Goal: Task Accomplishment & Management: Use online tool/utility

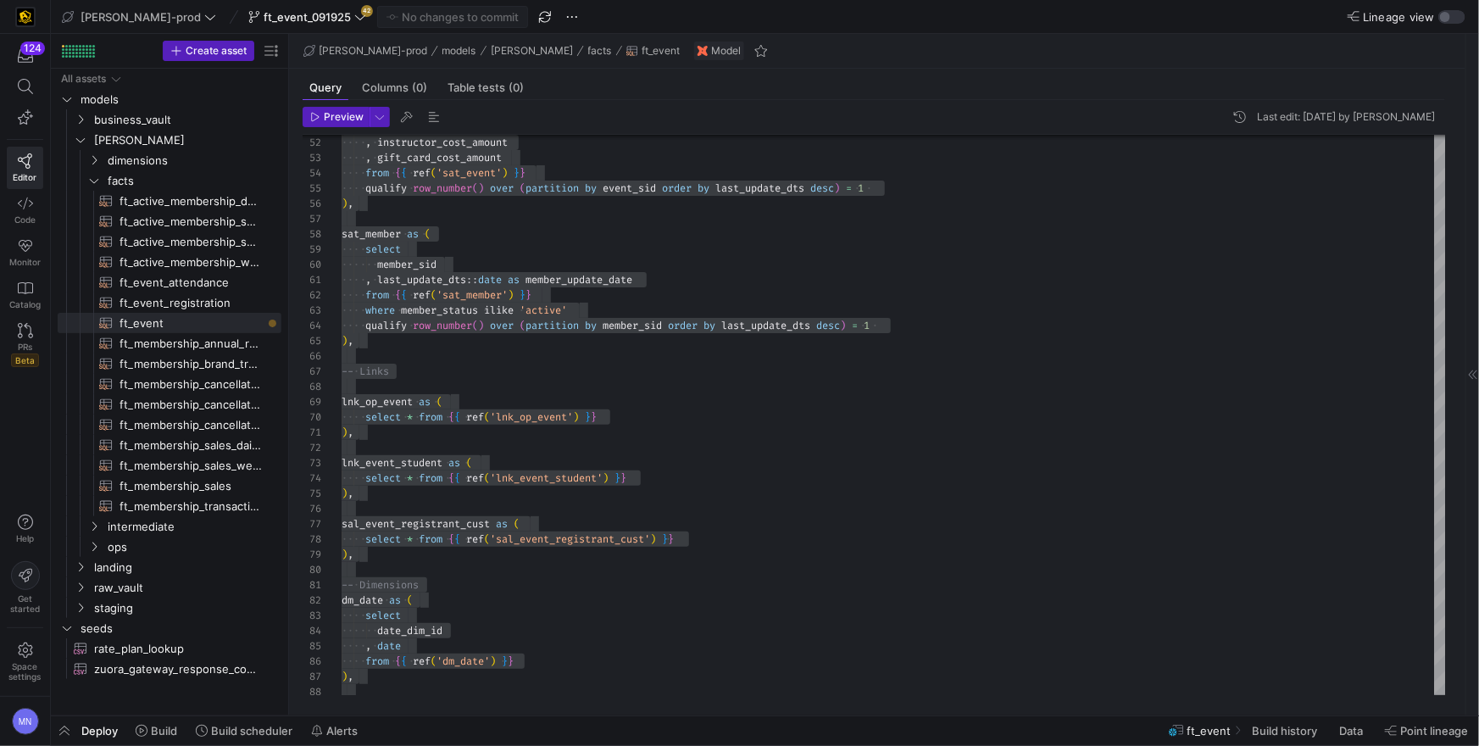
scroll to position [136, 97]
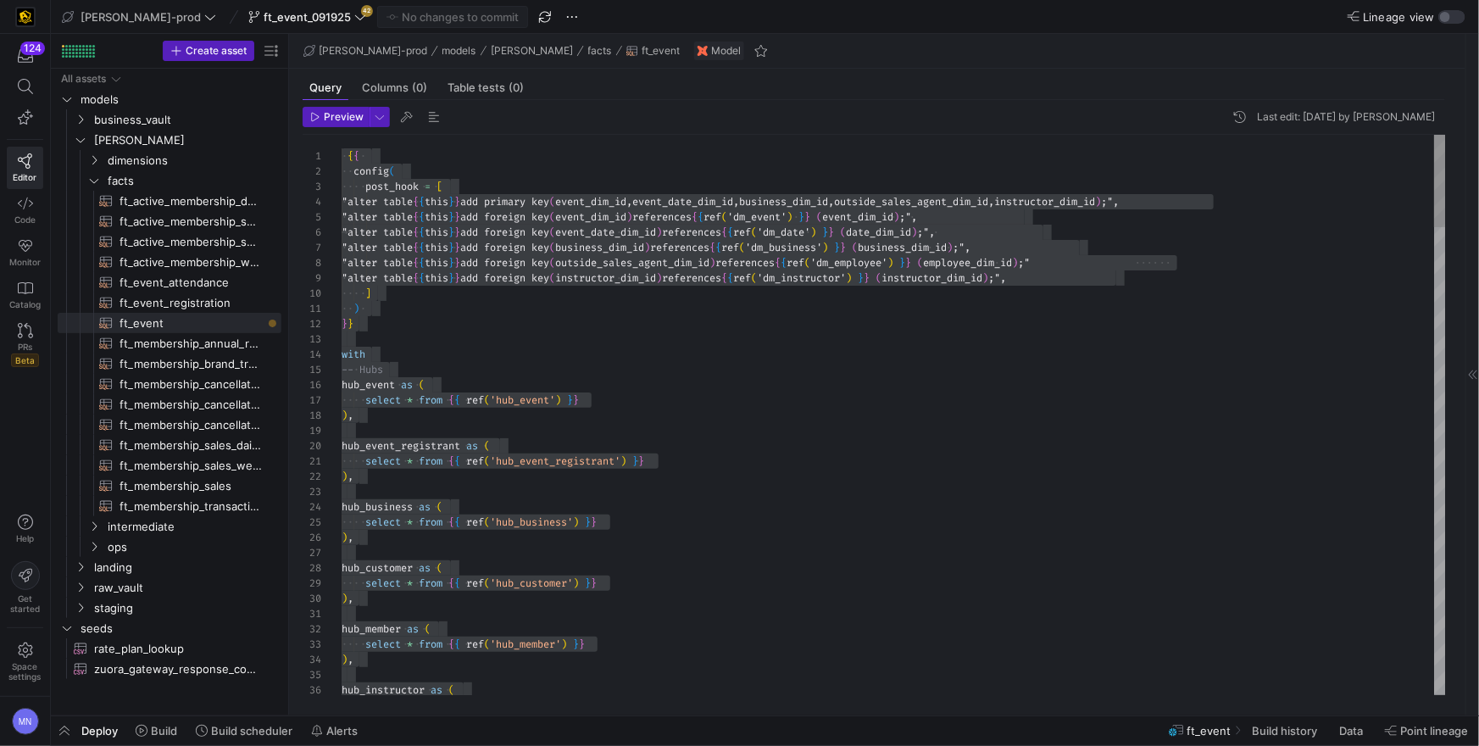
type textarea ") }} with -- Hubs hub_event as ( select * from {{ ref('hub_event') }} ), hub_ev…"
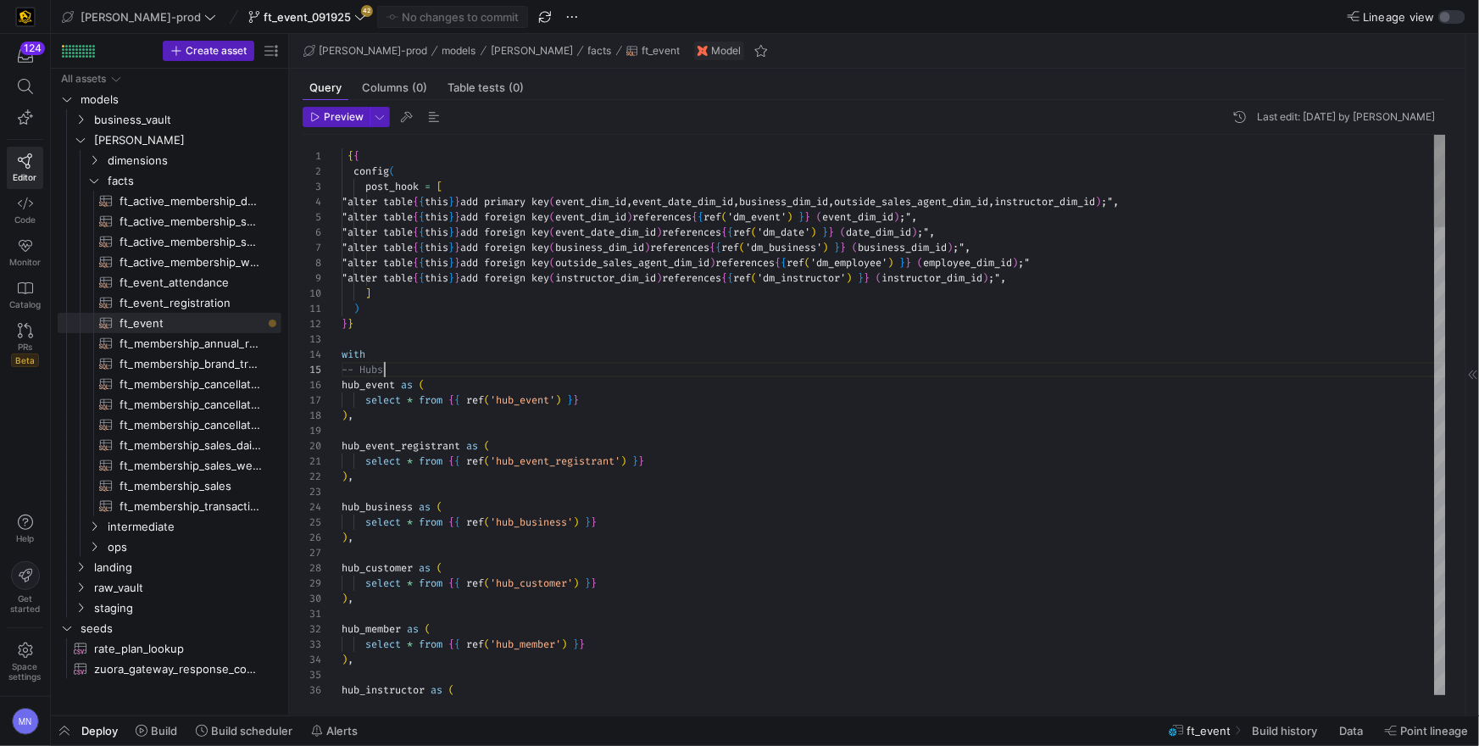
scroll to position [60, 42]
click at [265, 8] on span at bounding box center [307, 17] width 125 height 20
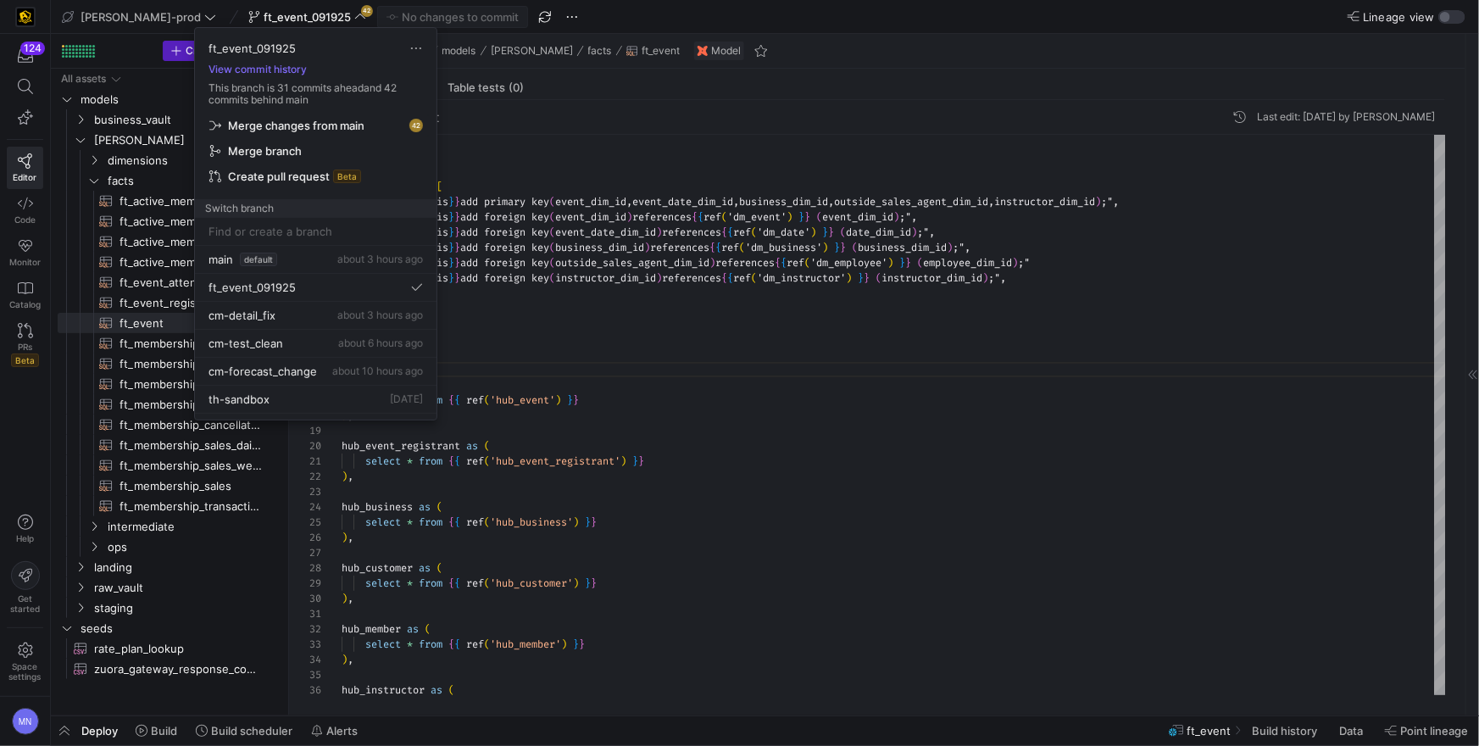
click at [368, 128] on span "Merge changes from main" at bounding box center [315, 126] width 213 height 14
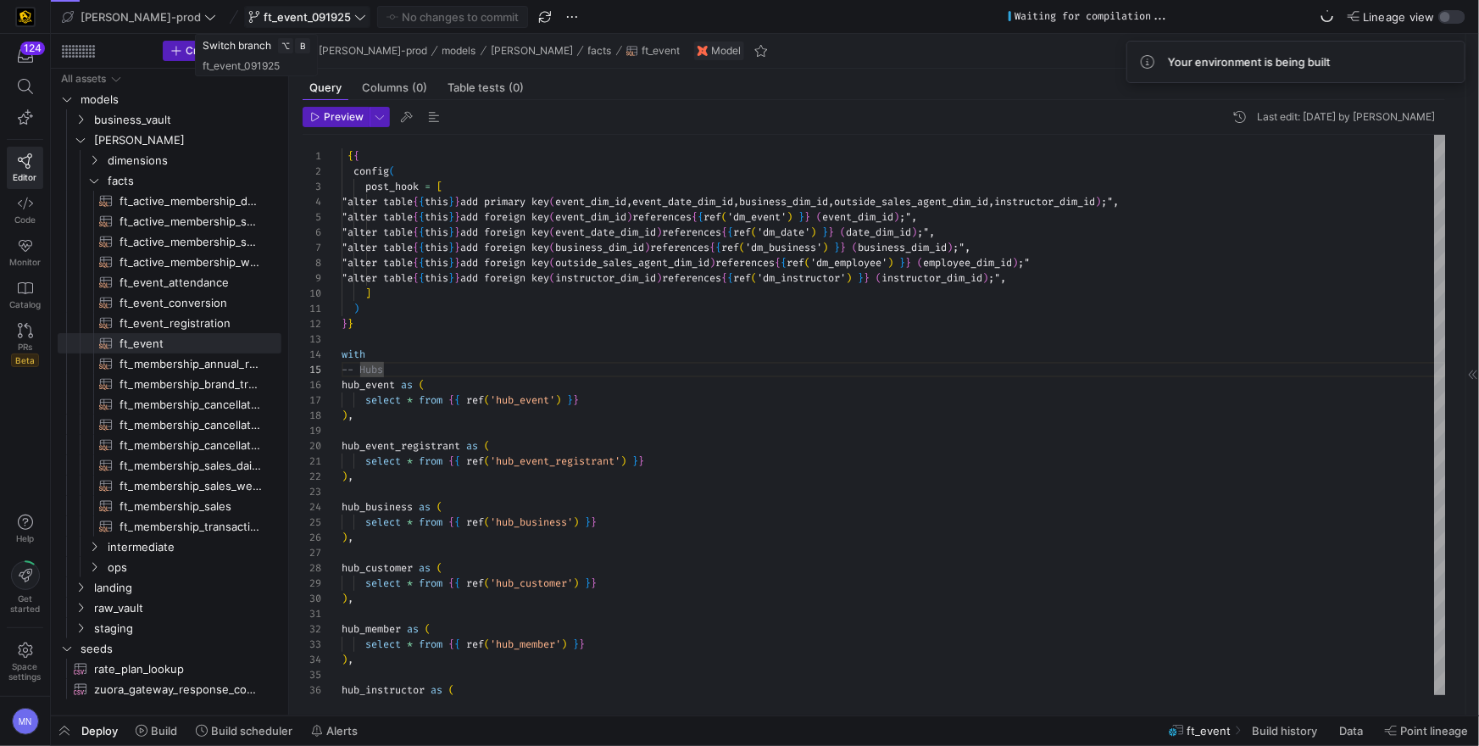
click at [355, 18] on icon at bounding box center [360, 16] width 10 height 5
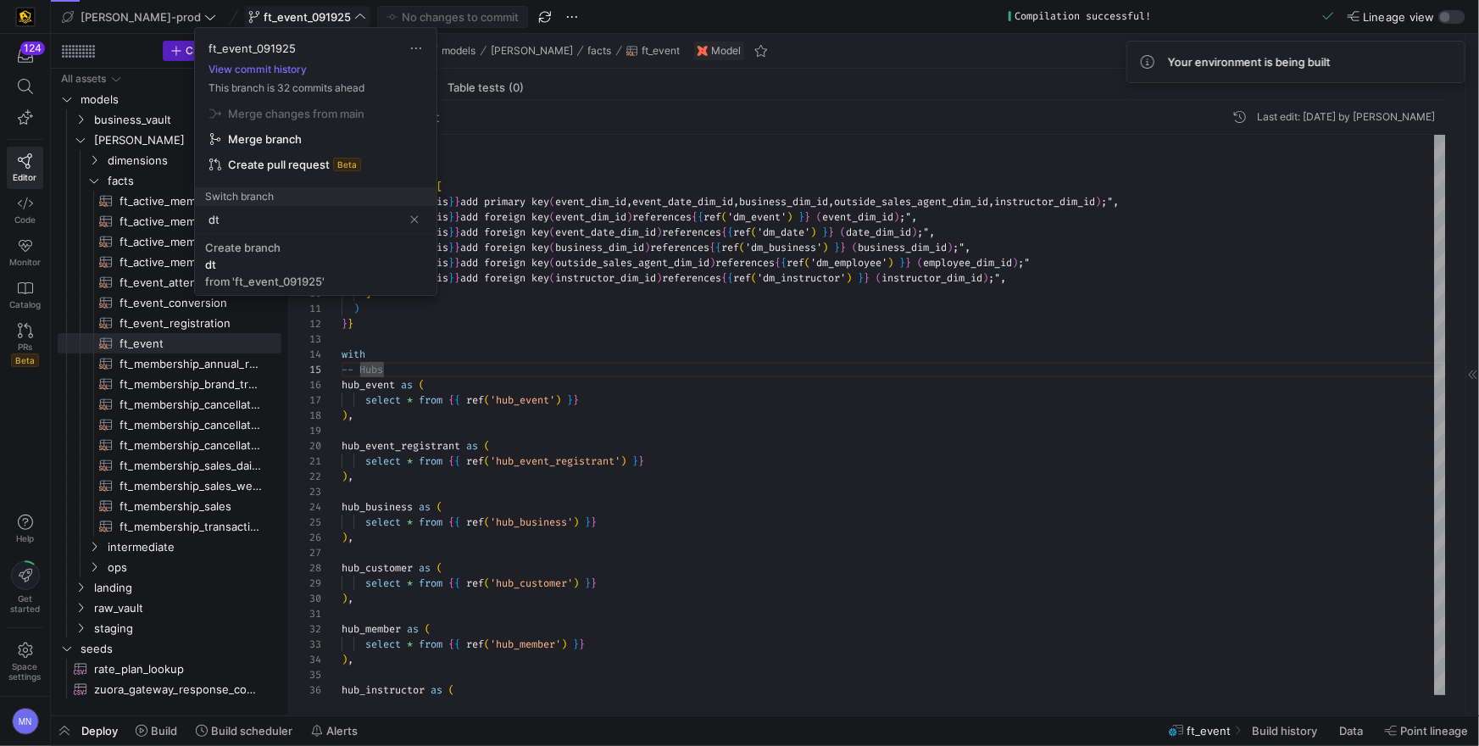
type input "d"
click at [259, 220] on input "ft_event_edw_100225" at bounding box center [306, 220] width 194 height 14
click at [259, 218] on input "ft_event_edw_100225" at bounding box center [306, 220] width 194 height 14
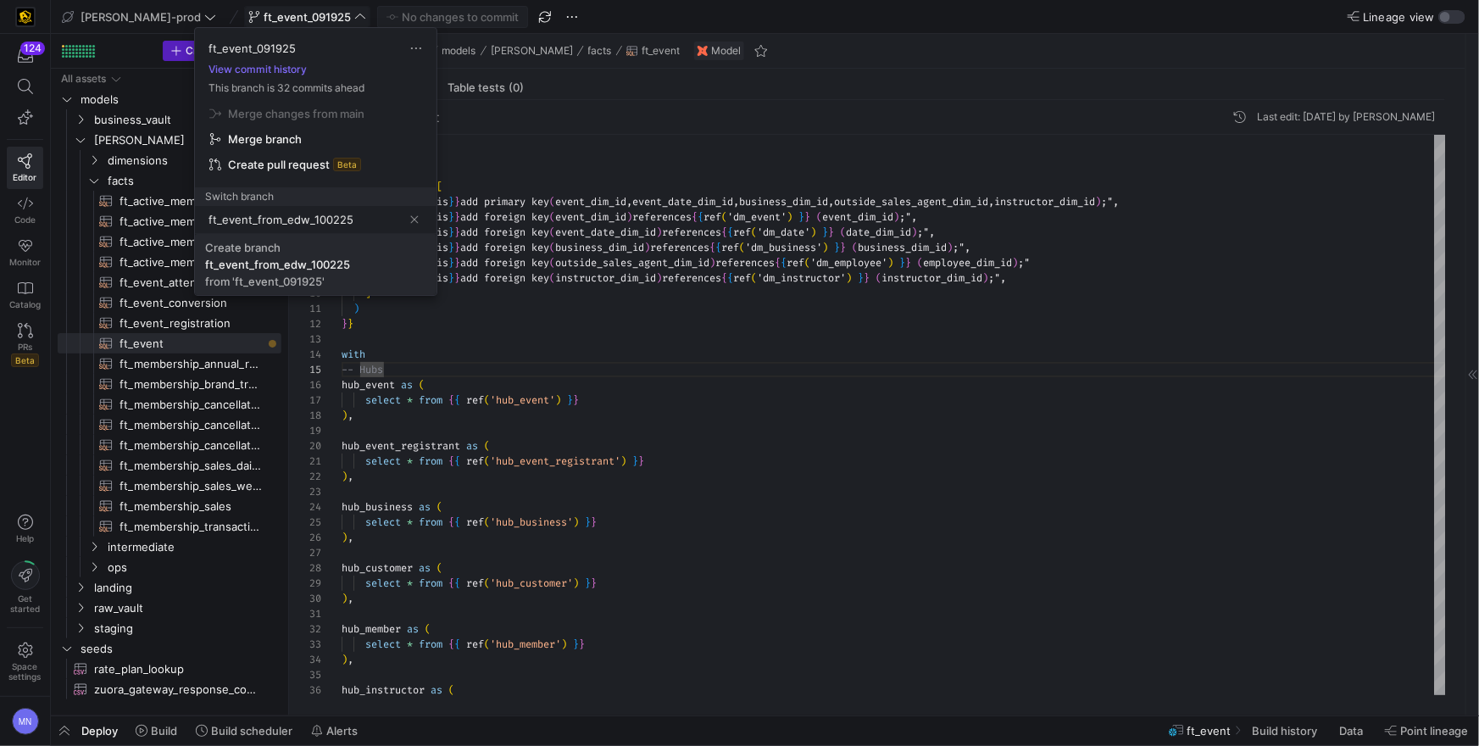
type input "ft_event_from_edw_100225"
click at [335, 248] on span "Create branch ft_event_from_edw_100225 from 'ft_event_091925'" at bounding box center [315, 264] width 221 height 47
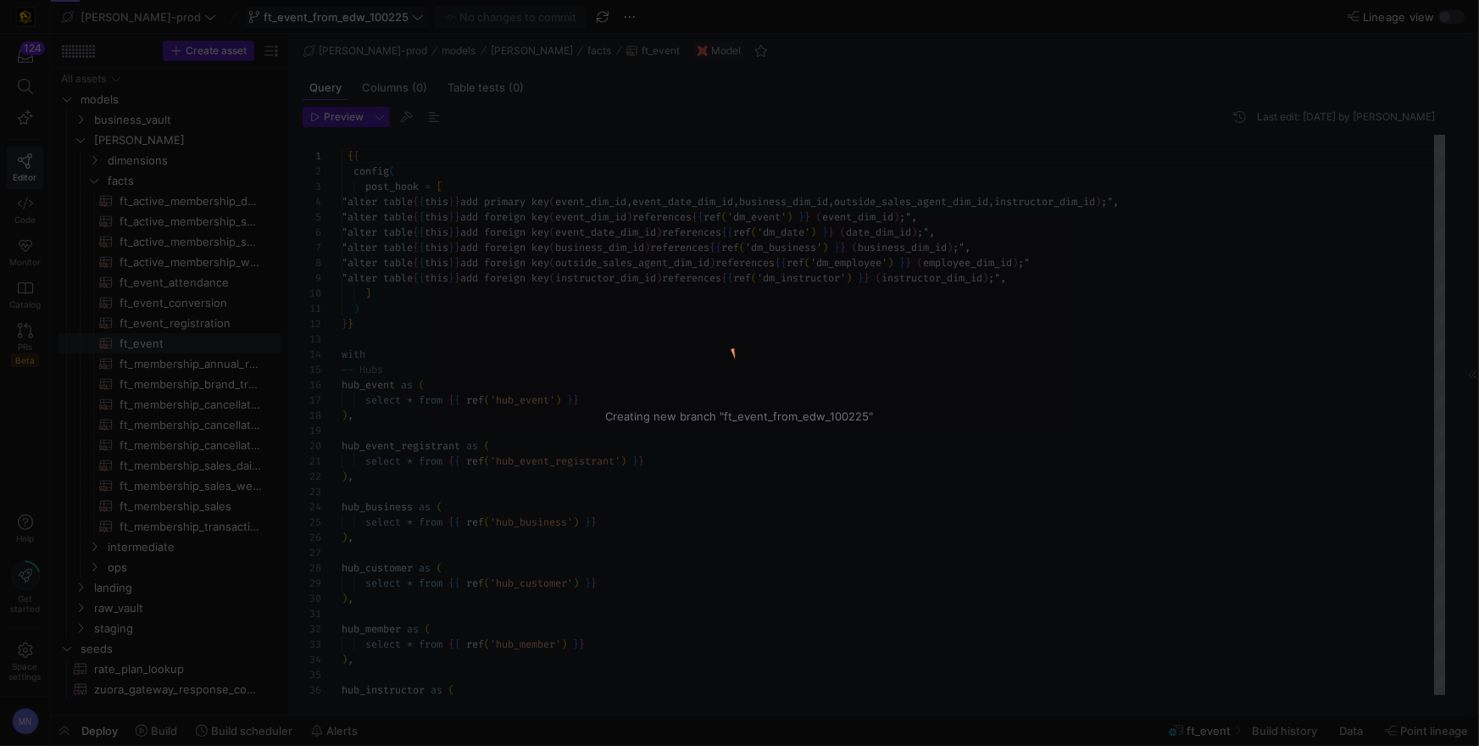
scroll to position [91, 0]
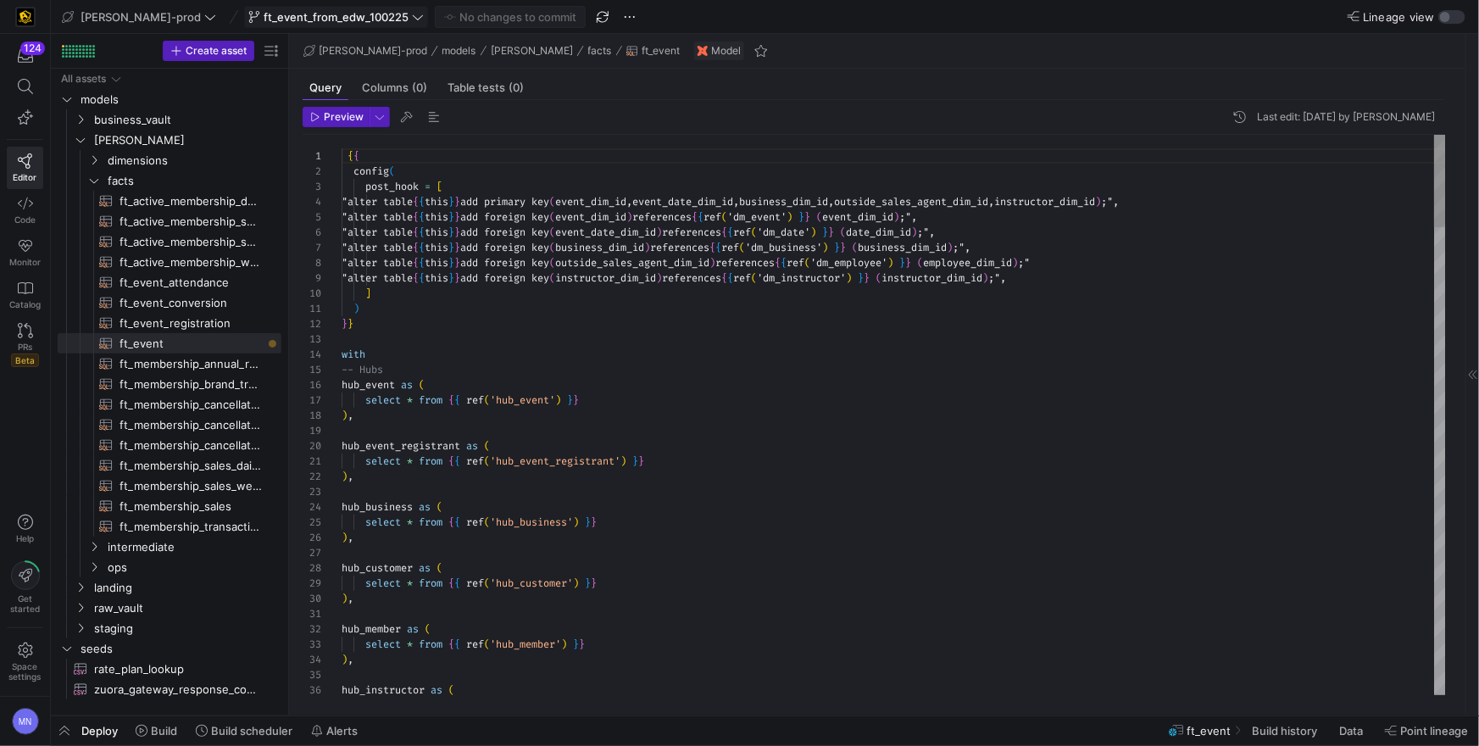
click at [159, 343] on span "ft_event​​​​​​​​​​" at bounding box center [191, 343] width 142 height 19
click at [488, 346] on div at bounding box center [894, 338] width 1104 height 15
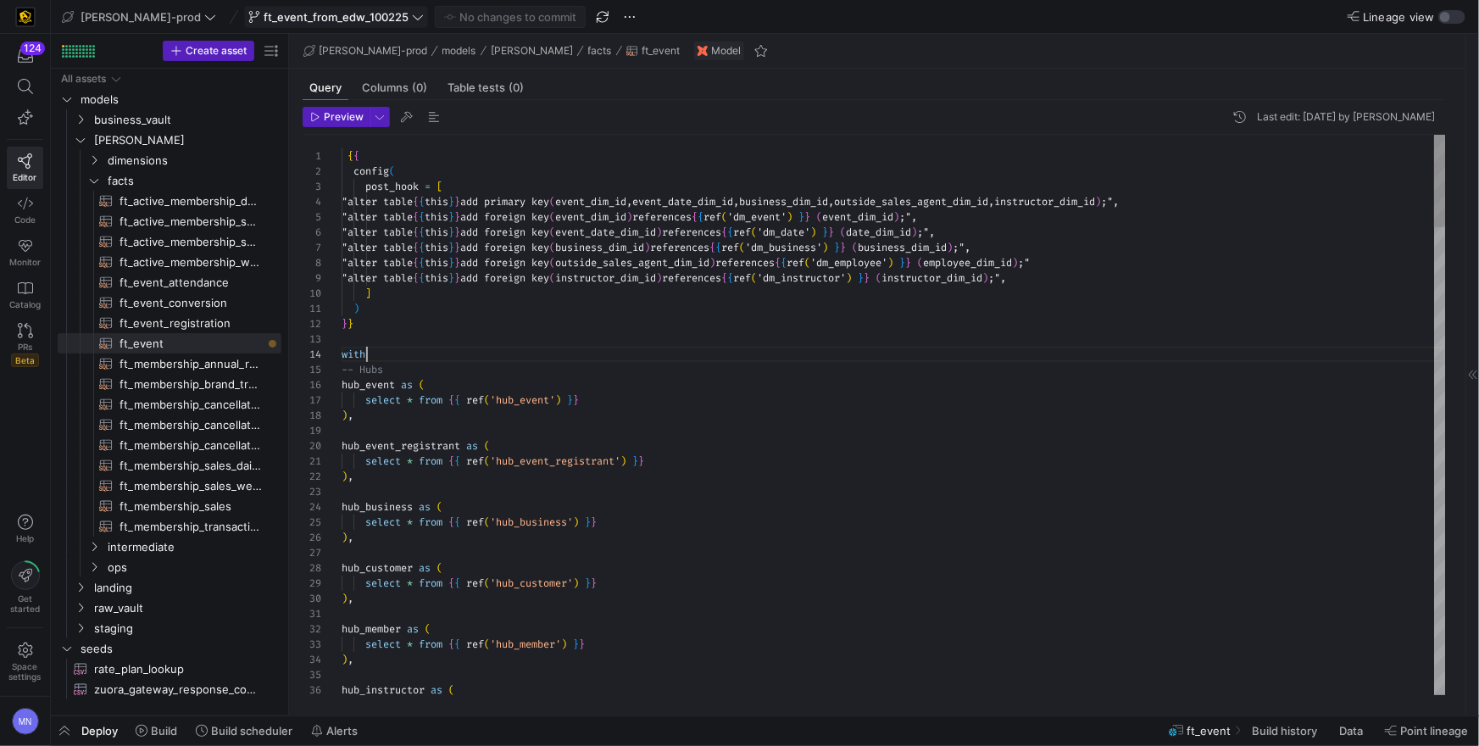
click at [469, 359] on div "with" at bounding box center [894, 354] width 1104 height 15
drag, startPoint x: 424, startPoint y: 371, endPoint x: 458, endPoint y: 374, distance: 34.0
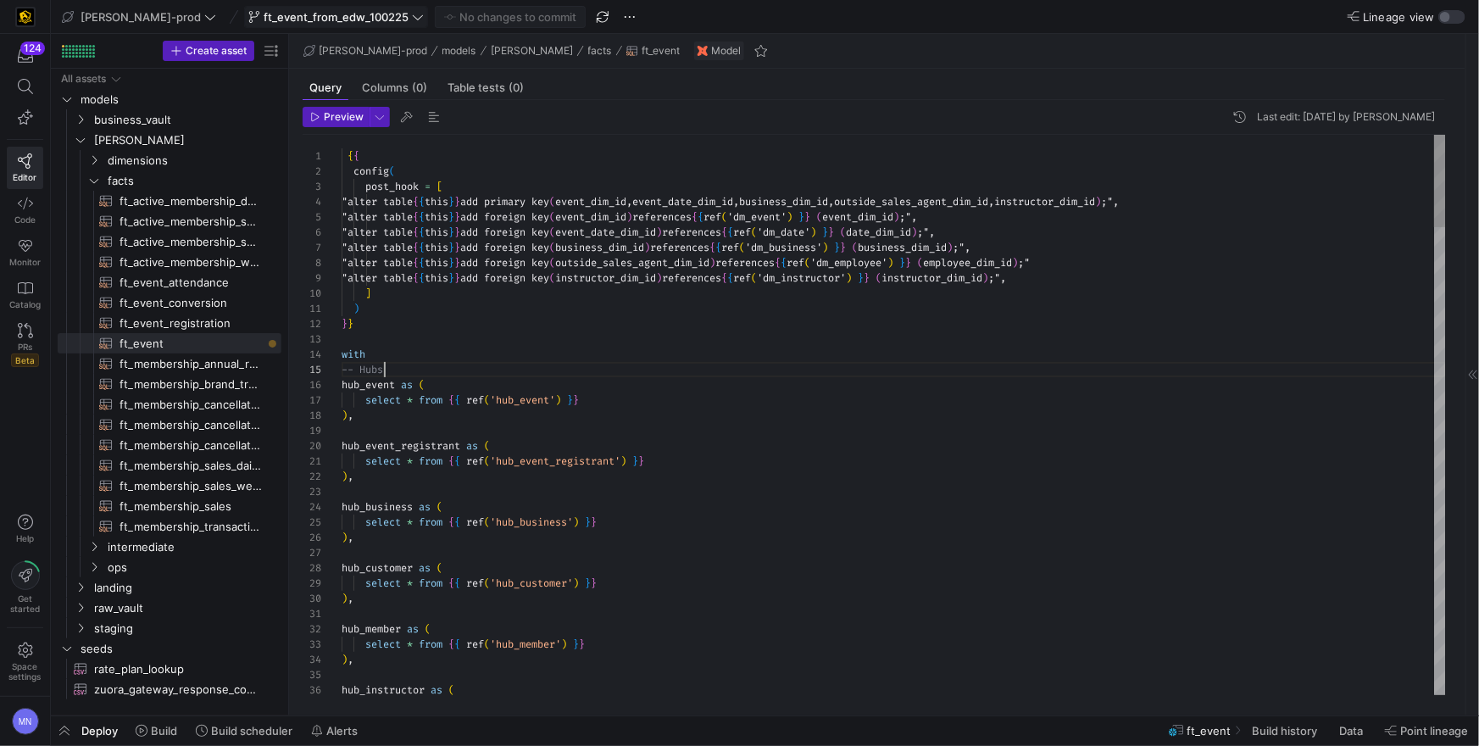
click at [425, 370] on div "-- Hubs" at bounding box center [894, 369] width 1104 height 15
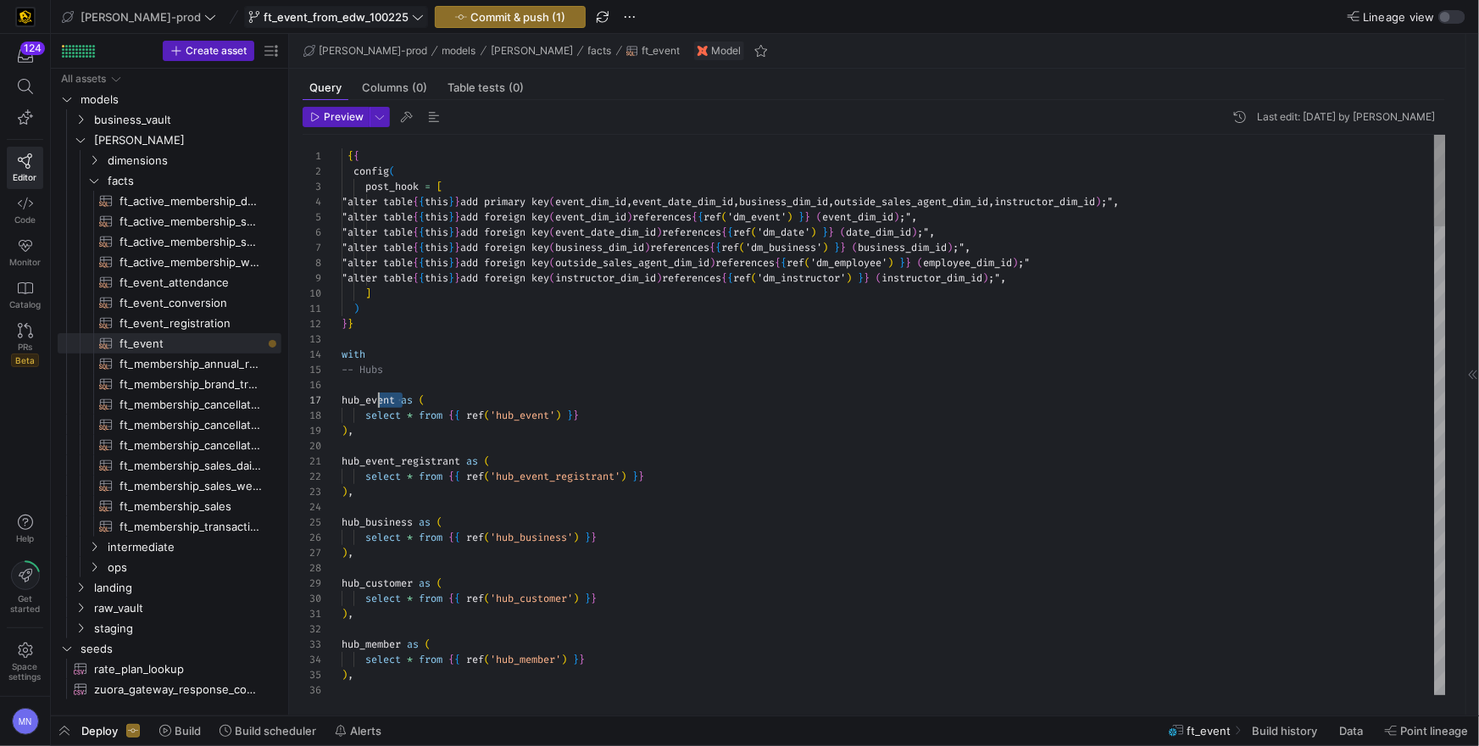
scroll to position [92, 0]
drag, startPoint x: 400, startPoint y: 400, endPoint x: 332, endPoint y: 398, distance: 67.8
click at [333, 398] on div "1 2 3 4 5 6 7 8 9 10 11 12 13 14 15 17 18 19 20 21 22 23 24 25 26 27 28 29 30 3…" at bounding box center [874, 415] width 1143 height 560
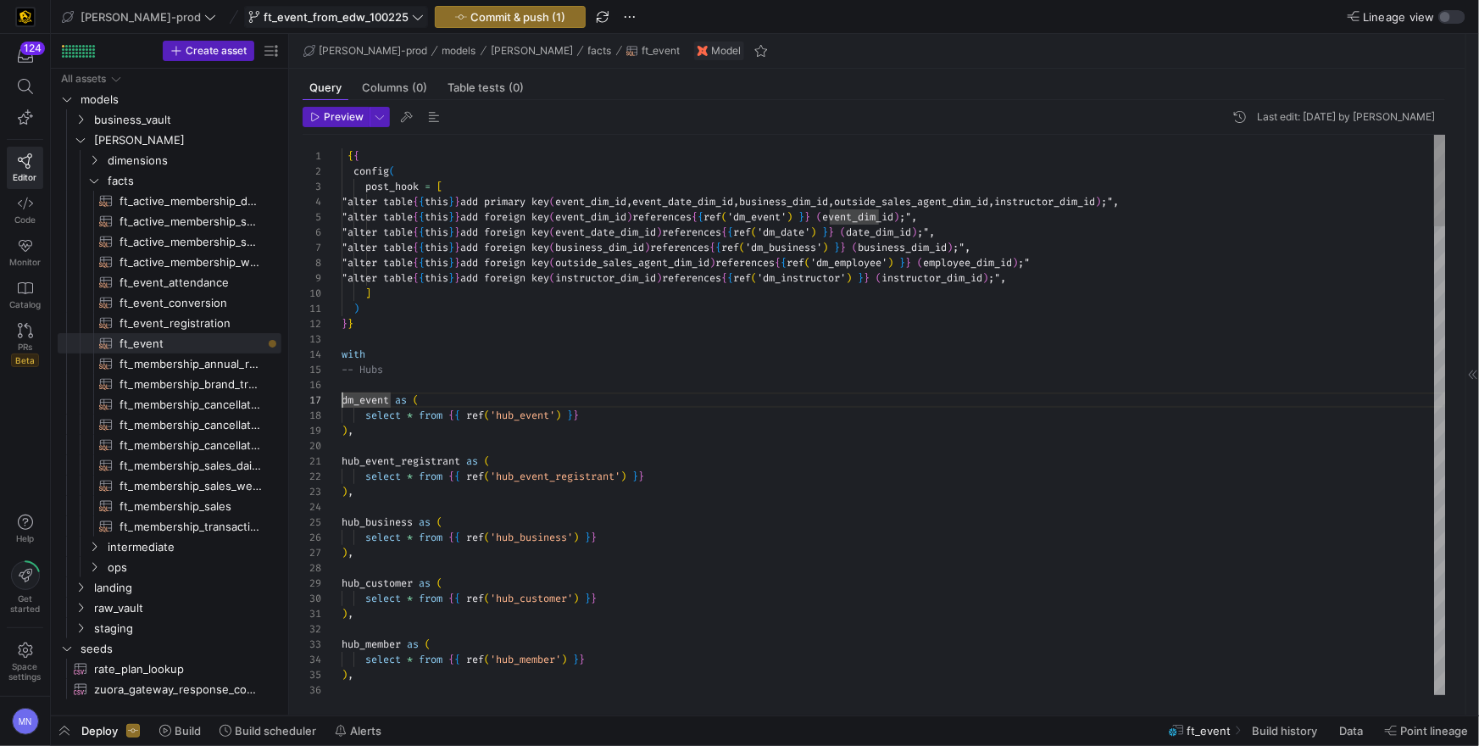
drag, startPoint x: 425, startPoint y: 444, endPoint x: 445, endPoint y: 439, distance: 21.0
click at [440, 440] on div at bounding box center [894, 445] width 1104 height 15
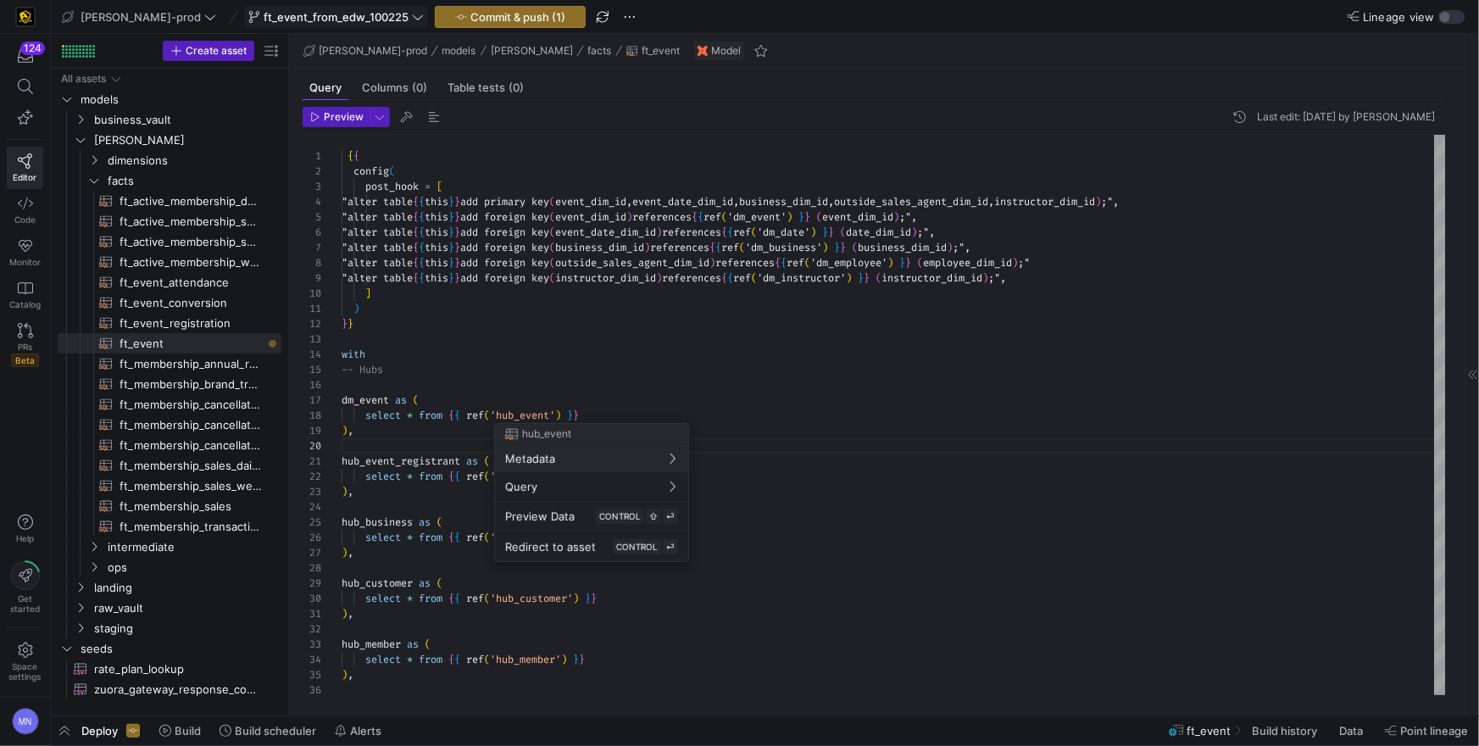
click at [559, 411] on div at bounding box center [739, 373] width 1479 height 746
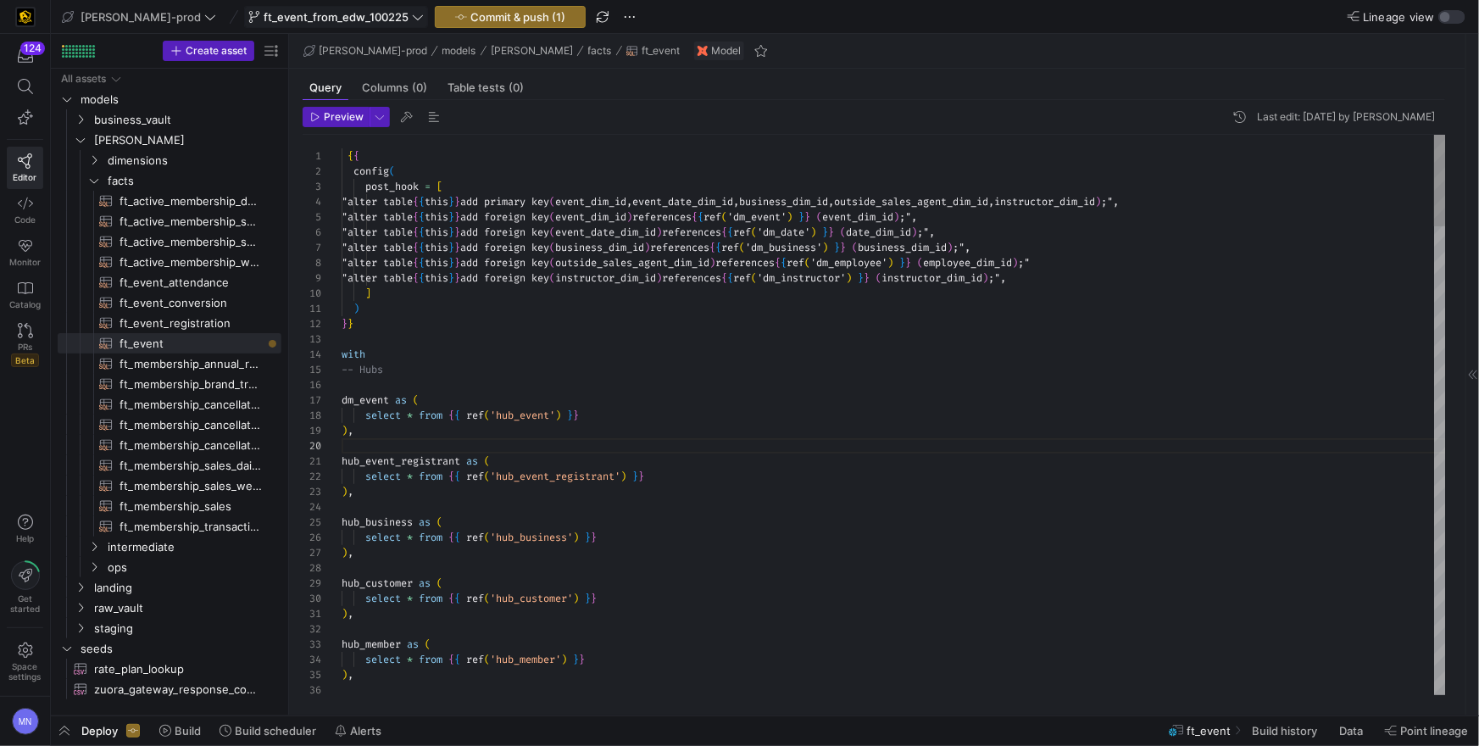
drag, startPoint x: 602, startPoint y: 412, endPoint x: 625, endPoint y: 419, distance: 23.9
click at [601, 412] on div "select * from { { ref ( 'hub_event' ) } }" at bounding box center [894, 415] width 1104 height 15
click at [632, 459] on div "hub_event_registrant as (" at bounding box center [894, 456] width 1104 height 15
click at [671, 403] on div at bounding box center [739, 373] width 1479 height 746
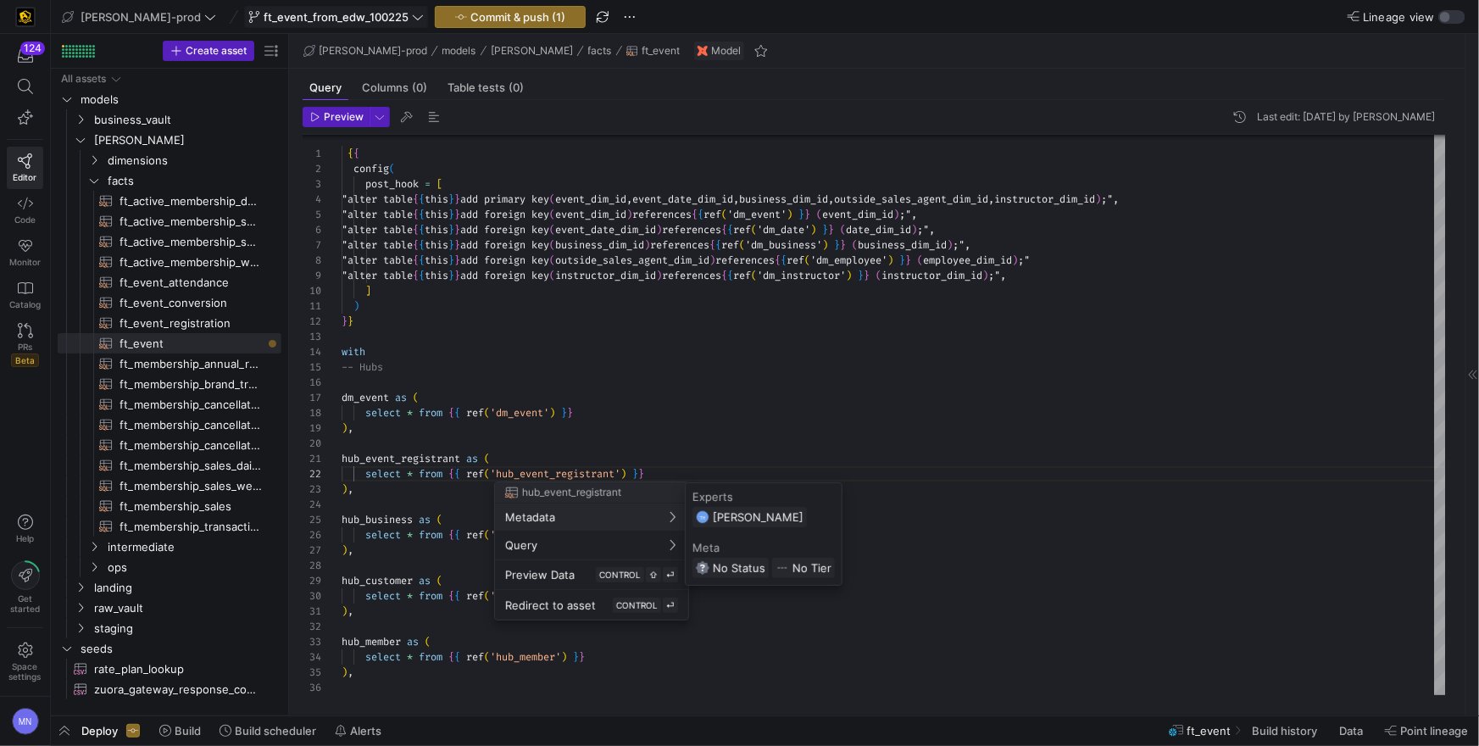
drag, startPoint x: 755, startPoint y: 448, endPoint x: 734, endPoint y: 447, distance: 21.3
click at [755, 448] on div at bounding box center [739, 373] width 1479 height 746
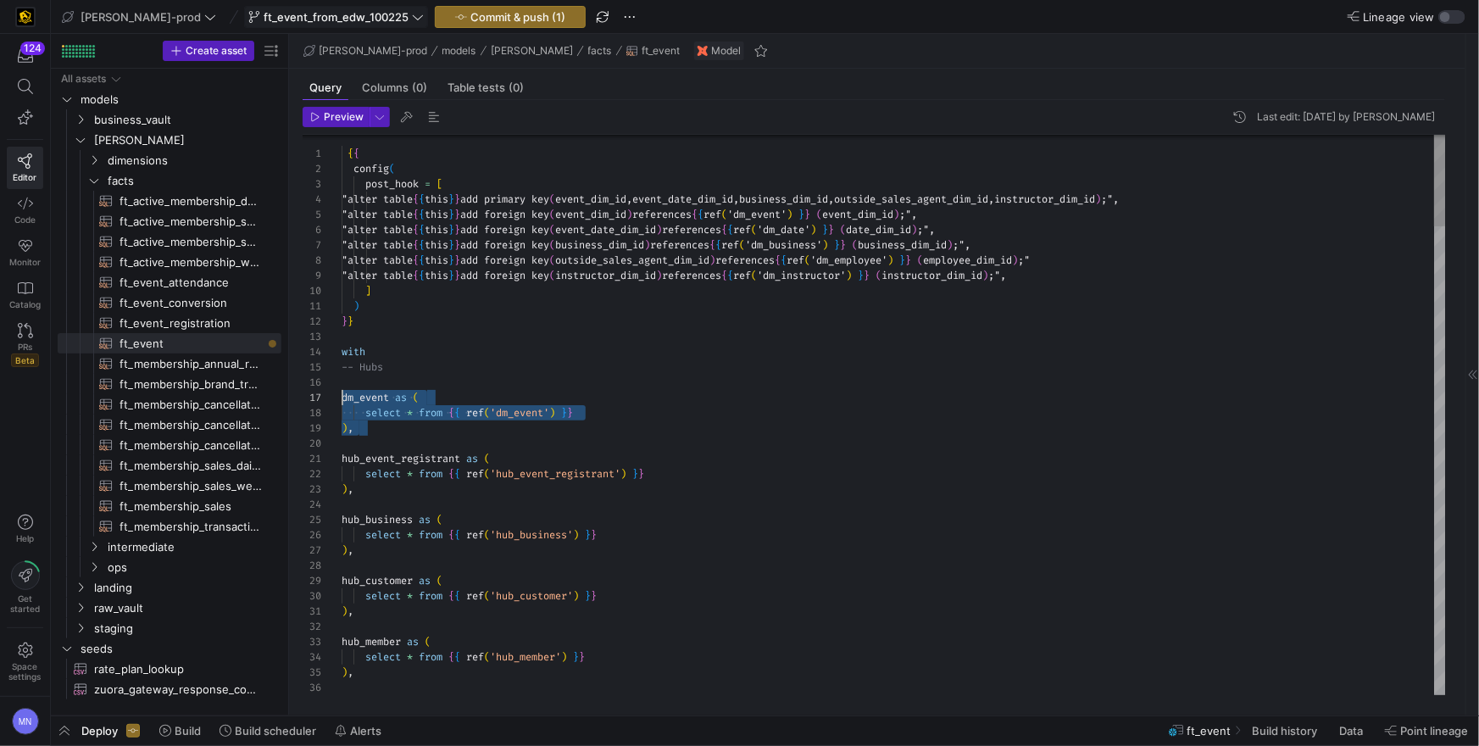
scroll to position [92, 0]
drag, startPoint x: 375, startPoint y: 434, endPoint x: 335, endPoint y: 401, distance: 51.8
click at [336, 401] on div "1 2 3 4 5 6 7 8 9 10 11 12 13 14 15 17 18 19 20 21 22 23 24 25 26 27 28 29 30 3…" at bounding box center [874, 415] width 1143 height 560
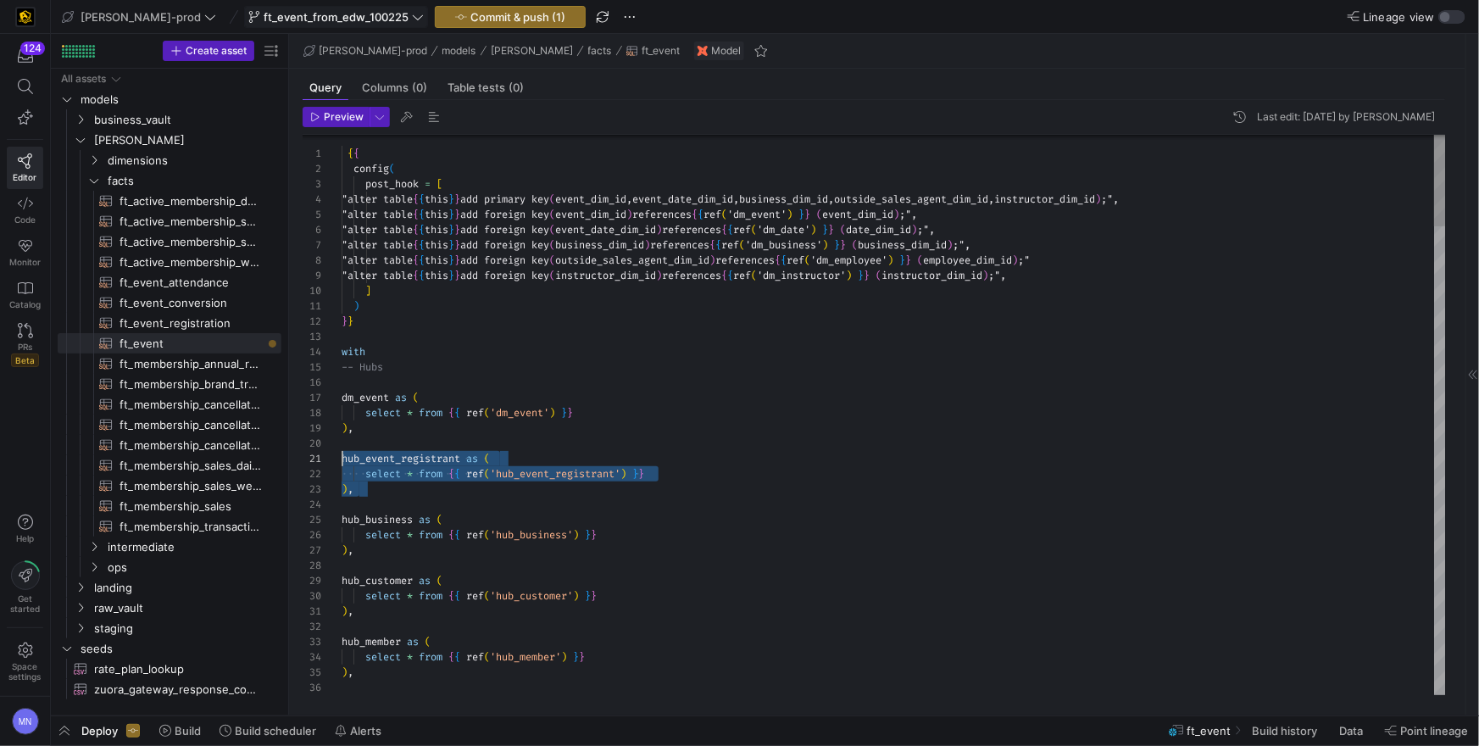
scroll to position [0, 0]
drag, startPoint x: 374, startPoint y: 499, endPoint x: 320, endPoint y: 454, distance: 69.8
click at [321, 453] on div "1 2 3 4 5 6 7 8 9 10 11 12 13 14 15 17 18 19 20 21 22 23 24 25 26 27 28 29 30 3…" at bounding box center [874, 415] width 1143 height 560
drag, startPoint x: 398, startPoint y: 460, endPoint x: 420, endPoint y: 483, distance: 32.4
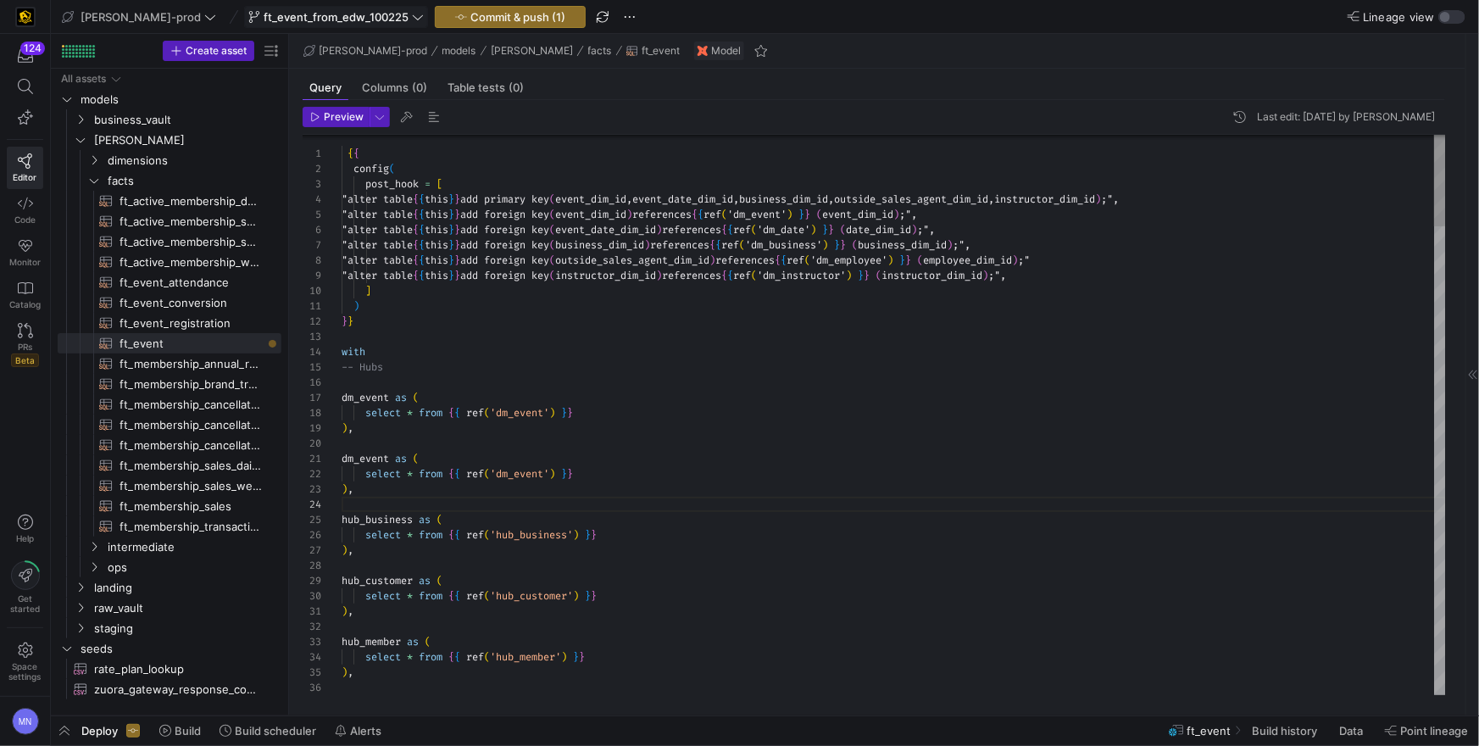
click at [600, 470] on div "select * from { { ref ( 'dm_event' ) } }" at bounding box center [894, 473] width 1104 height 15
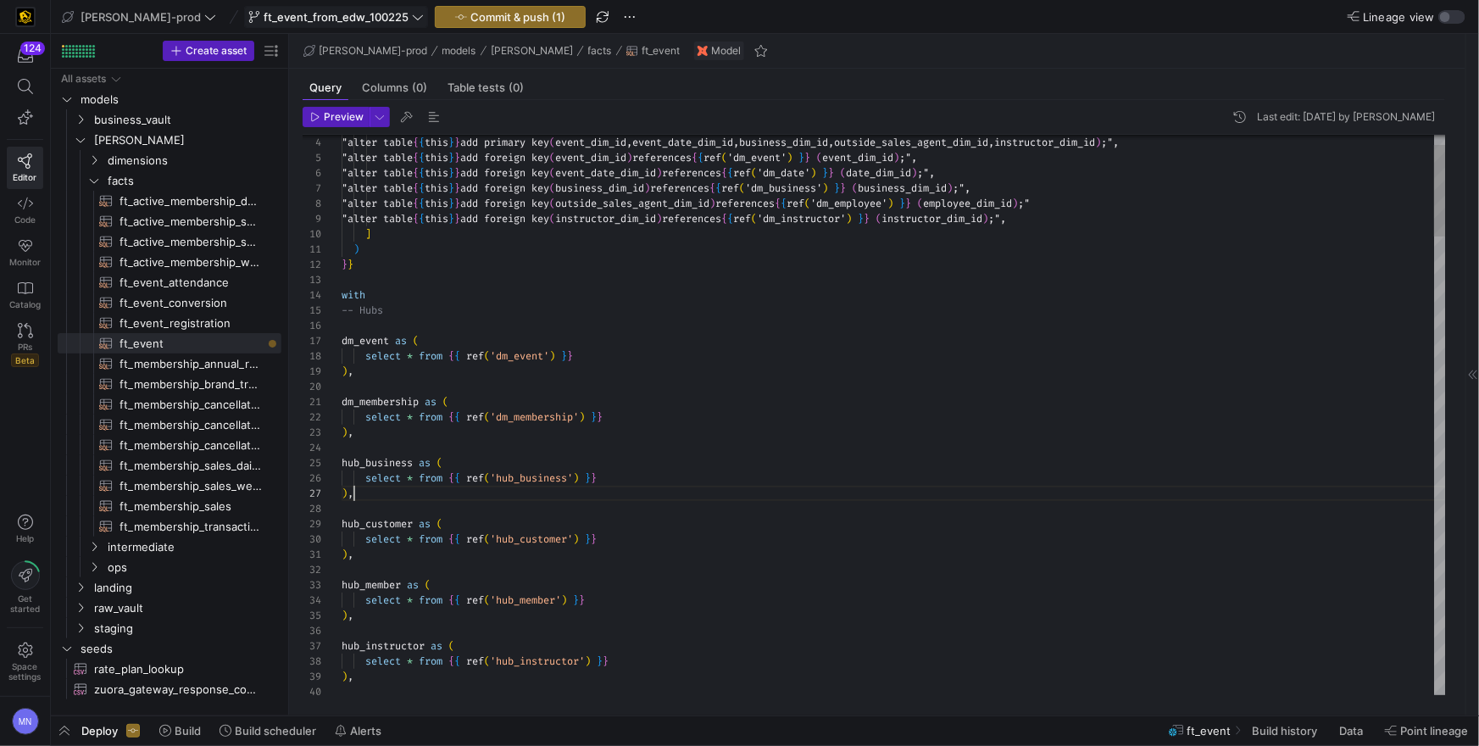
scroll to position [60, 0]
drag, startPoint x: 372, startPoint y: 487, endPoint x: 569, endPoint y: 475, distance: 197.0
click at [319, 457] on div "4 5 6 7 8 9 10 11 12 13 14 15 17 18 19 20 21 22 23 24 25 26 27 28 29 30 31 32 3…" at bounding box center [874, 415] width 1143 height 560
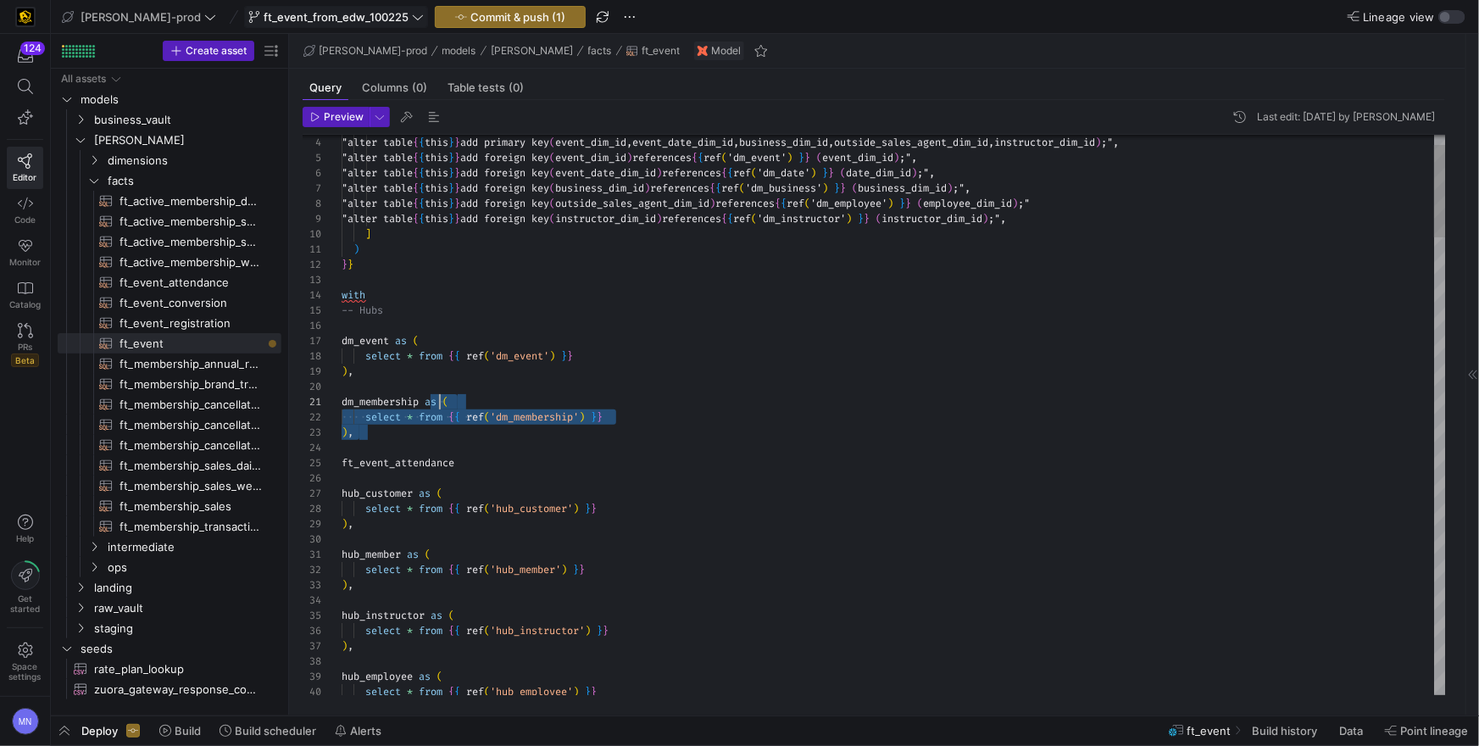
scroll to position [0, 92]
drag, startPoint x: 430, startPoint y: 443, endPoint x: 431, endPoint y: 400, distance: 43.3
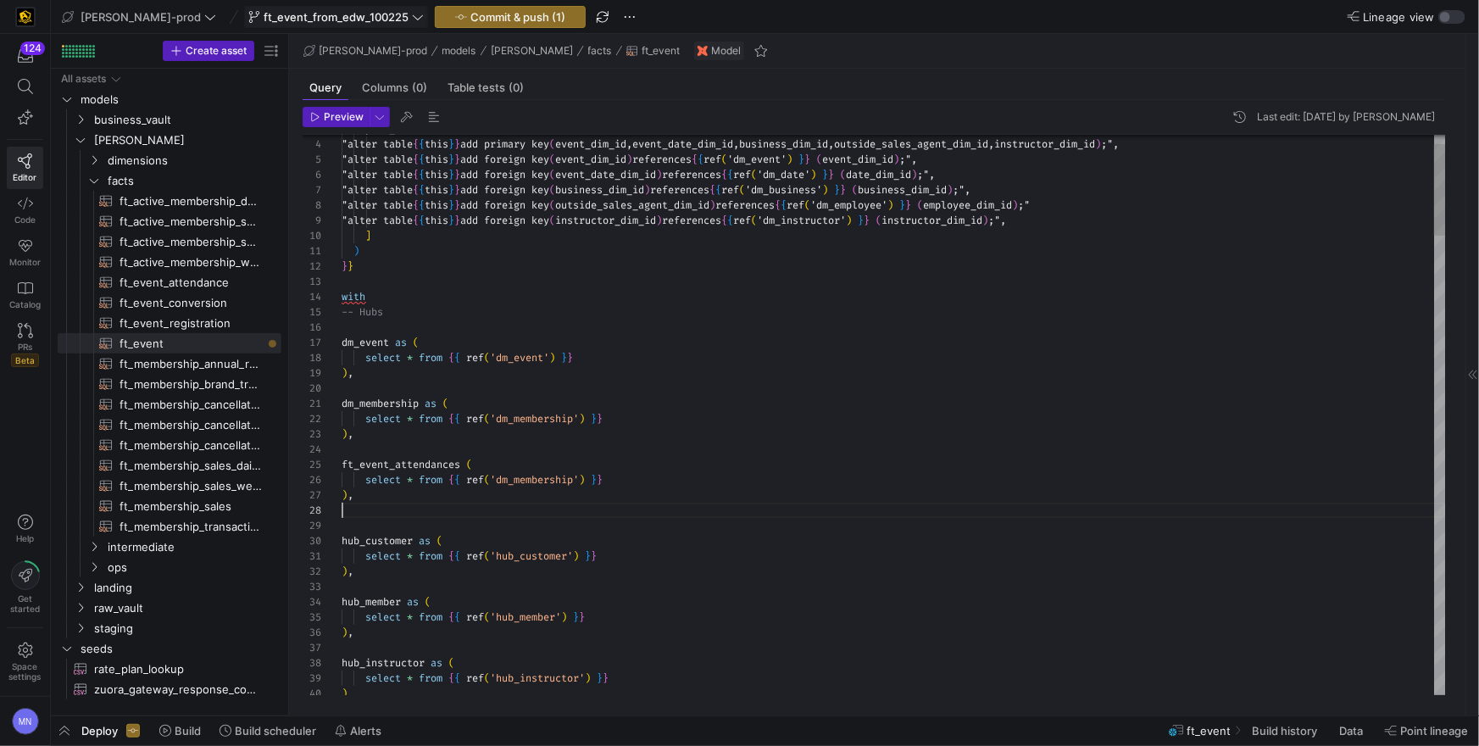
scroll to position [106, 0]
drag, startPoint x: 452, startPoint y: 464, endPoint x: 535, endPoint y: 485, distance: 85.7
type textarea "dm_membership as ( select * from {{ ref('dm_membership') }} ), ft_event_attenda…"
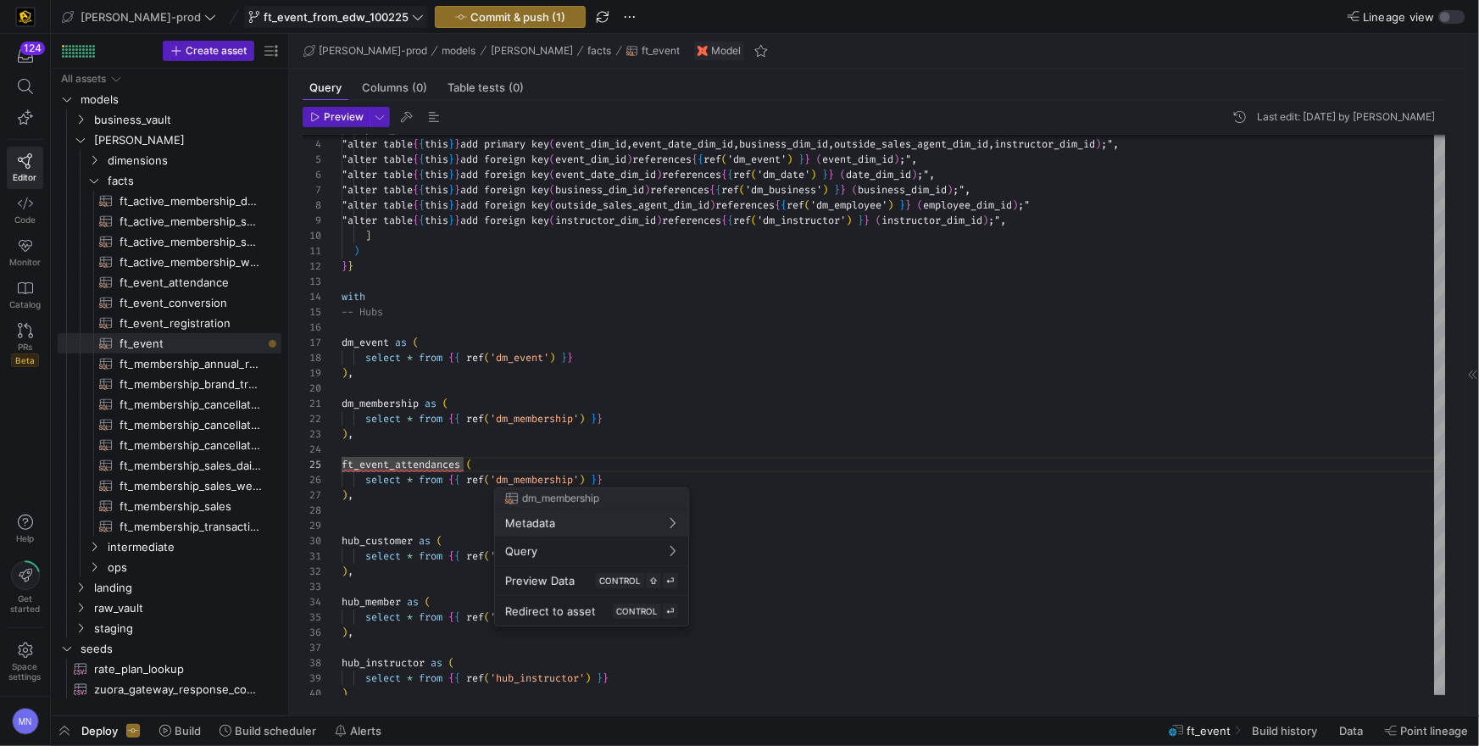
click at [495, 509] on button "Metadata" at bounding box center [591, 522] width 193 height 27
click at [466, 466] on div at bounding box center [739, 373] width 1479 height 746
drag, startPoint x: 456, startPoint y: 466, endPoint x: 479, endPoint y: 467, distance: 22.9
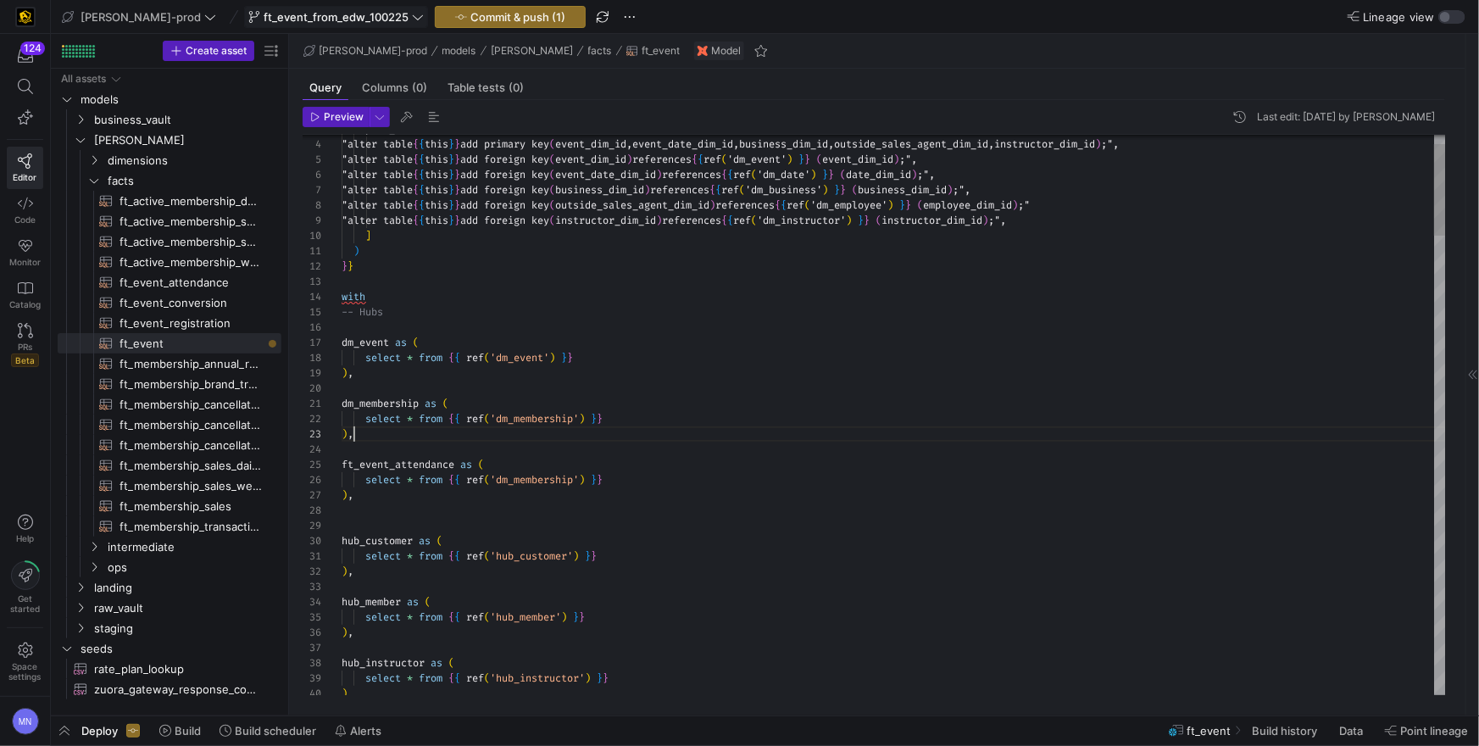
scroll to position [30, 0]
drag, startPoint x: 619, startPoint y: 470, endPoint x: 643, endPoint y: 468, distance: 23.9
click at [626, 470] on div "select * from { { ref ( 'dm_membership' ) } }" at bounding box center [894, 472] width 1104 height 15
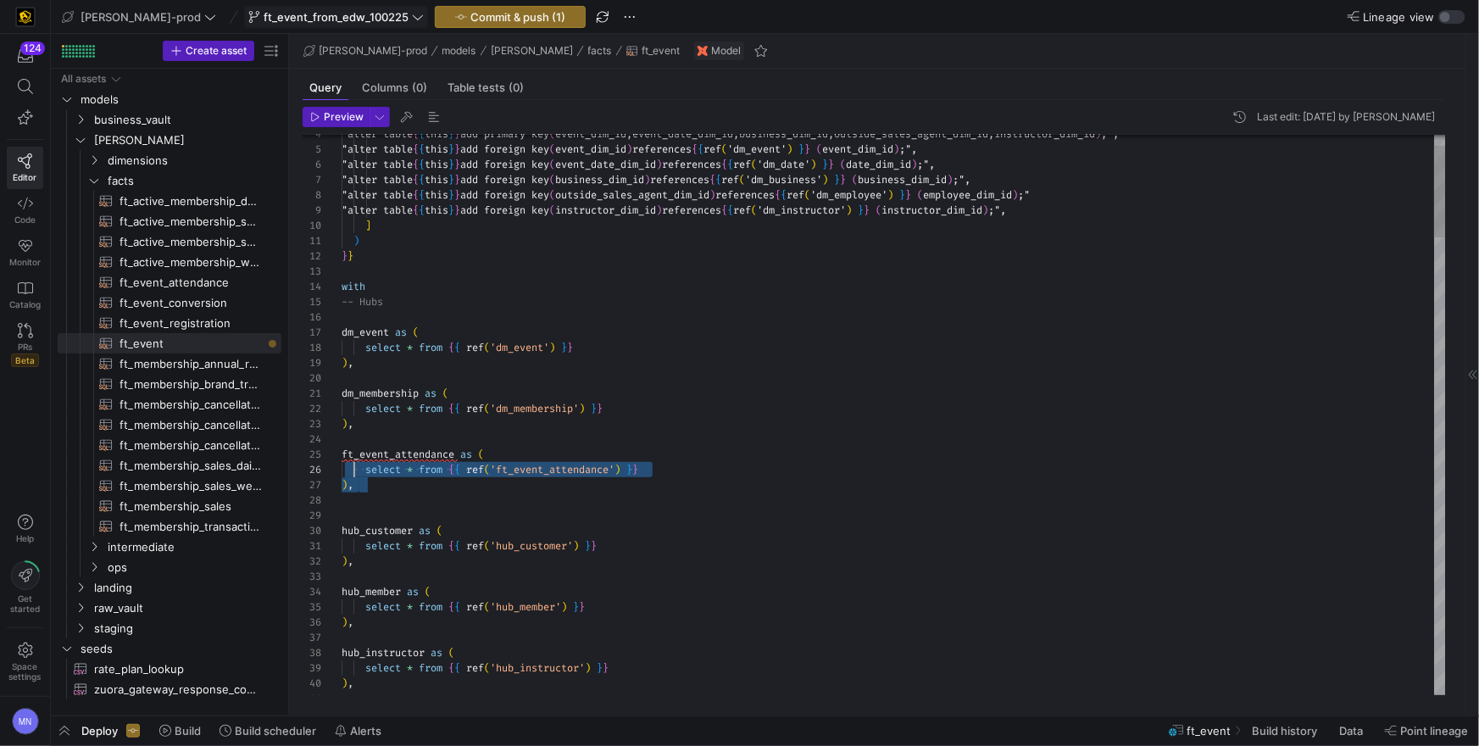
scroll to position [60, 0]
drag, startPoint x: 379, startPoint y: 487, endPoint x: 331, endPoint y: 460, distance: 54.7
click at [331, 460] on div "4 5 6 7 8 9 10 11 12 13 14 15 17 18 19 20 21 22 23 24 25 29 30 31 32 33 34 35 1…" at bounding box center [874, 415] width 1143 height 560
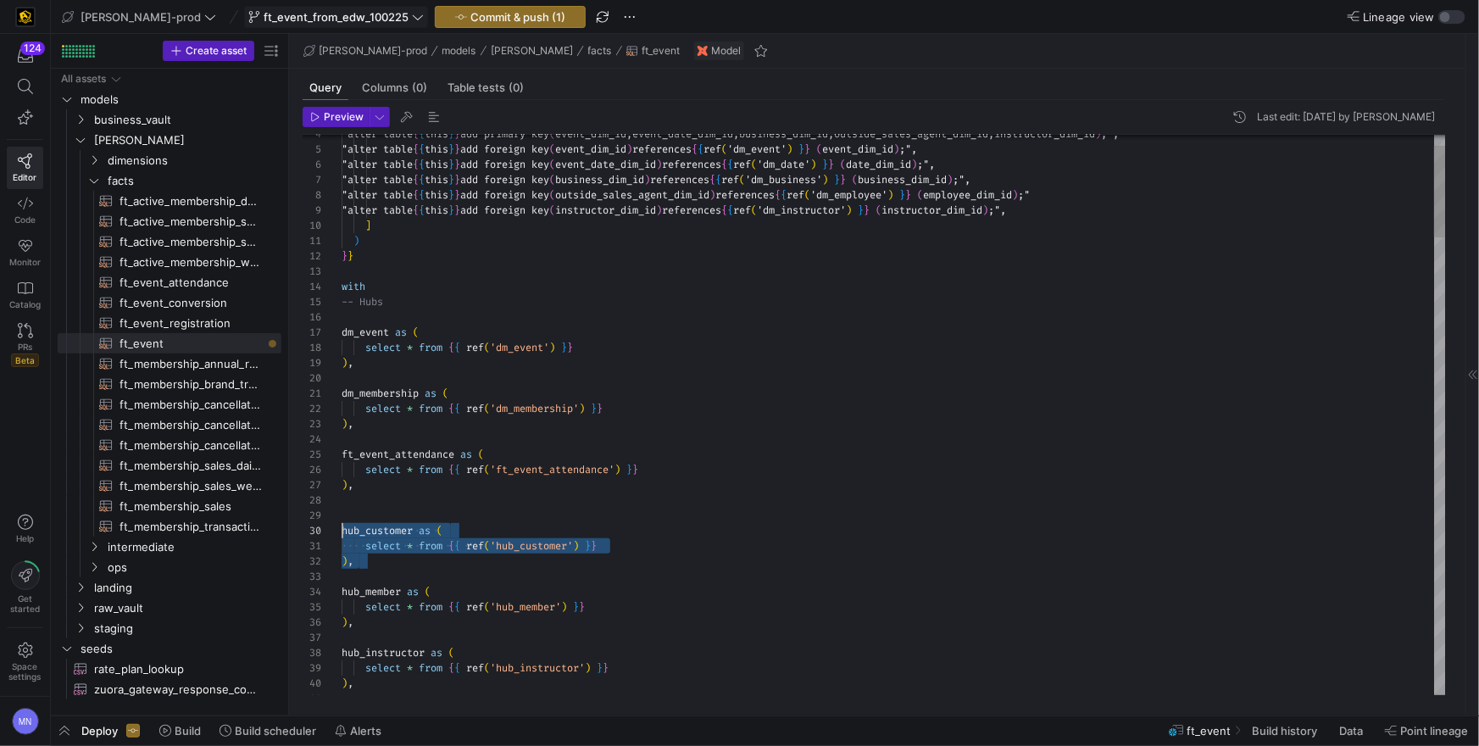
drag, startPoint x: 383, startPoint y: 561, endPoint x: 331, endPoint y: 525, distance: 64.0
click at [355, 512] on div at bounding box center [894, 515] width 1104 height 15
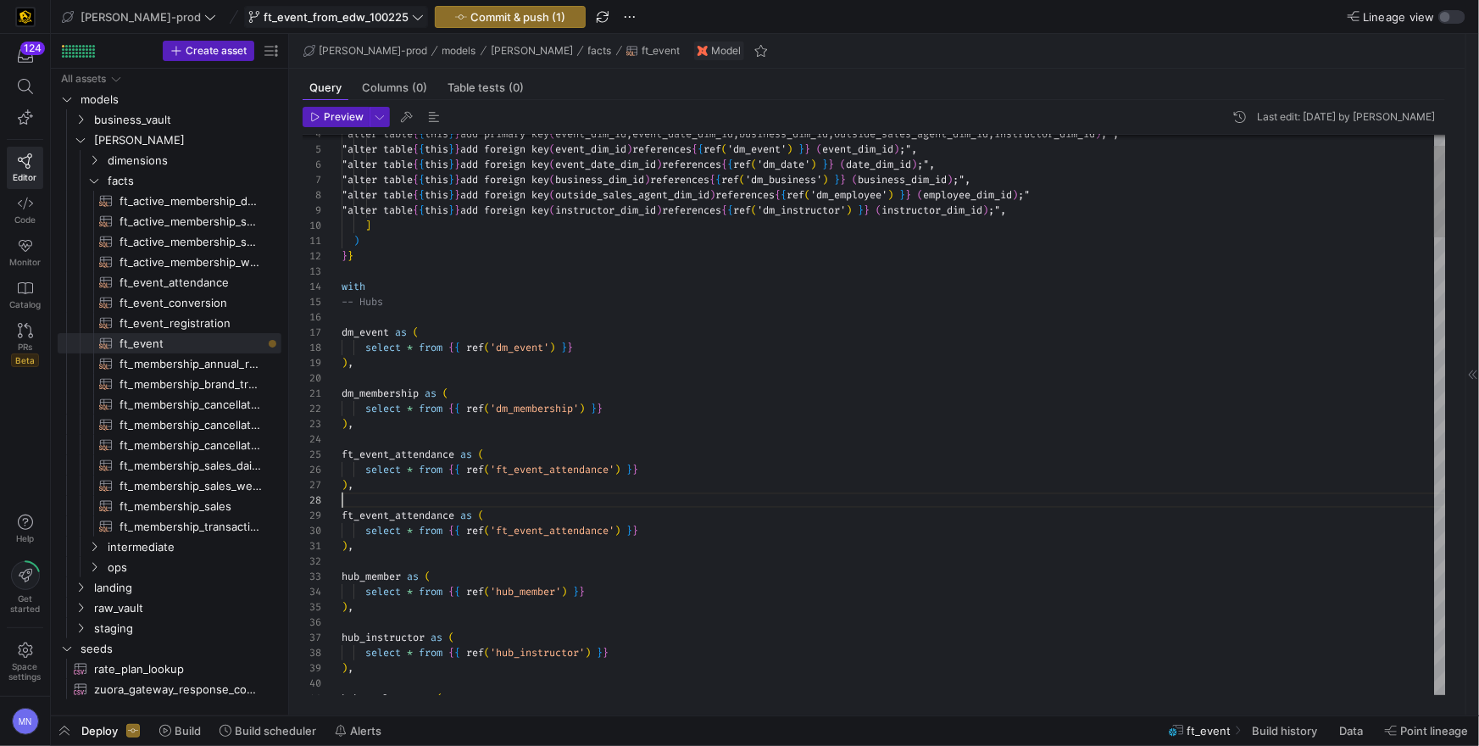
scroll to position [106, 0]
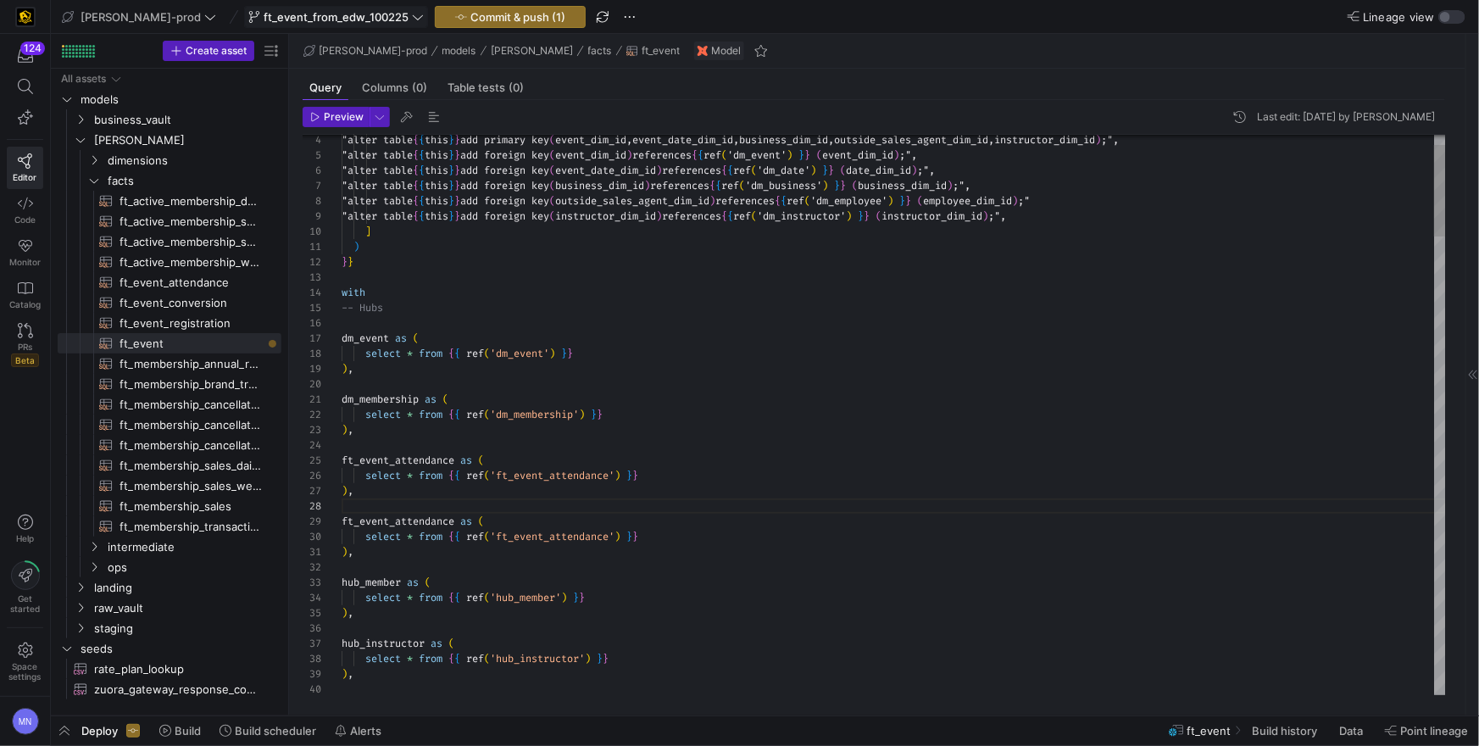
drag, startPoint x: 654, startPoint y: 535, endPoint x: 720, endPoint y: 558, distance: 69.2
click at [655, 536] on div "select * from { { ref ( 'ft_event_attendance' ) } }" at bounding box center [894, 536] width 1104 height 15
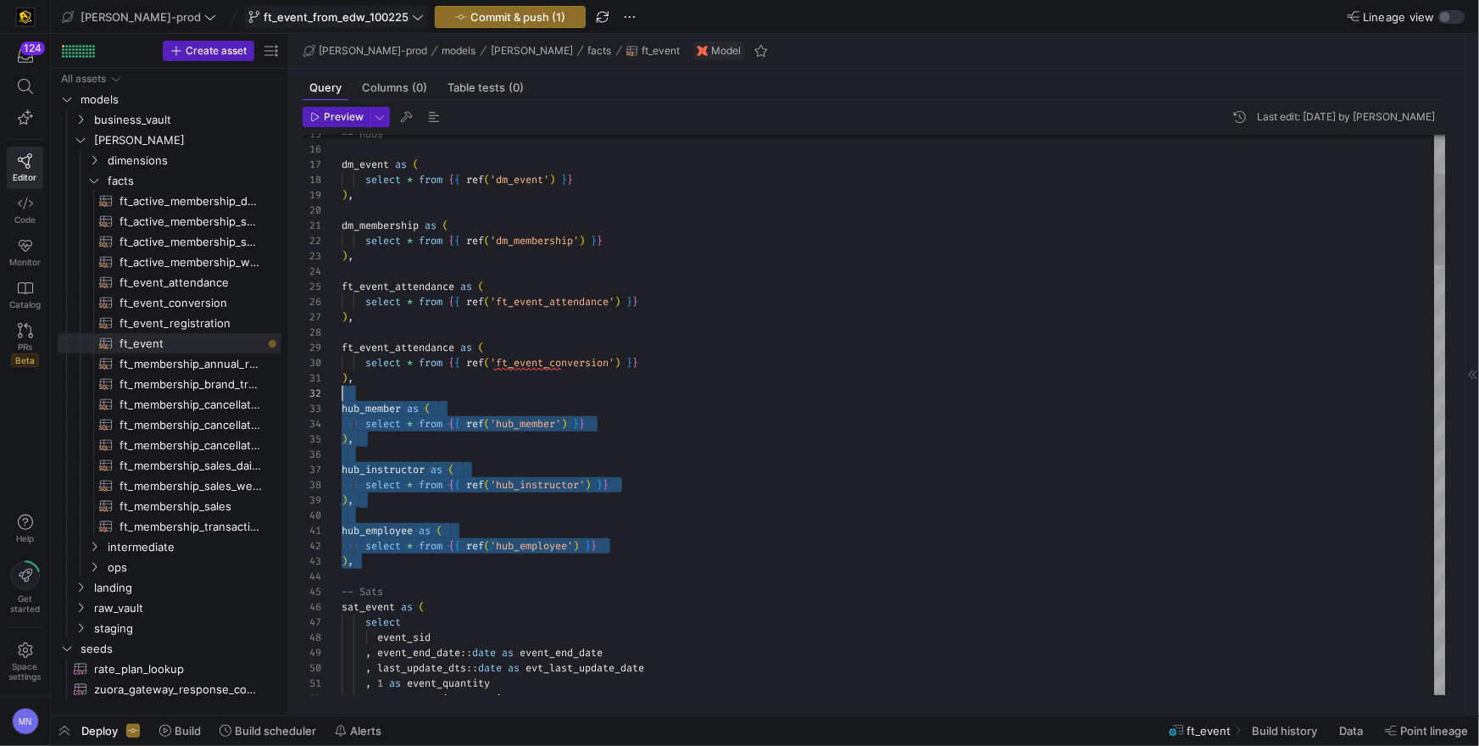
scroll to position [15, 0]
drag, startPoint x: 385, startPoint y: 549, endPoint x: 303, endPoint y: 398, distance: 171.4
click at [303, 398] on div "15 17 18 19 20 21 22 23 24 25 29 30 31 32 33 34 16 35 36 37 38 39 26 27 28 40 4…" at bounding box center [874, 415] width 1143 height 560
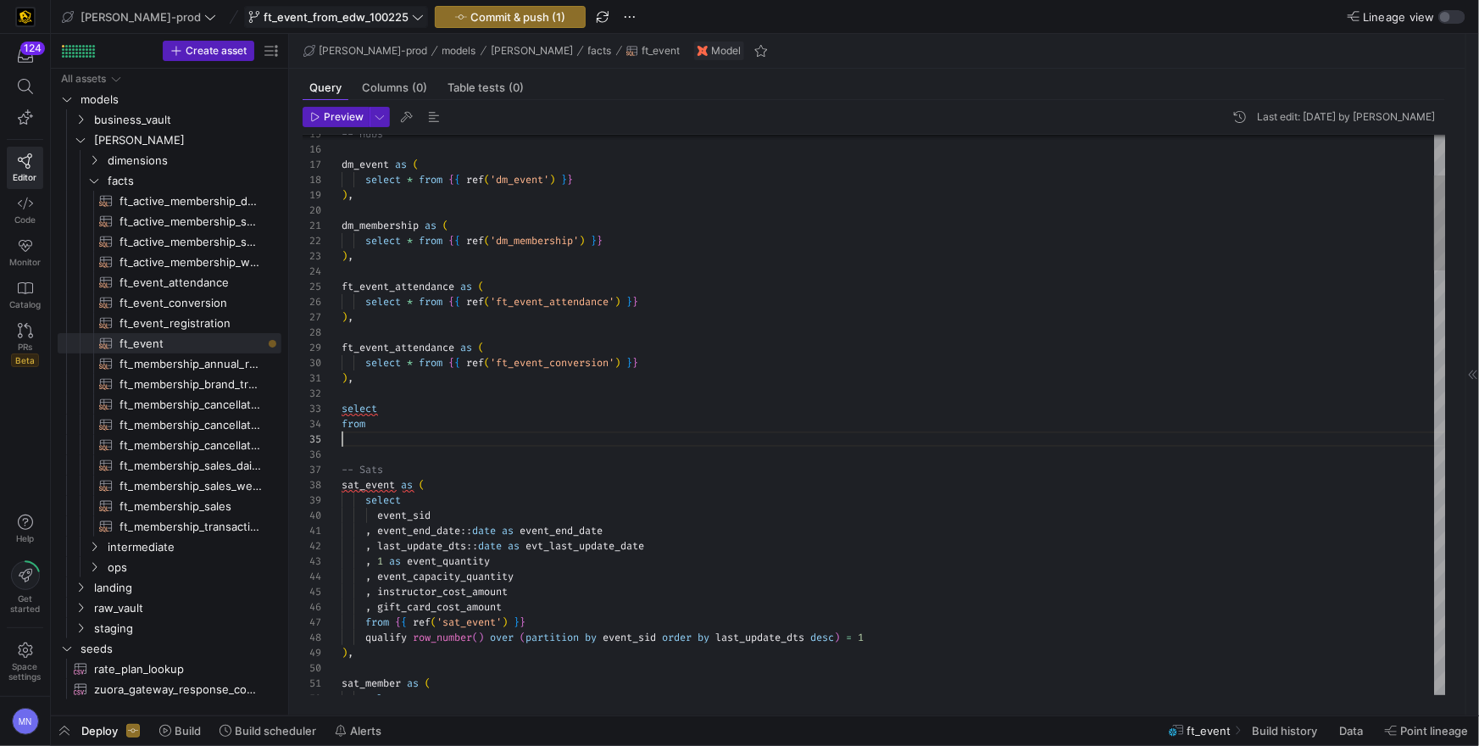
scroll to position [60, 0]
click at [531, 176] on div at bounding box center [739, 373] width 1479 height 746
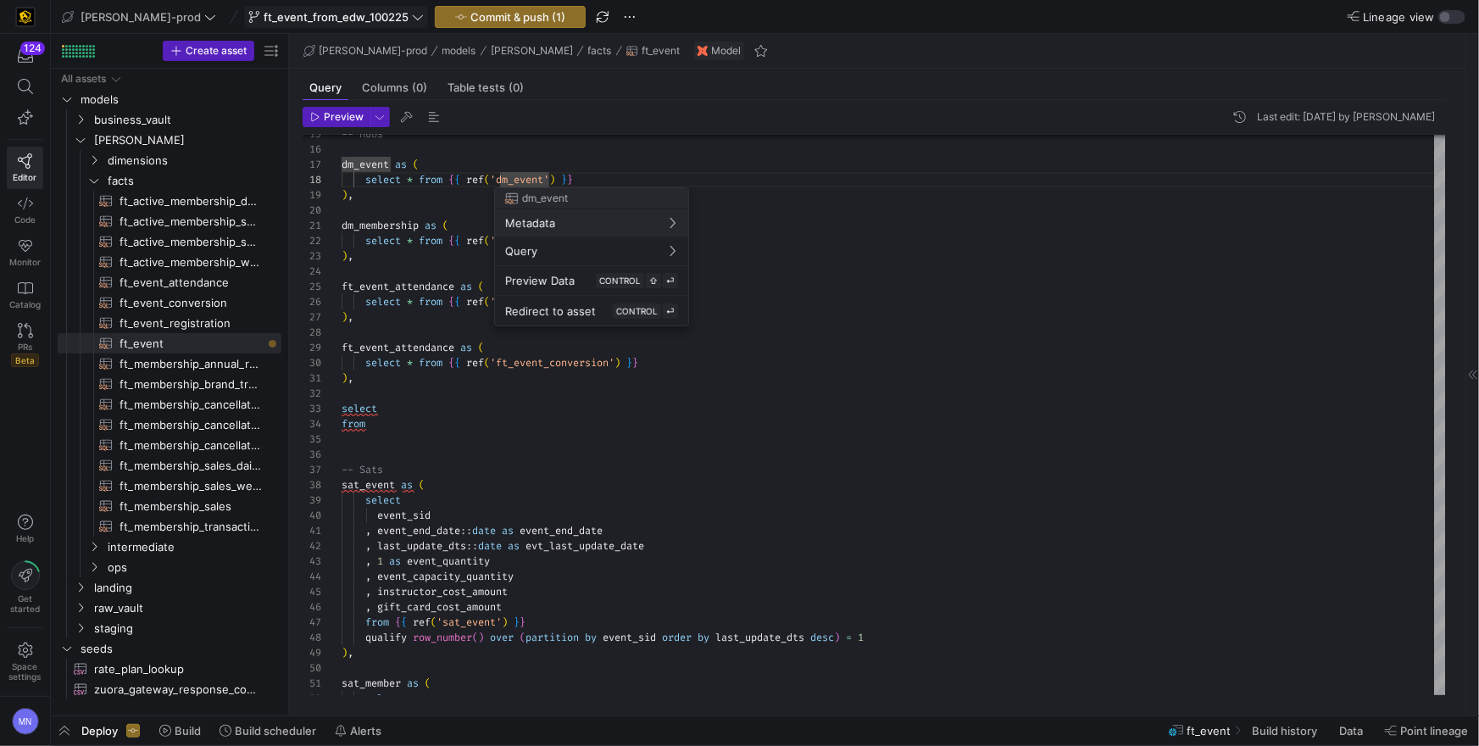
click at [411, 426] on div at bounding box center [739, 373] width 1479 height 746
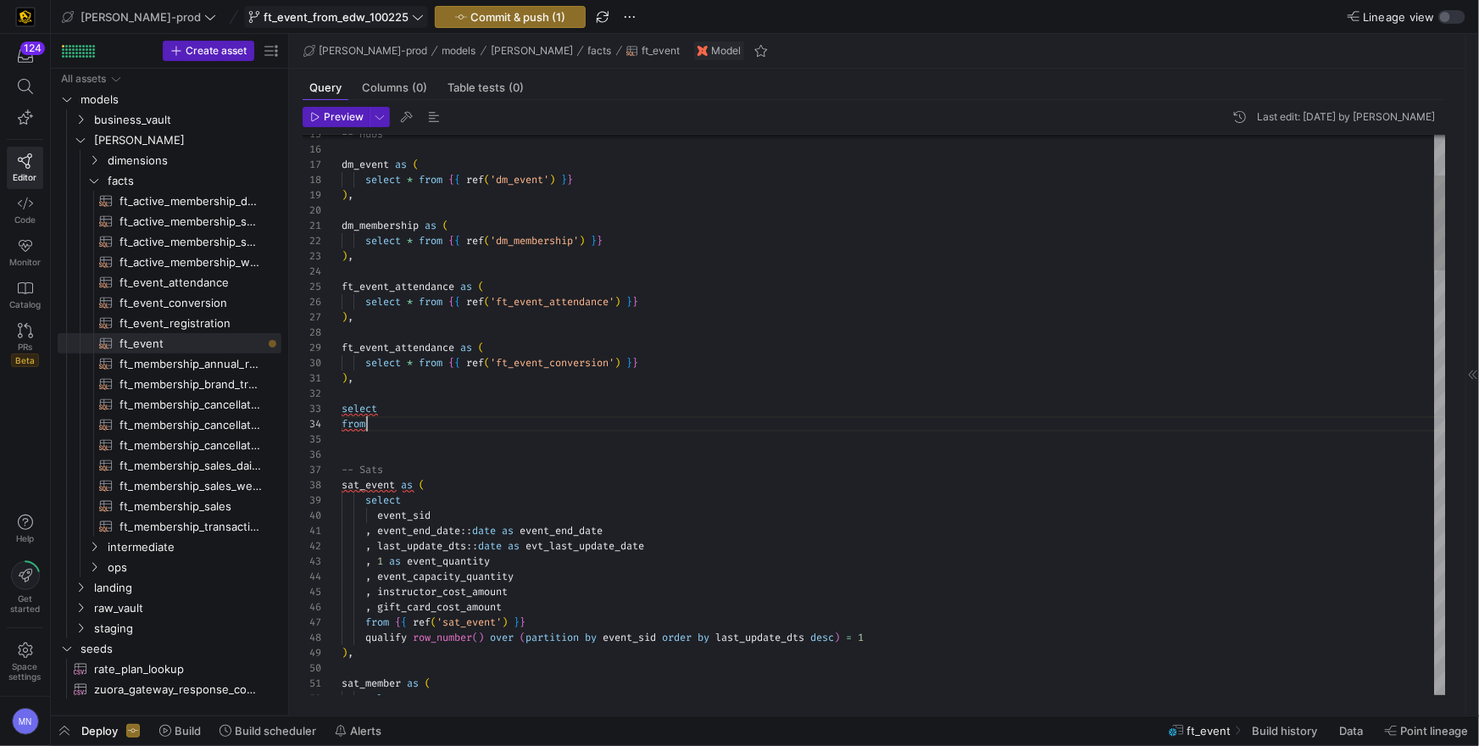
scroll to position [46, 25]
drag, startPoint x: 384, startPoint y: 422, endPoint x: 399, endPoint y: 423, distance: 15.3
click at [724, 415] on div "select" at bounding box center [894, 408] width 1104 height 15
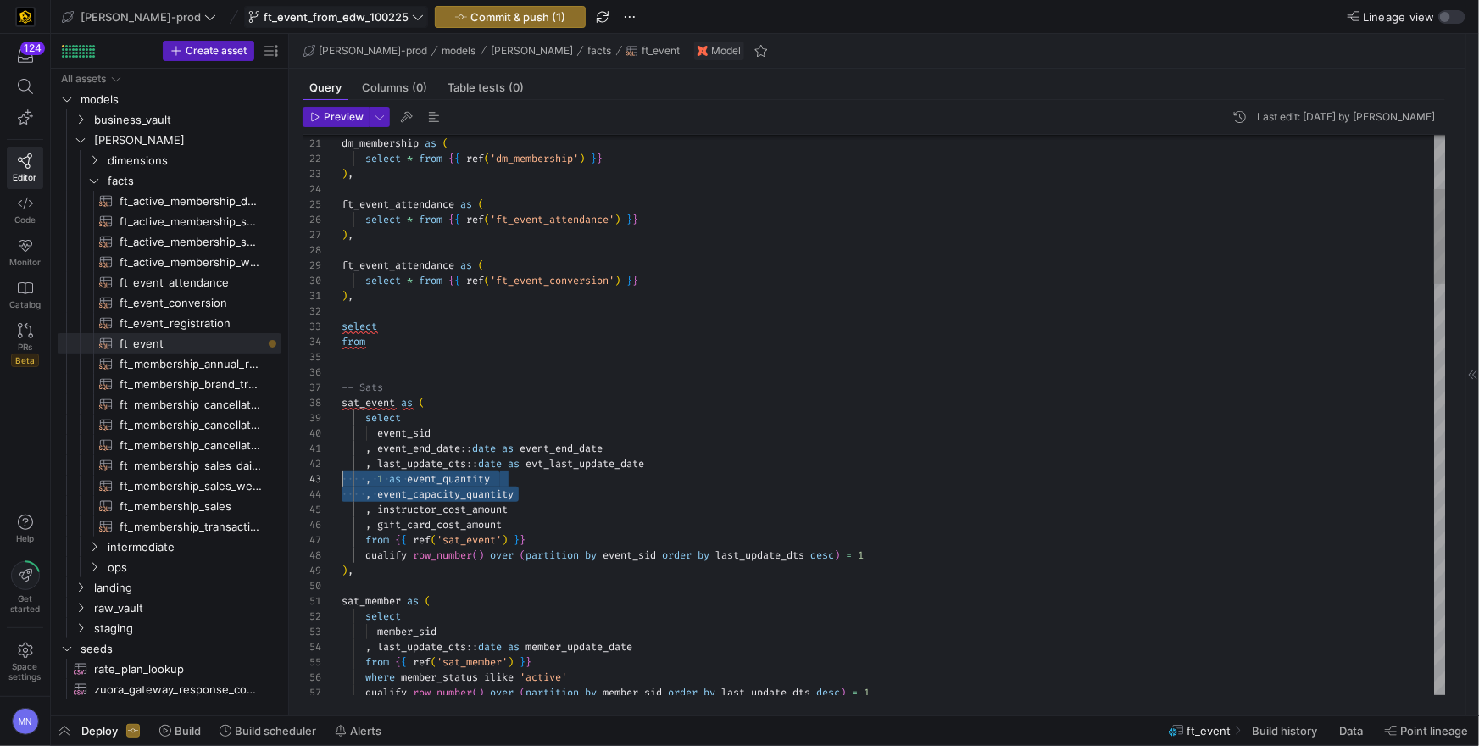
scroll to position [30, 0]
drag, startPoint x: 520, startPoint y: 493, endPoint x: 408, endPoint y: 482, distance: 112.4
click at [317, 476] on div "22 23 24 25 29 30 31 26 27 28 36 37 38 39 40 41 42 43 44 45 46 47 48 49 50 51 5…" at bounding box center [874, 415] width 1143 height 560
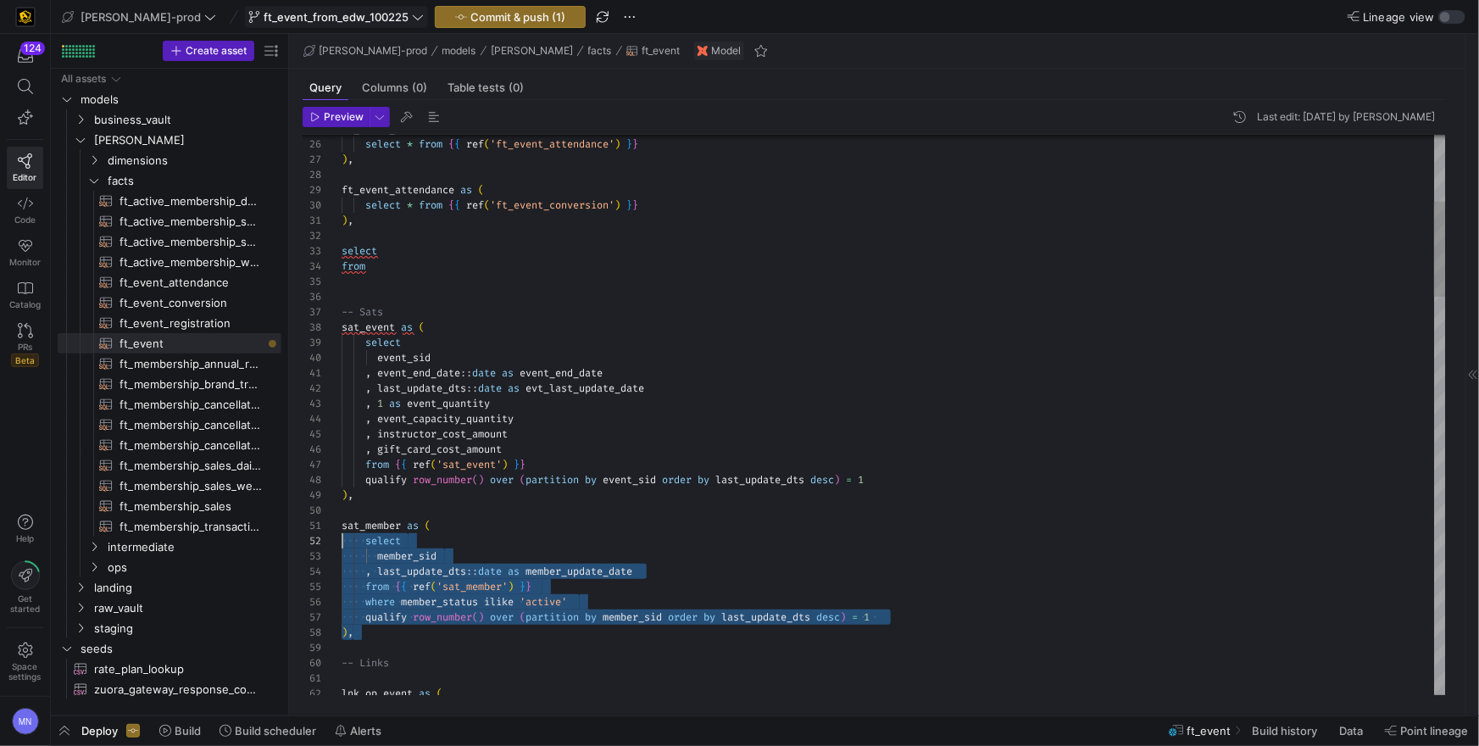
scroll to position [0, 0]
drag, startPoint x: 413, startPoint y: 624, endPoint x: 329, endPoint y: 527, distance: 128.0
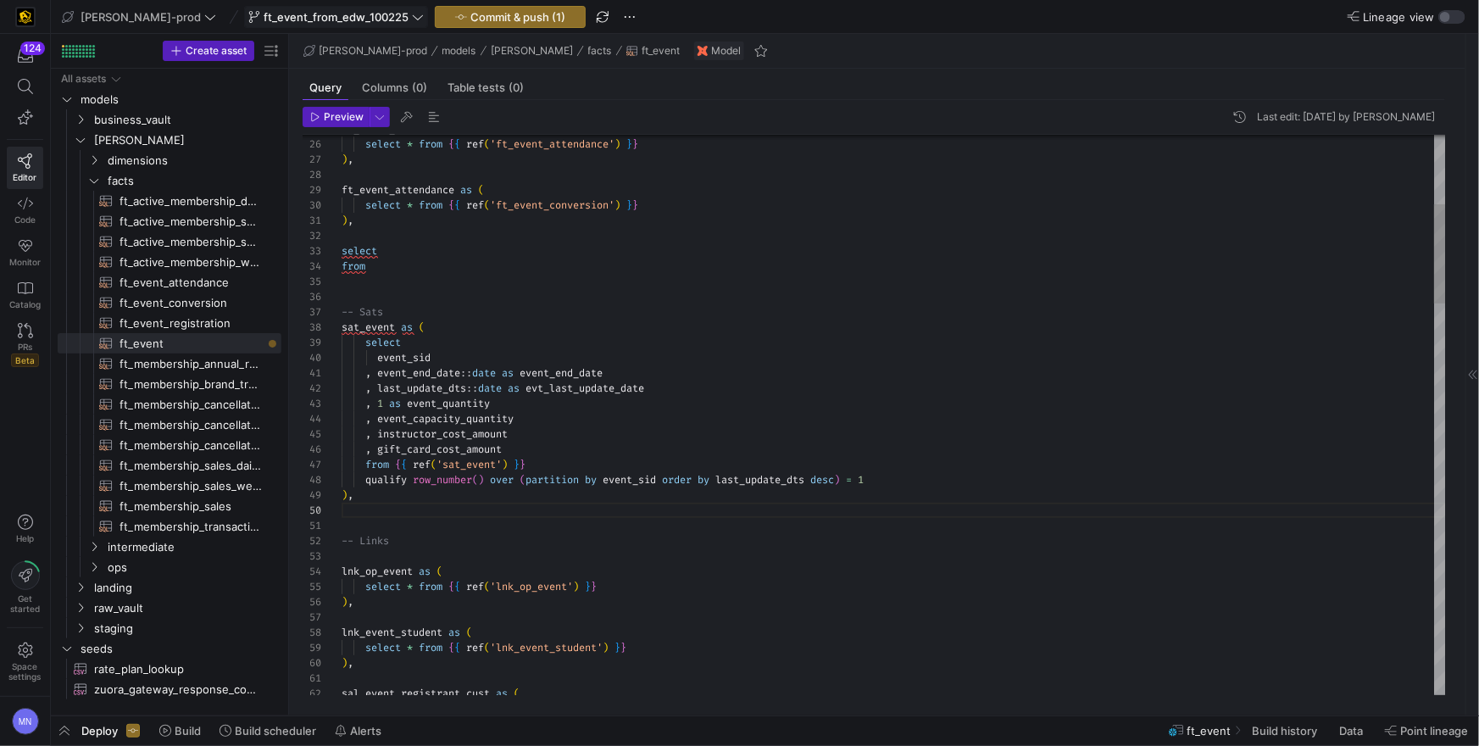
scroll to position [122, 12]
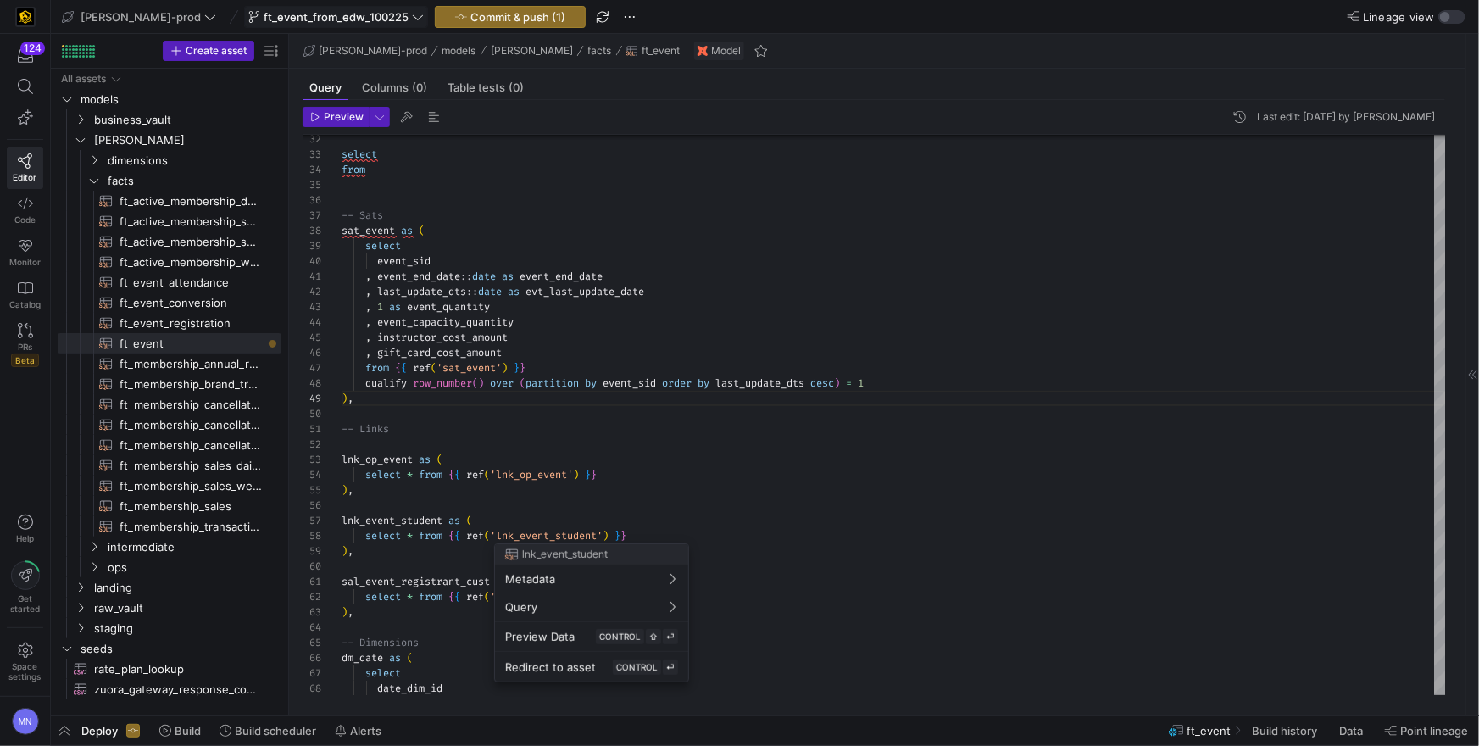
drag, startPoint x: 501, startPoint y: 321, endPoint x: 320, endPoint y: 310, distance: 181.7
click at [304, 306] on div at bounding box center [739, 373] width 1479 height 746
drag, startPoint x: 512, startPoint y: 325, endPoint x: 525, endPoint y: 325, distance: 12.7
click at [512, 325] on span "event_capacity_quantity" at bounding box center [445, 322] width 136 height 14
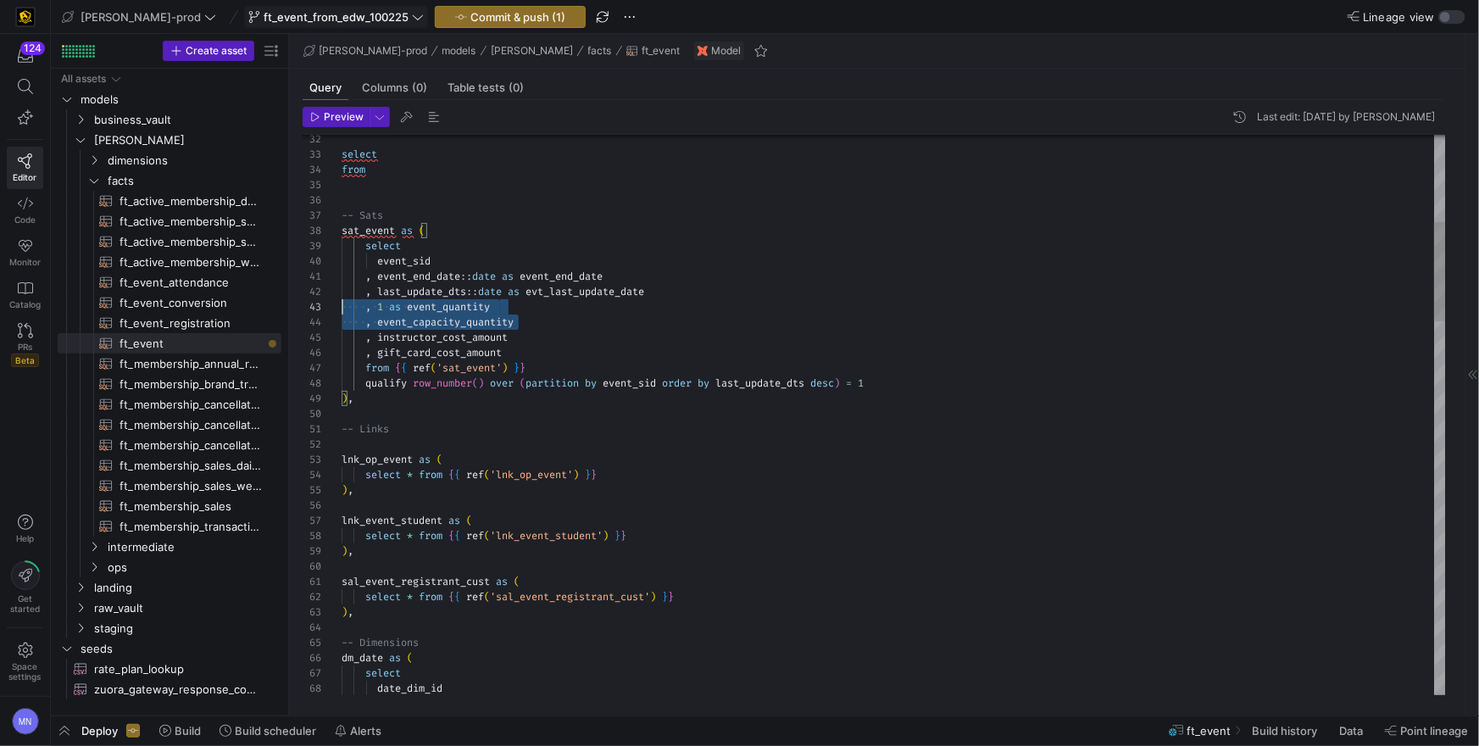
scroll to position [30, 0]
drag, startPoint x: 519, startPoint y: 322, endPoint x: 335, endPoint y: 309, distance: 184.4
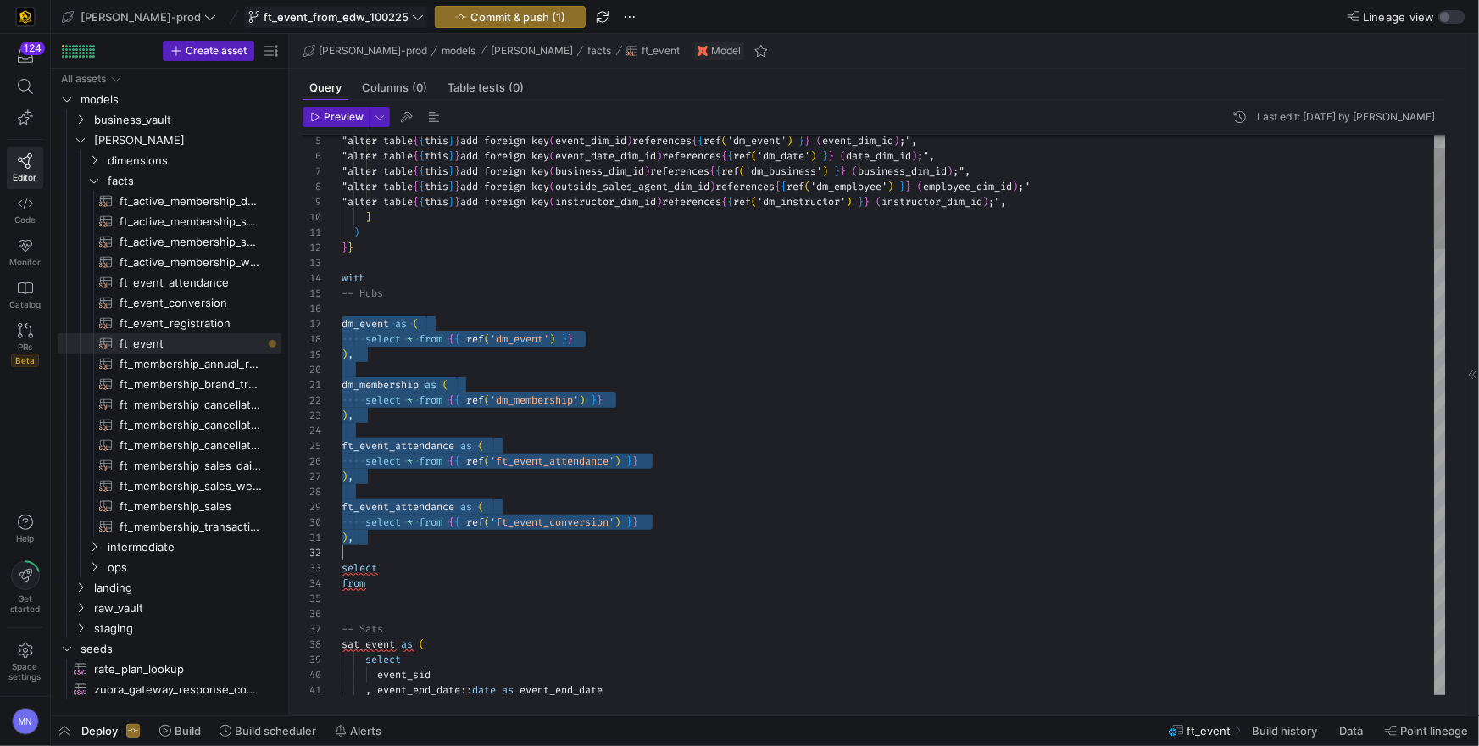
scroll to position [92, 0]
drag, startPoint x: 344, startPoint y: 324, endPoint x: 394, endPoint y: 548, distance: 229.3
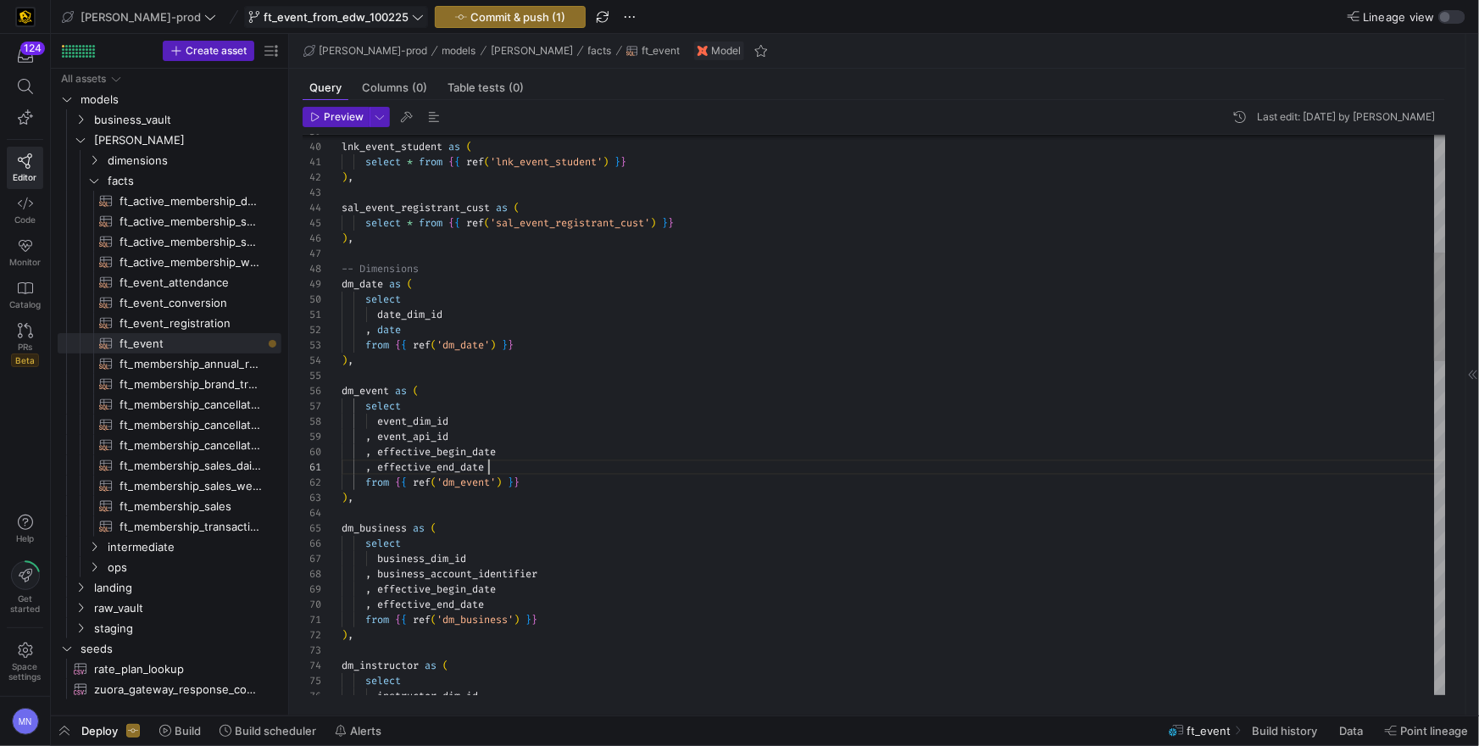
drag, startPoint x: 519, startPoint y: 461, endPoint x: 570, endPoint y: 465, distance: 51.8
click at [518, 461] on div ", effective_end_date" at bounding box center [894, 466] width 1104 height 15
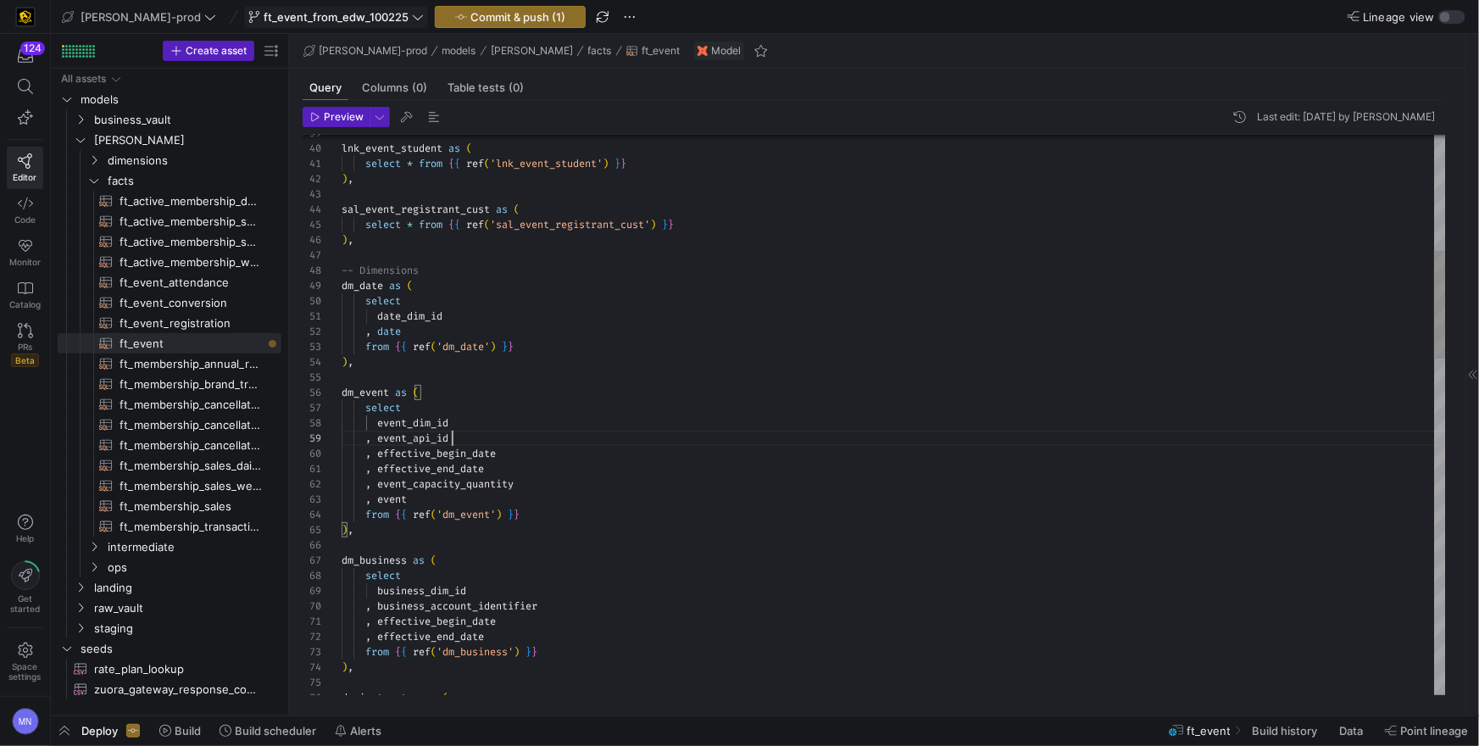
scroll to position [122, 110]
click at [627, 433] on div ", event_api_id" at bounding box center [894, 438] width 1104 height 15
click at [444, 502] on div ", event" at bounding box center [894, 499] width 1104 height 15
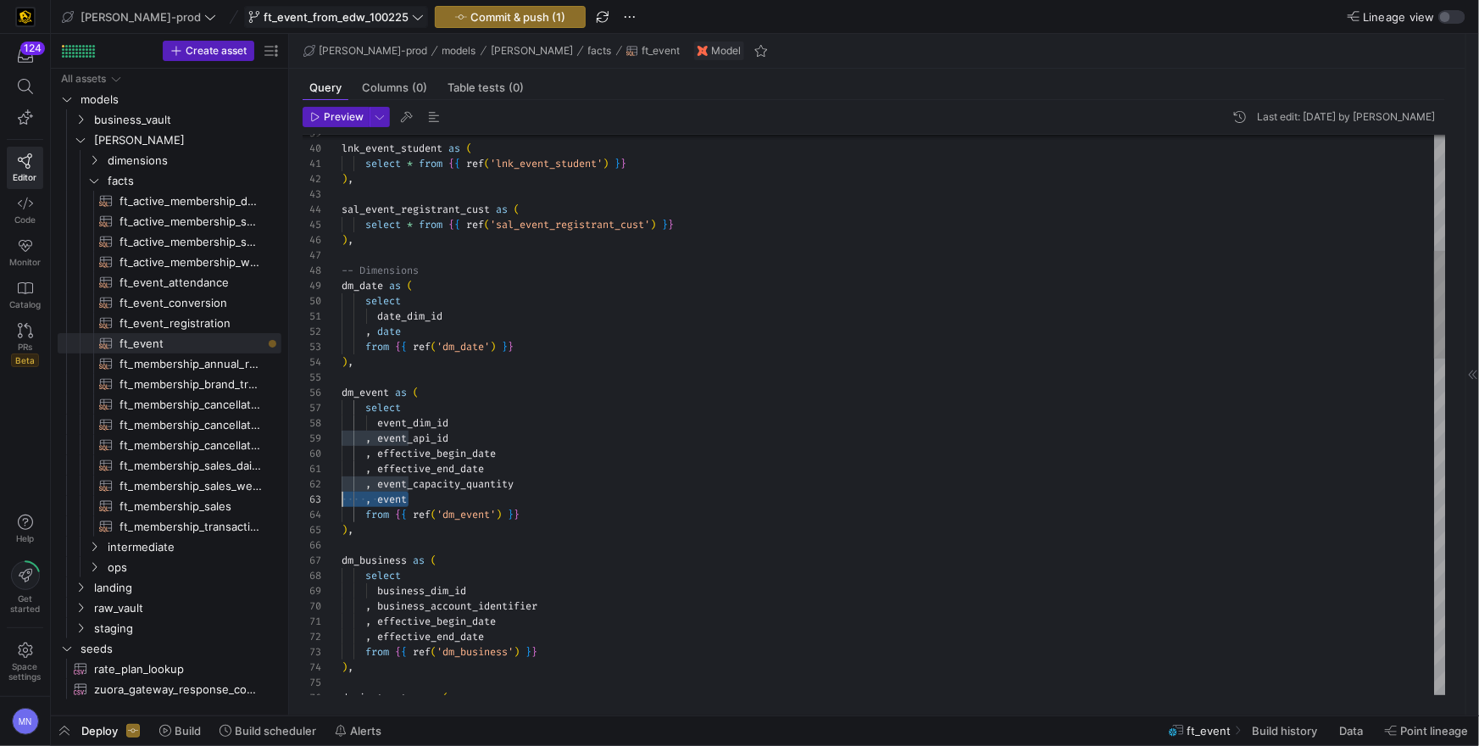
drag, startPoint x: 489, startPoint y: 500, endPoint x: 339, endPoint y: 497, distance: 150.1
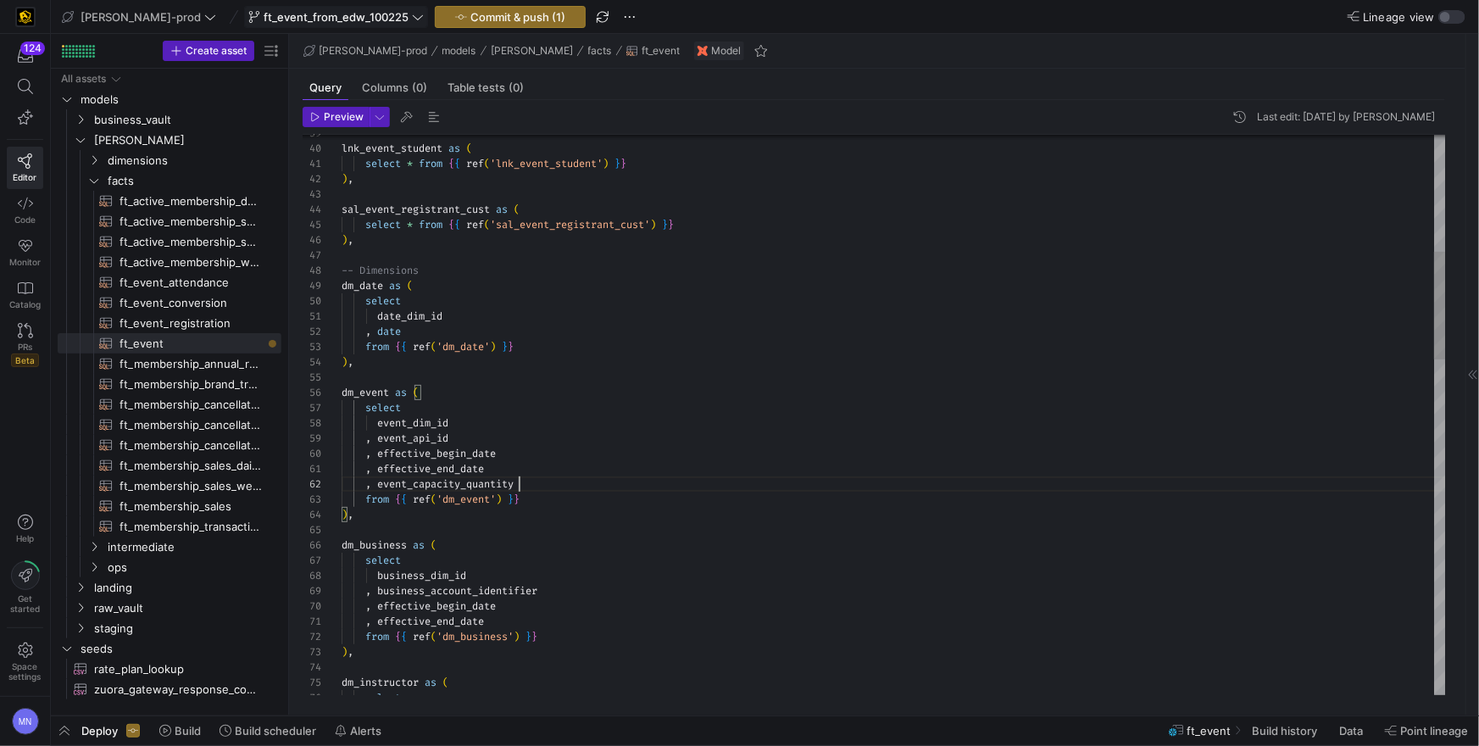
scroll to position [15, 177]
click at [615, 474] on div at bounding box center [739, 373] width 1479 height 746
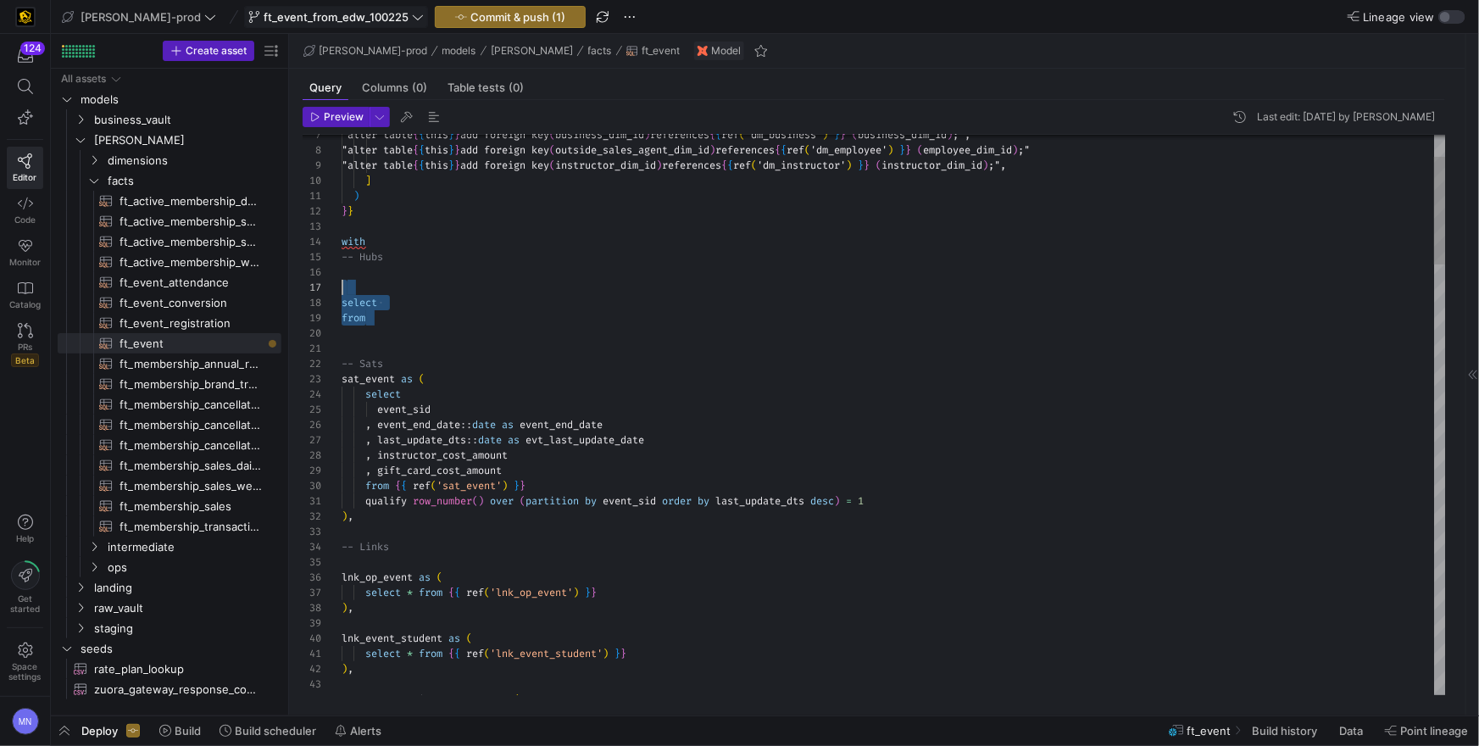
scroll to position [92, 0]
drag, startPoint x: 368, startPoint y: 310, endPoint x: 328, endPoint y: 290, distance: 44.7
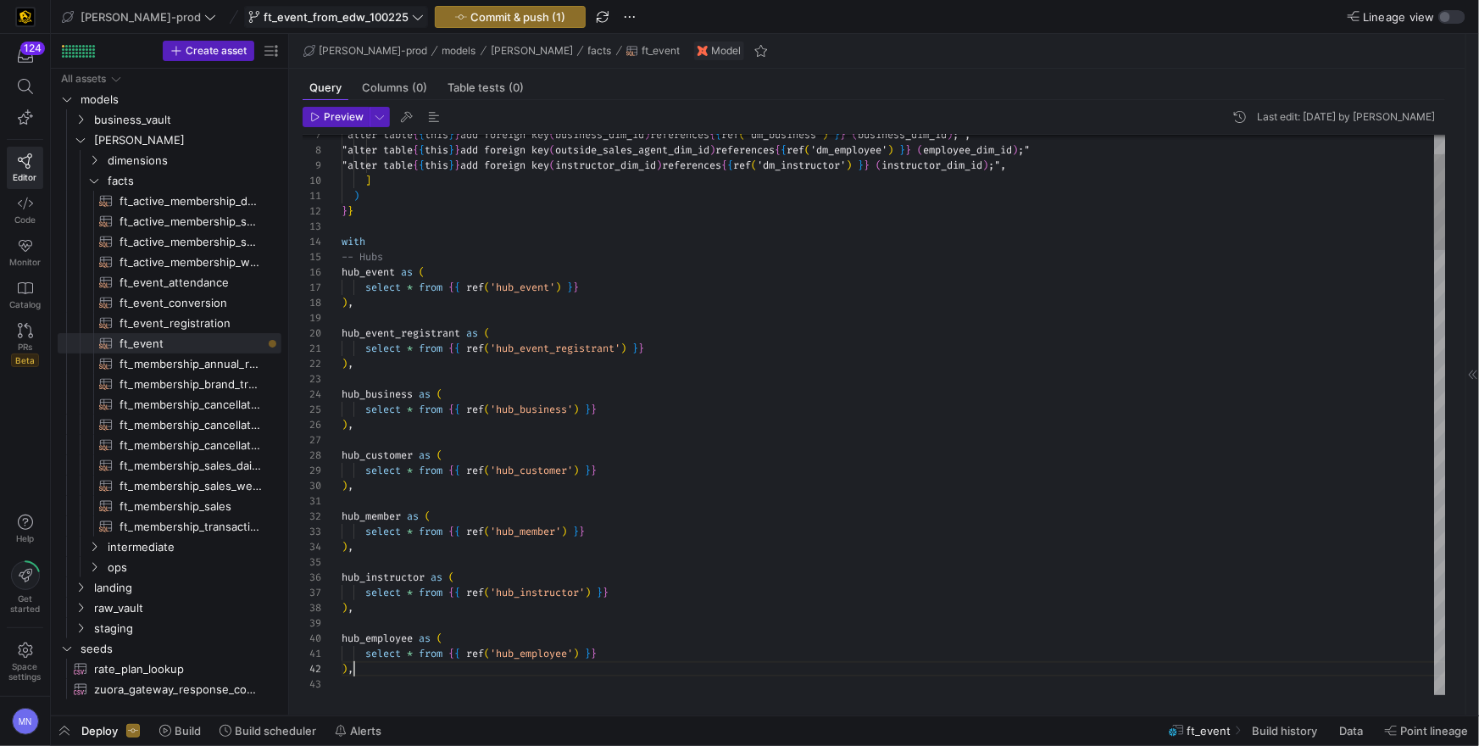
scroll to position [15, 12]
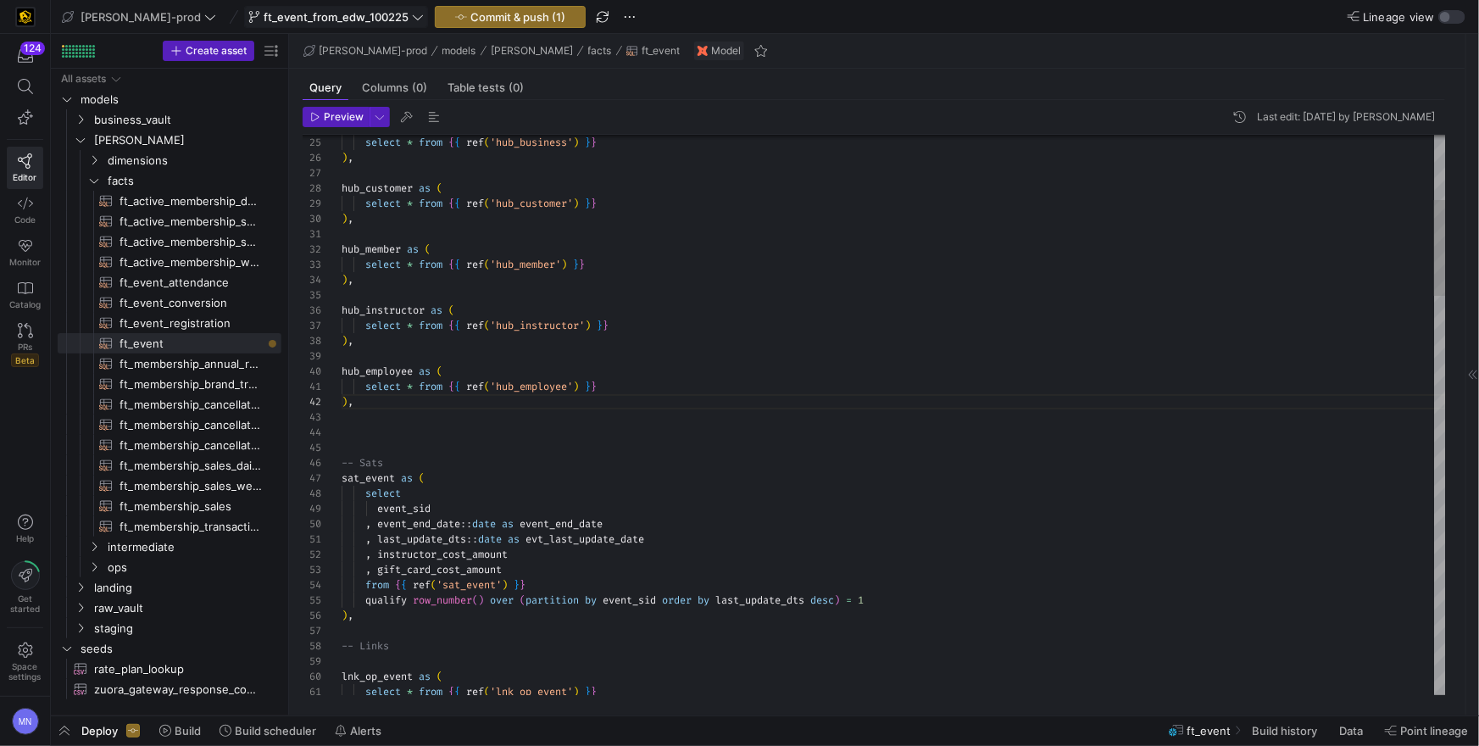
click at [432, 442] on div at bounding box center [894, 447] width 1104 height 15
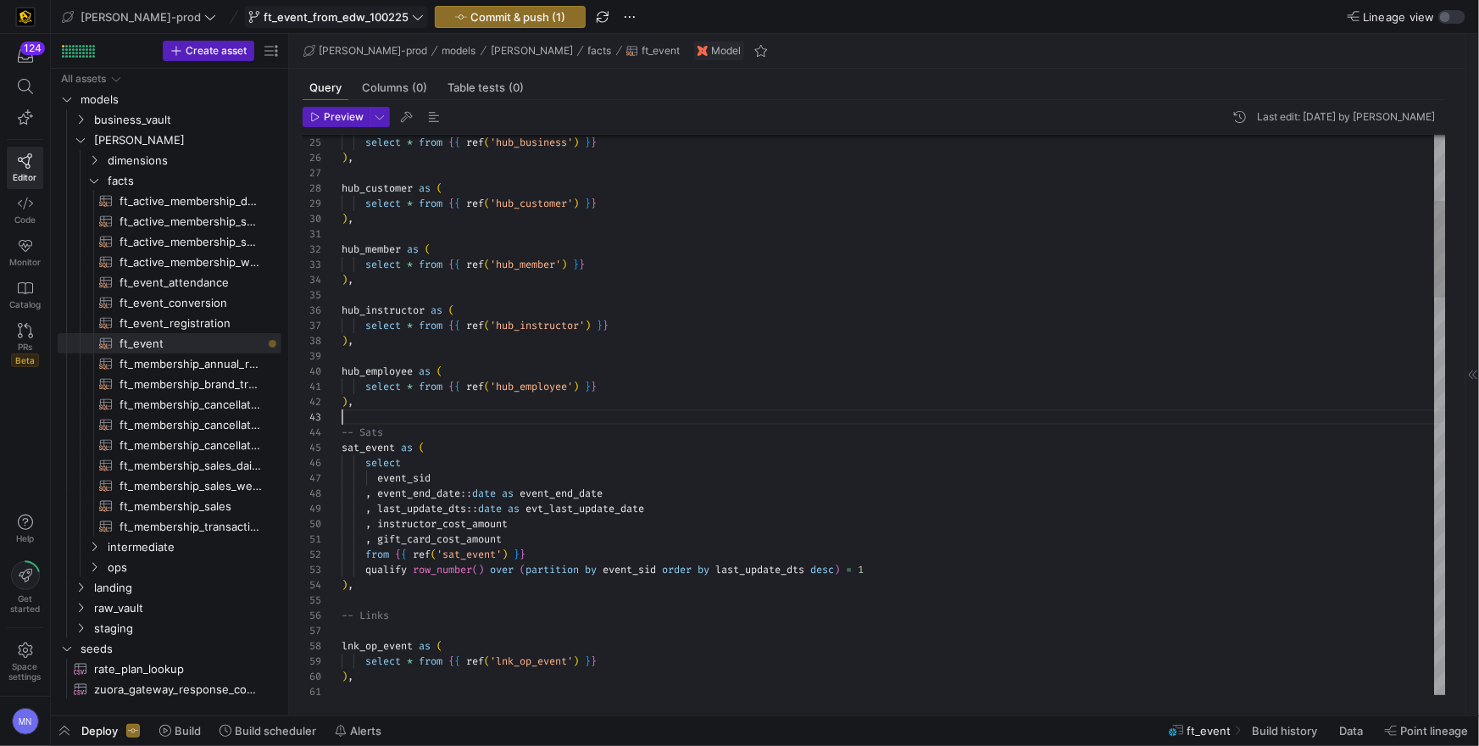
scroll to position [30, 0]
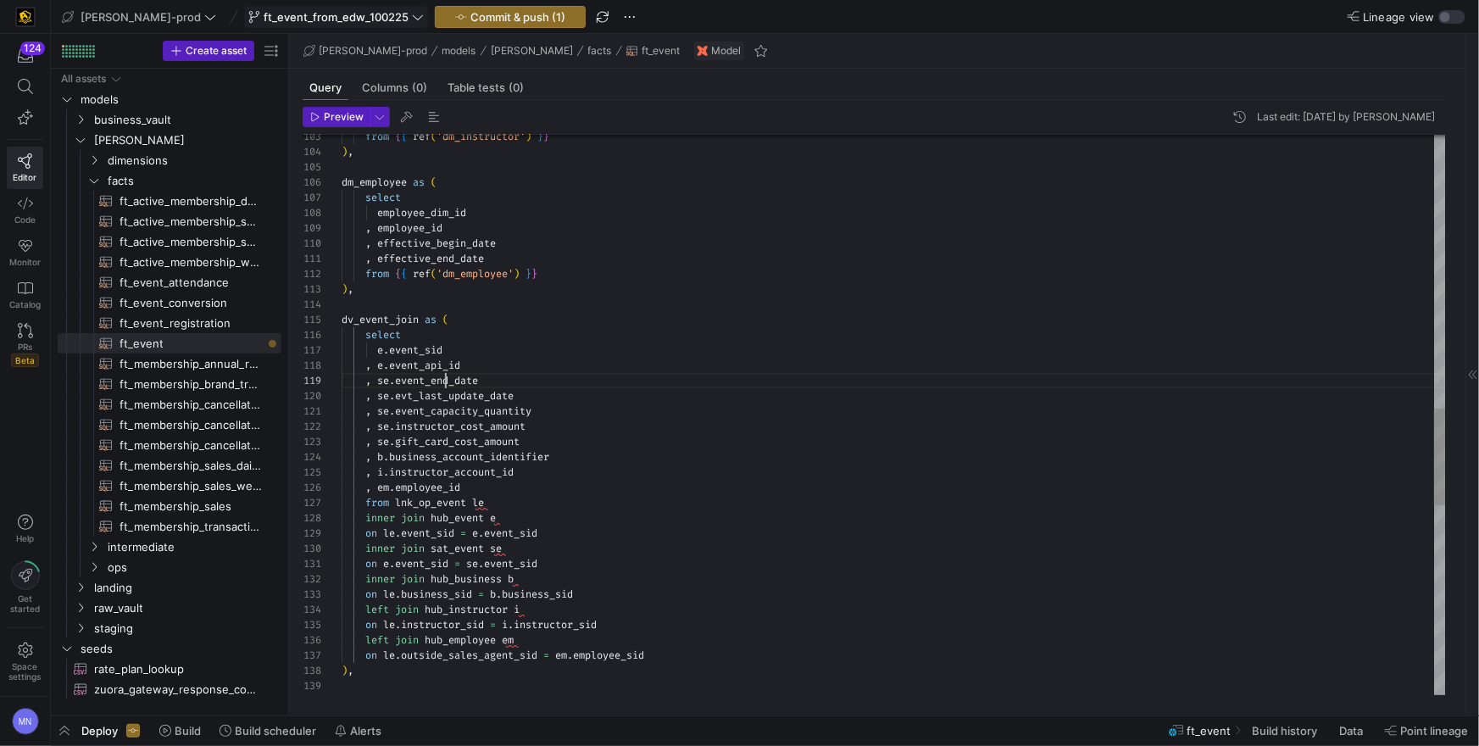
click at [448, 390] on div "from { { ref ( 'dm_instructor' ) } } ) , dm_employee as ( select employee_dim_i…" at bounding box center [894, 175] width 1104 height 3233
drag, startPoint x: 472, startPoint y: 498, endPoint x: 646, endPoint y: 483, distance: 174.4
click at [411, 496] on span "from lnk_op_event le" at bounding box center [413, 499] width 142 height 14
drag, startPoint x: 452, startPoint y: 409, endPoint x: 504, endPoint y: 409, distance: 51.7
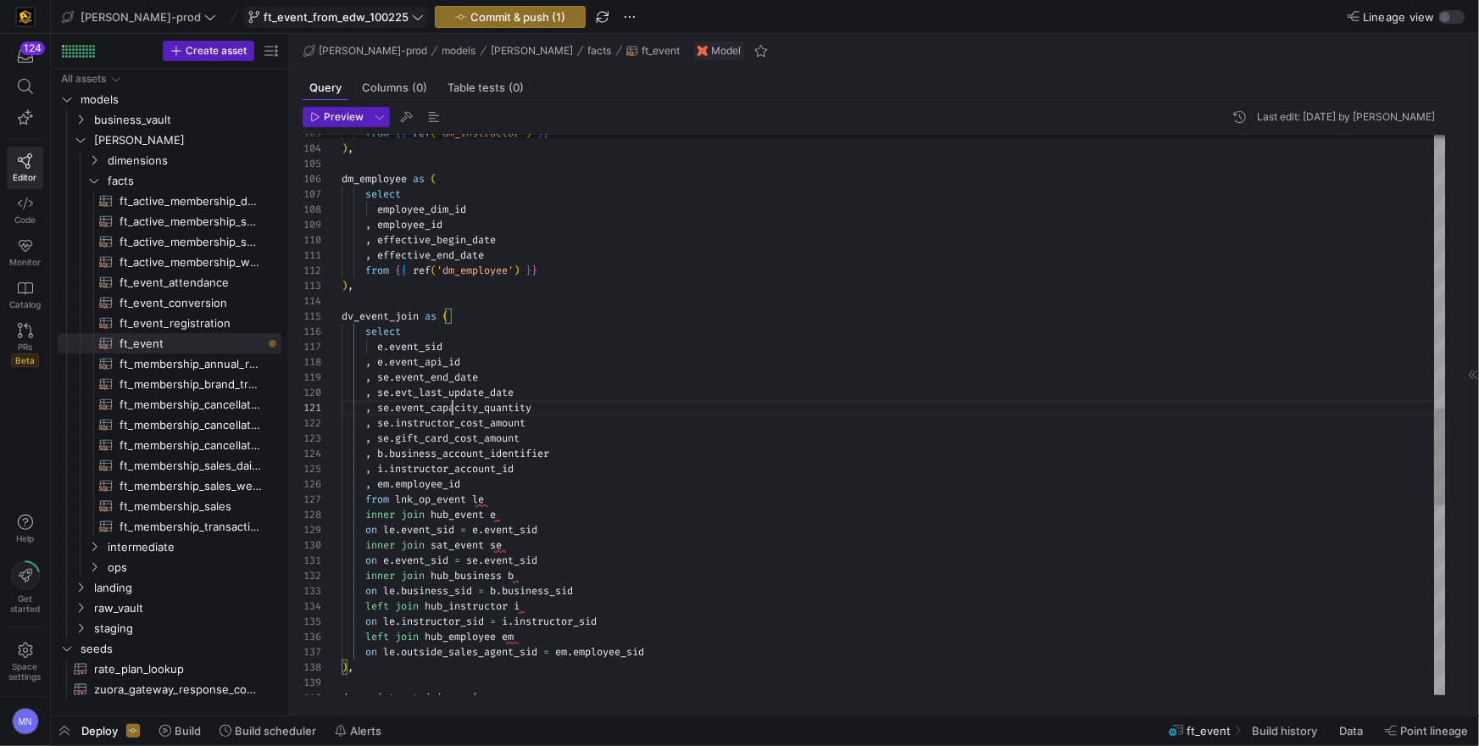
drag, startPoint x: 554, startPoint y: 409, endPoint x: 324, endPoint y: 407, distance: 230.6
click at [342, 407] on div "from { { ref ( 'dm_instructor' ) } } ) , dm_employee as ( select employee_dim_i…" at bounding box center [894, 172] width 1104 height 3233
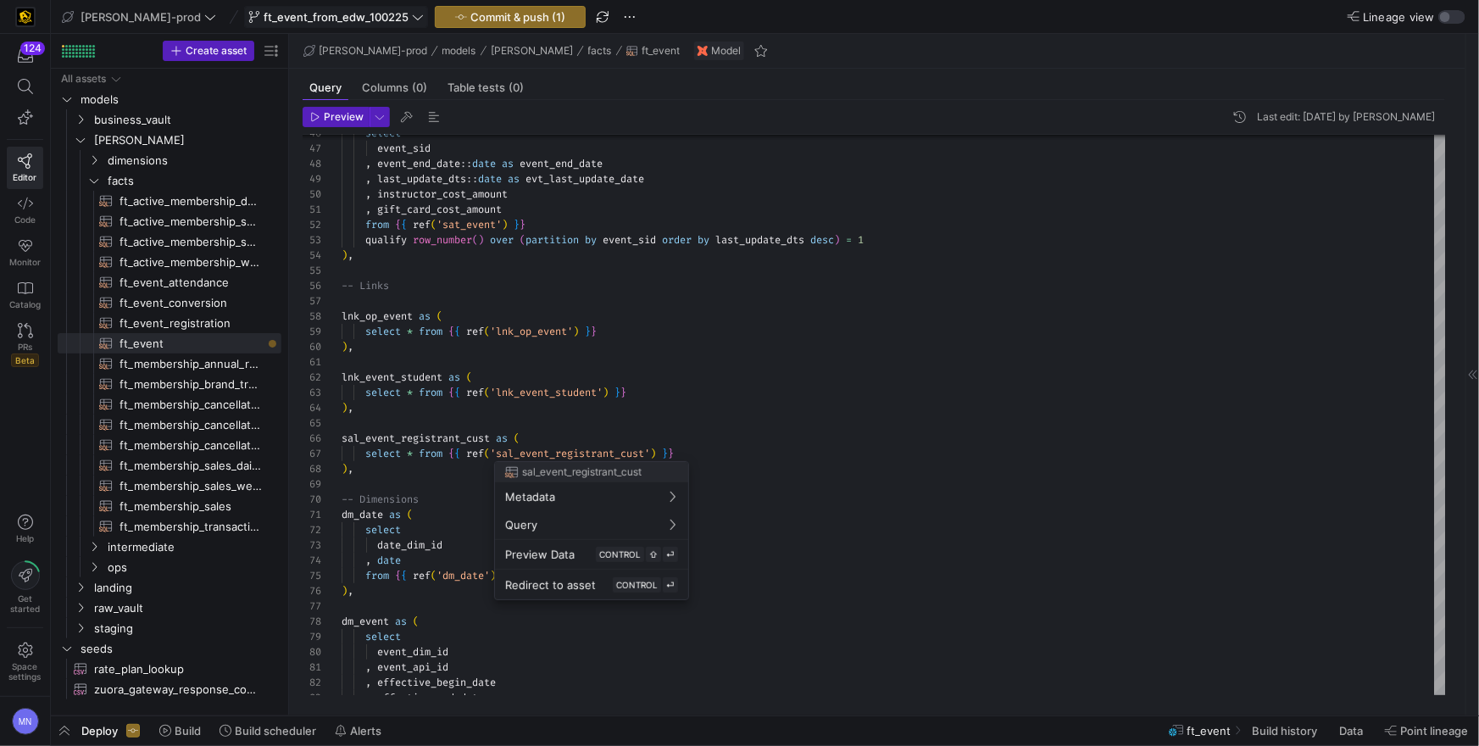
click at [817, 415] on div at bounding box center [739, 373] width 1479 height 746
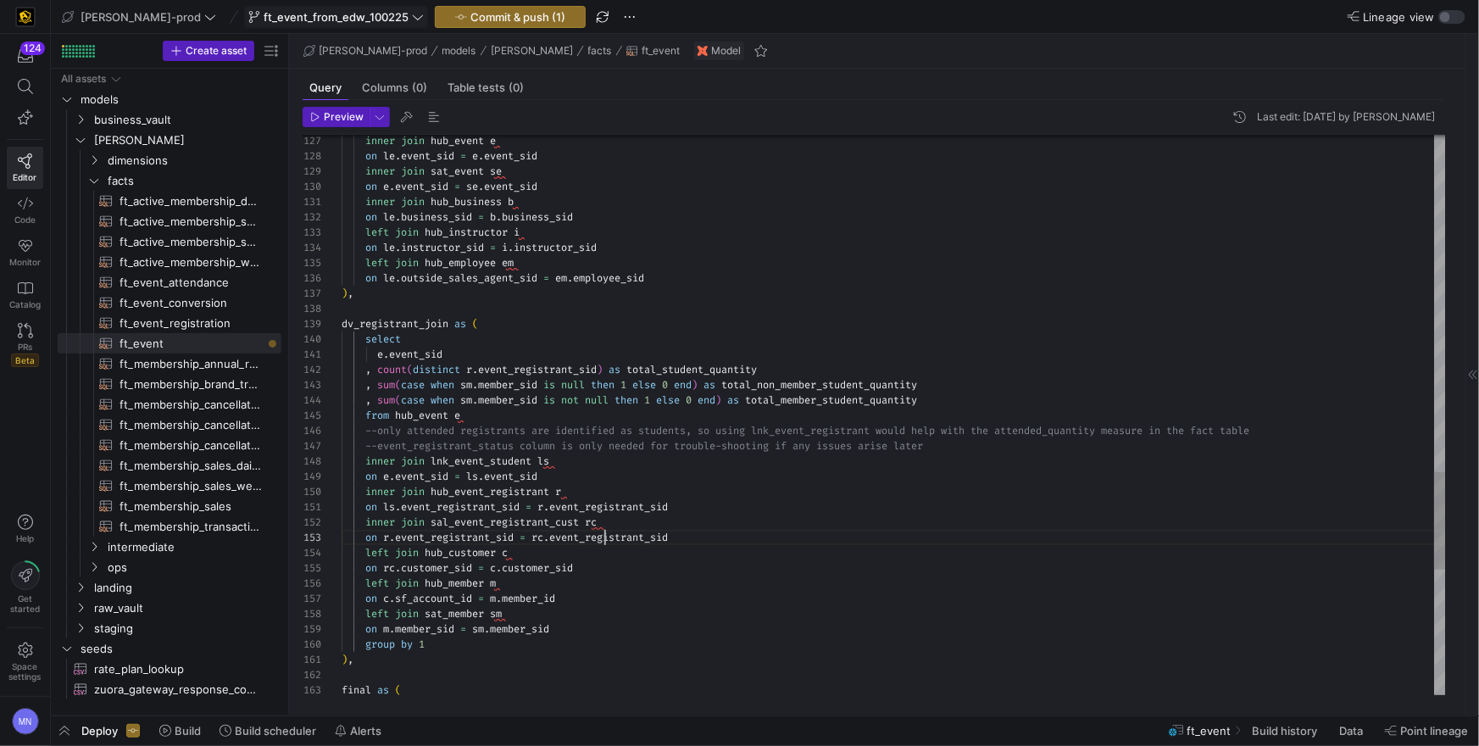
drag, startPoint x: 607, startPoint y: 537, endPoint x: 627, endPoint y: 538, distance: 20.4
click at [607, 537] on span "event_registrant_sid" at bounding box center [608, 537] width 119 height 14
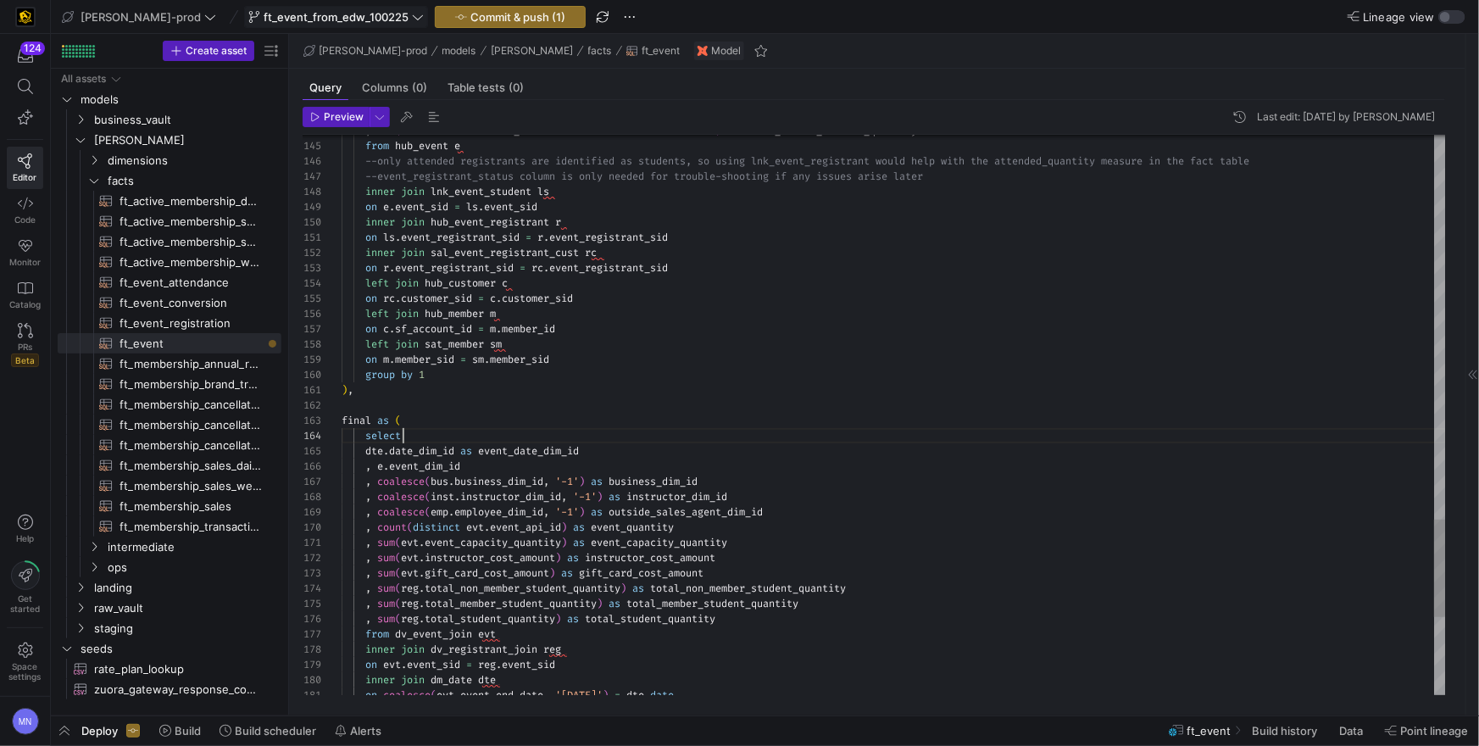
scroll to position [46, 60]
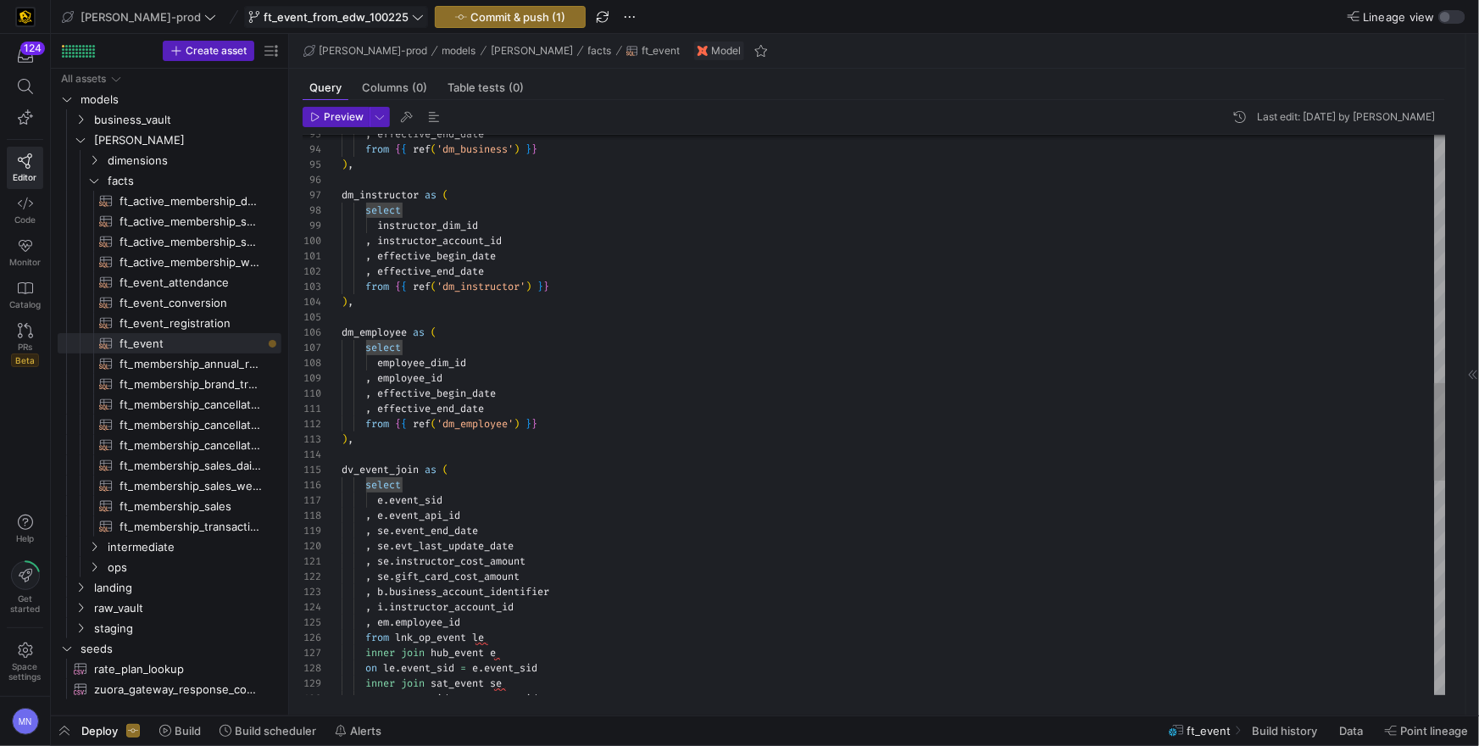
drag, startPoint x: 377, startPoint y: 455, endPoint x: 412, endPoint y: 449, distance: 35.3
click at [380, 454] on div at bounding box center [894, 454] width 1104 height 15
drag, startPoint x: 393, startPoint y: 440, endPoint x: 459, endPoint y: 471, distance: 73.2
click at [398, 446] on div ", effective_end_date from { { ref ( 'dm_business' ) } } ) , dm_instructor as ( …" at bounding box center [894, 325] width 1104 height 3233
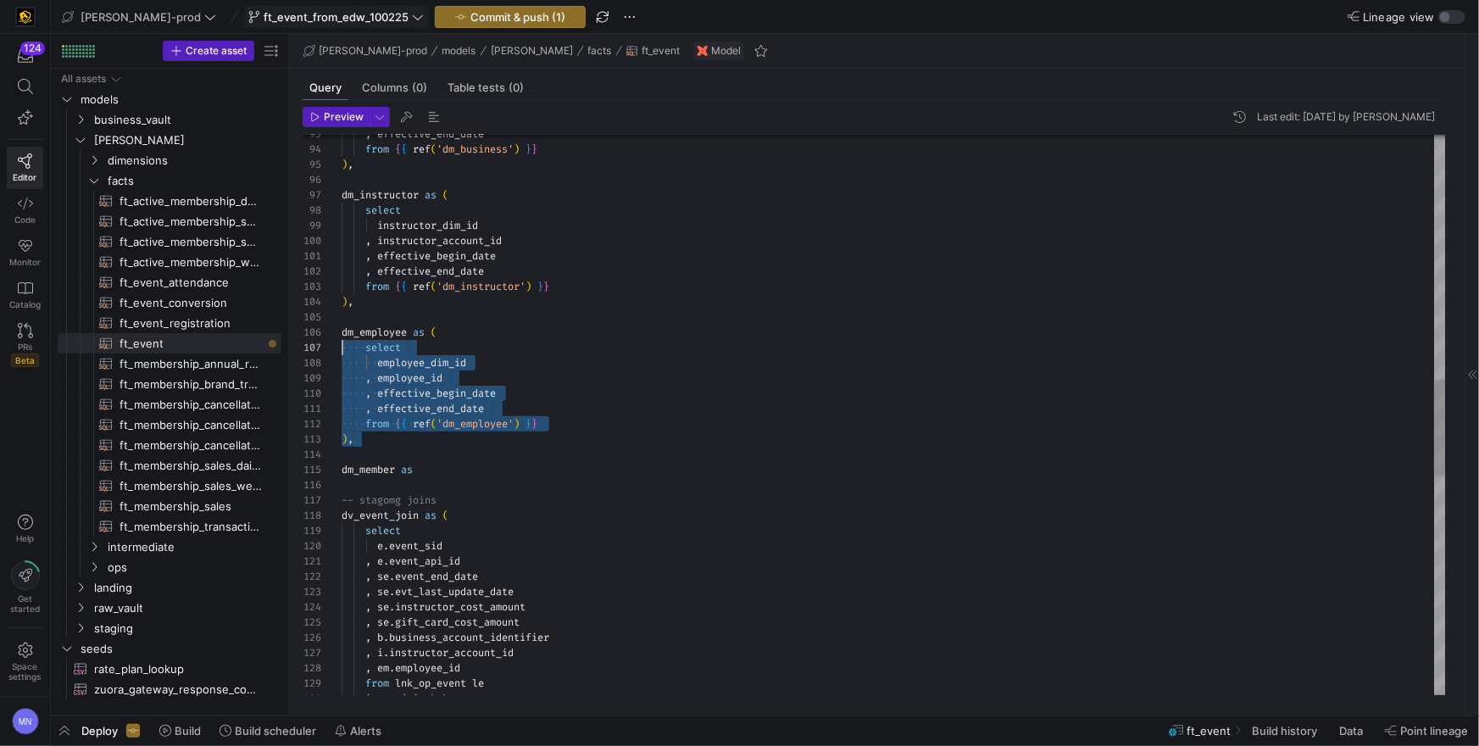
scroll to position [92, 0]
drag, startPoint x: 392, startPoint y: 427, endPoint x: 339, endPoint y: 347, distance: 96.6
click at [339, 347] on div "93 94 95 96 97 98 99 100 101 102 103 104 105 106 107 108 109 110 111 112 113 11…" at bounding box center [874, 415] width 1143 height 560
click at [445, 469] on div "dm_member as" at bounding box center [894, 469] width 1104 height 15
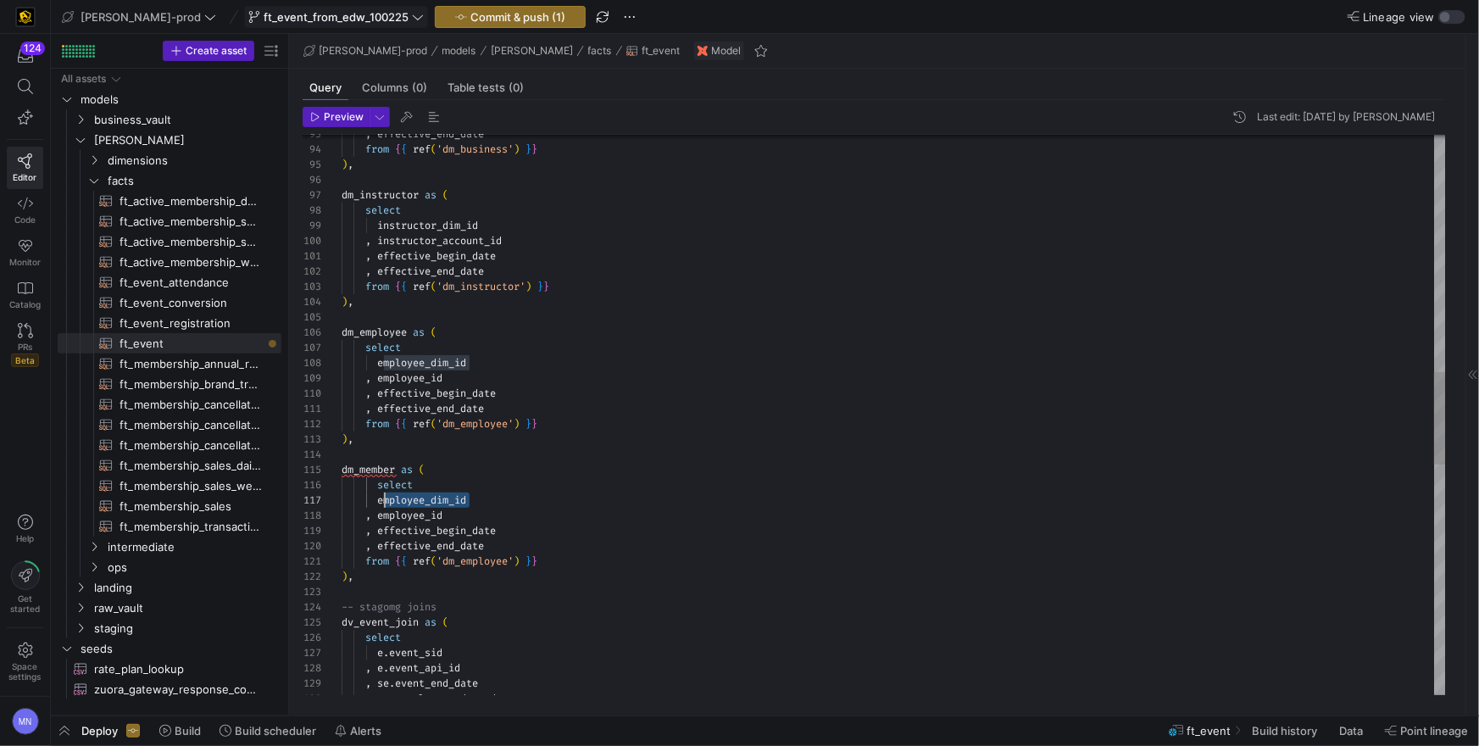
scroll to position [92, 36]
drag, startPoint x: 480, startPoint y: 503, endPoint x: 428, endPoint y: 504, distance: 51.7
drag, startPoint x: 454, startPoint y: 517, endPoint x: 485, endPoint y: 515, distance: 30.6
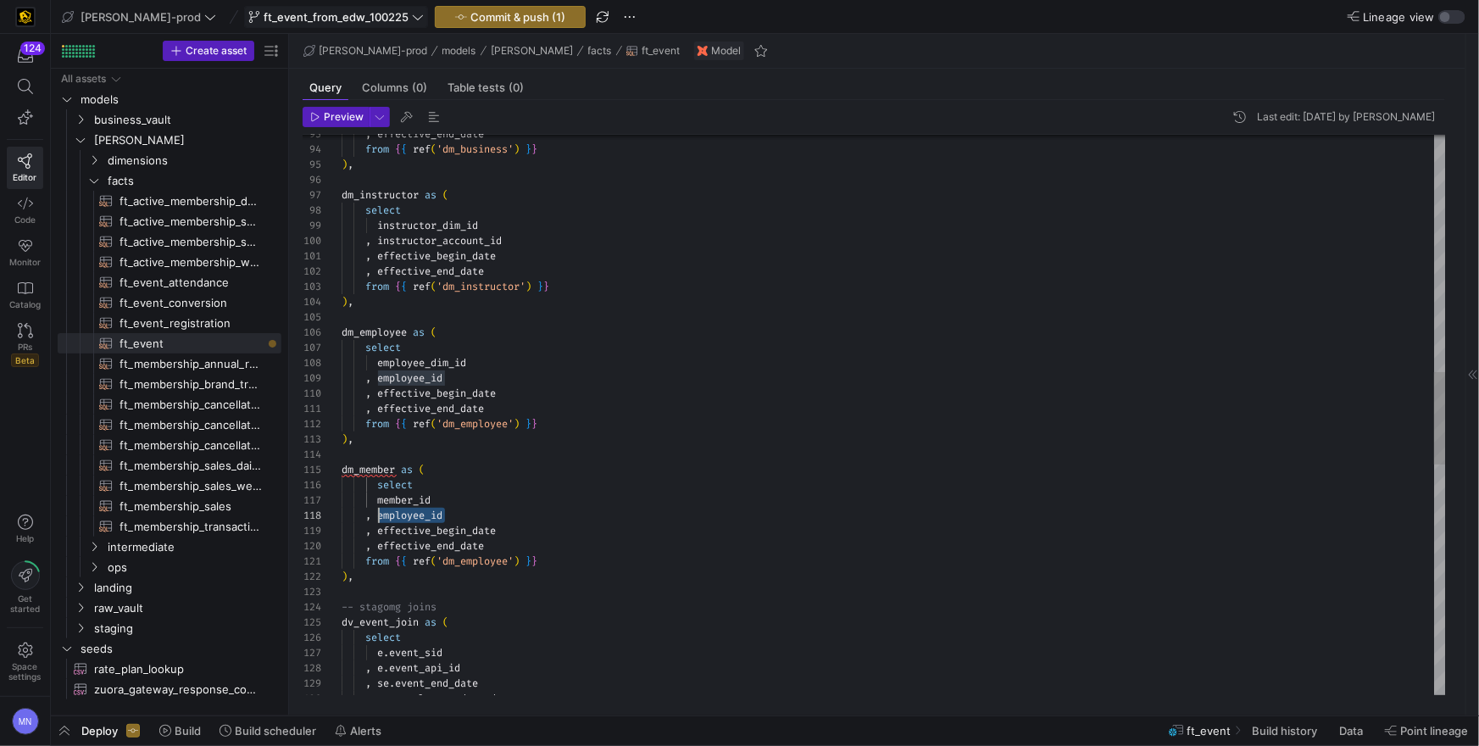
click at [381, 514] on div ", employee_id" at bounding box center [894, 515] width 1104 height 15
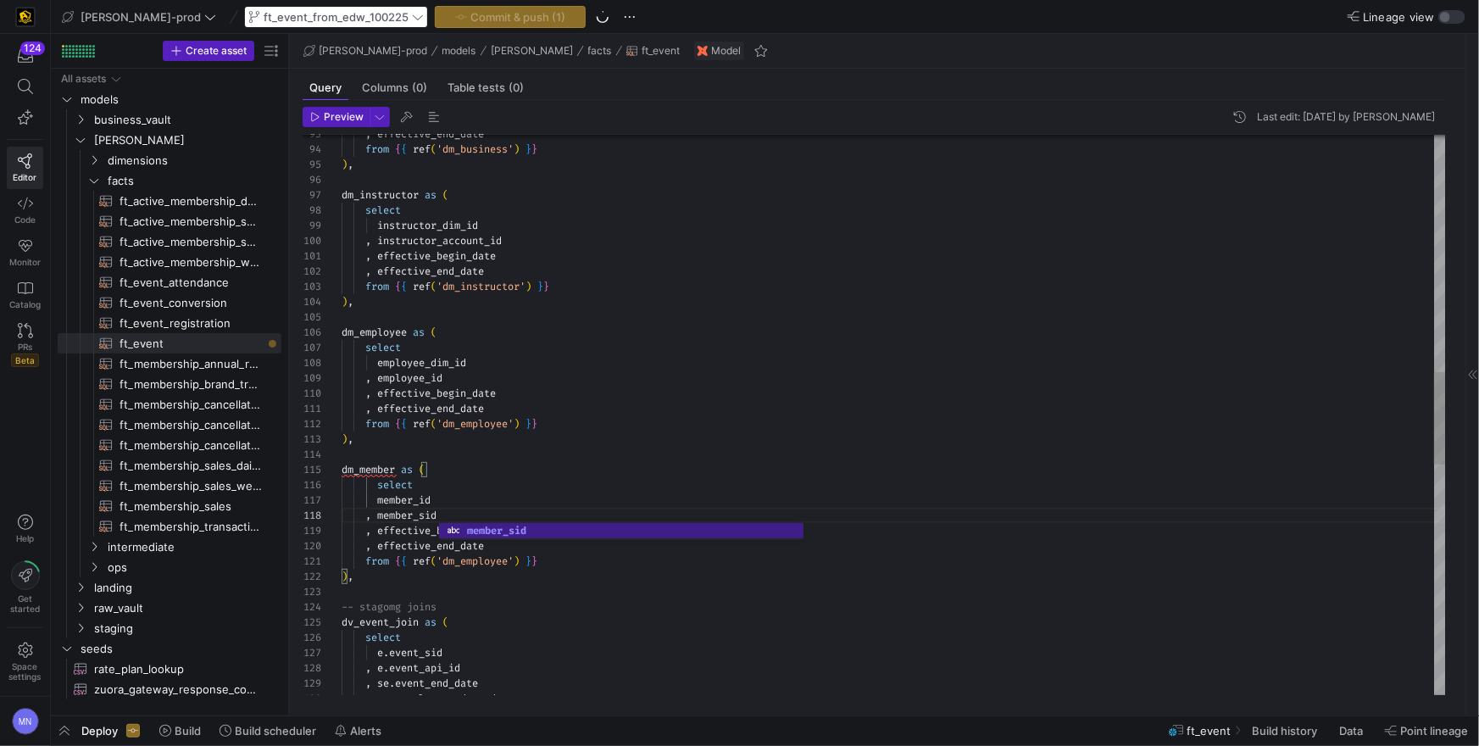
click at [526, 559] on span at bounding box center [523, 561] width 6 height 14
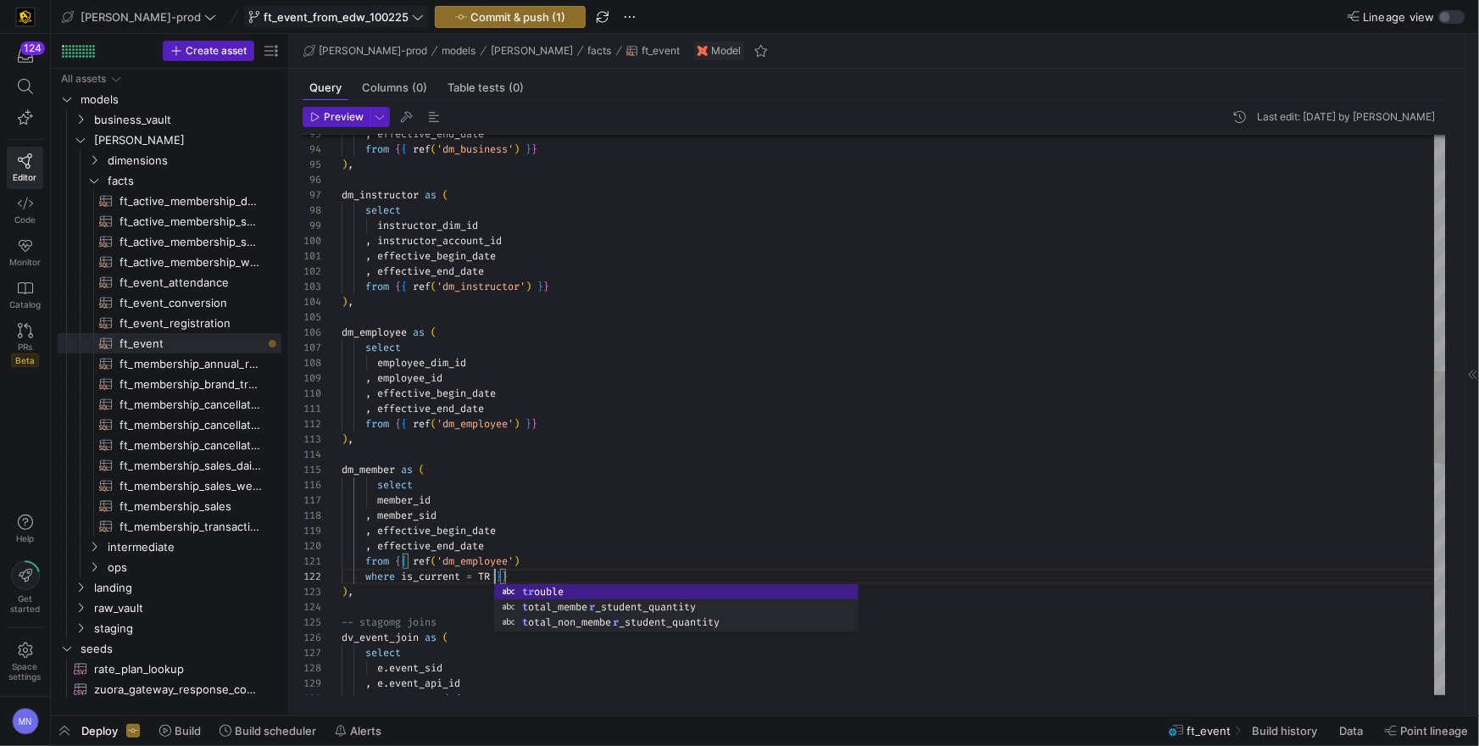
scroll to position [15, 164]
click at [793, 504] on div "member_id" at bounding box center [894, 499] width 1104 height 15
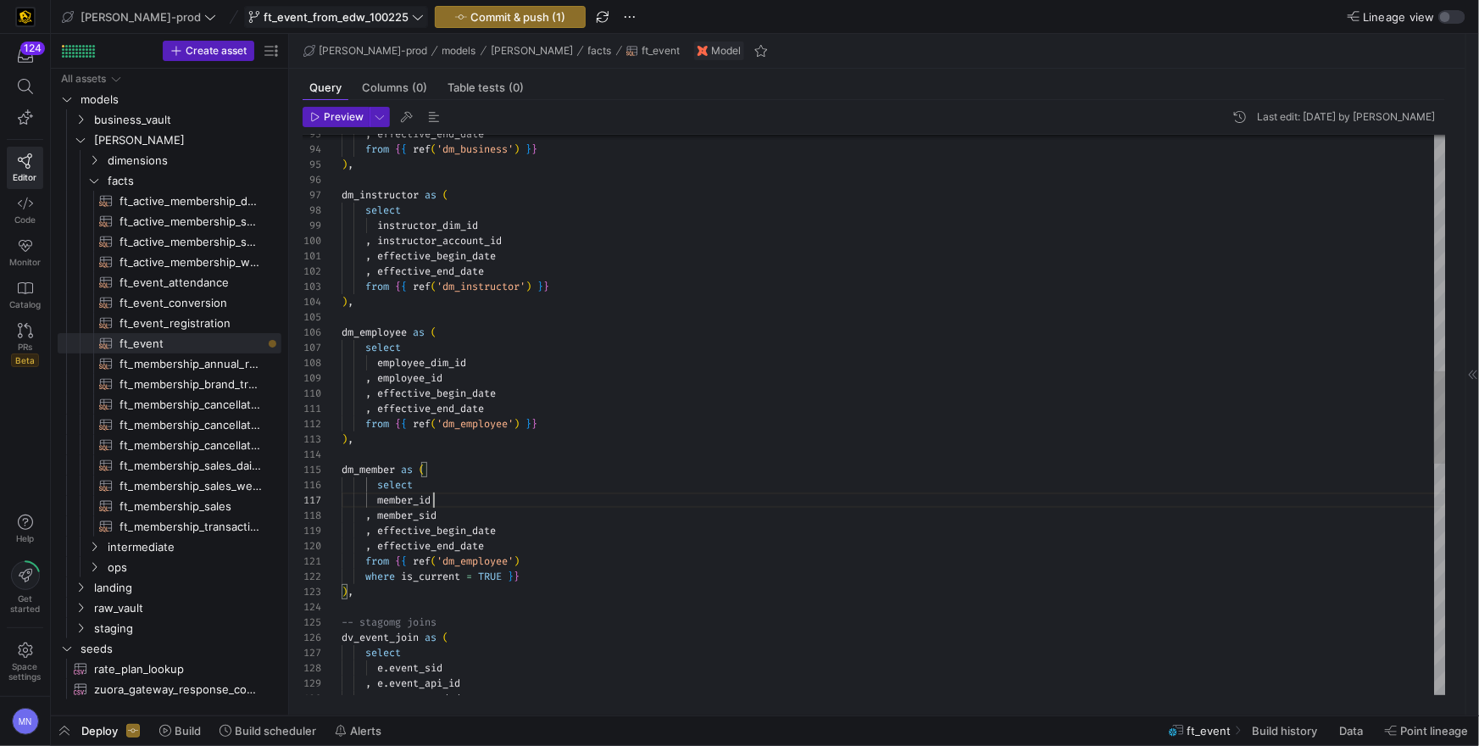
scroll to position [92, 92]
drag, startPoint x: 511, startPoint y: 576, endPoint x: 554, endPoint y: 615, distance: 57.7
click at [508, 577] on span at bounding box center [505, 577] width 6 height 14
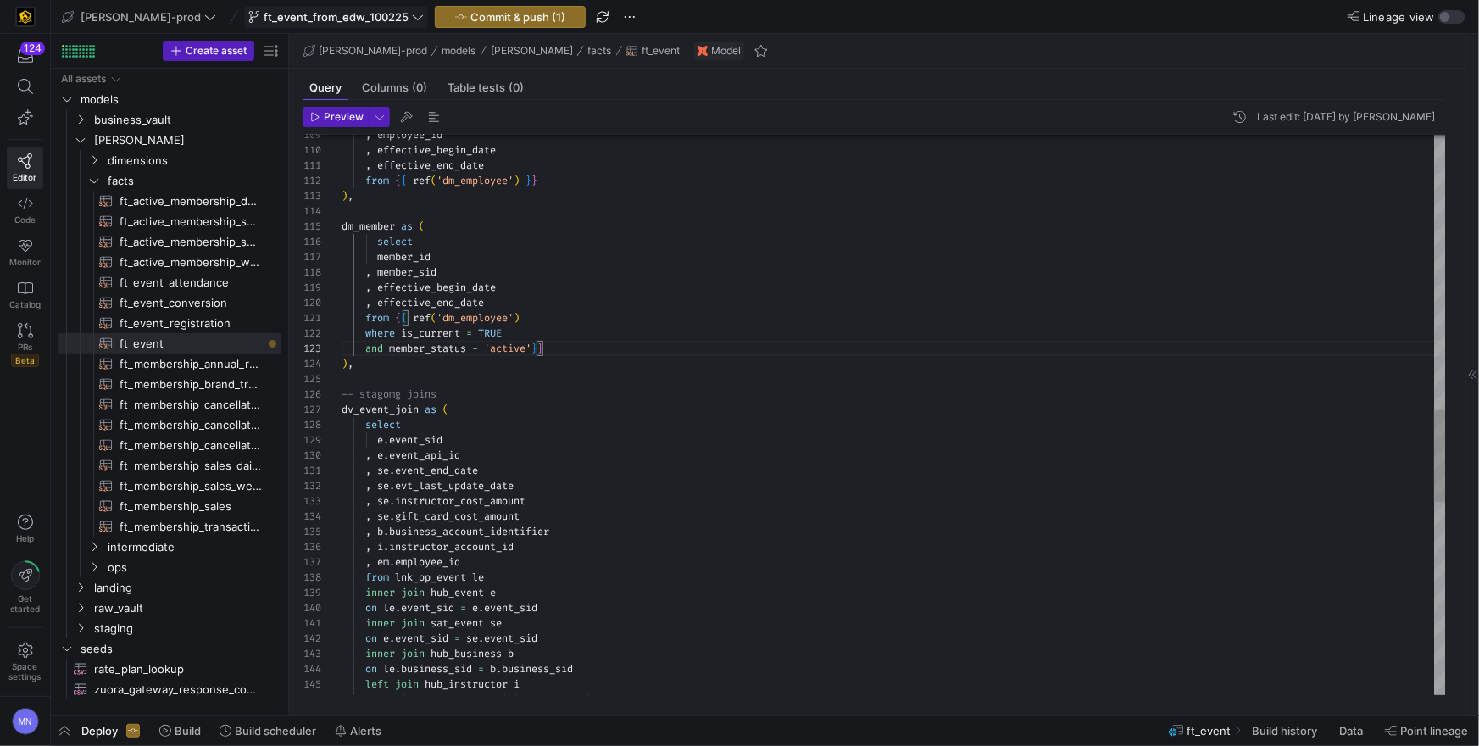
click at [415, 376] on div ", employee_id , effective_begin_date , effective_end_date from { { ref ( 'dm_em…" at bounding box center [894, 166] width 1104 height 3401
drag, startPoint x: 442, startPoint y: 401, endPoint x: 580, endPoint y: 392, distance: 137.6
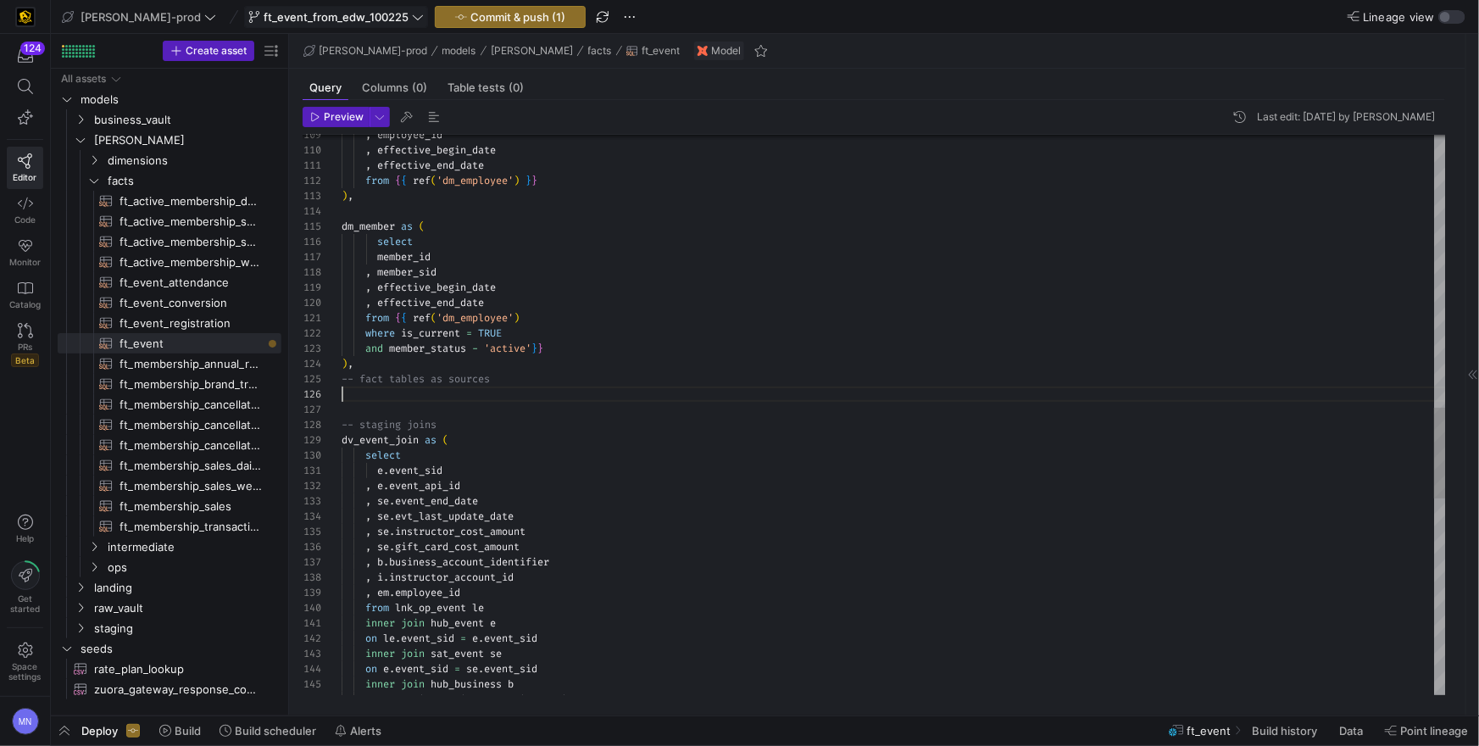
click at [442, 400] on div at bounding box center [894, 394] width 1104 height 15
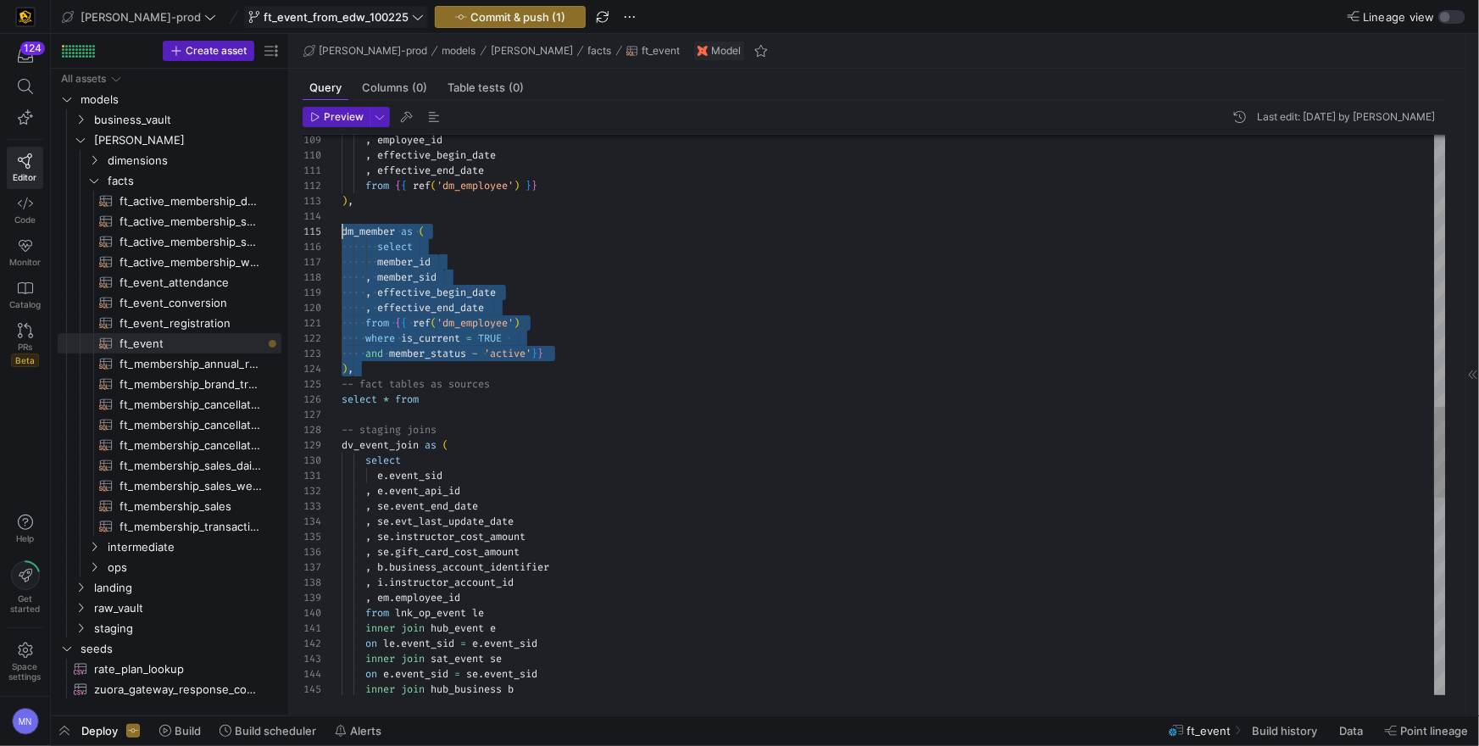
scroll to position [60, 0]
drag, startPoint x: 359, startPoint y: 365, endPoint x: 331, endPoint y: 232, distance: 136.0
click at [342, 232] on div "on e . event_sid = se . event_sid inner join hub_business b inner join sat_even…" at bounding box center [894, 182] width 1104 height 3431
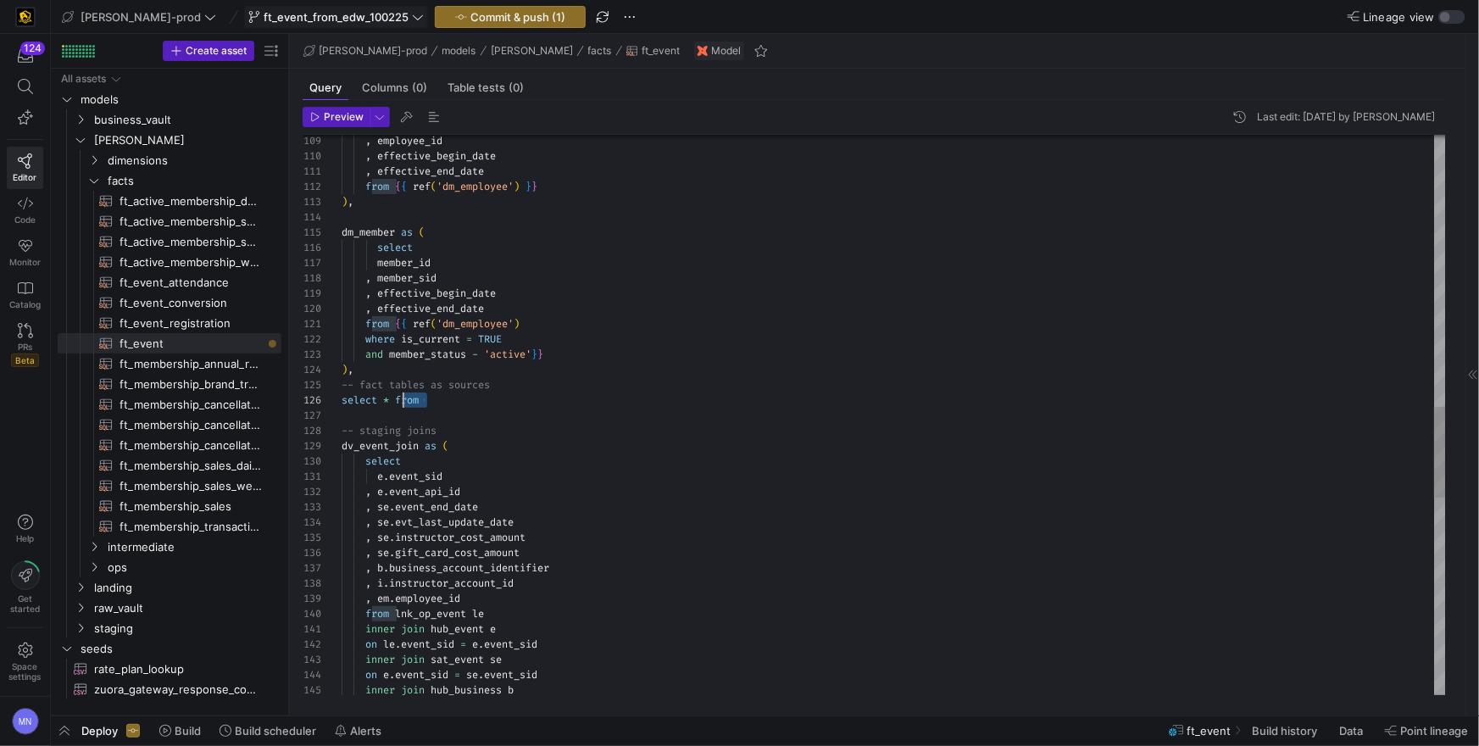
scroll to position [76, 0]
drag, startPoint x: 437, startPoint y: 403, endPoint x: 331, endPoint y: 401, distance: 105.1
click at [342, 401] on div "on e . event_sid = se . event_sid inner join hub_business b inner join sat_even…" at bounding box center [894, 187] width 1104 height 3431
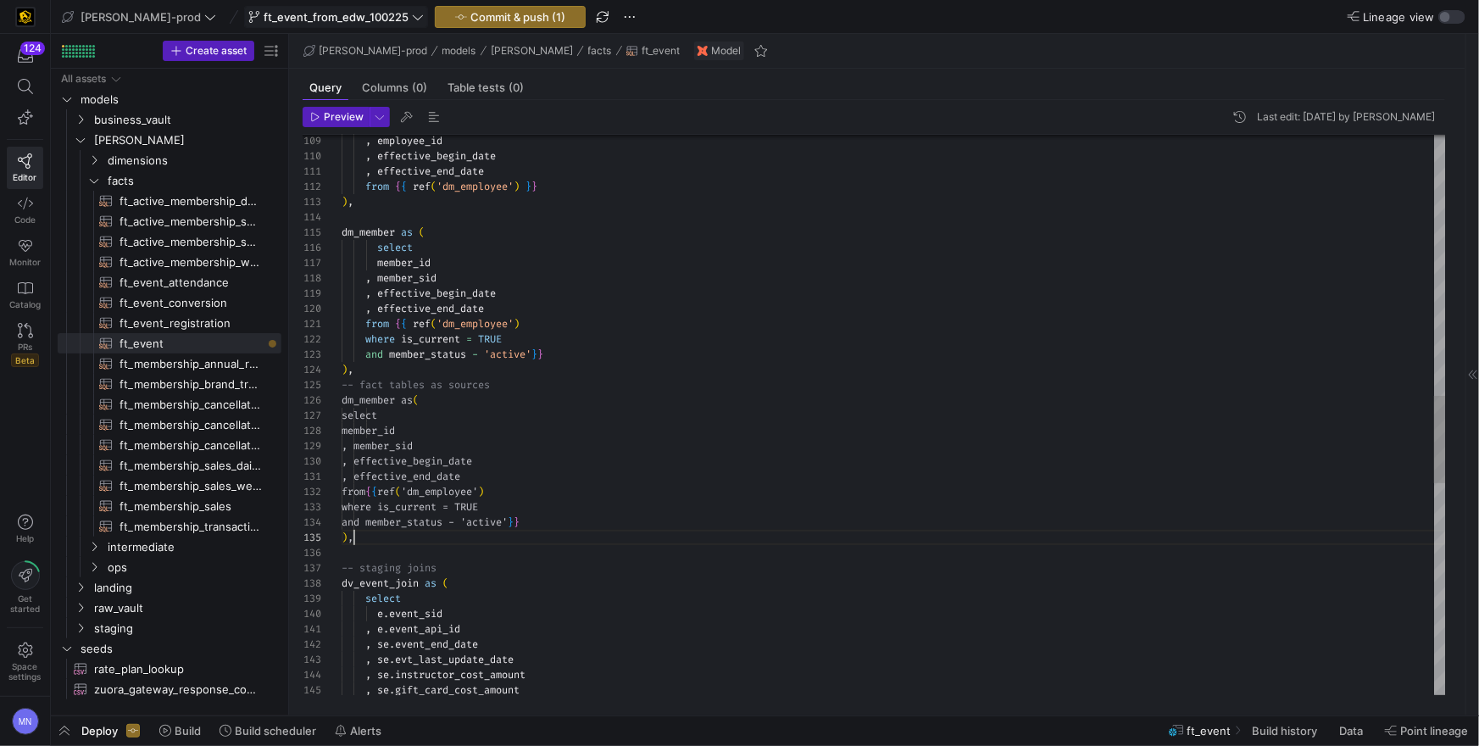
scroll to position [60, 12]
click at [542, 485] on div "from { { ref ( 'dm_employee' )" at bounding box center [894, 491] width 1104 height 15
click at [376, 398] on div ", se . gift_card_cost_amount , se . instructor_cost_amount , se . evt_last_upda…" at bounding box center [894, 256] width 1104 height 3569
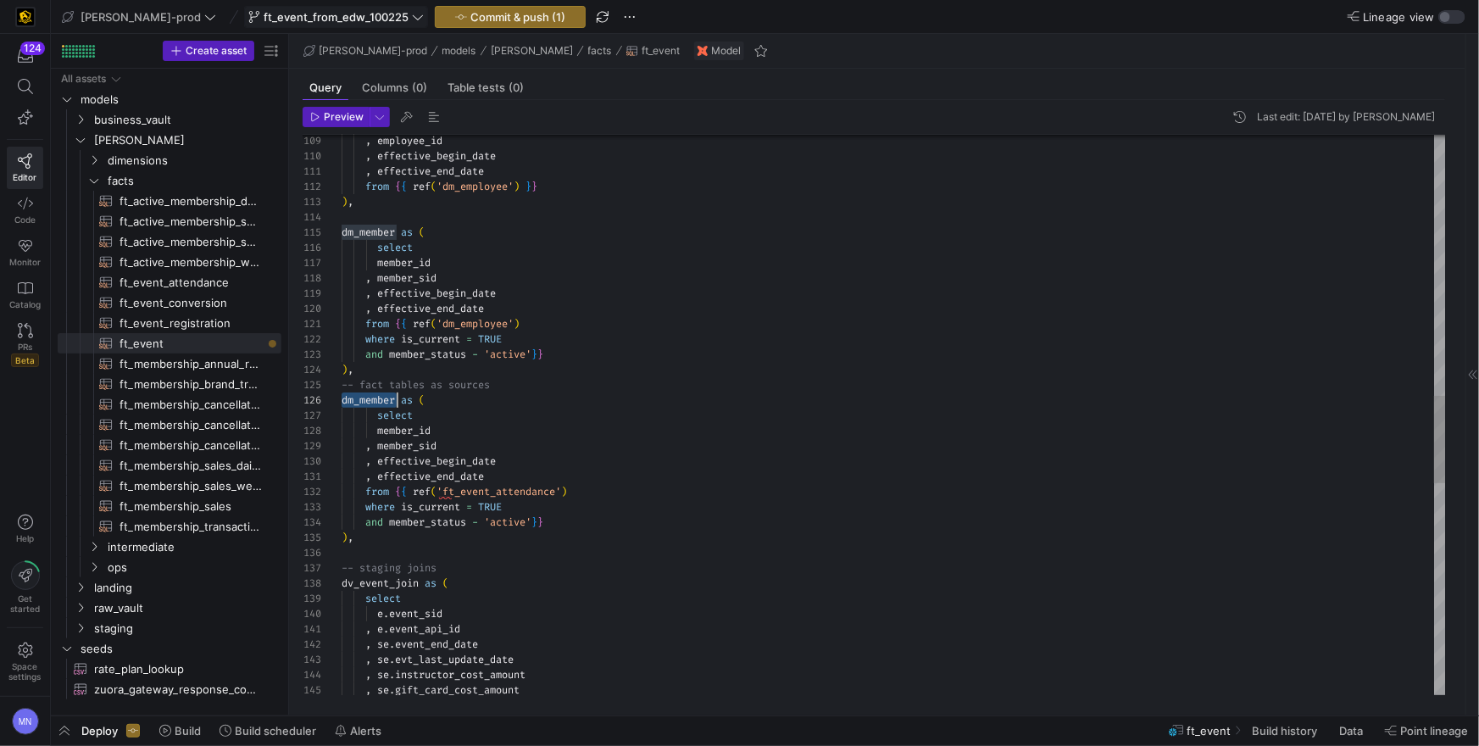
click at [376, 398] on div ", se . gift_card_cost_amount , se . instructor_cost_amount , se . evt_last_upda…" at bounding box center [894, 256] width 1104 height 3569
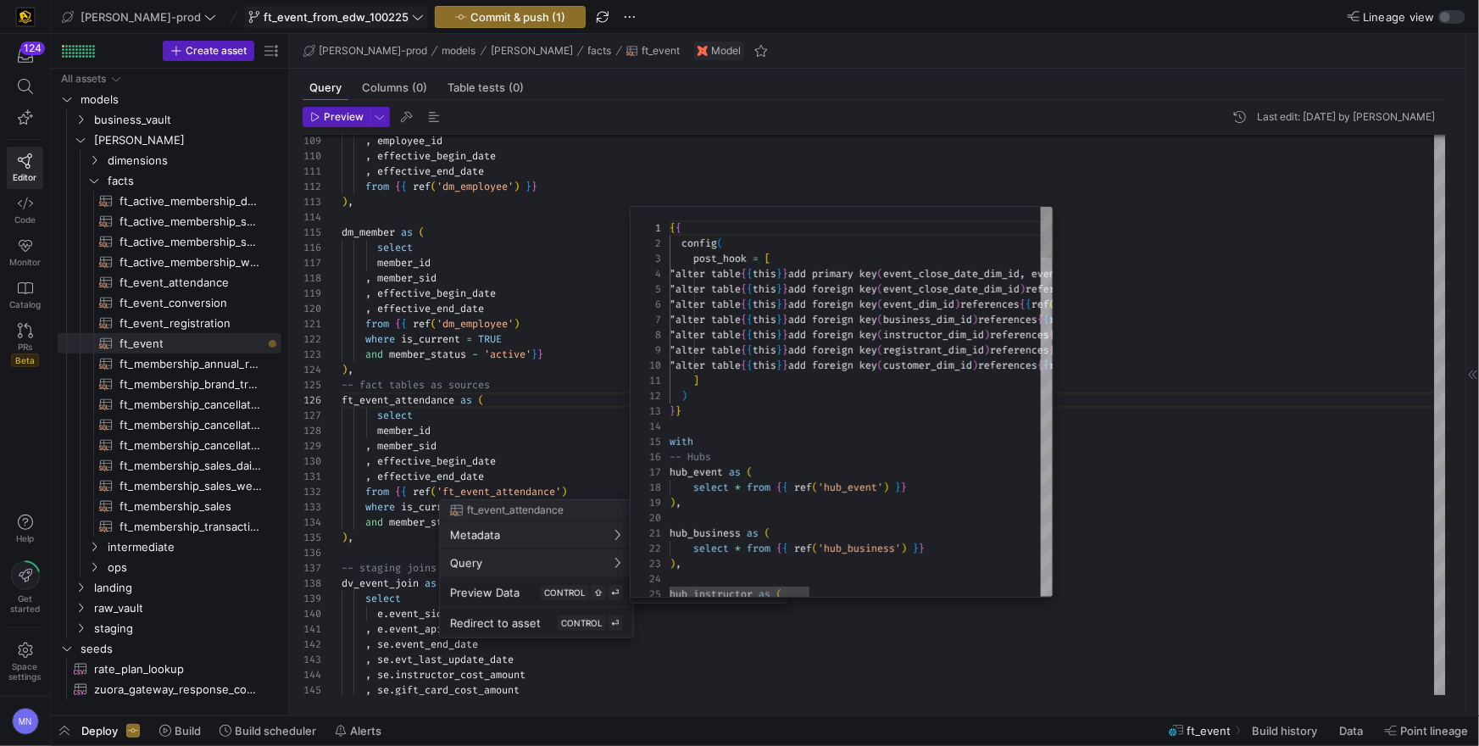
scroll to position [91, 0]
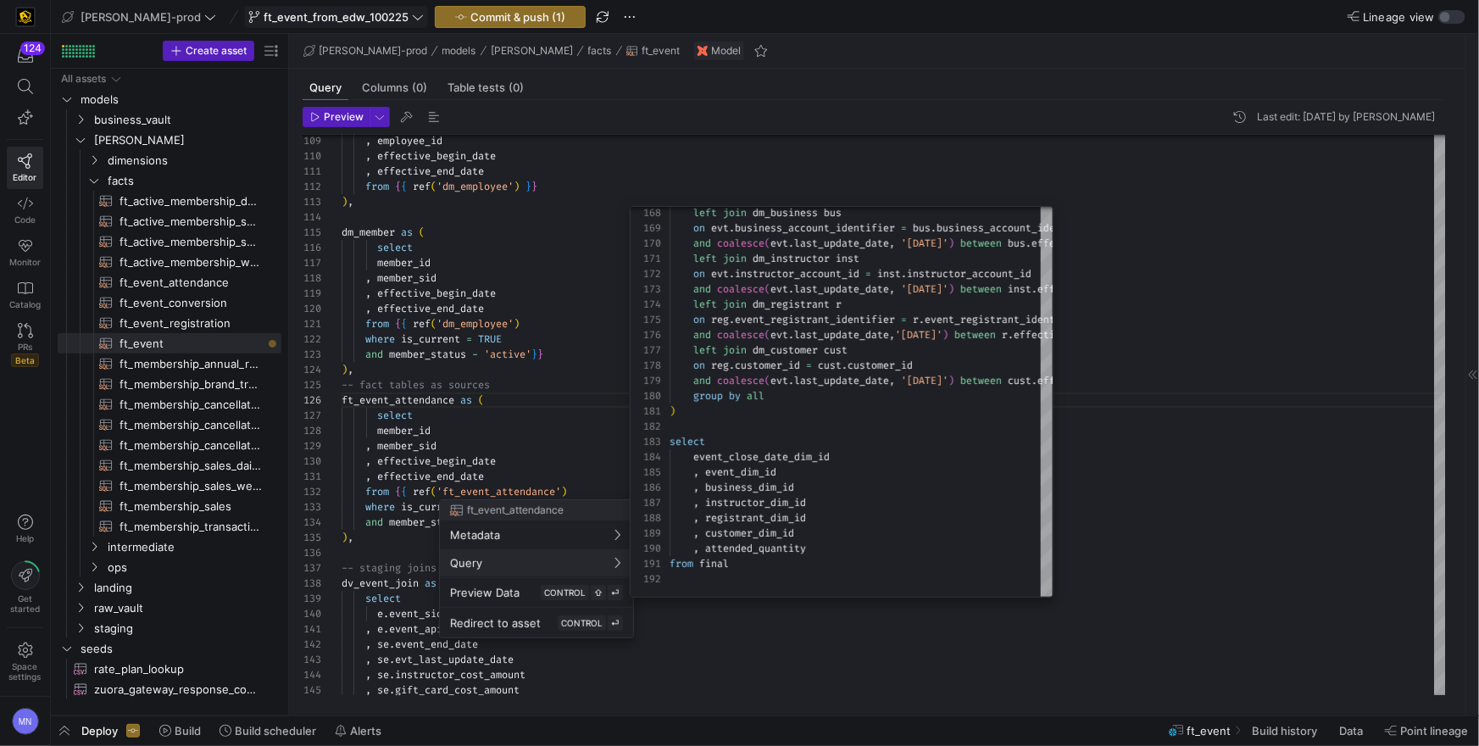
drag, startPoint x: 515, startPoint y: 431, endPoint x: 487, endPoint y: 441, distance: 30.6
click at [515, 431] on div at bounding box center [739, 373] width 1479 height 746
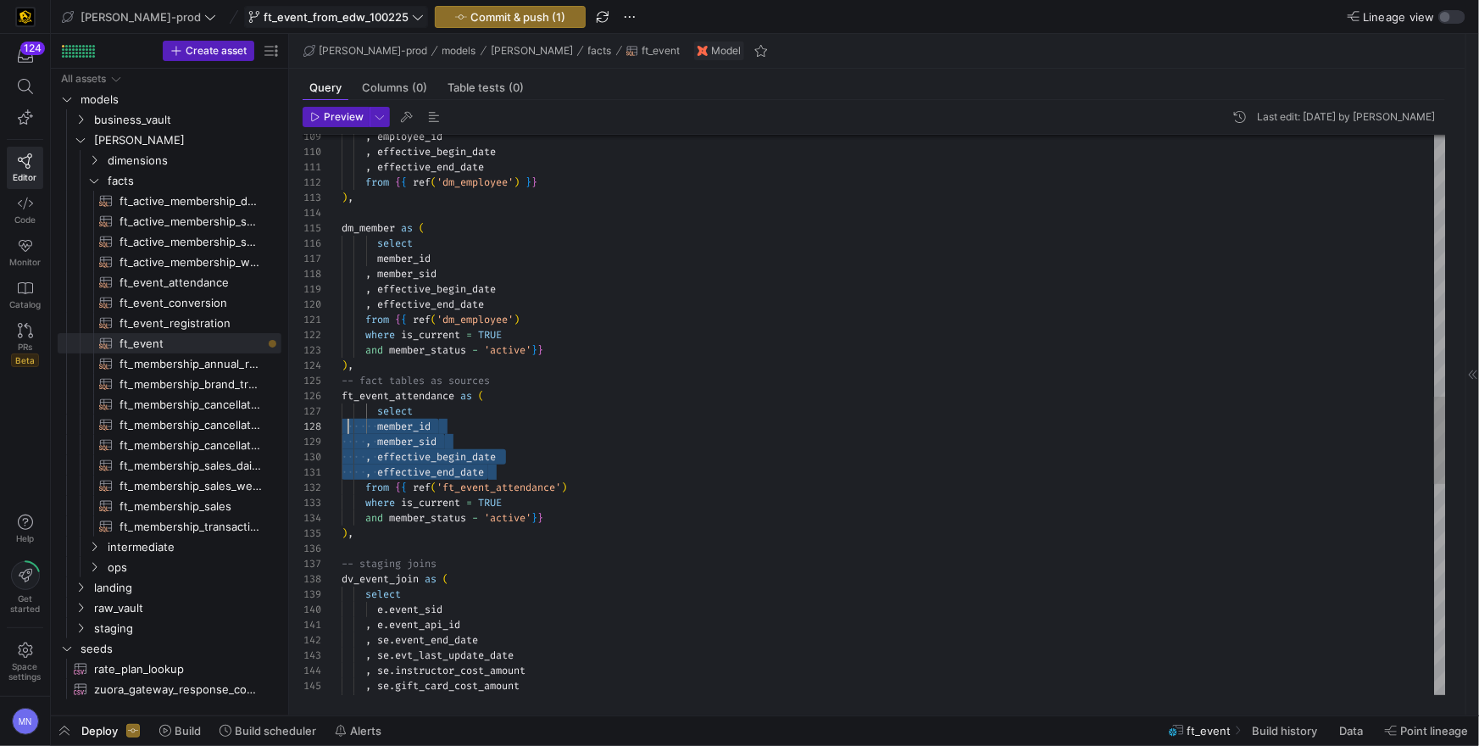
scroll to position [106, 0]
drag, startPoint x: 513, startPoint y: 475, endPoint x: 330, endPoint y: 424, distance: 190.0
click at [332, 425] on div "145 144 143 140 141 142 138 139 136 137 125 126 124 123 122 121 120 119 118 117…" at bounding box center [874, 415] width 1143 height 560
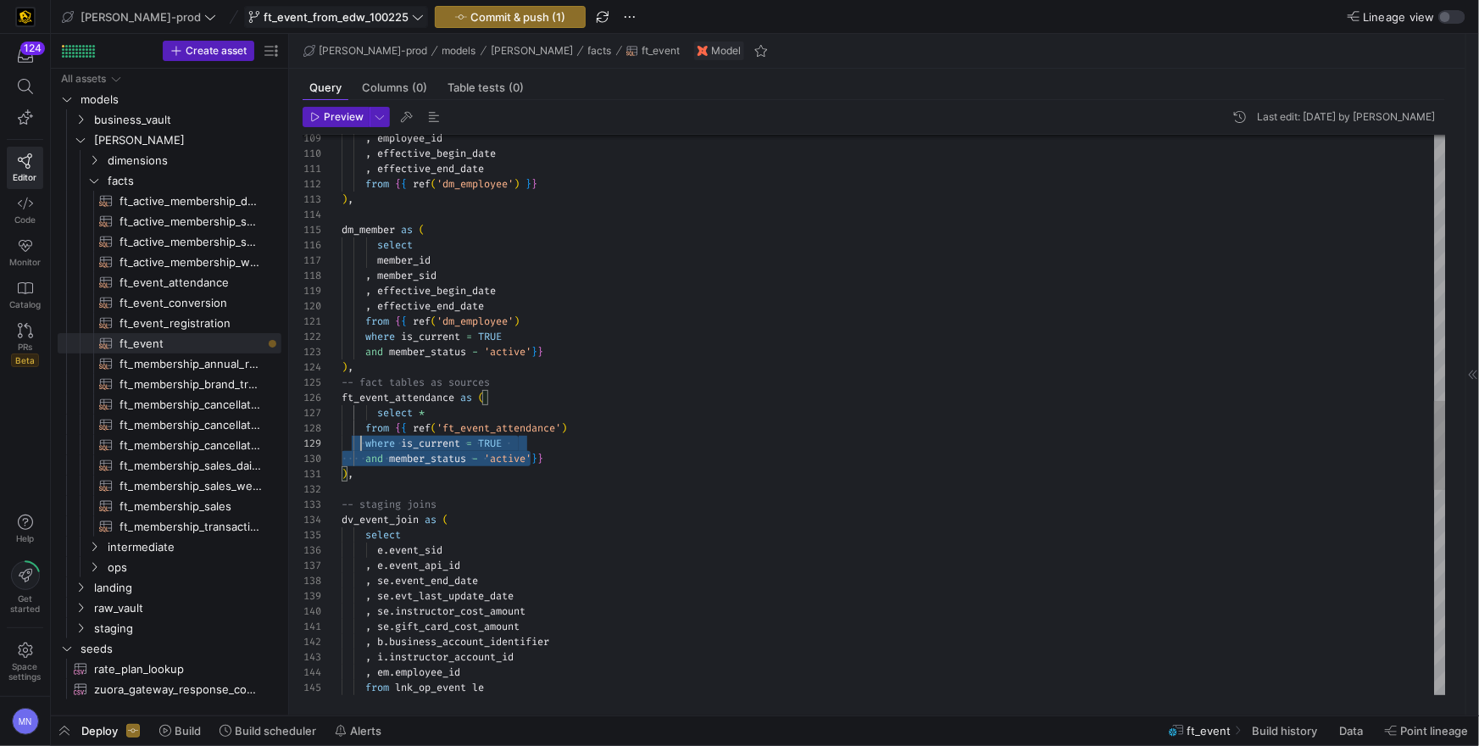
scroll to position [122, 0]
drag, startPoint x: 478, startPoint y: 452, endPoint x: 433, endPoint y: 470, distance: 48.3
click at [328, 441] on div "141 140 139 136 137 138 134 135 132 133 125 126 124 123 122 121 120 119 118 117…" at bounding box center [874, 415] width 1143 height 560
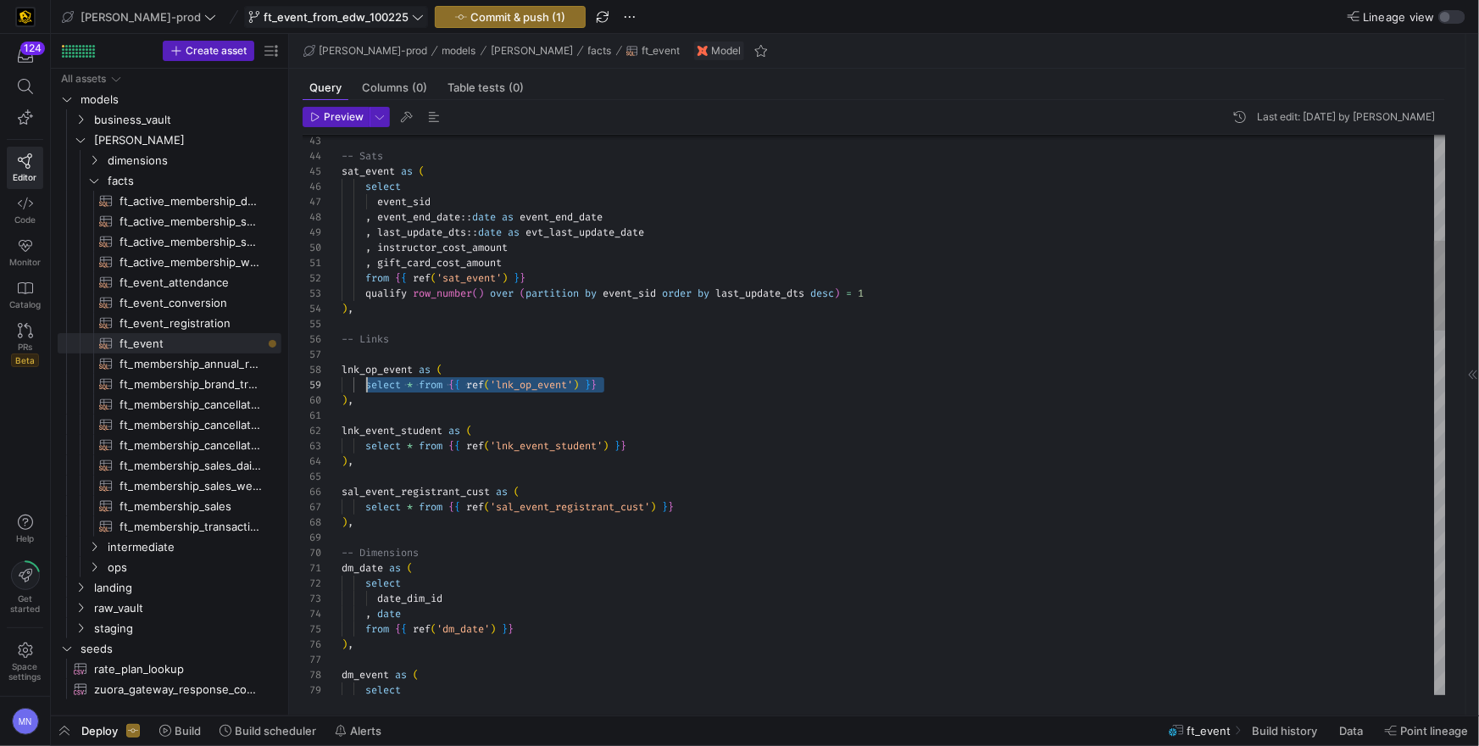
scroll to position [122, 18]
drag, startPoint x: 650, startPoint y: 381, endPoint x: 362, endPoint y: 383, distance: 288.2
click at [361, 383] on div "select * from { { ref ( 'lnk_op_event' ) } }" at bounding box center [894, 384] width 1104 height 15
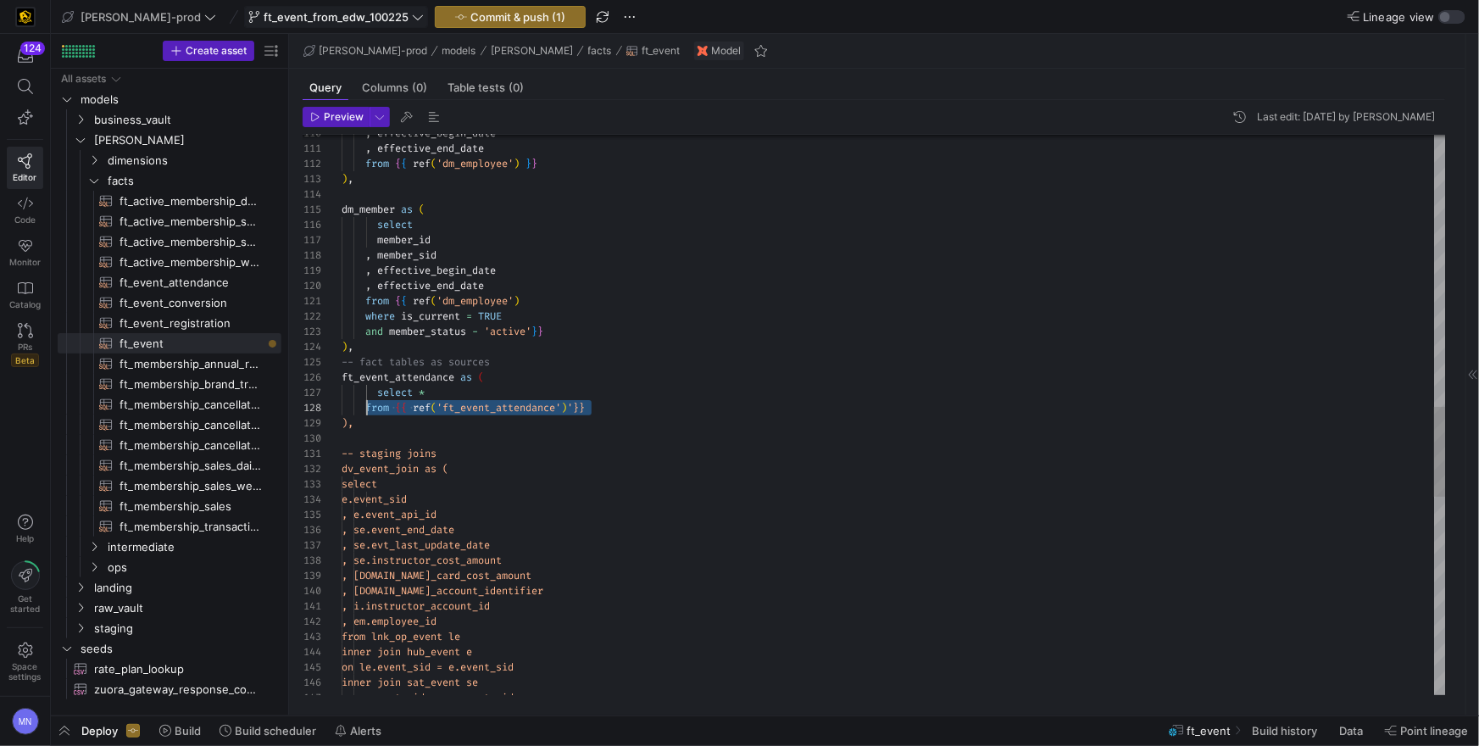
scroll to position [106, 25]
drag, startPoint x: 565, startPoint y: 407, endPoint x: 390, endPoint y: 411, distance: 175.5
click at [367, 405] on div ", effective_begin_date , effective_end_date from { { ref ( 'dm_employee' ) } } …" at bounding box center [894, 187] width 1104 height 3477
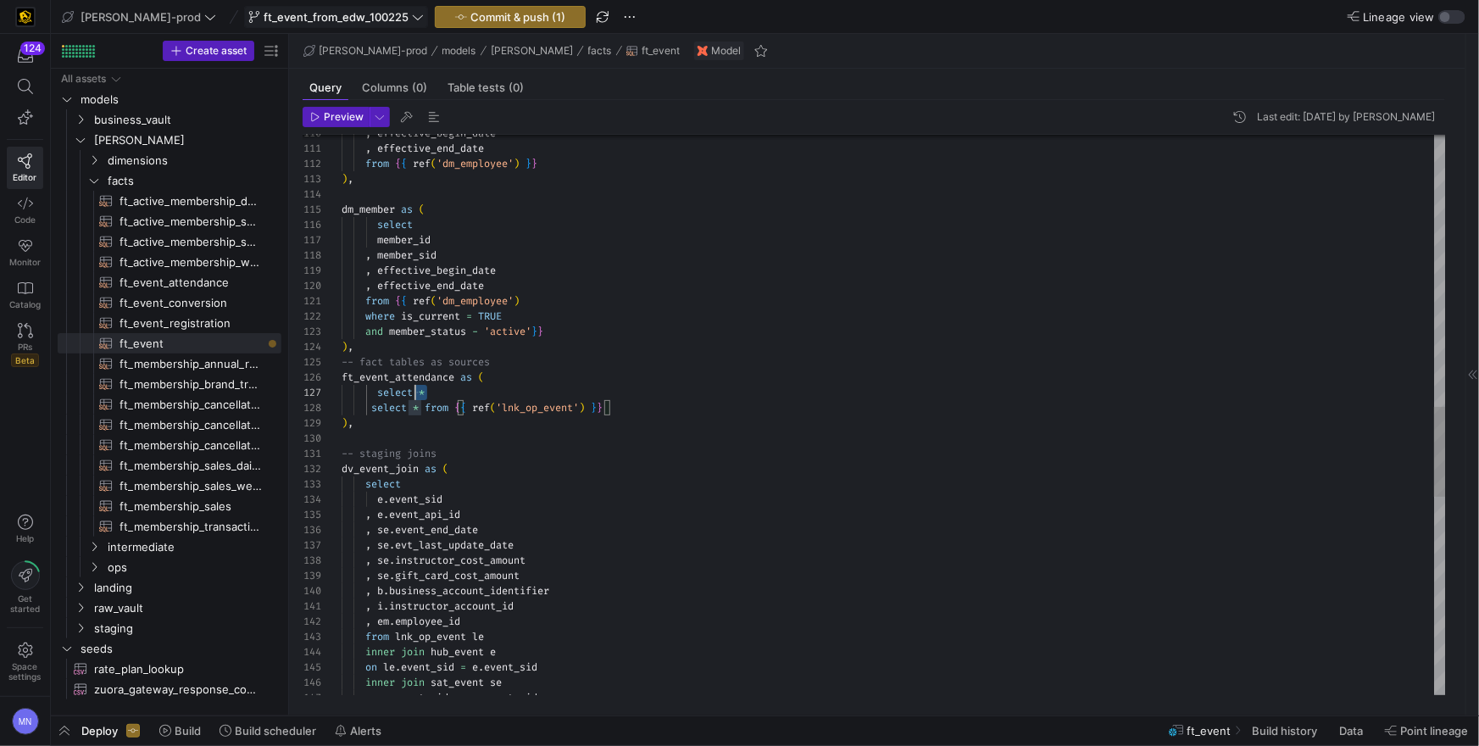
scroll to position [92, 0]
drag, startPoint x: 415, startPoint y: 390, endPoint x: 374, endPoint y: 408, distance: 45.2
click at [326, 387] on div "110 111 112 113 114 115 116 117 118 119 120 121 122 123 124 125 126 127 128 129…" at bounding box center [874, 415] width 1143 height 560
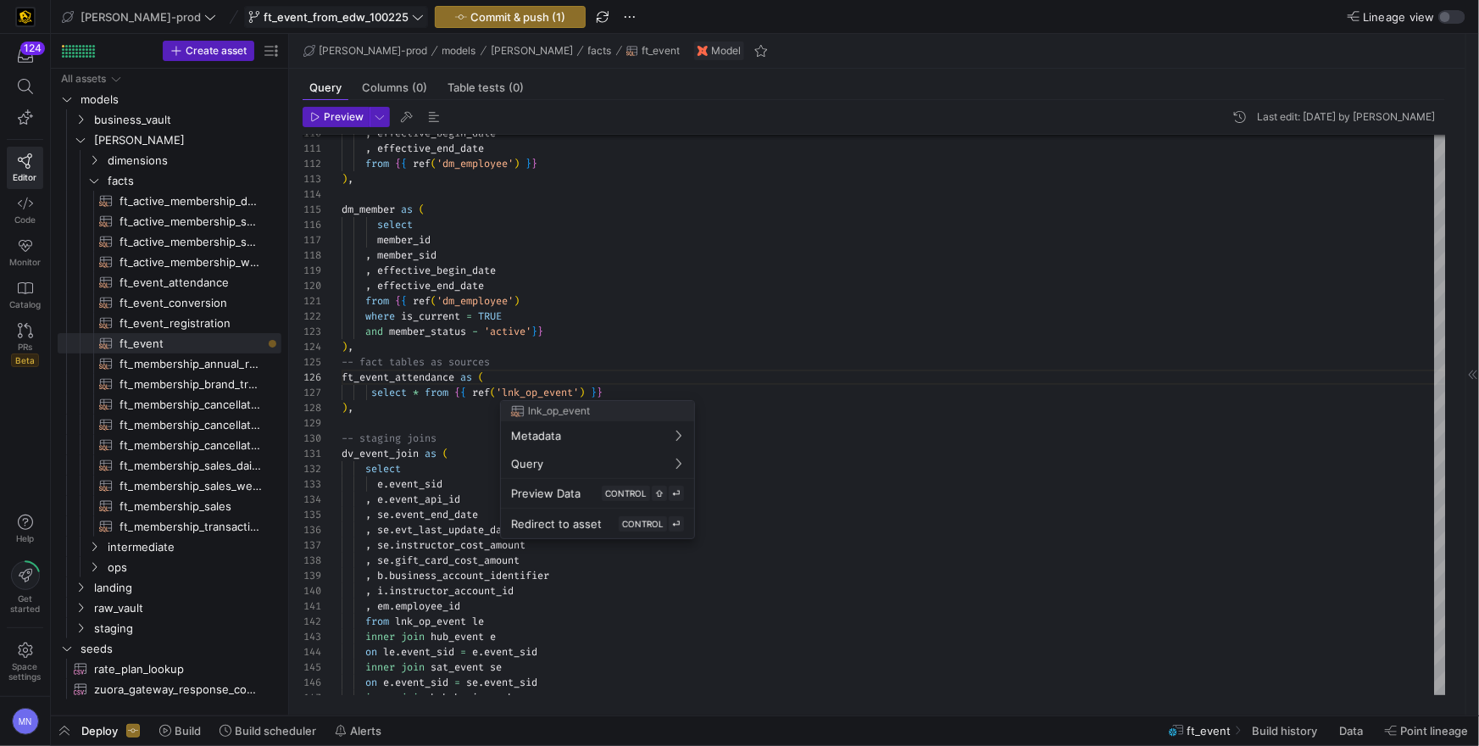
drag, startPoint x: 584, startPoint y: 392, endPoint x: 806, endPoint y: 392, distance: 222.1
click at [586, 392] on div at bounding box center [739, 373] width 1479 height 746
click at [724, 395] on div "select * from { { ref ( 'lnk_op_event' ) } }" at bounding box center [894, 392] width 1104 height 15
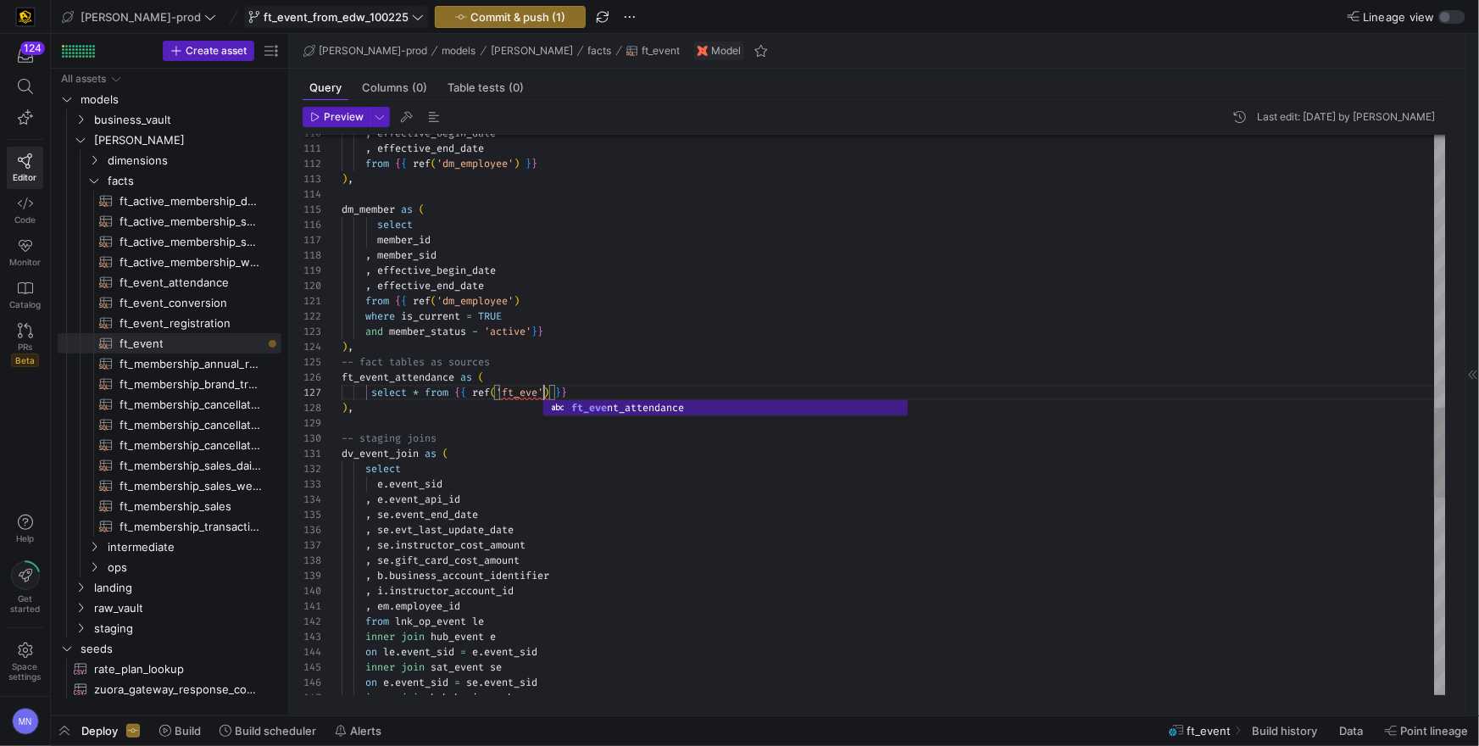
scroll to position [92, 213]
type textarea "from {{ ref('dm_employee') where is_current = TRUE and member_status - 'active'…"
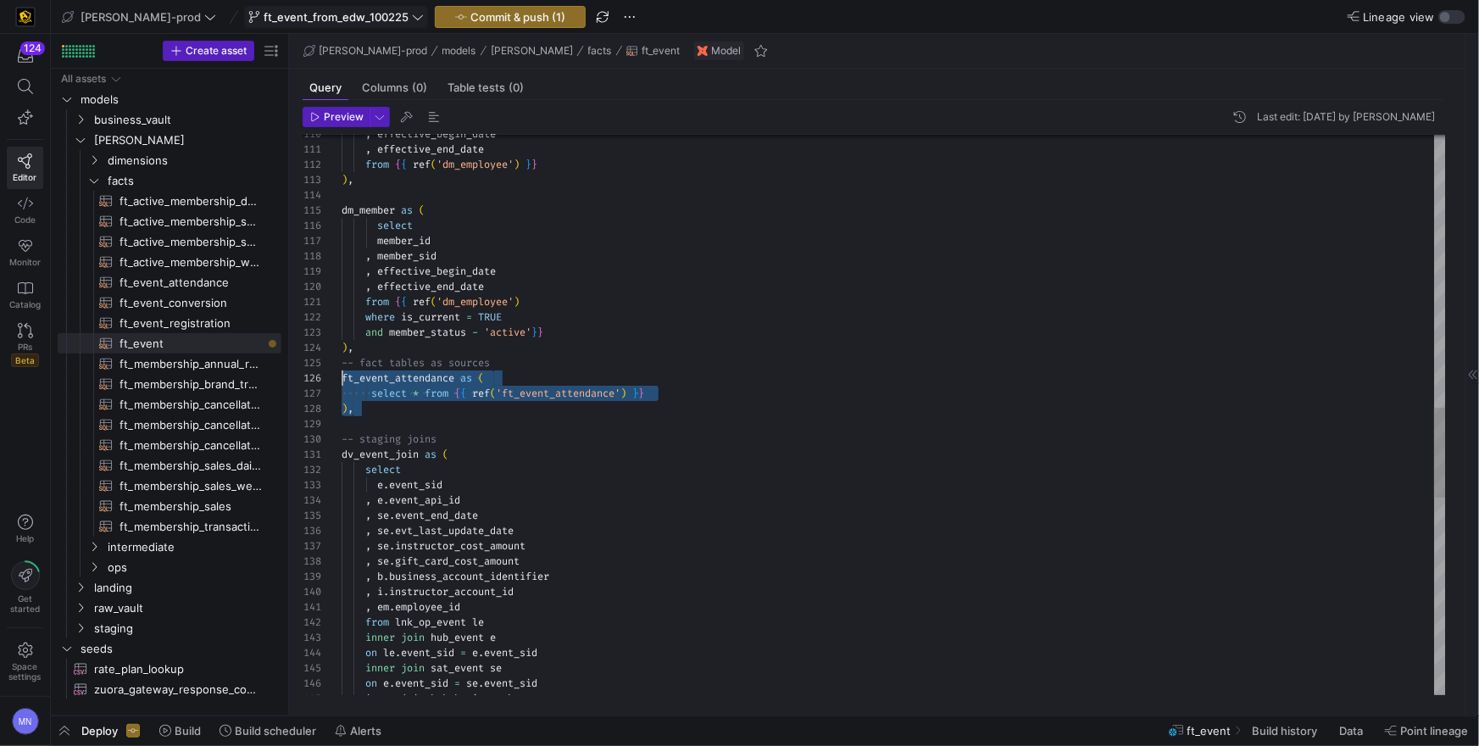
scroll to position [76, 0]
drag, startPoint x: 371, startPoint y: 412, endPoint x: 326, endPoint y: 376, distance: 57.9
click at [326, 376] on div "110 111 112 113 114 115 116 117 118 119 120 121 122 123 124 125 126 127 128 129…" at bounding box center [874, 415] width 1143 height 560
drag, startPoint x: 384, startPoint y: 423, endPoint x: 395, endPoint y: 423, distance: 11.0
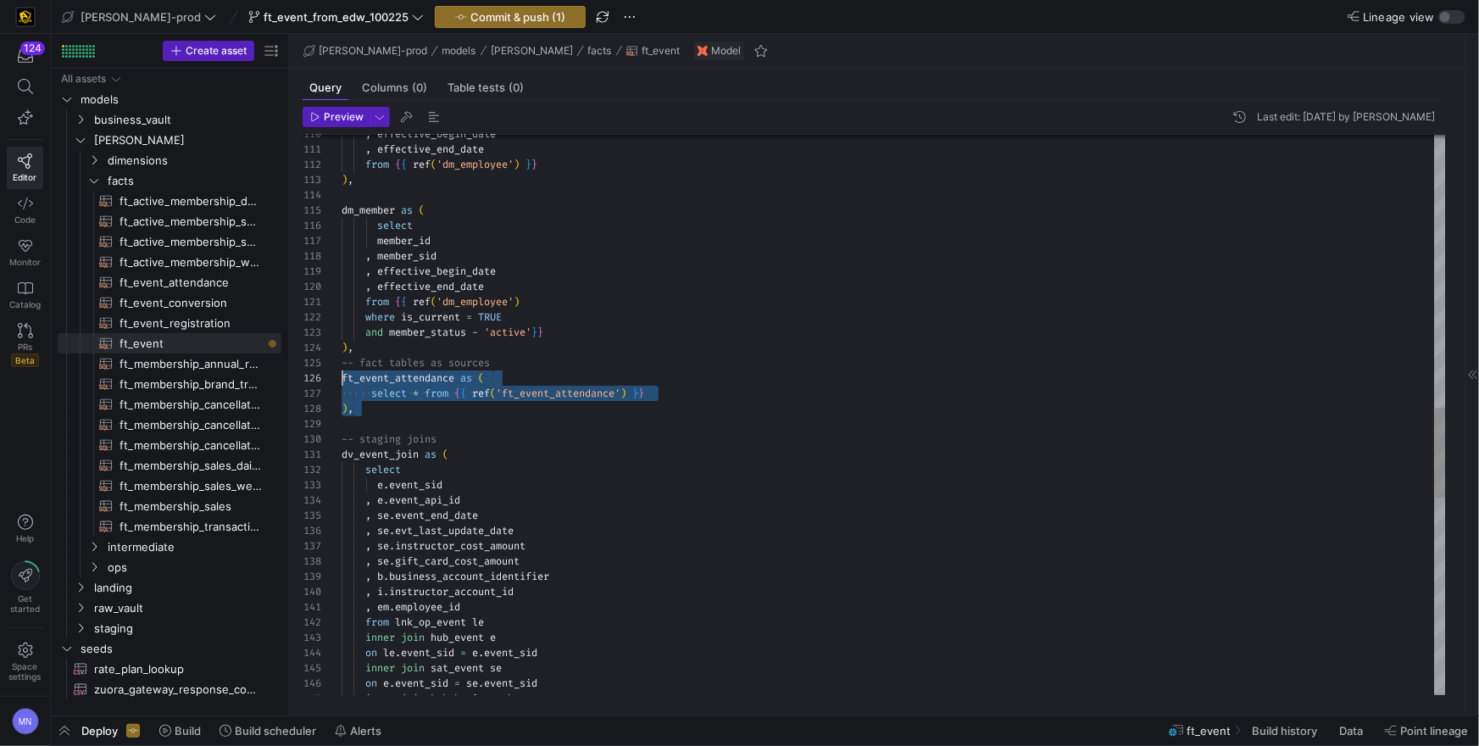
click at [384, 423] on div at bounding box center [894, 423] width 1104 height 15
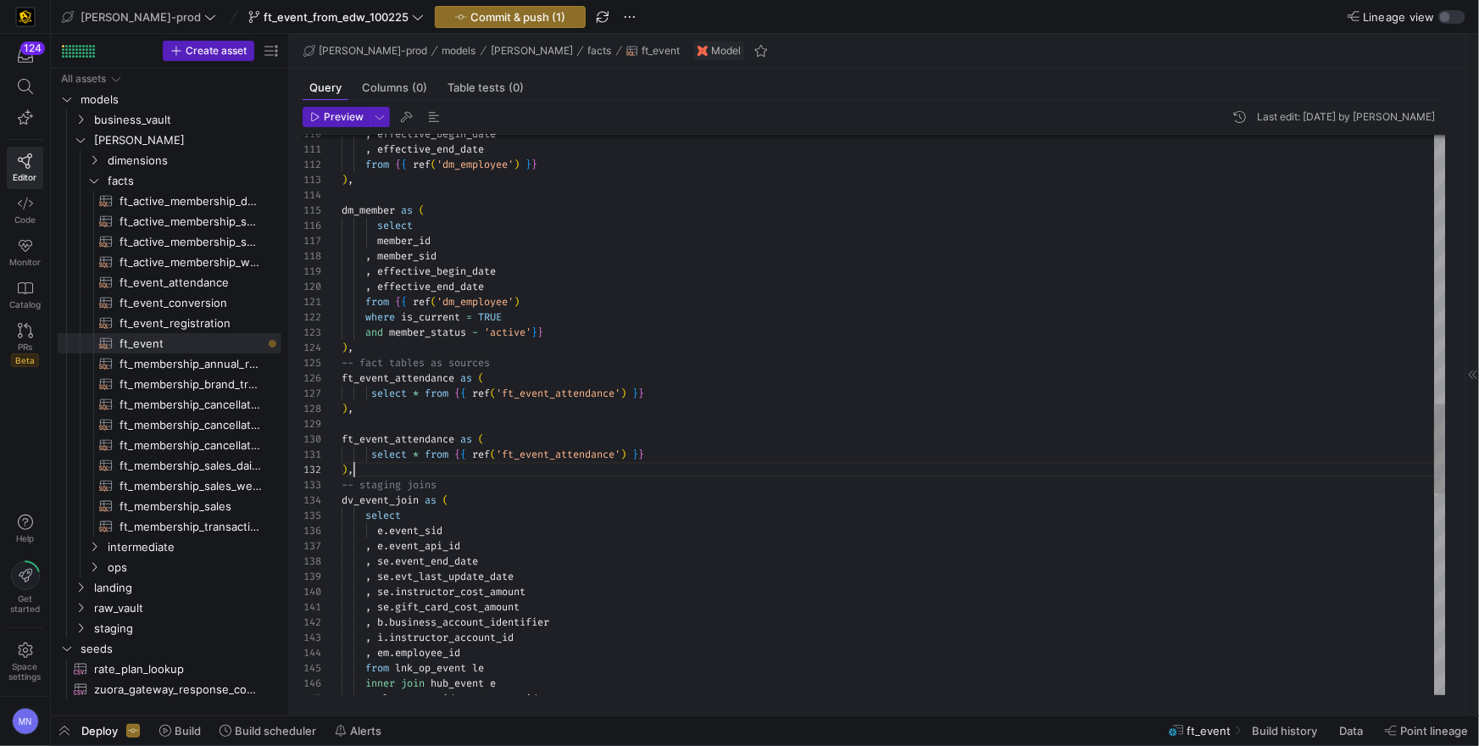
scroll to position [15, 12]
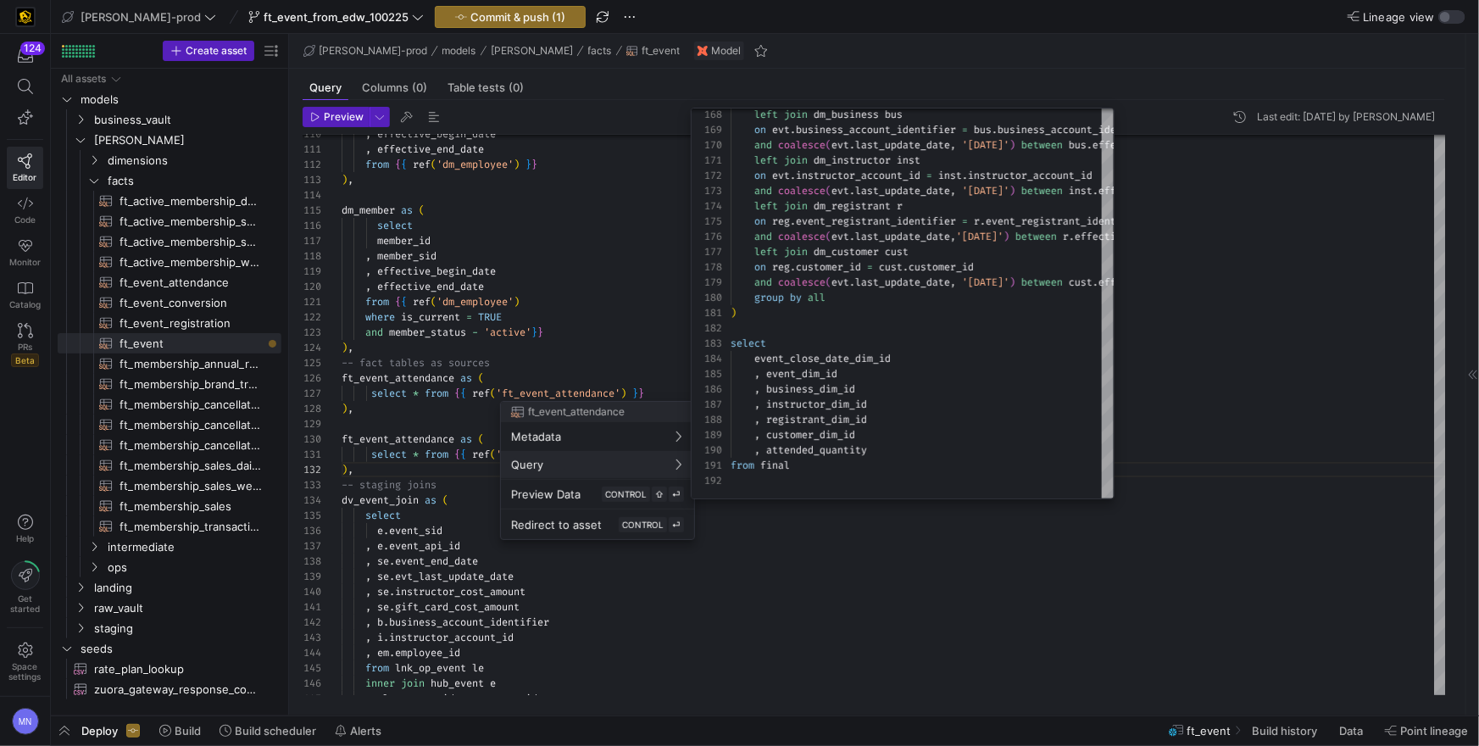
drag, startPoint x: 627, startPoint y: 333, endPoint x: 620, endPoint y: 366, distance: 33.9
click at [627, 333] on div at bounding box center [739, 373] width 1479 height 746
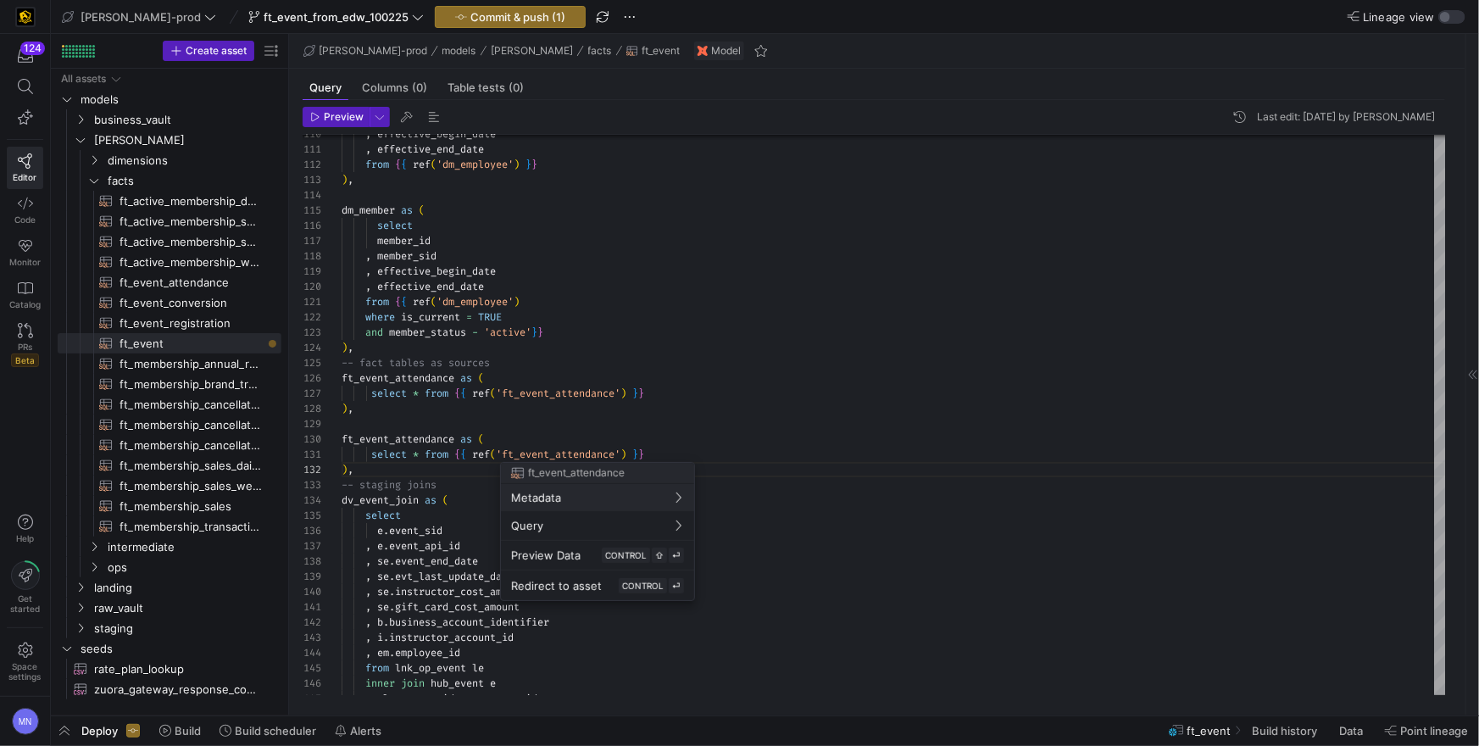
click at [629, 450] on div at bounding box center [739, 373] width 1479 height 746
click at [729, 442] on div "ft_event_attendance as (" at bounding box center [894, 438] width 1104 height 15
click at [665, 460] on div "select * from { { ref ( 'ft_event_attendance' ) } }" at bounding box center [894, 454] width 1104 height 15
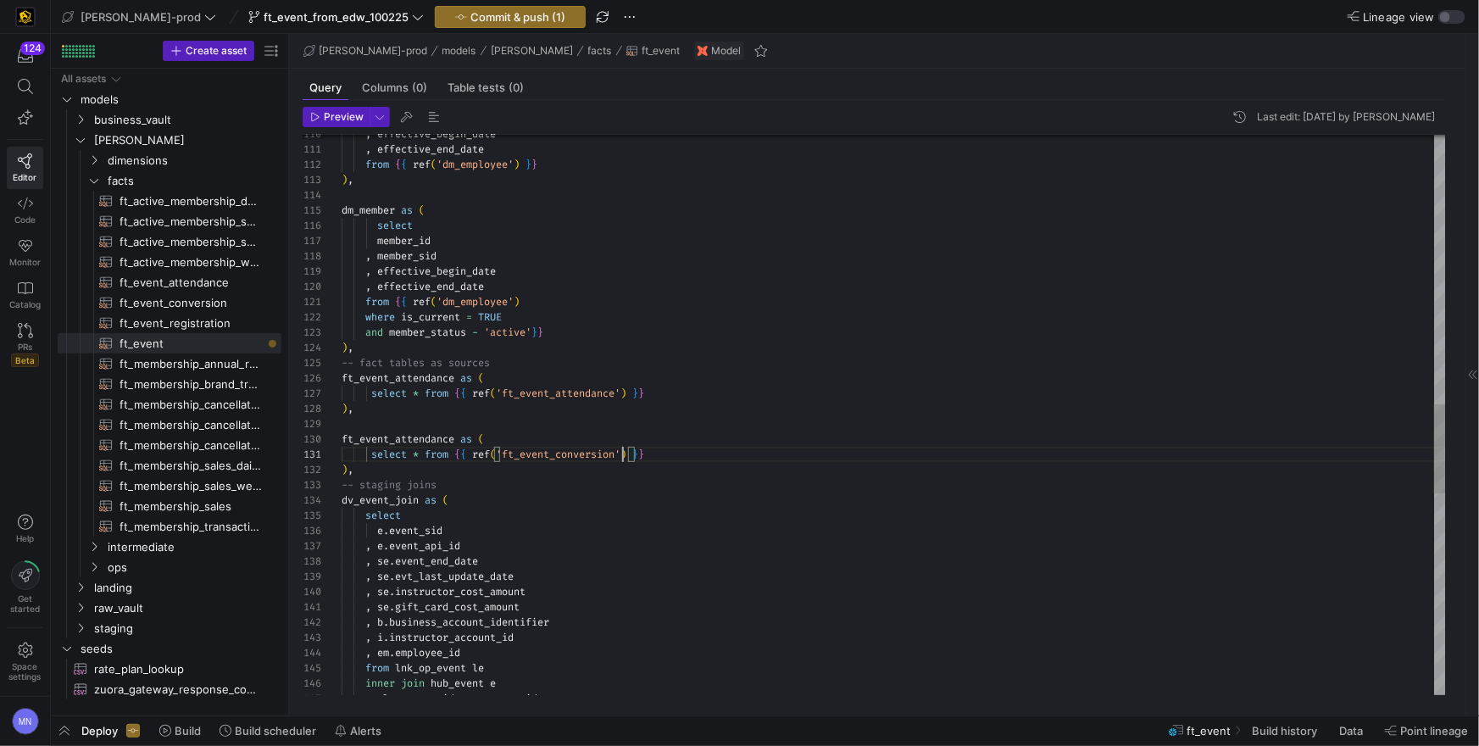
click at [712, 461] on div ", effective_begin_date , effective_end_date from { { ref ( 'dm_employee' ) } } …" at bounding box center [894, 204] width 1104 height 3508
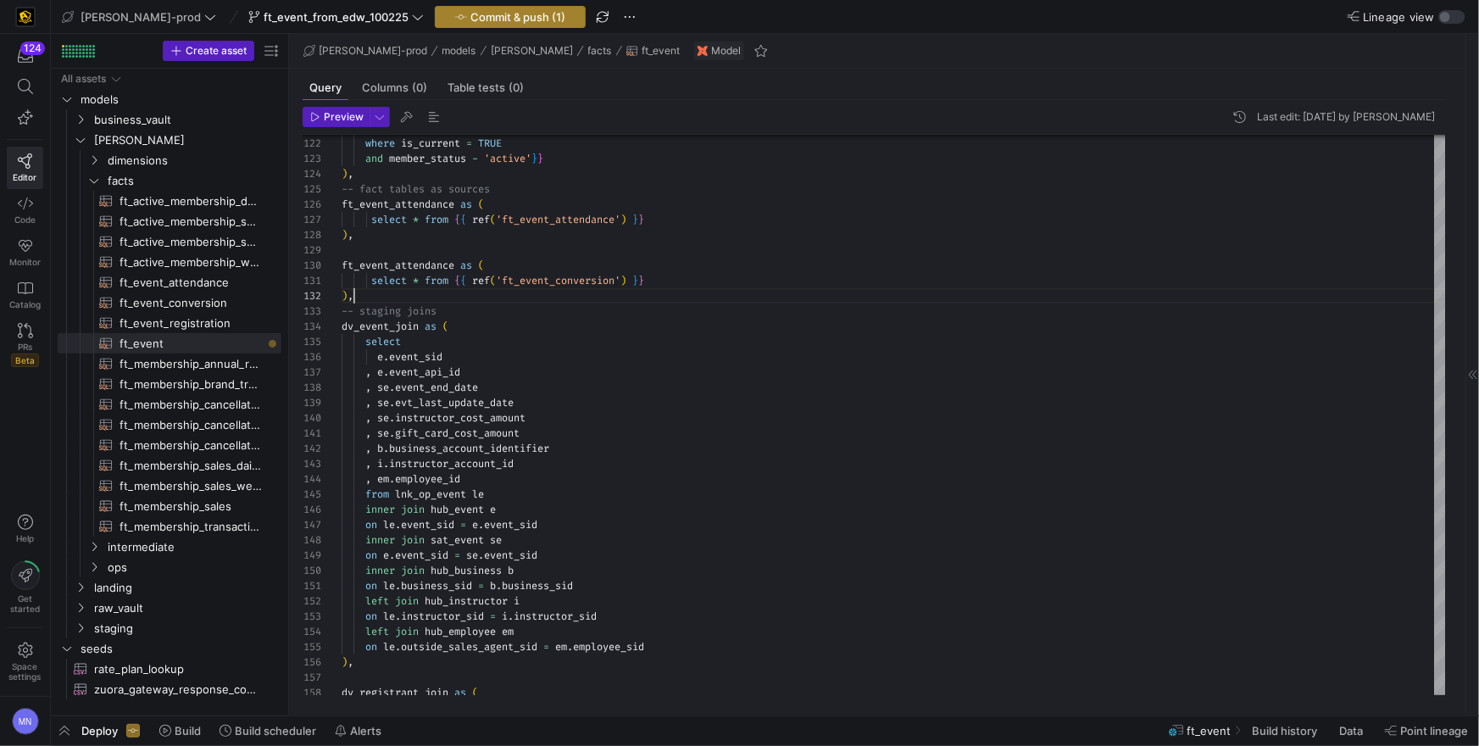
type textarea "select * from {{ ref('ft_event_conversion') }} ), -- staging joins dv_event_joi…"
click at [498, 16] on span "Commit & push (1)" at bounding box center [517, 17] width 95 height 14
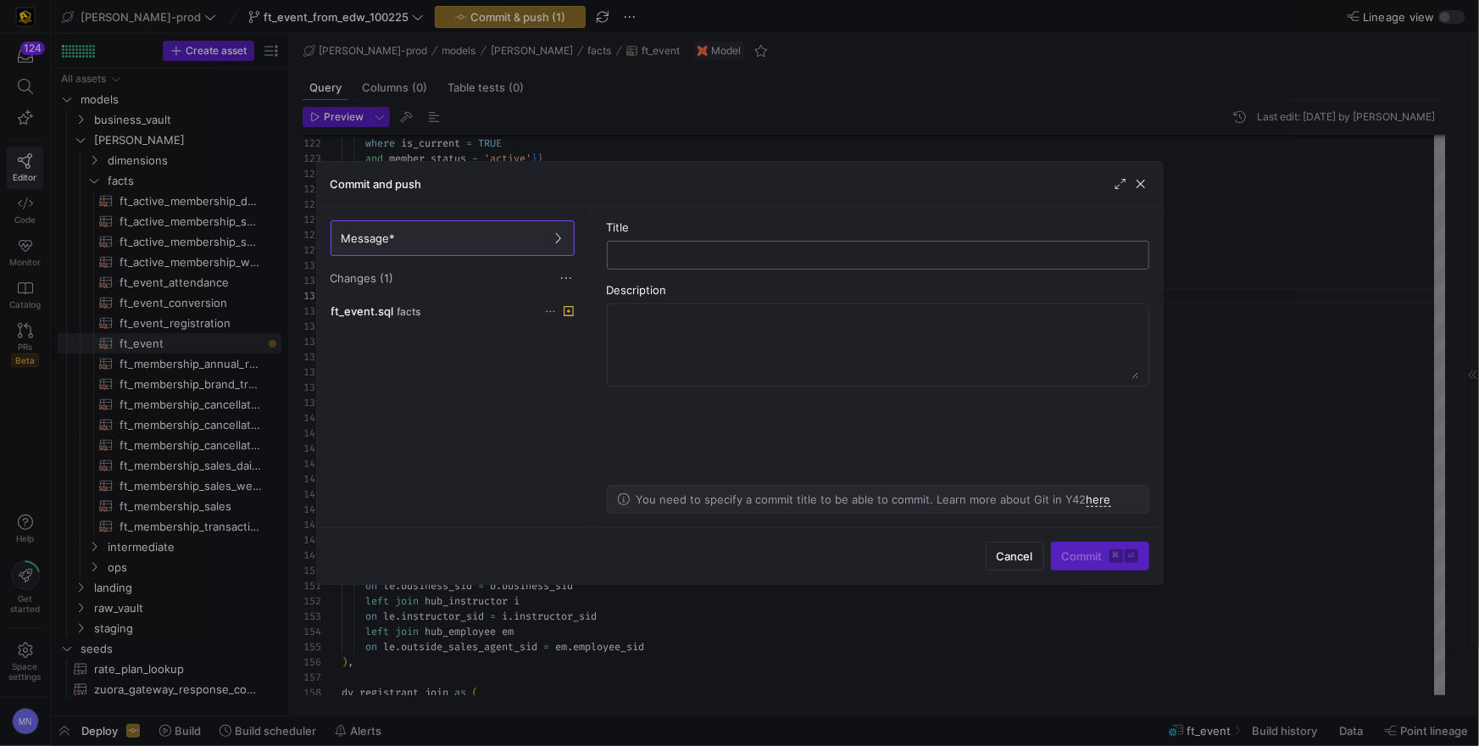
click at [793, 248] on input "text" at bounding box center [878, 255] width 514 height 14
type input "p"
type input "initial addition"
click at [1083, 560] on span "Commit ⌘ ⏎" at bounding box center [1100, 556] width 76 height 14
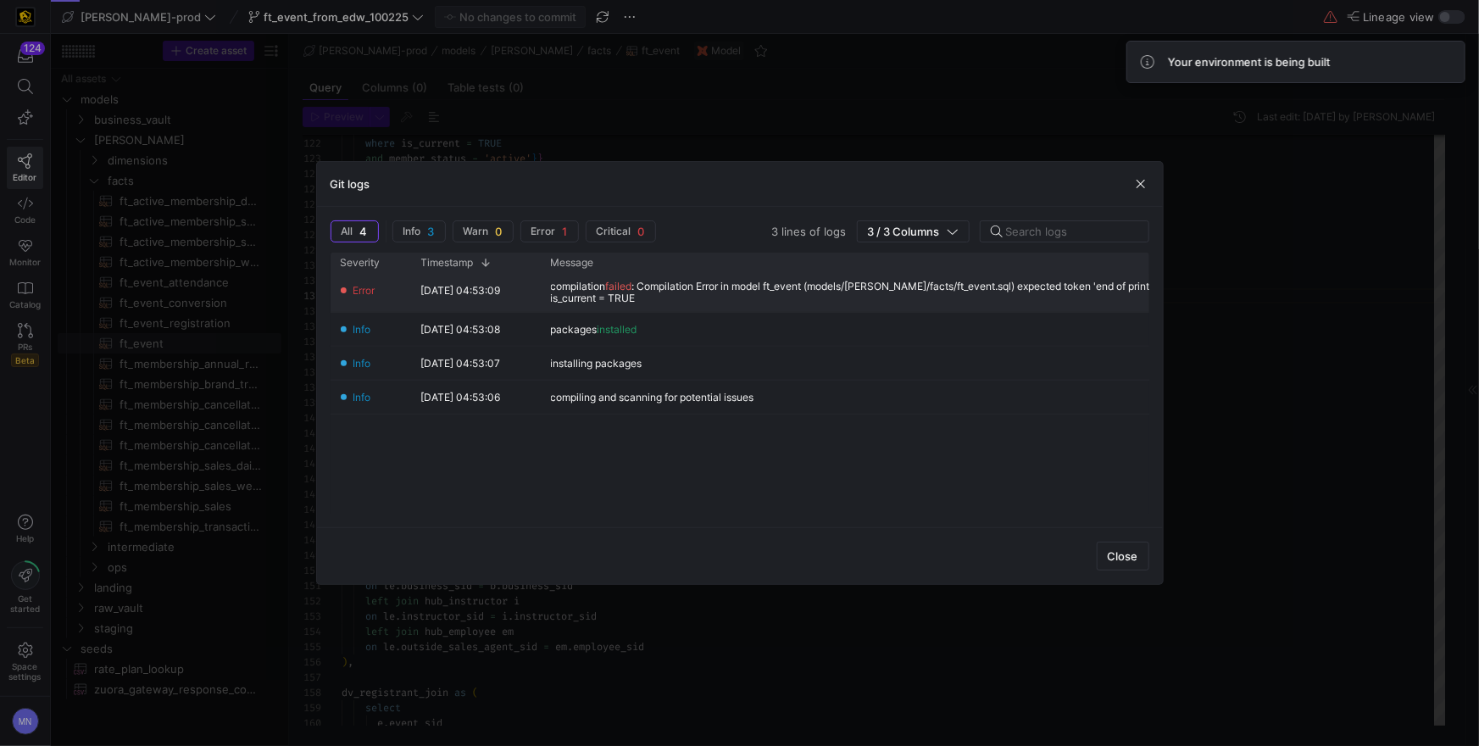
click at [933, 288] on div "compilation failed : Compilation Error in model ft_event (models/[PERSON_NAME]/…" at bounding box center [958, 293] width 815 height 24
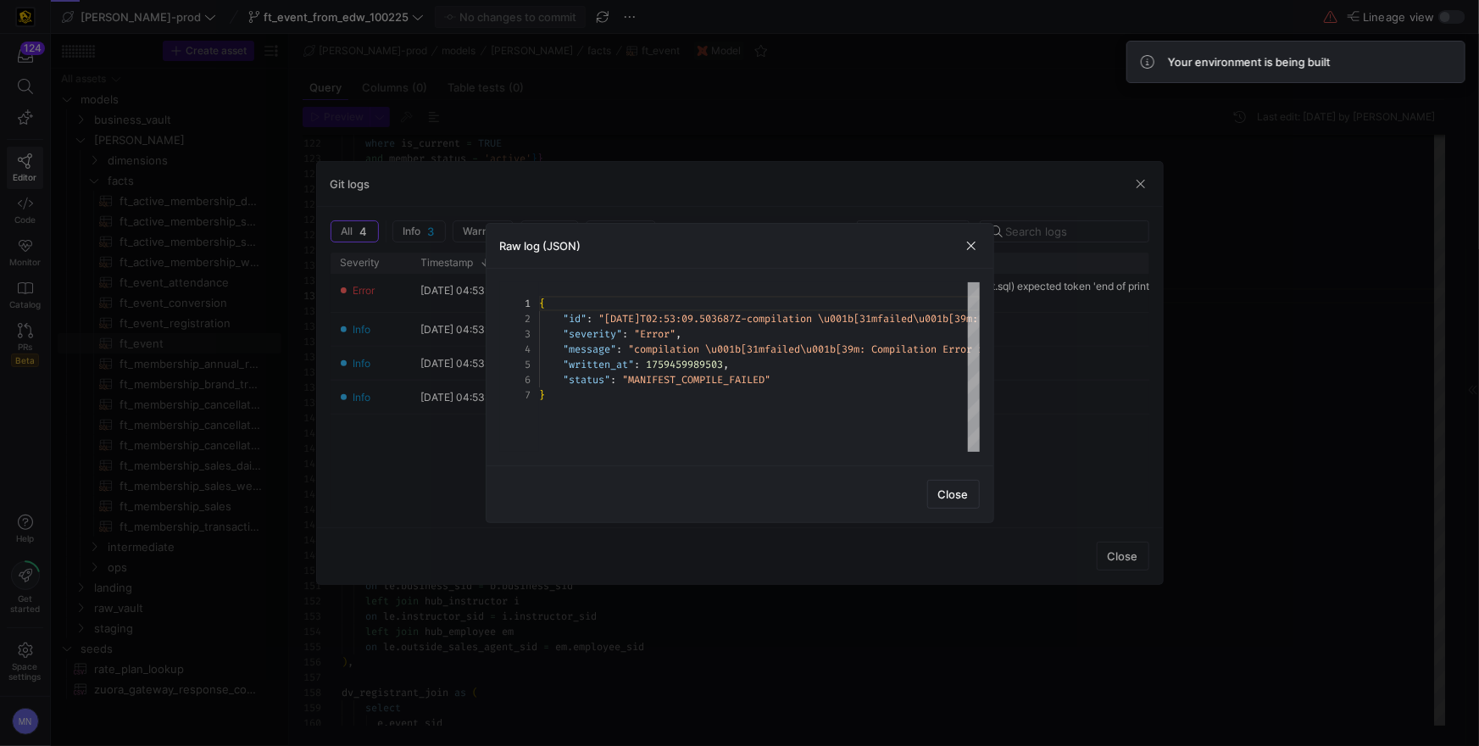
scroll to position [60, 0]
click at [939, 490] on span "Close" at bounding box center [953, 494] width 31 height 14
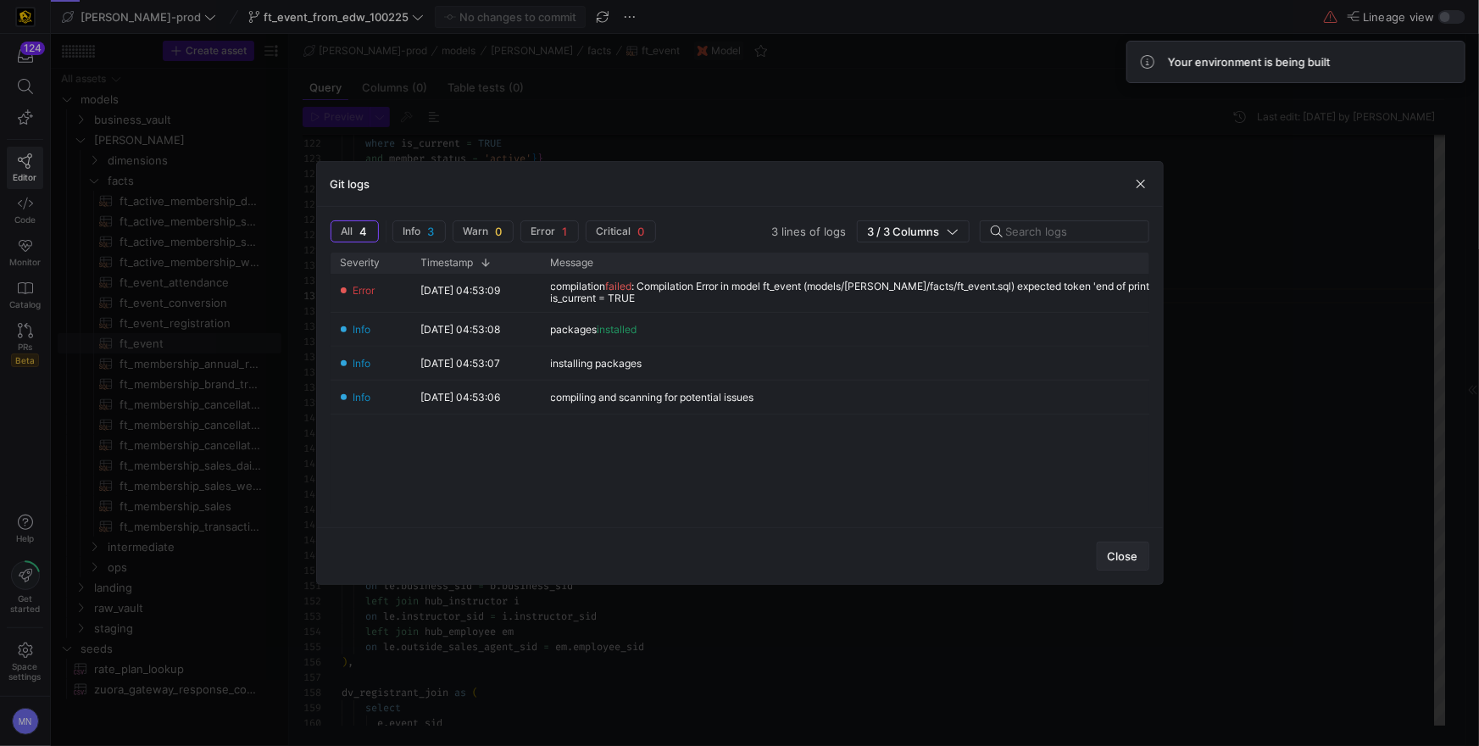
click at [1134, 555] on span "Close" at bounding box center [1123, 556] width 31 height 14
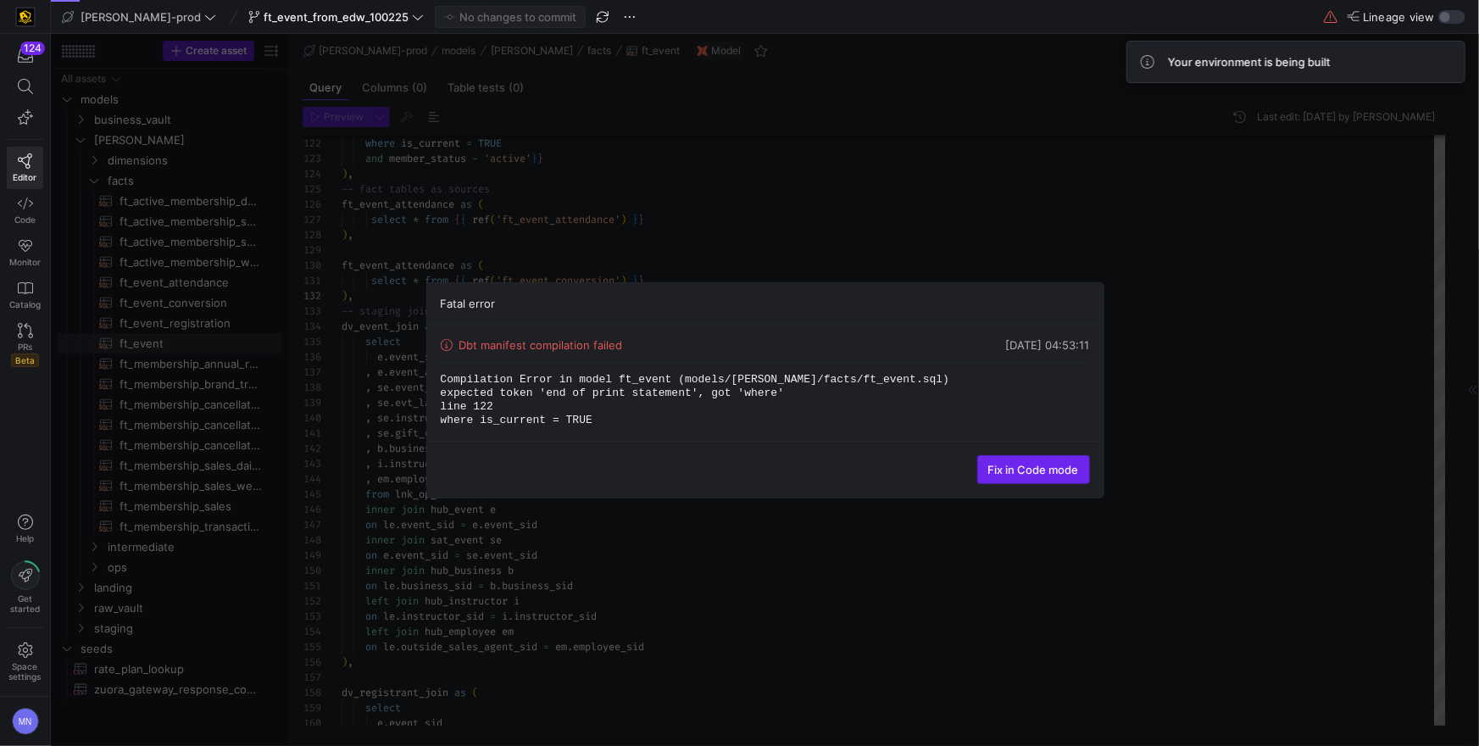
click at [1036, 472] on span "Fix in Code mode" at bounding box center [1033, 470] width 91 height 14
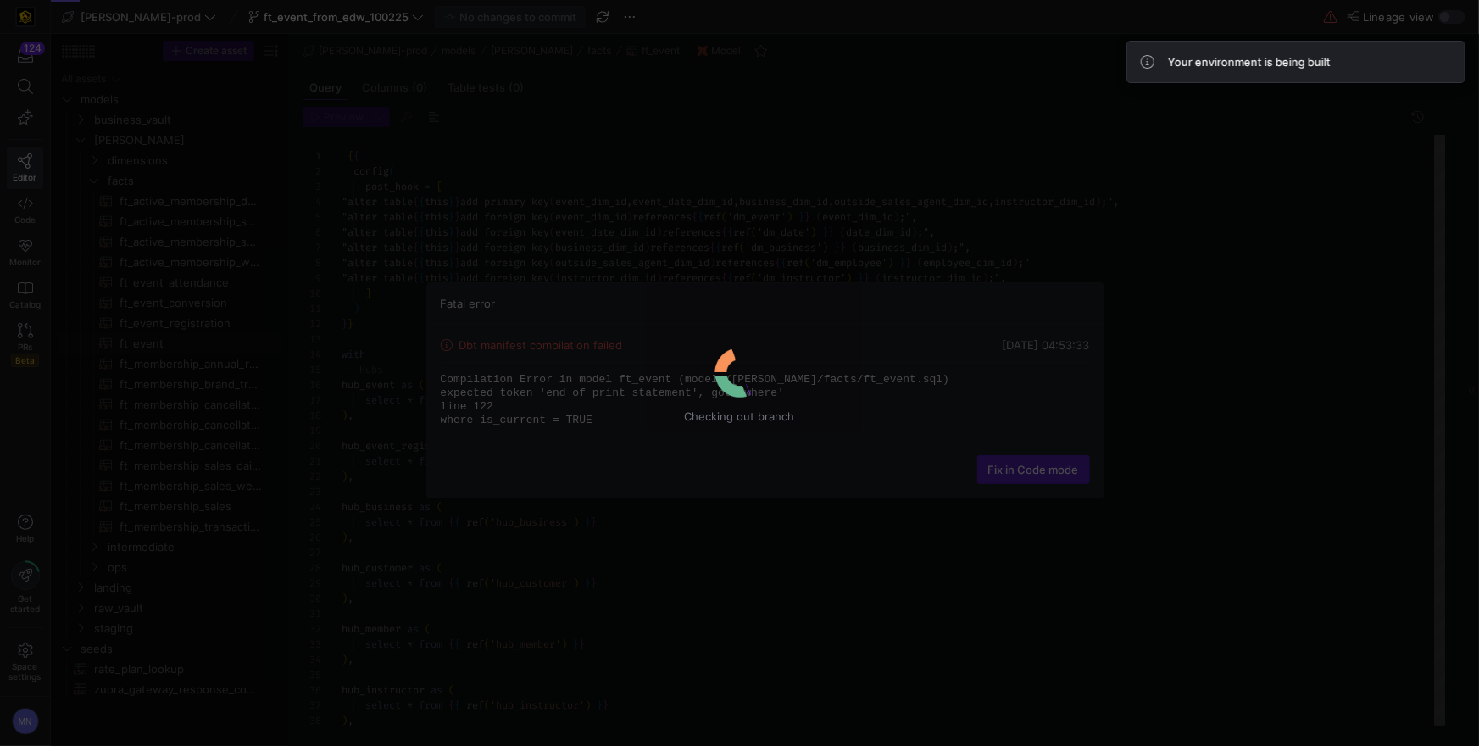
scroll to position [91, 0]
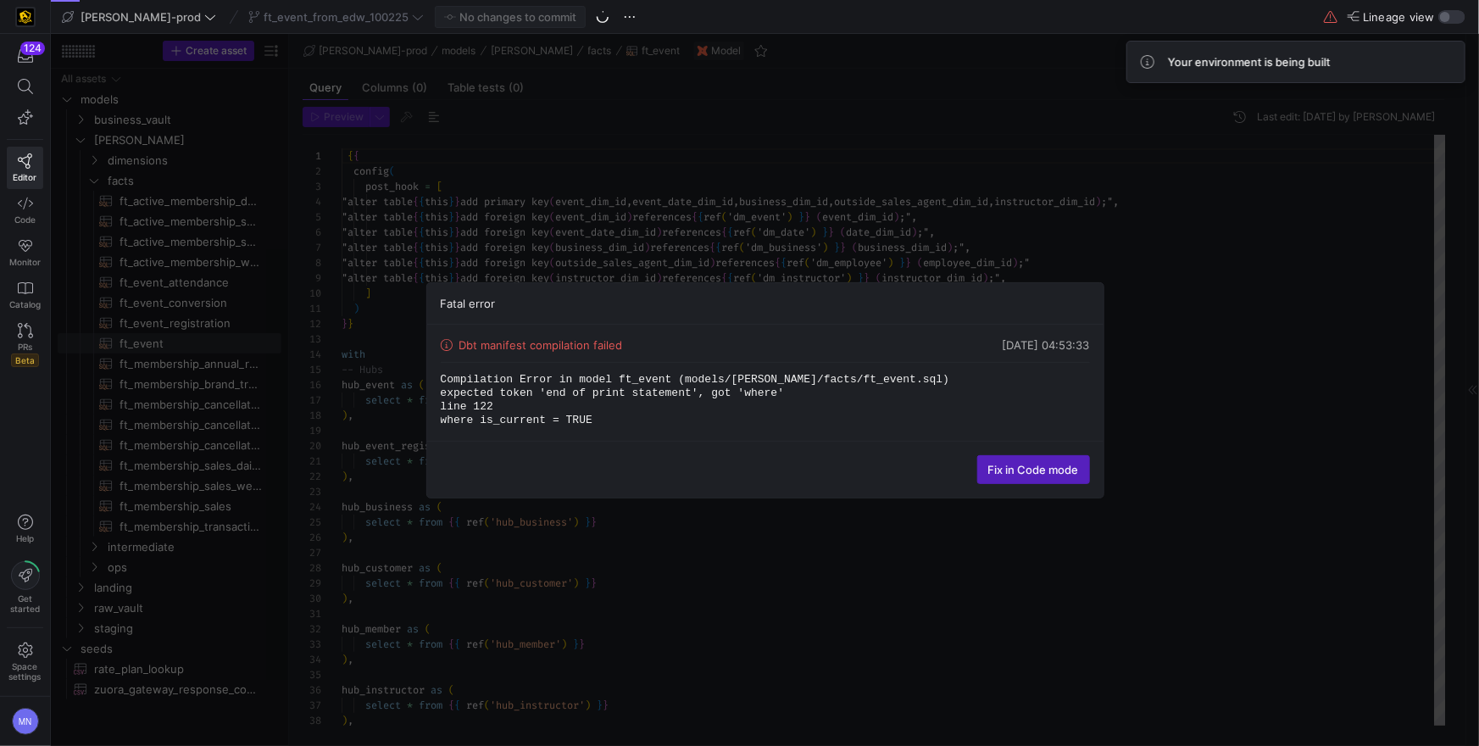
click at [1036, 472] on span "Fix in Code mode" at bounding box center [1033, 470] width 91 height 14
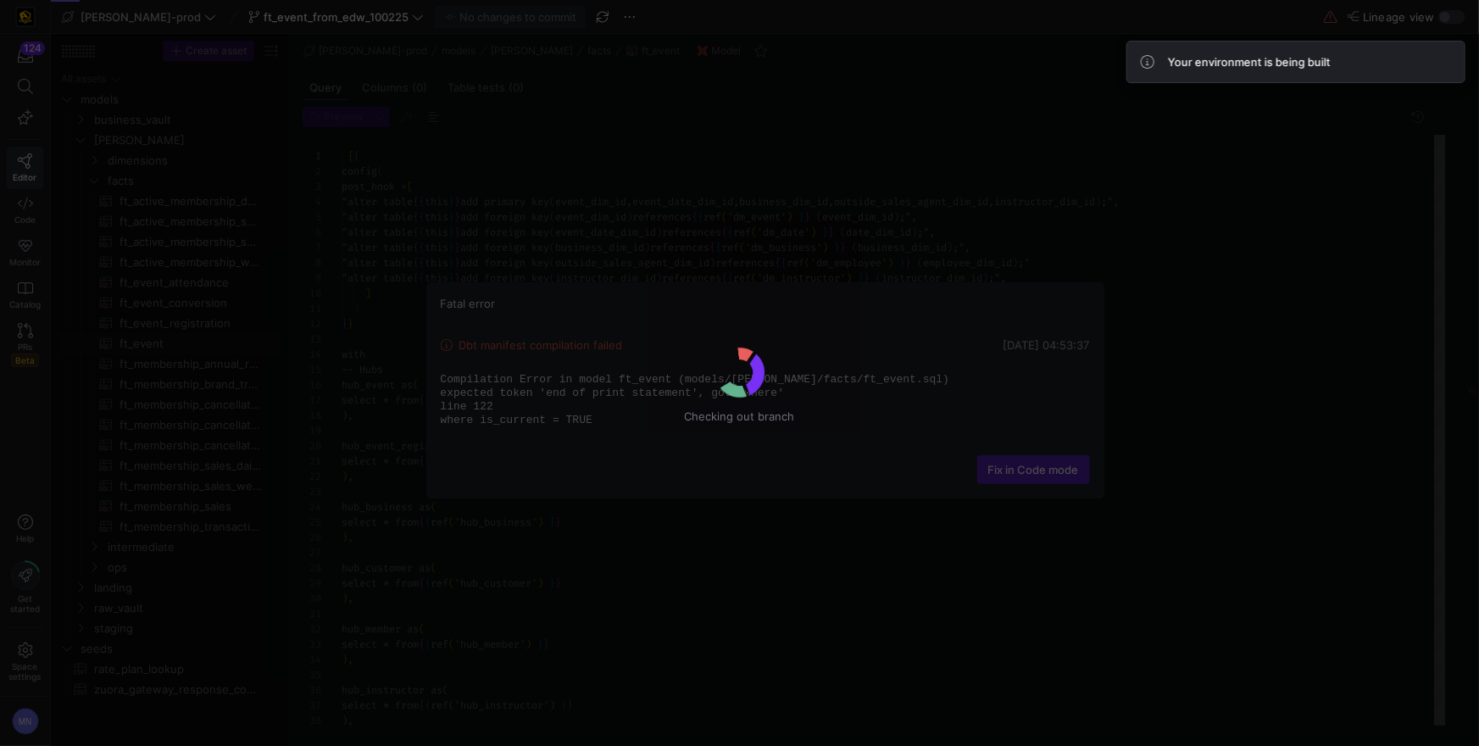
scroll to position [91, 0]
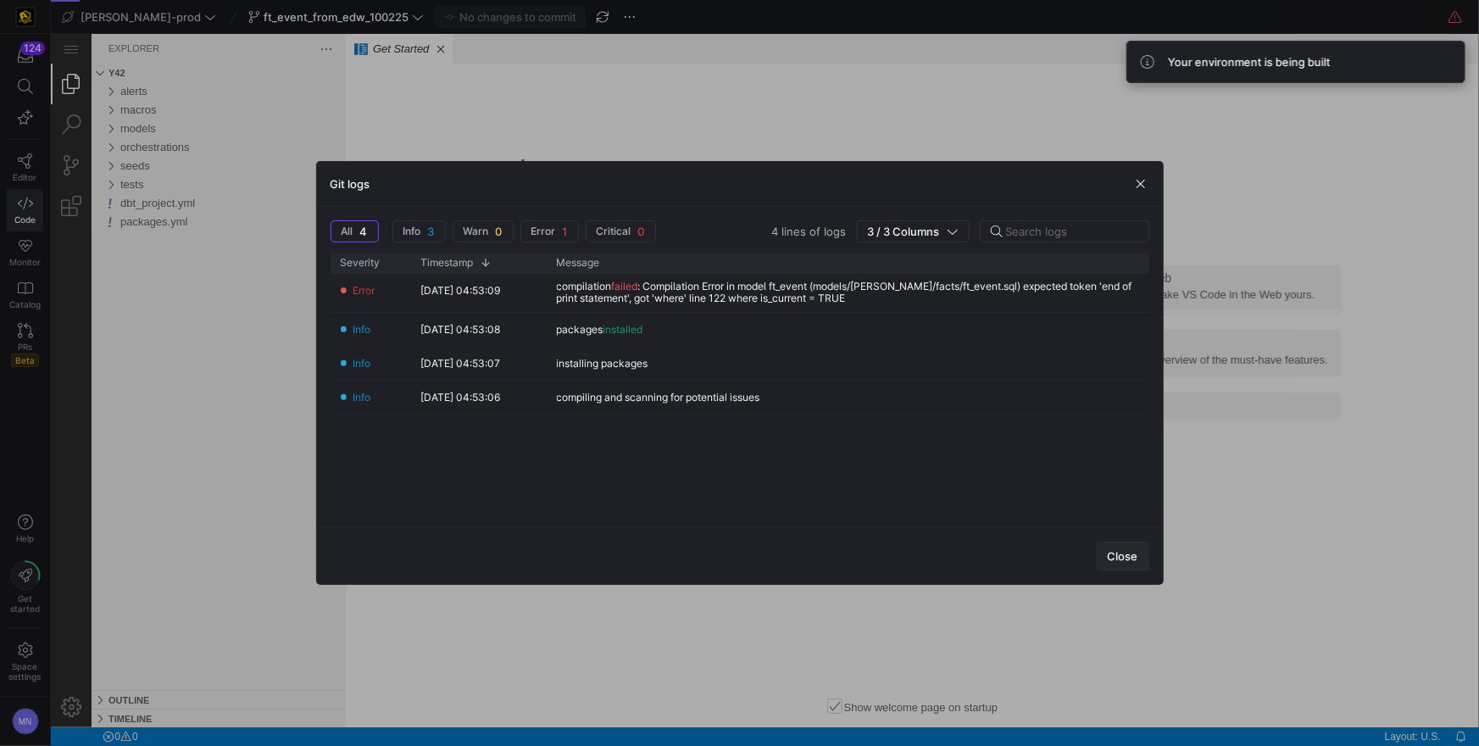
click at [1129, 560] on span "Close" at bounding box center [1123, 556] width 31 height 14
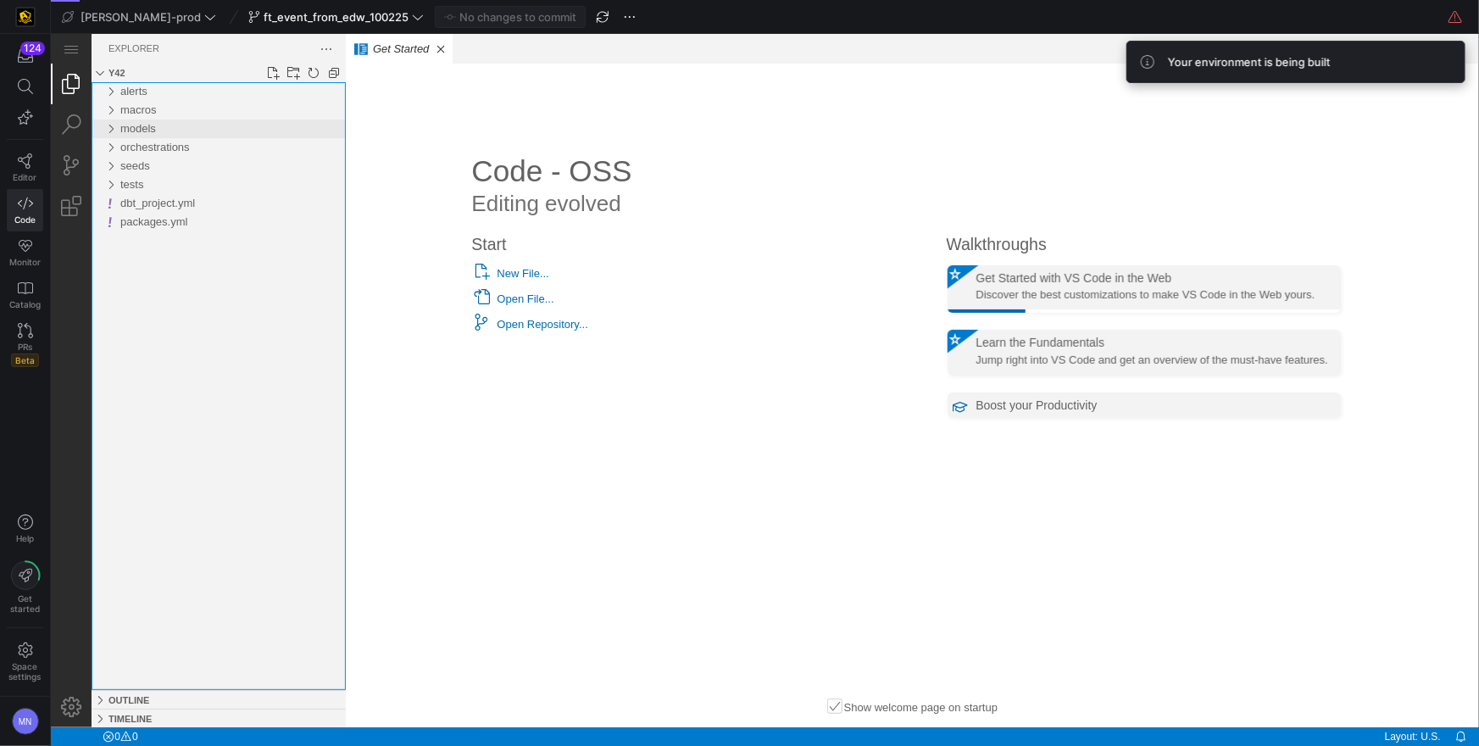
click at [112, 128] on div "models" at bounding box center [109, 128] width 25 height 19
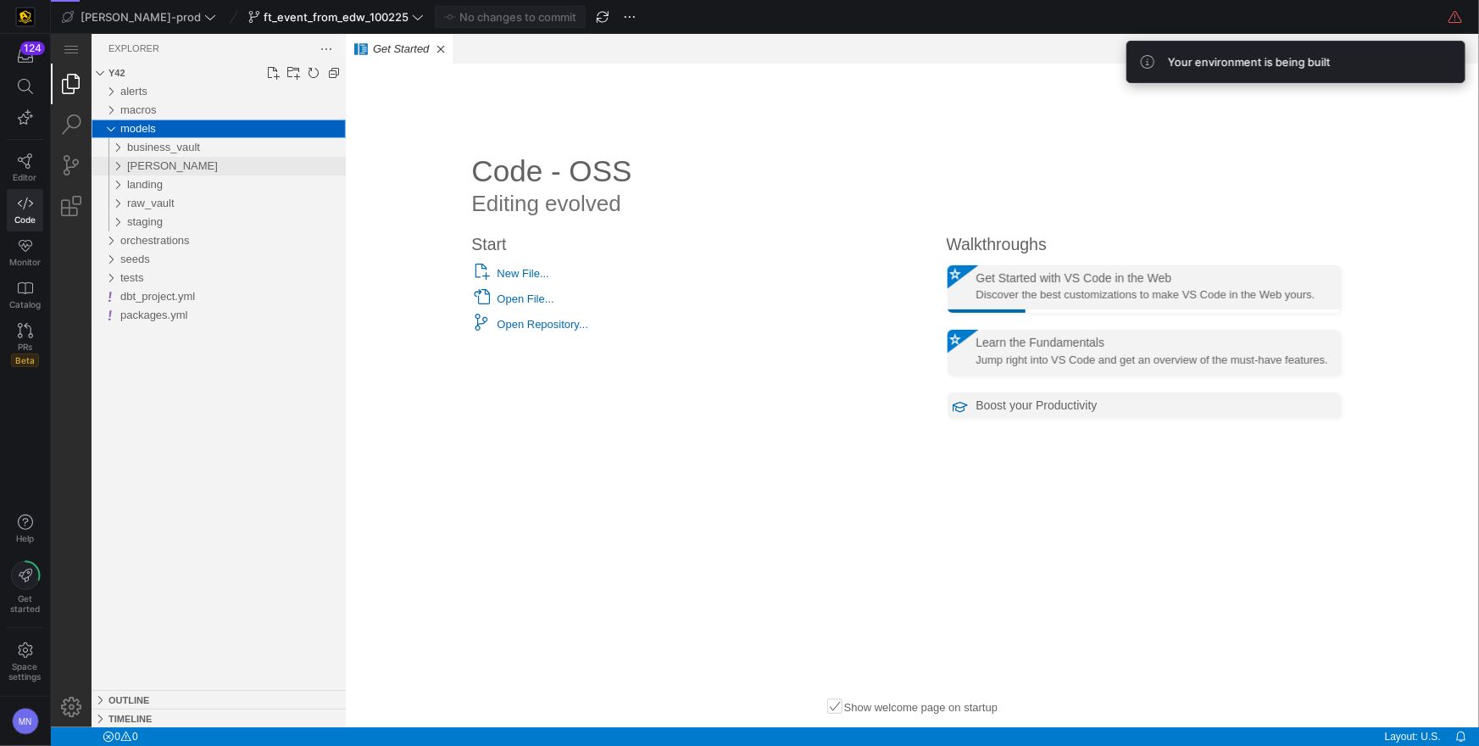
click at [120, 166] on div "edw" at bounding box center [113, 165] width 32 height 19
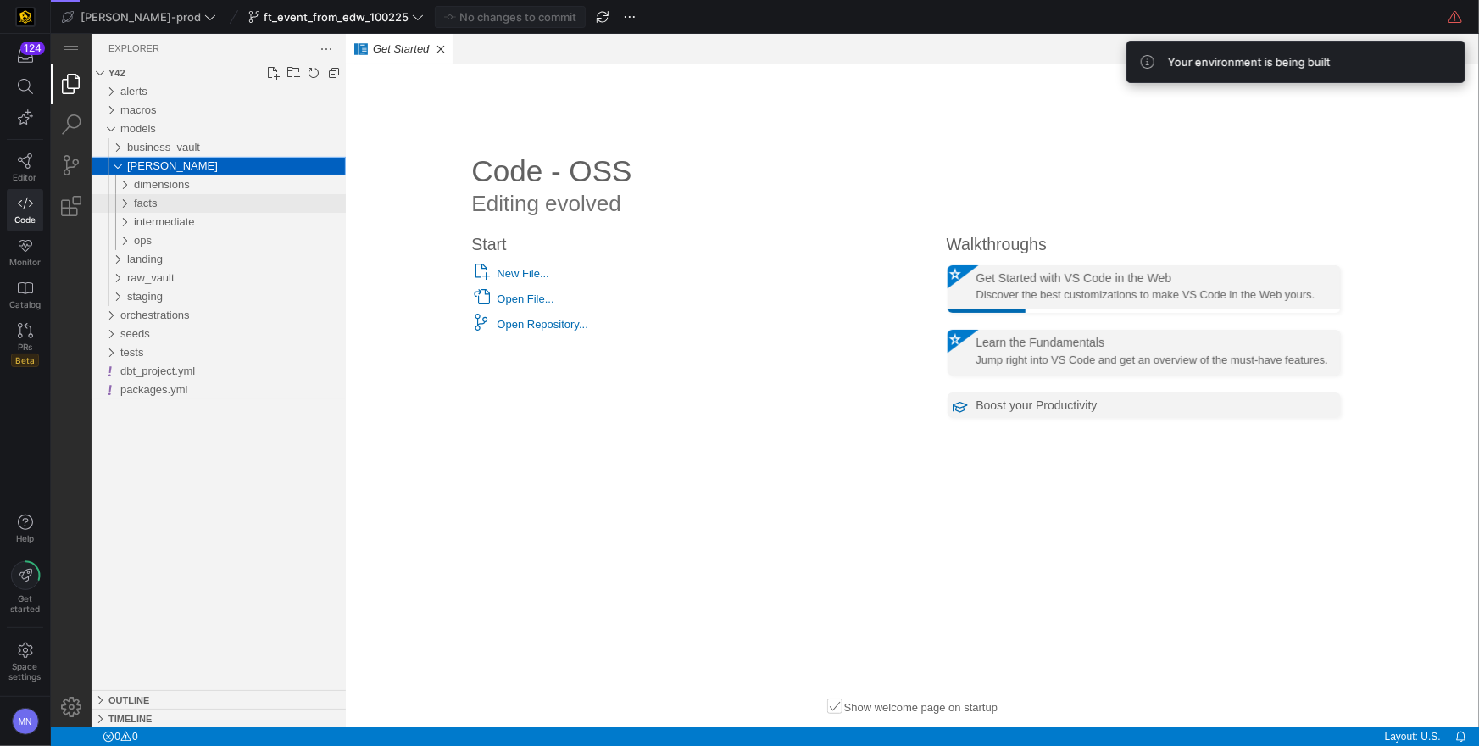
click at [136, 203] on span "facts" at bounding box center [144, 202] width 23 height 13
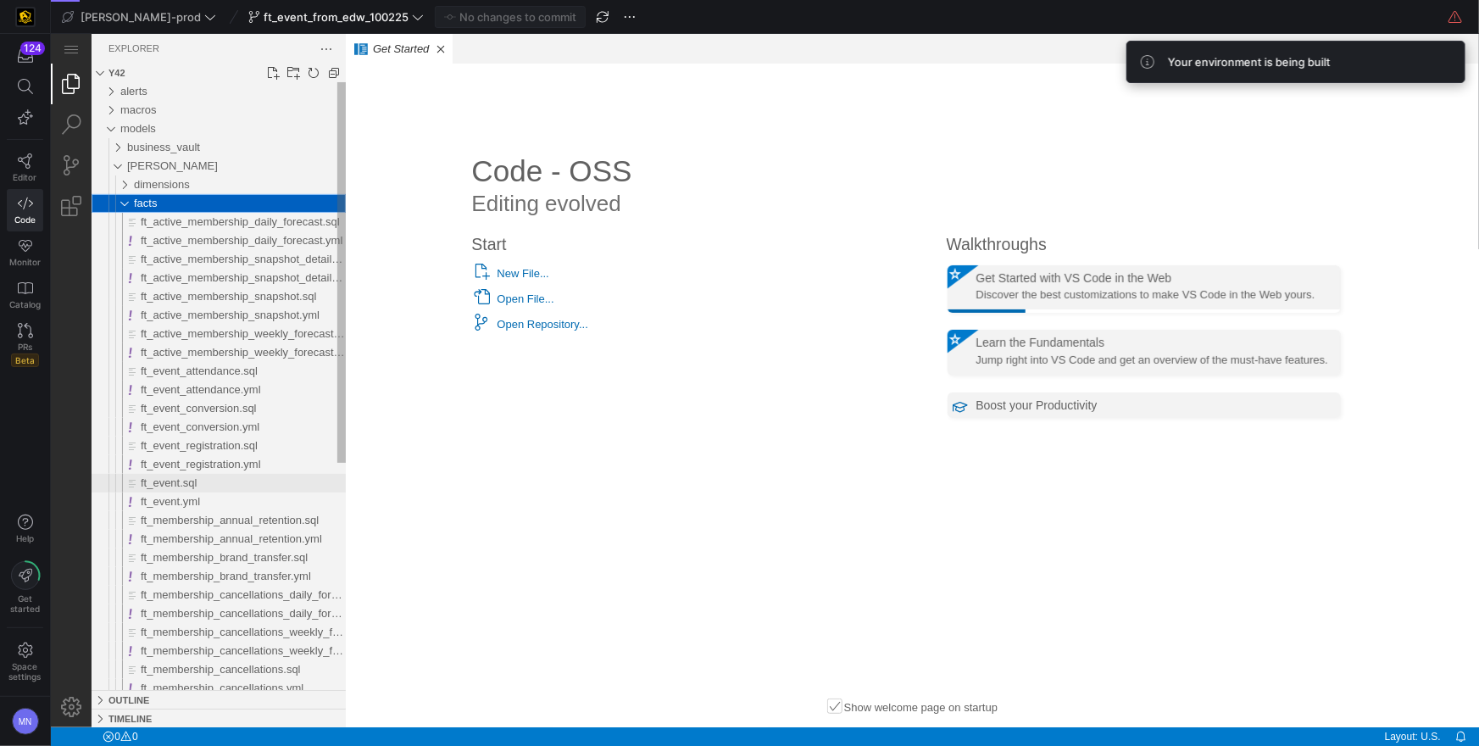
click at [188, 482] on span "ft_event.sql" at bounding box center [168, 482] width 57 height 13
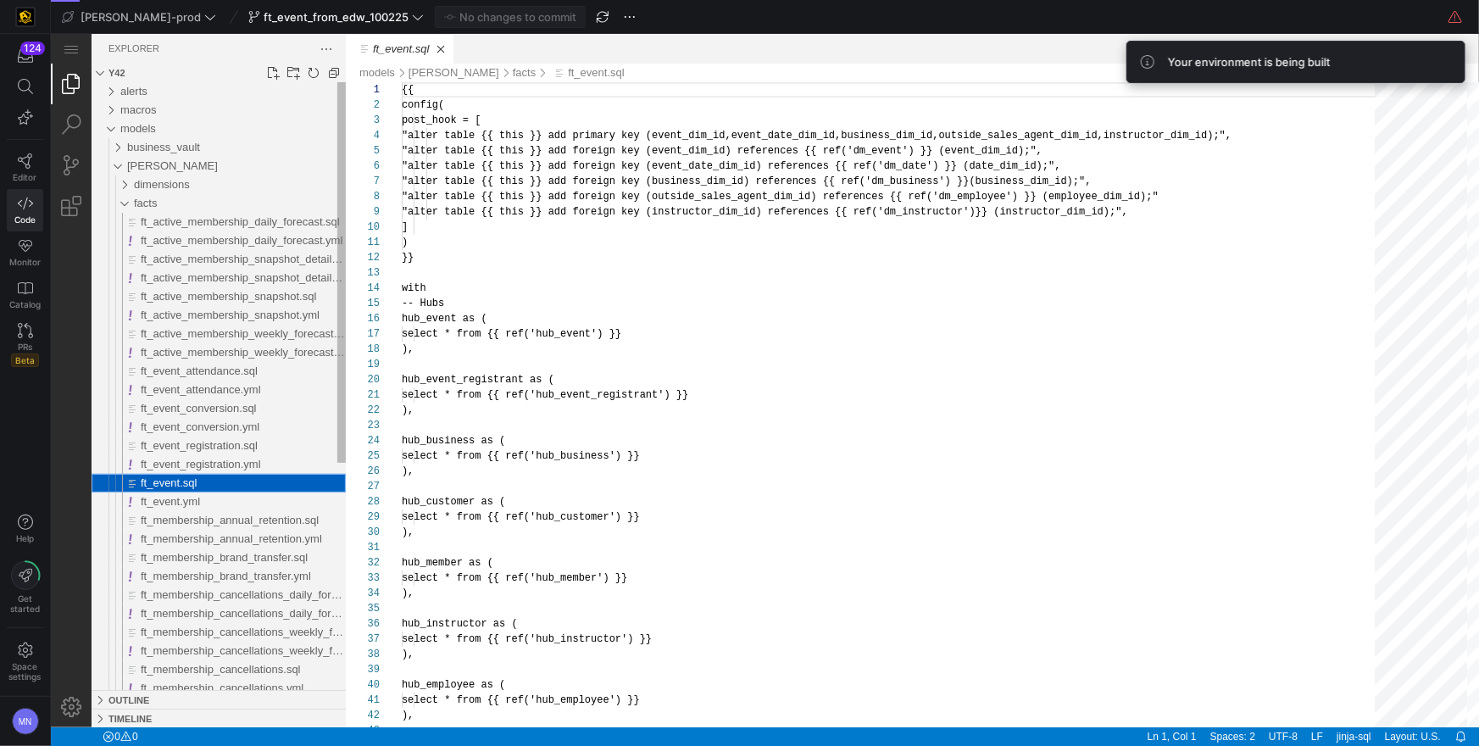
scroll to position [91, 0]
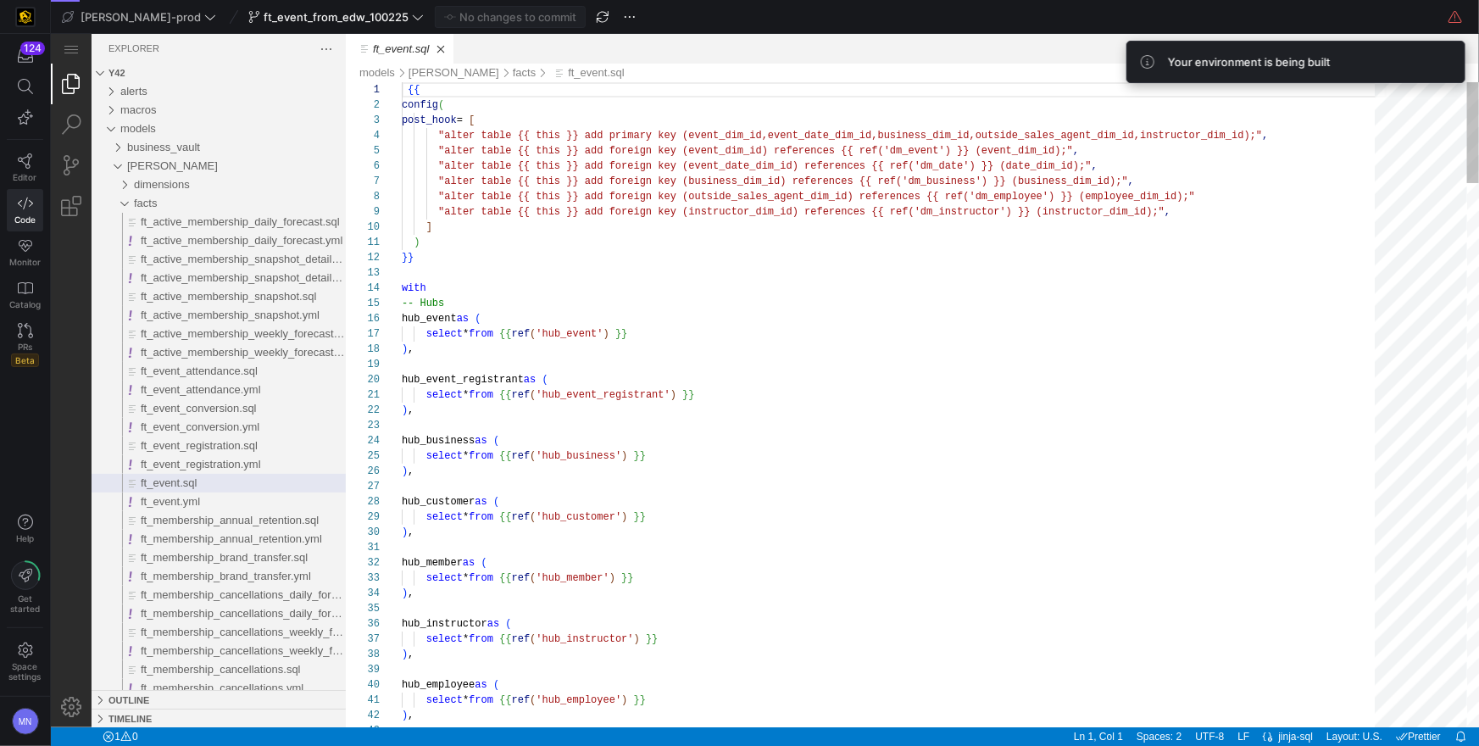
click at [733, 324] on div "hub_event as (" at bounding box center [893, 317] width 985 height 15
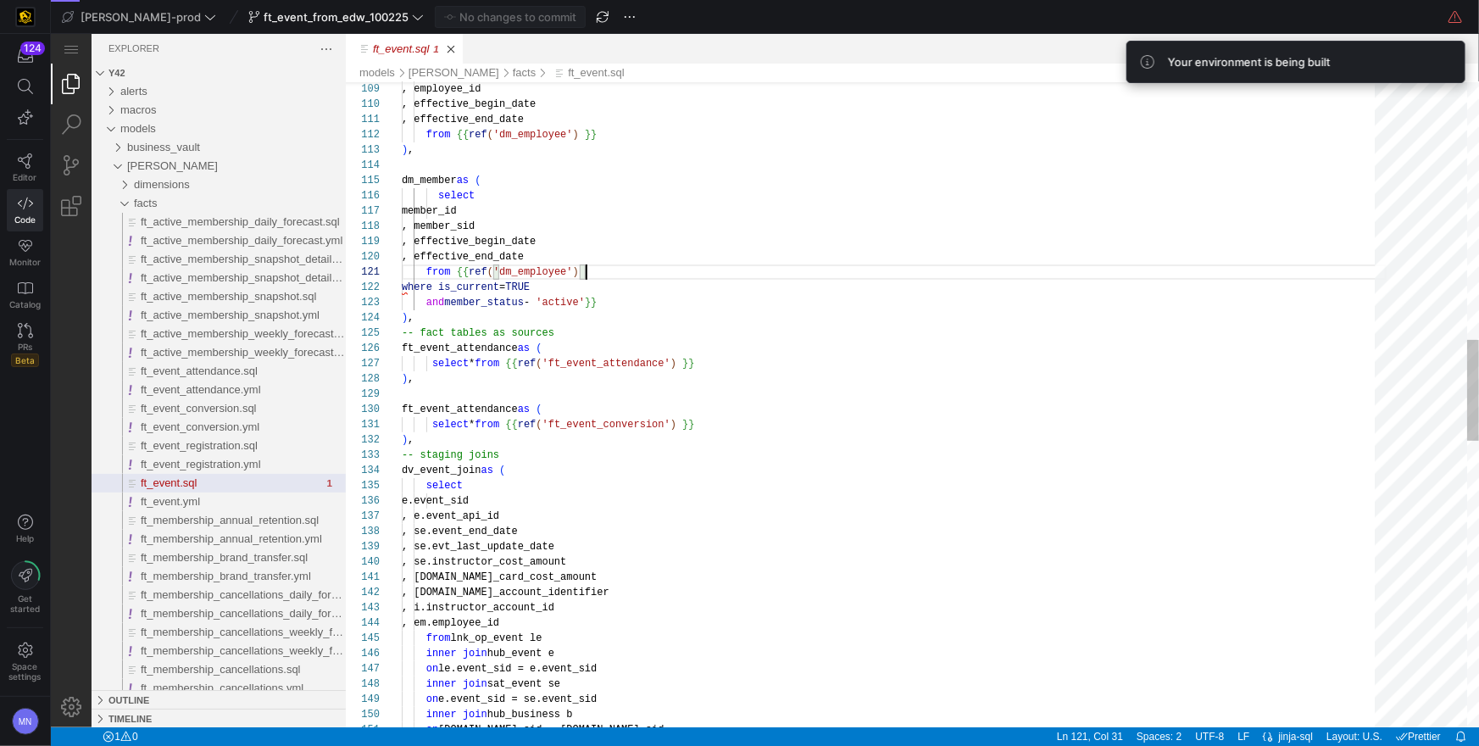
drag, startPoint x: 619, startPoint y: 272, endPoint x: 628, endPoint y: 273, distance: 9.4
click at [619, 272] on div "from {{ ref ( 'dm_employee' )" at bounding box center [893, 271] width 985 height 15
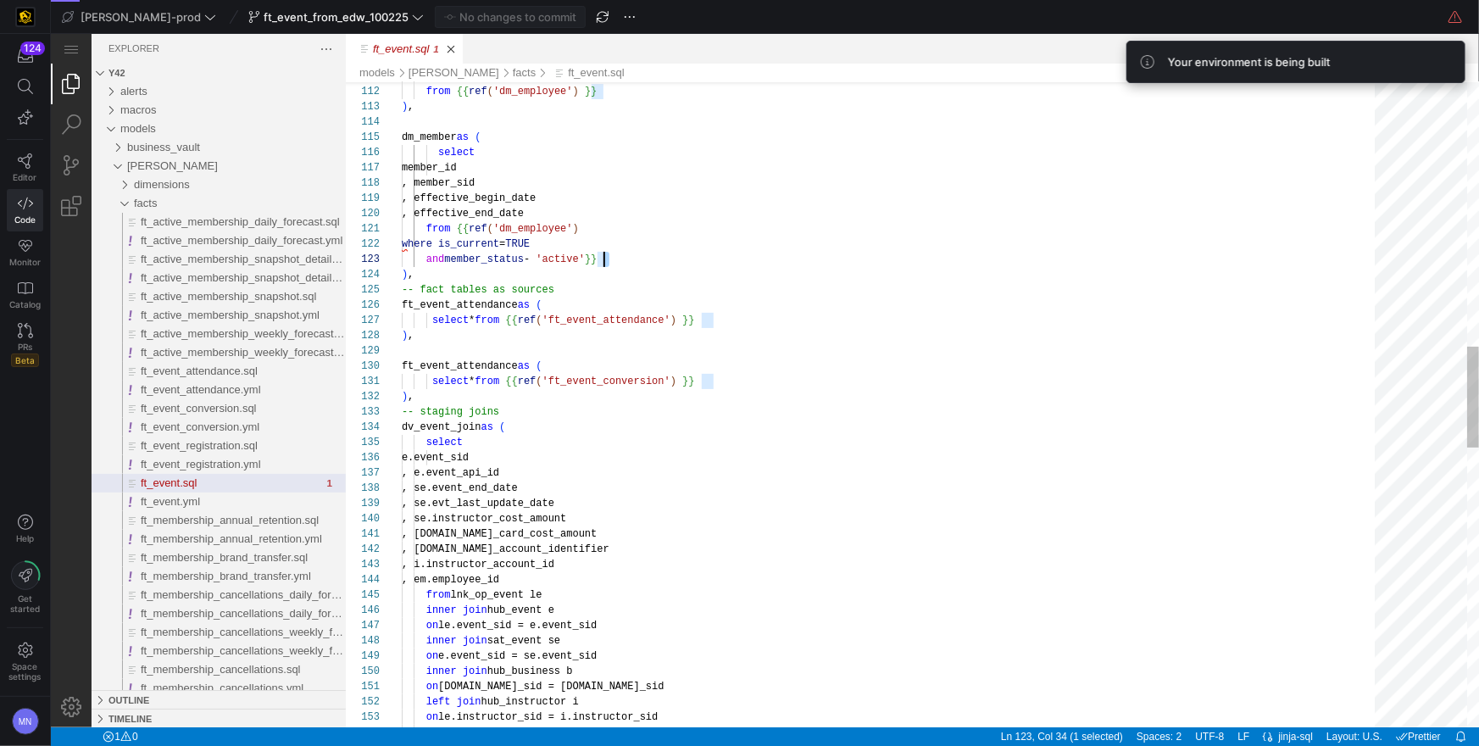
scroll to position [30, 195]
drag, startPoint x: 601, startPoint y: 258, endPoint x: 686, endPoint y: 294, distance: 92.3
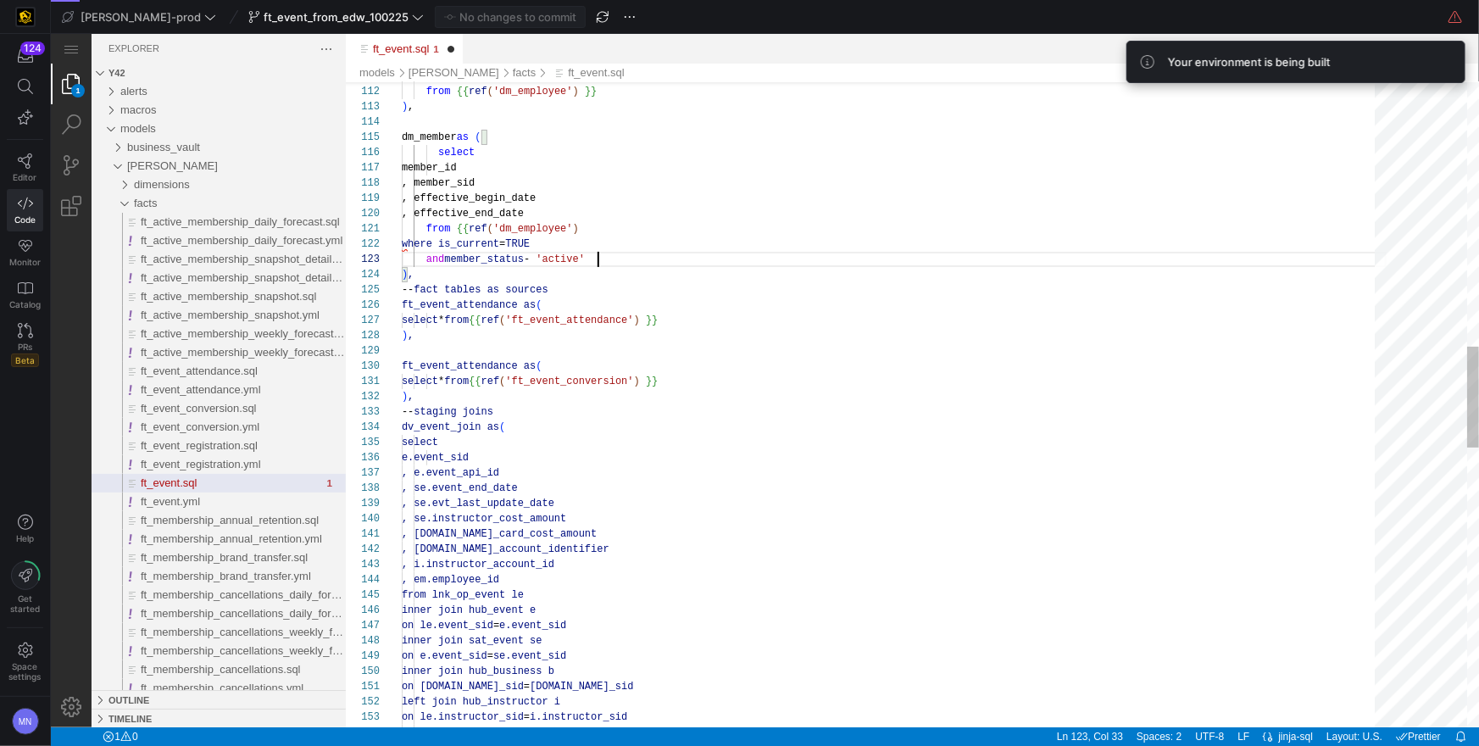
click at [612, 225] on div "from {{ ref ( 'dm_employee' )" at bounding box center [893, 227] width 985 height 15
paste textarea "}}"
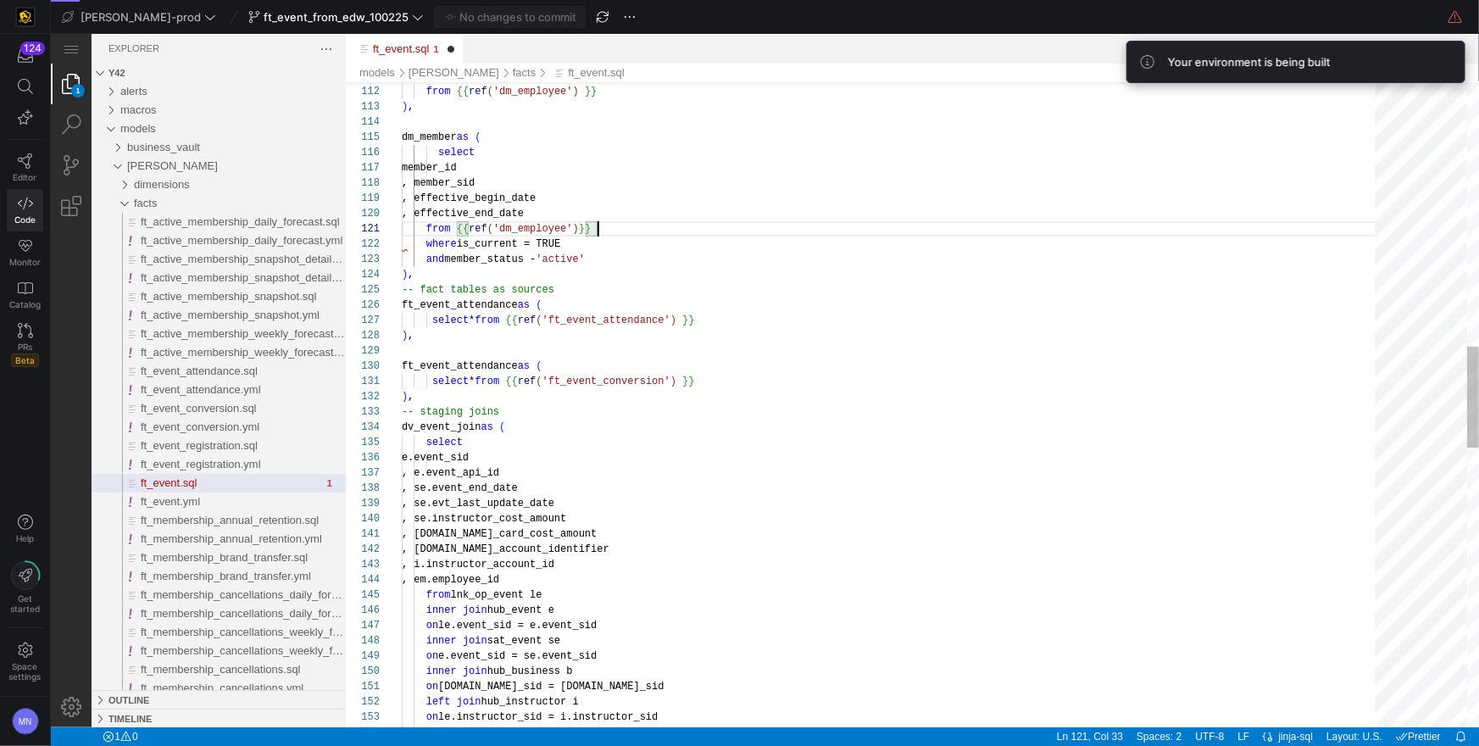
scroll to position [30, 195]
click at [684, 254] on div "and member_status - 'active'" at bounding box center [893, 258] width 985 height 15
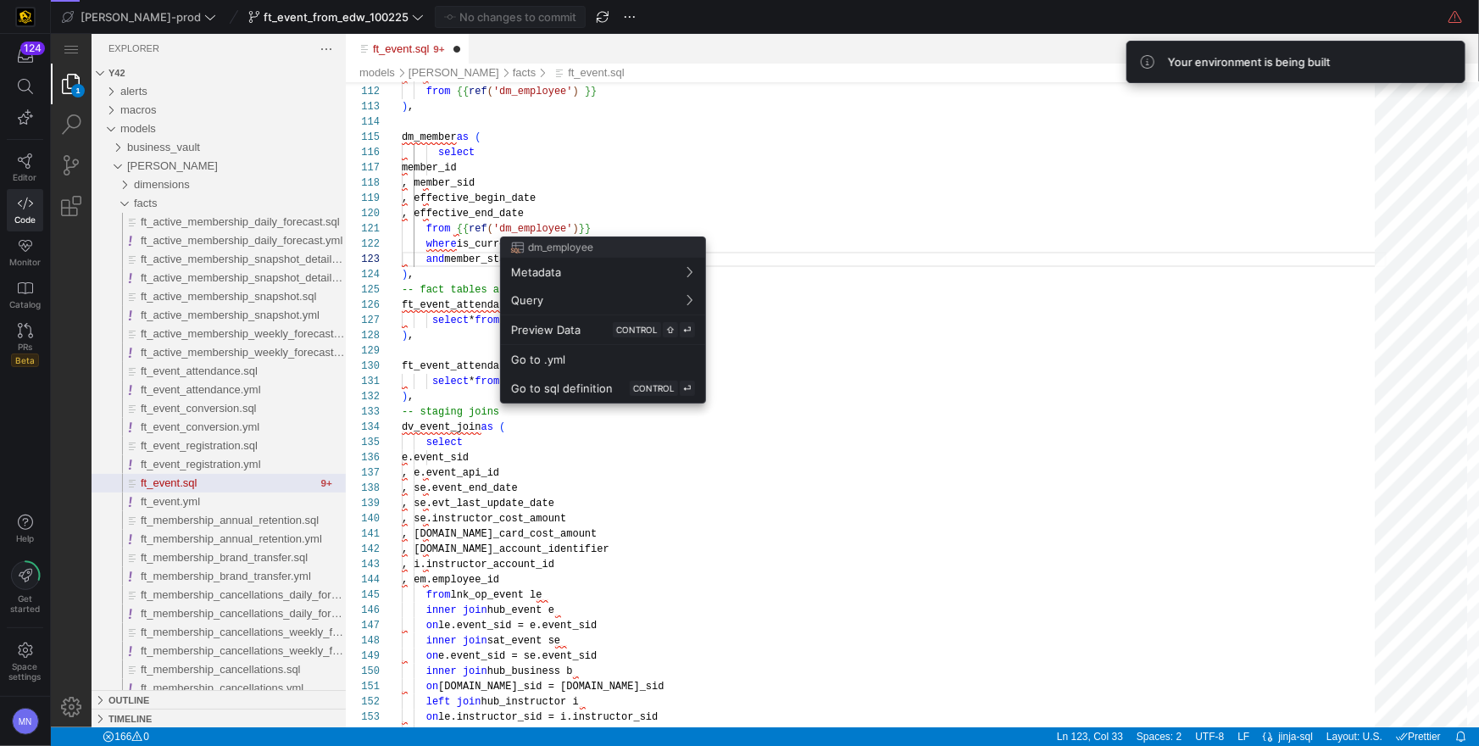
click at [616, 211] on div at bounding box center [739, 373] width 1479 height 746
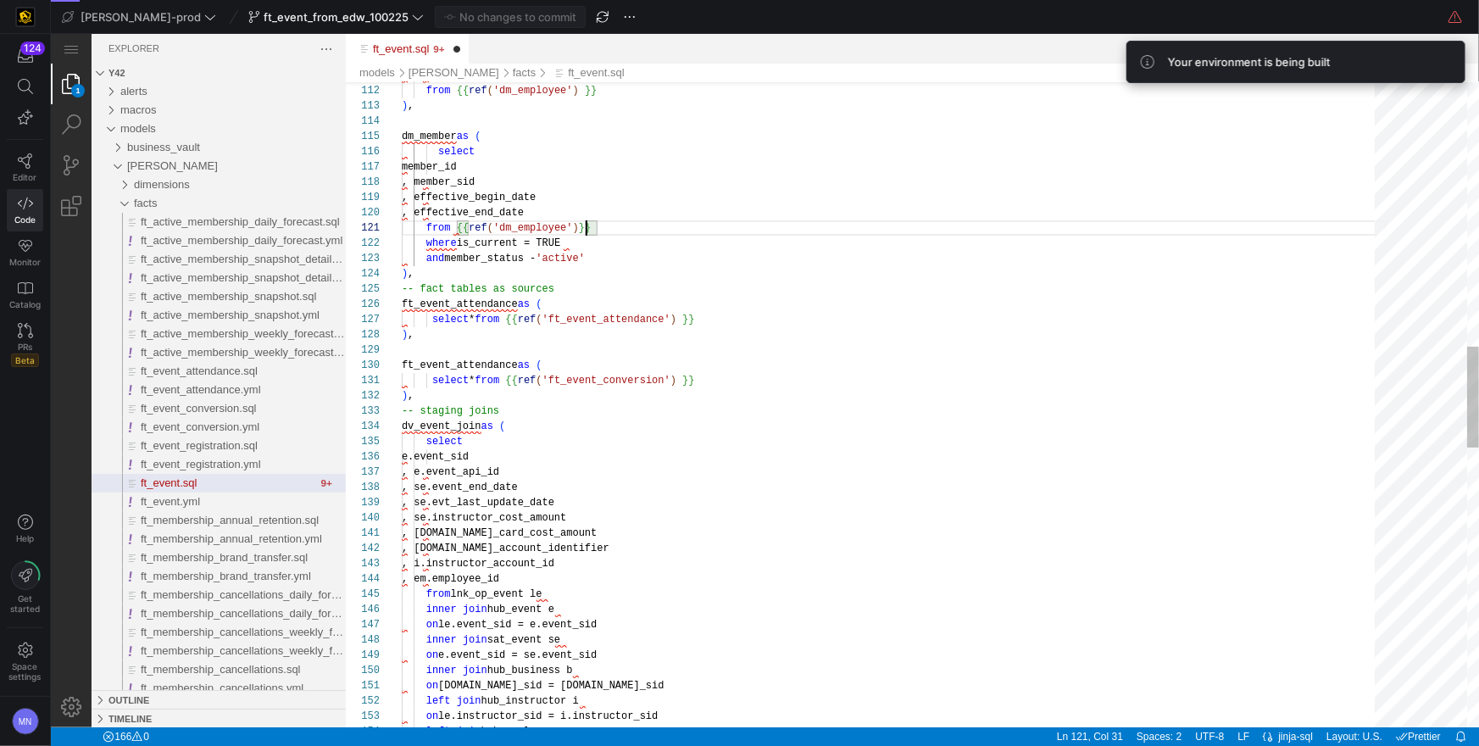
click at [585, 225] on div "dm_member as ( select member_id , member_sid , effective_begin_date , effective…" at bounding box center [893, 451] width 985 height 4124
drag, startPoint x: 869, startPoint y: 290, endPoint x: 865, endPoint y: 298, distance: 9.5
click at [870, 290] on div "-- fact tables as sources" at bounding box center [893, 288] width 985 height 15
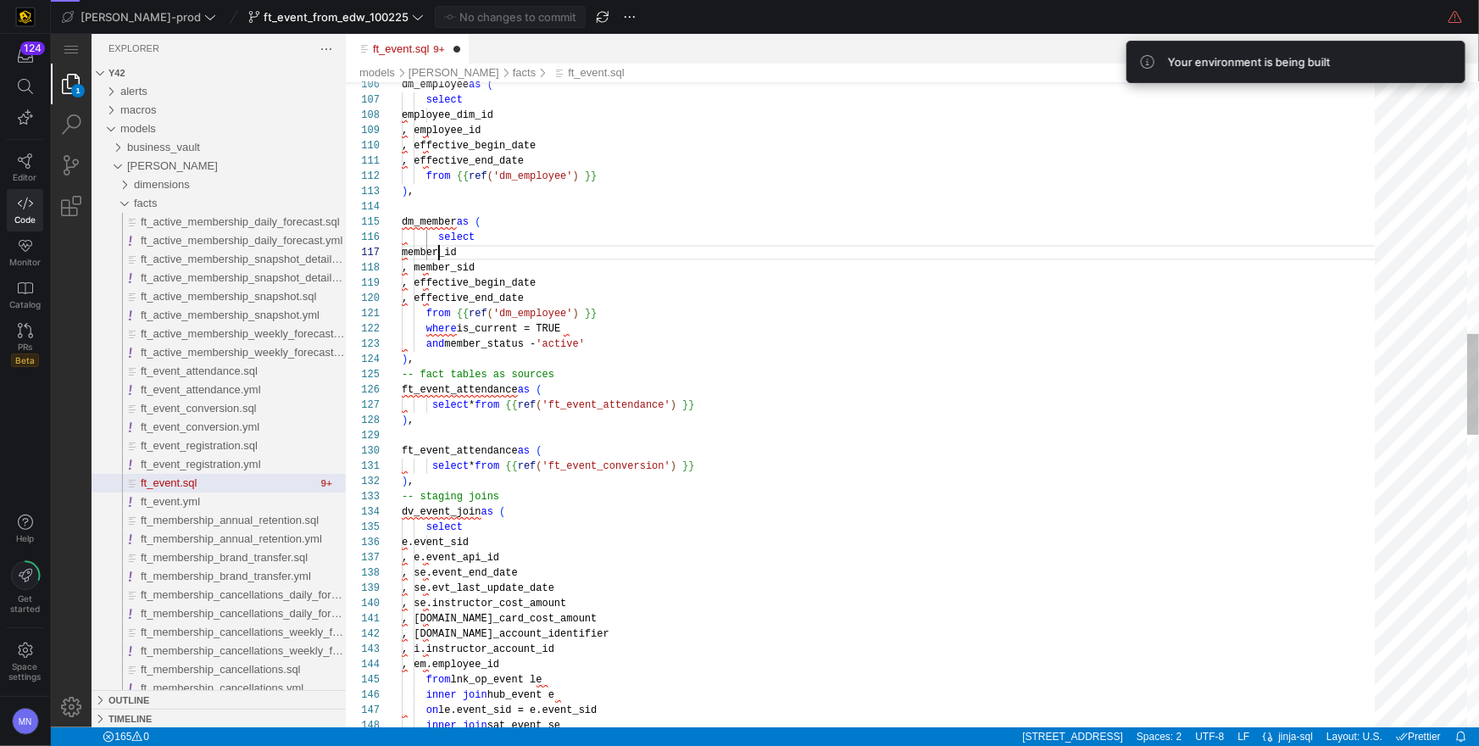
scroll to position [92, 36]
drag, startPoint x: 437, startPoint y: 251, endPoint x: 495, endPoint y: 253, distance: 57.7
click at [437, 251] on div "115 116 117 118 119 120 121 122 123 124 125 126 127 128 129 130 131 132 133 134…" at bounding box center [911, 403] width 1133 height 645
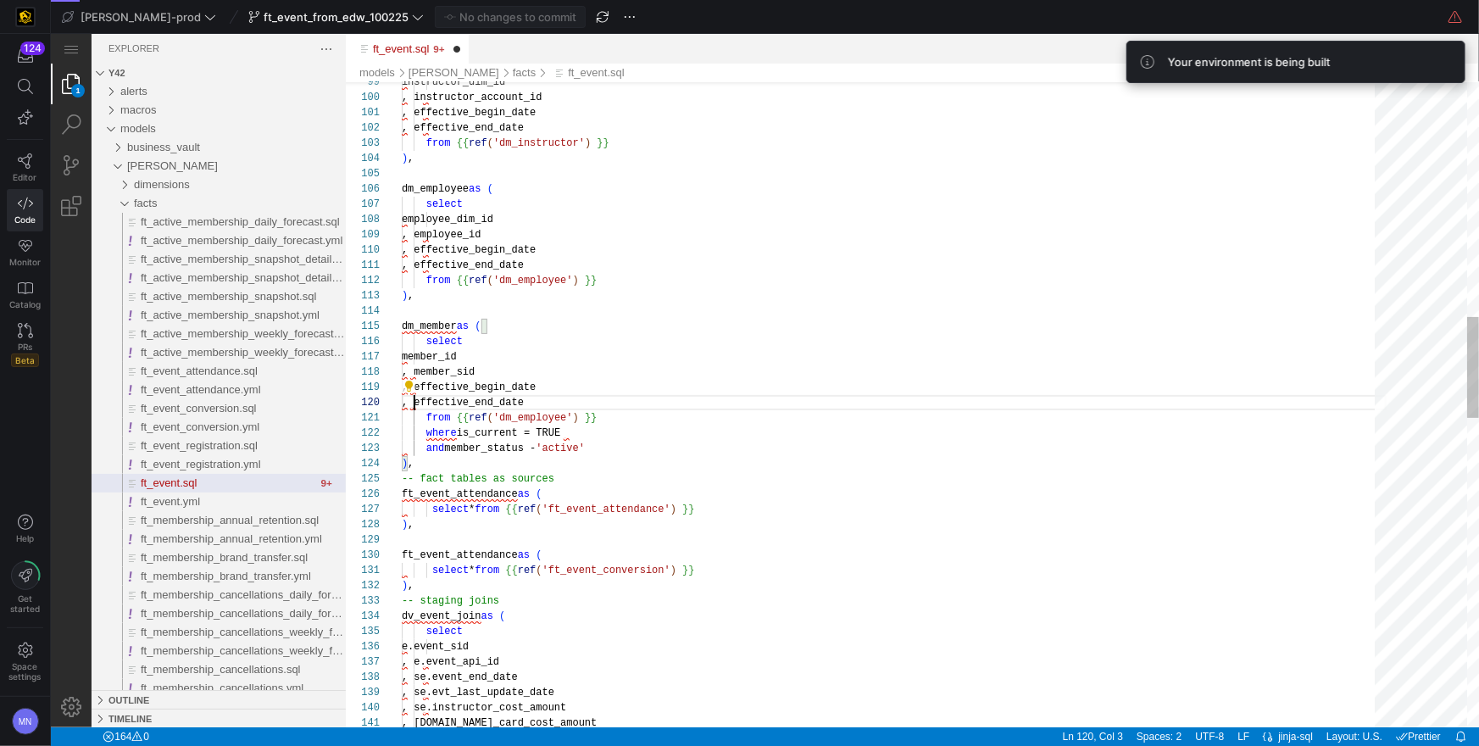
drag, startPoint x: 502, startPoint y: 401, endPoint x: 476, endPoint y: 393, distance: 26.5
click at [498, 400] on span ", effective_end_date" at bounding box center [462, 402] width 122 height 12
click at [556, 397] on div ", effective_end_date" at bounding box center [893, 401] width 985 height 15
click at [639, 429] on div "where is_current = TRUE" at bounding box center [893, 432] width 985 height 15
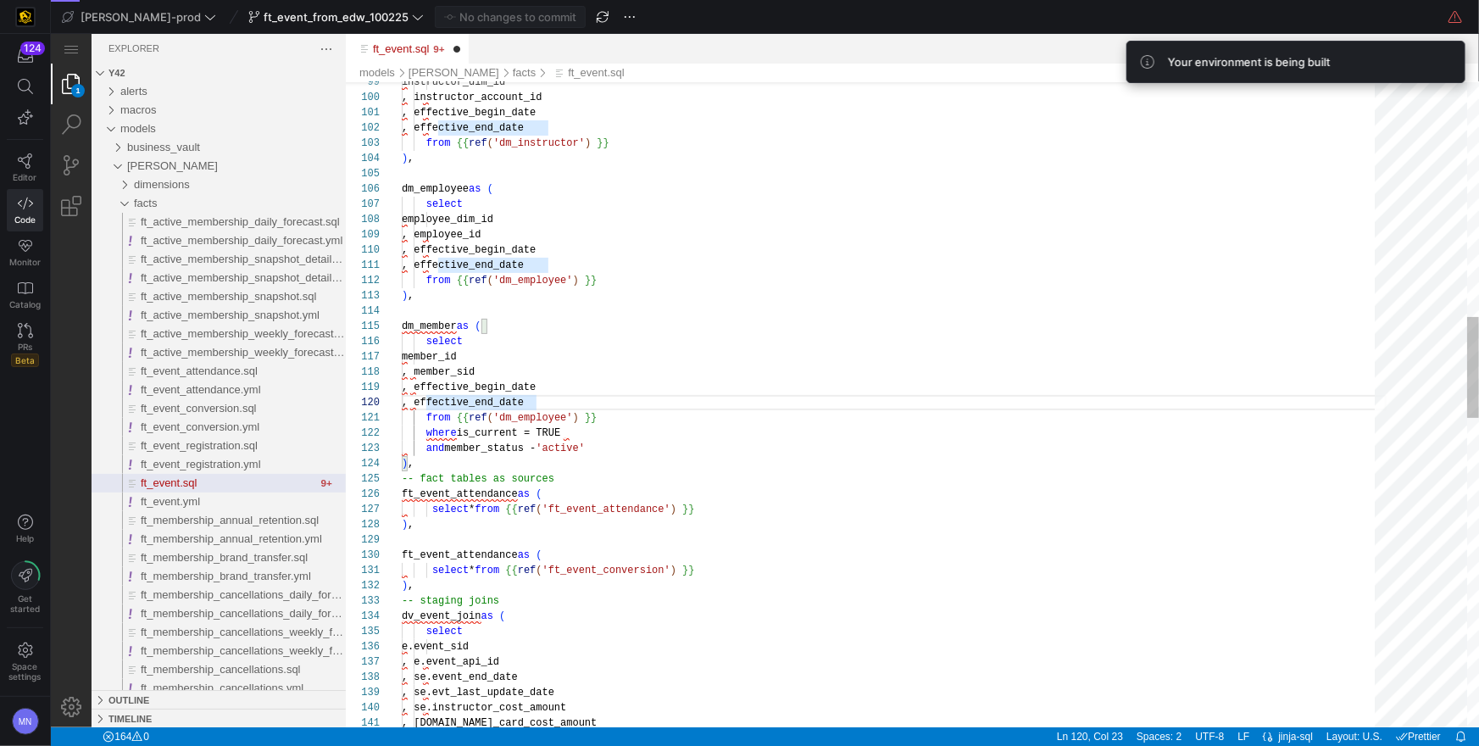
scroll to position [15, 170]
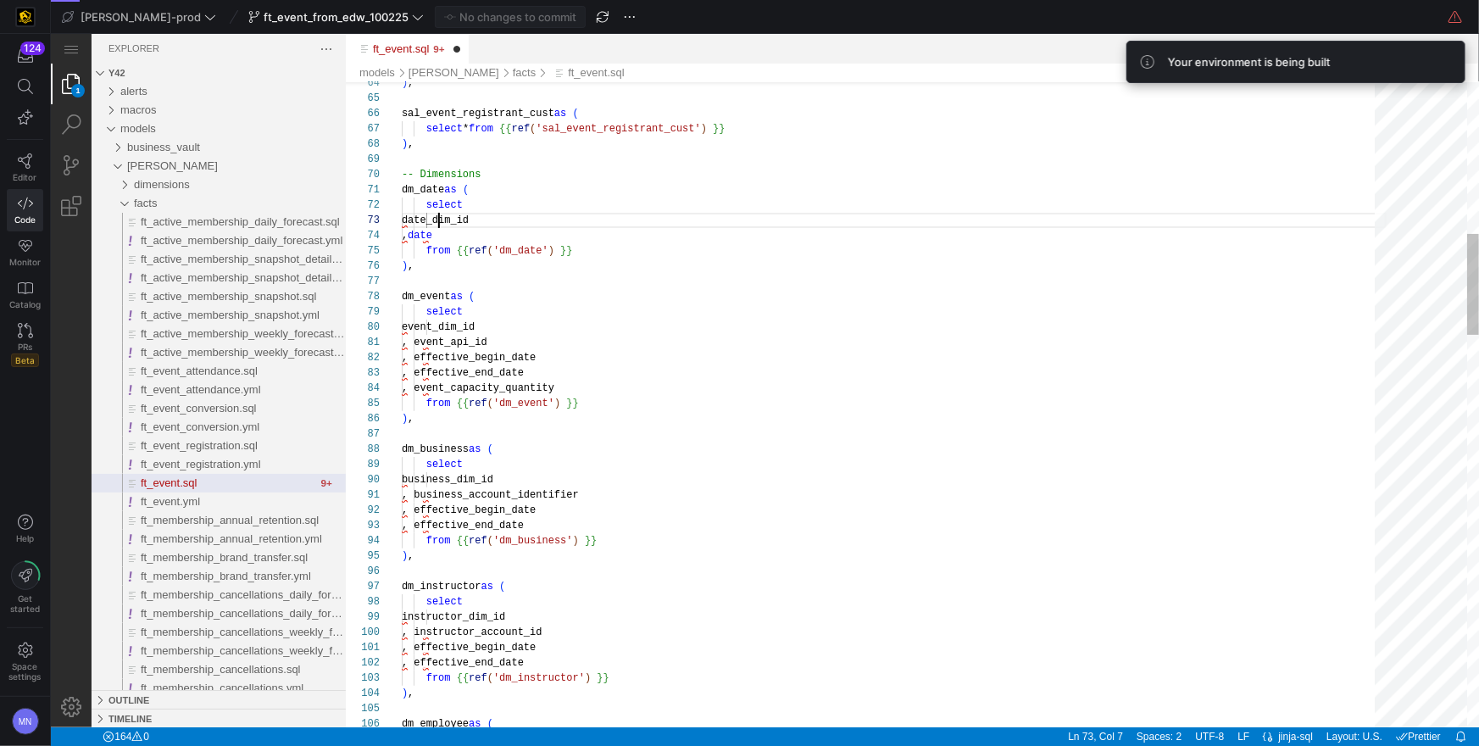
click at [630, 329] on div "event_dim_id" at bounding box center [893, 325] width 985 height 15
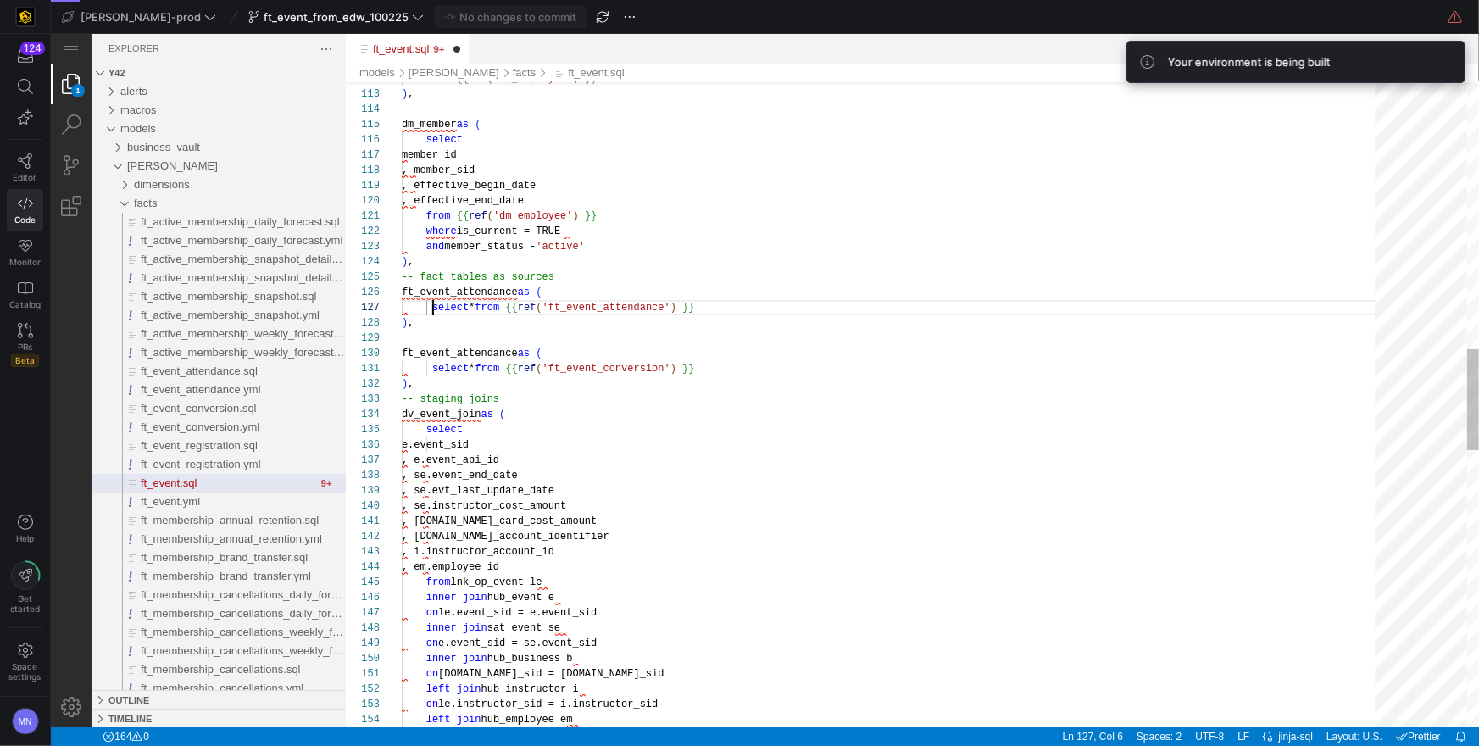
scroll to position [92, 30]
click at [431, 309] on div "112 113 114 115 116 117 118 119 120 121 122 123 124 125 126 127 128 129 130 131…" at bounding box center [911, 403] width 1133 height 645
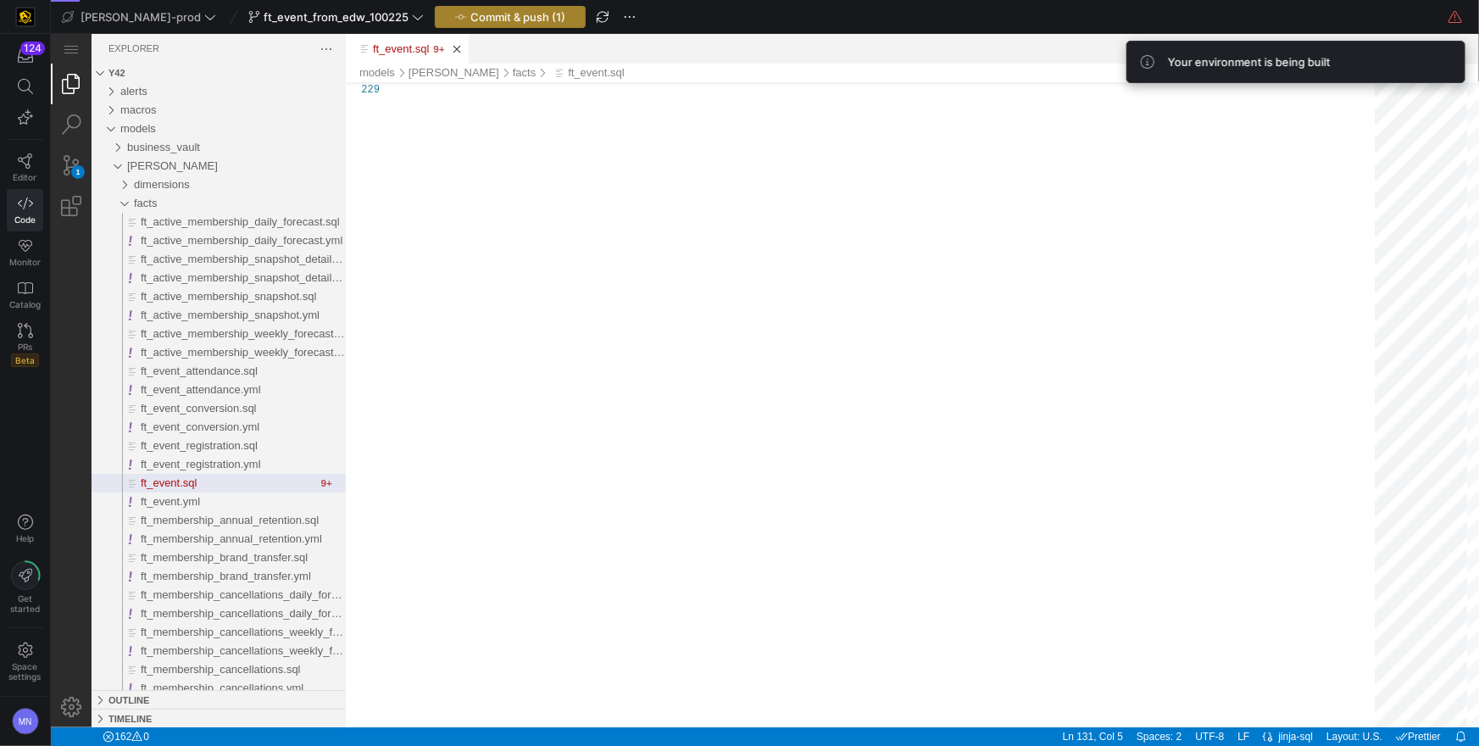
type textarea "select * from {{ ref('ft_event_conversion') }} ), -- staging joins dv_event_joi…"
click at [492, 15] on span "Commit & push (1)" at bounding box center [517, 17] width 95 height 14
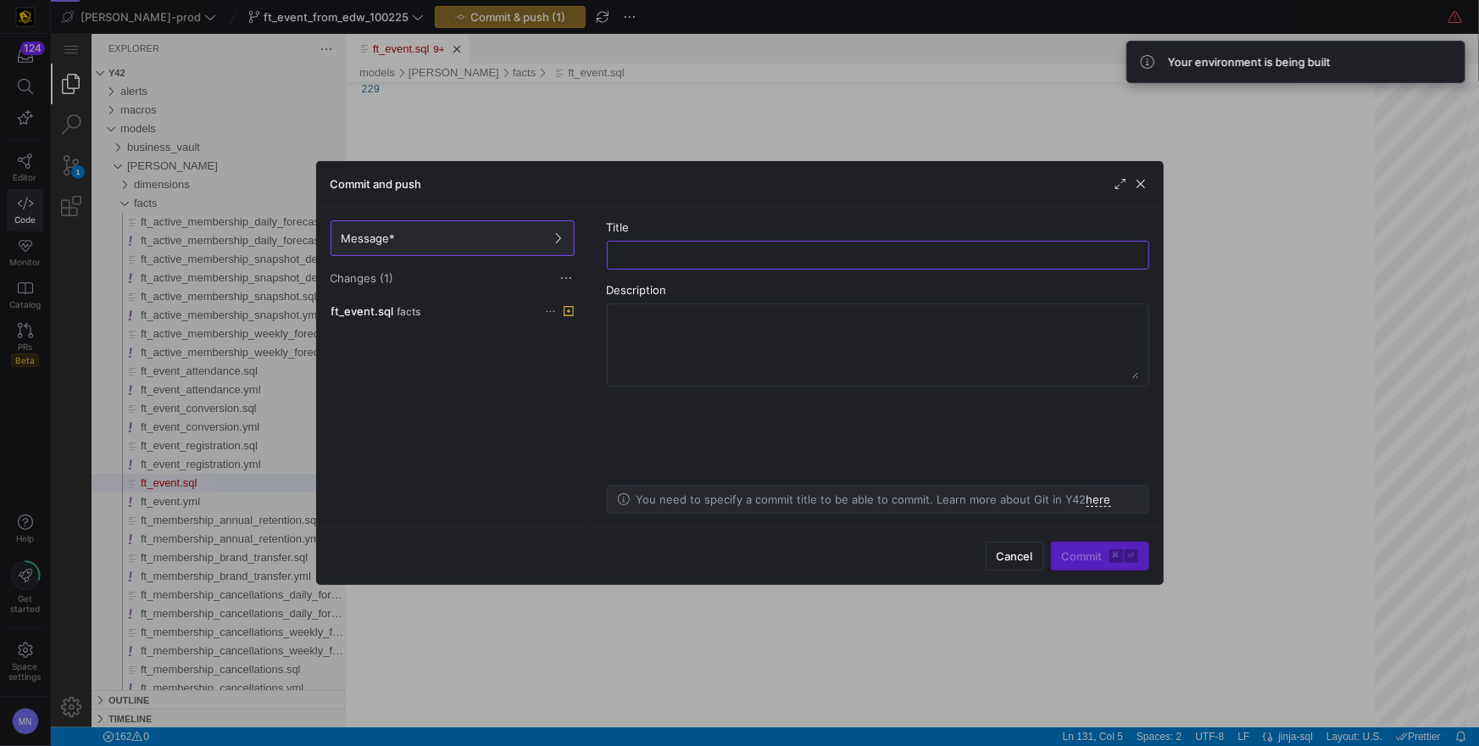
type input "u"
type input "syntax update"
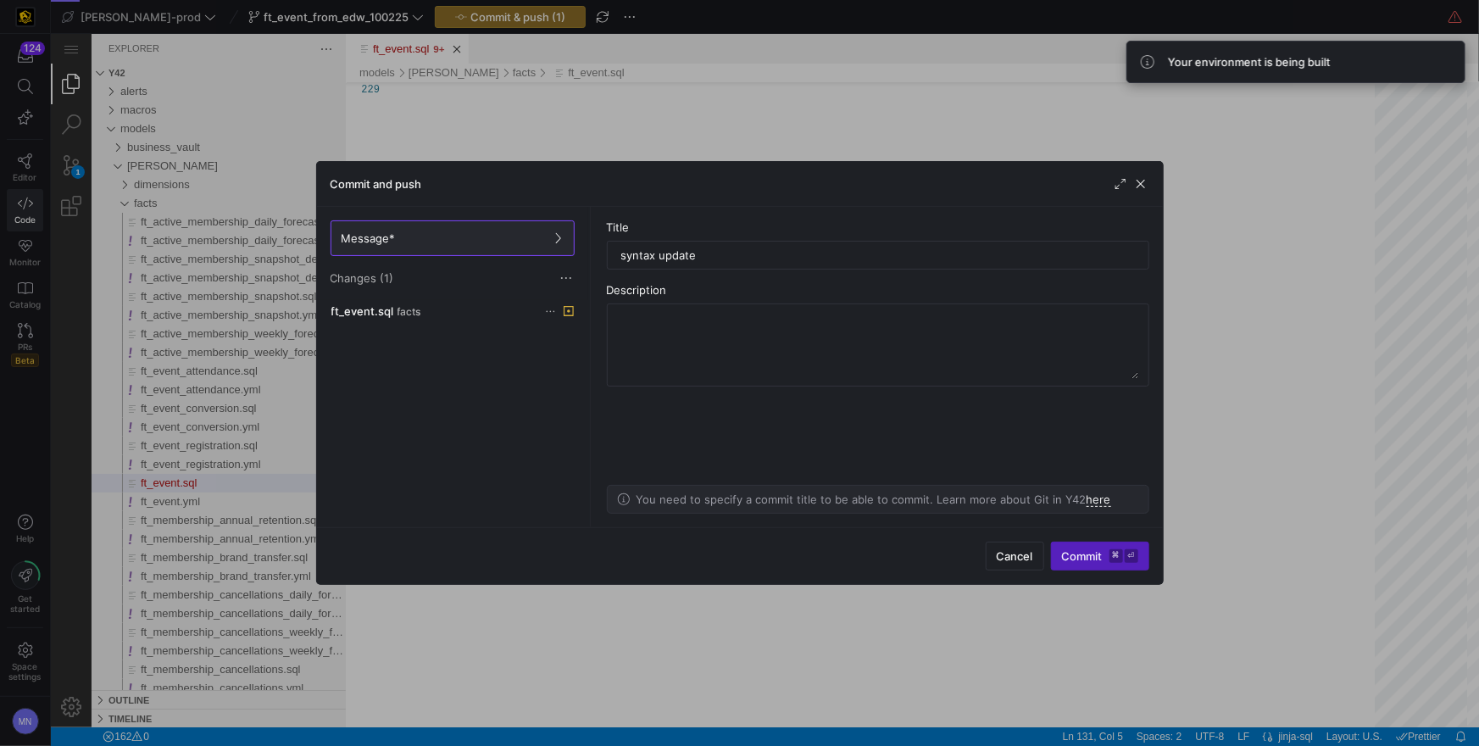
click at [1084, 563] on span "submit" at bounding box center [1100, 555] width 97 height 27
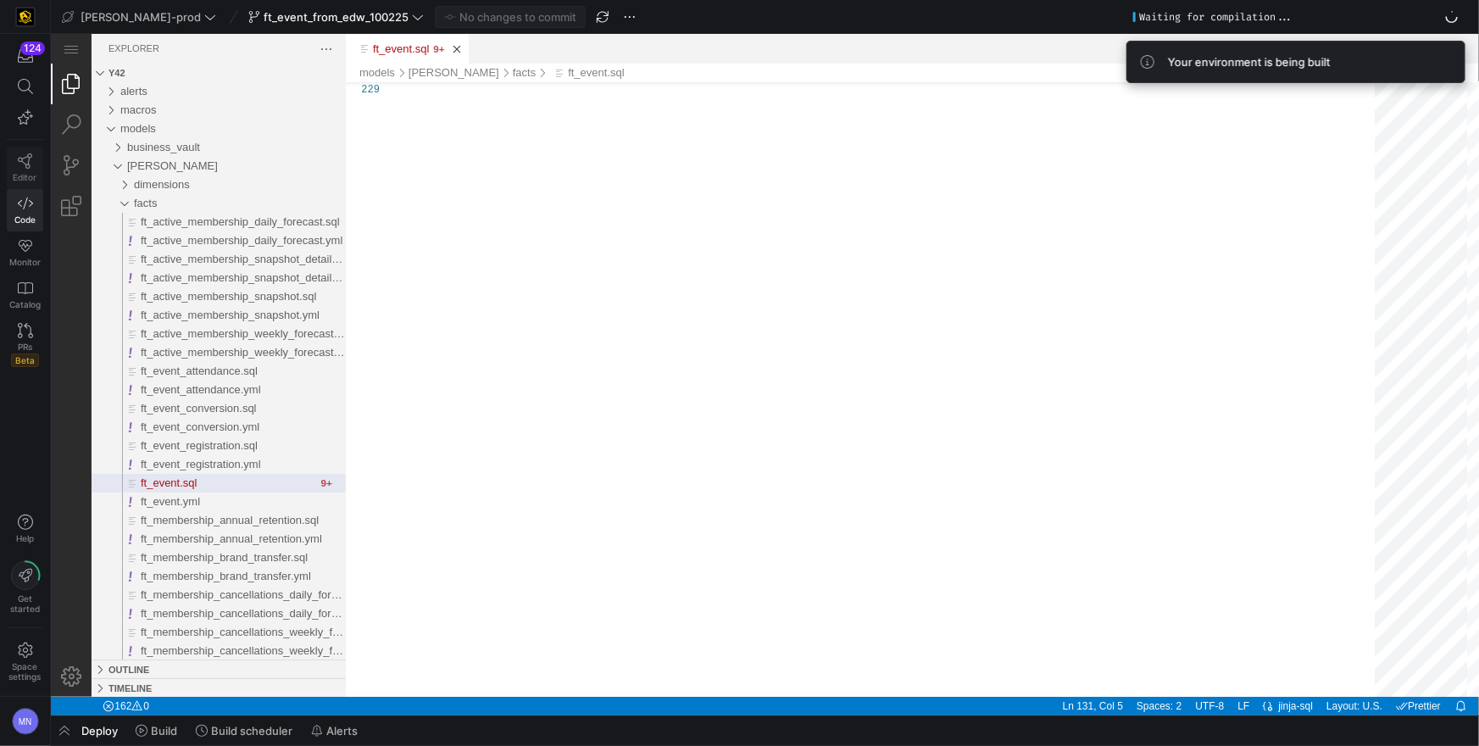
click at [35, 165] on link "Editor" at bounding box center [25, 168] width 36 height 42
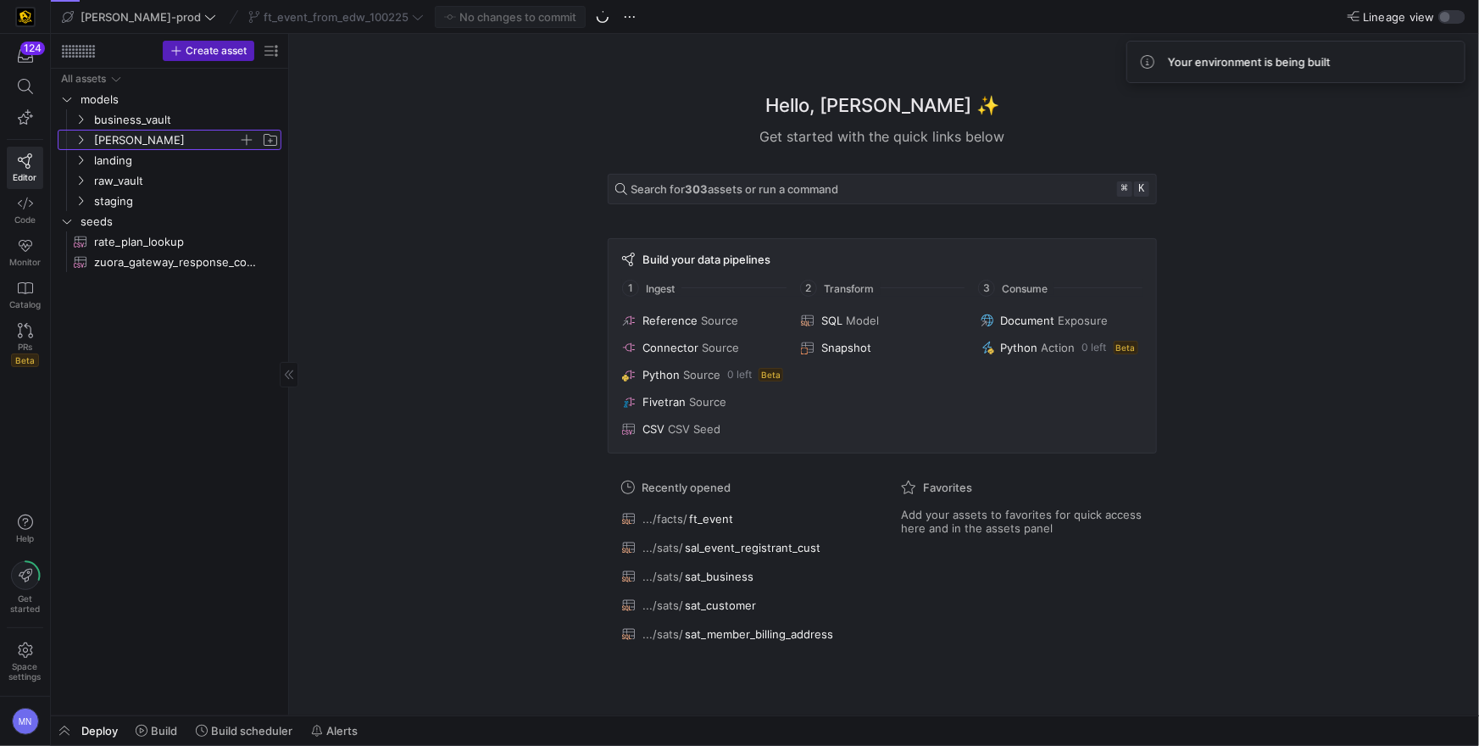
click at [89, 140] on span "[PERSON_NAME]" at bounding box center [176, 140] width 209 height 19
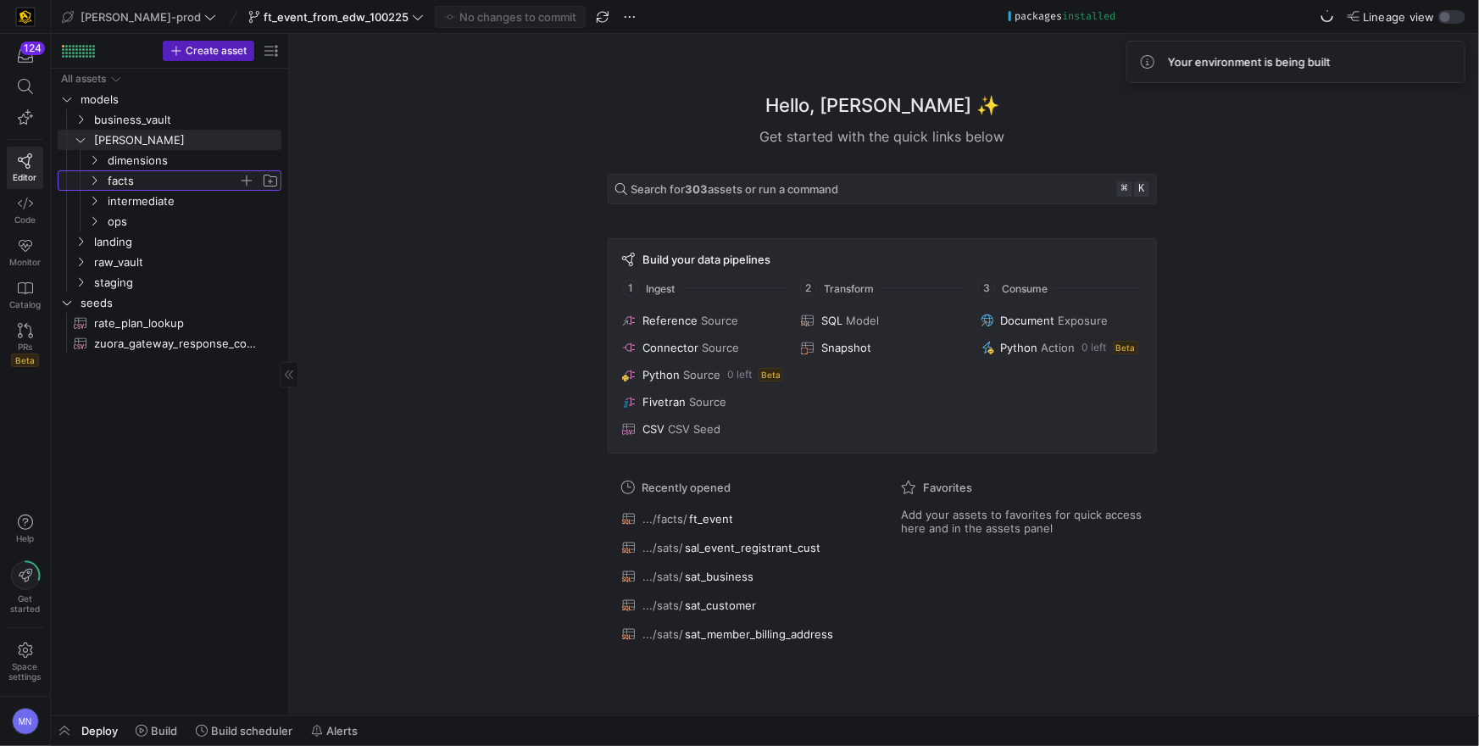
click at [91, 178] on icon "Press SPACE to select this row." at bounding box center [94, 180] width 12 height 10
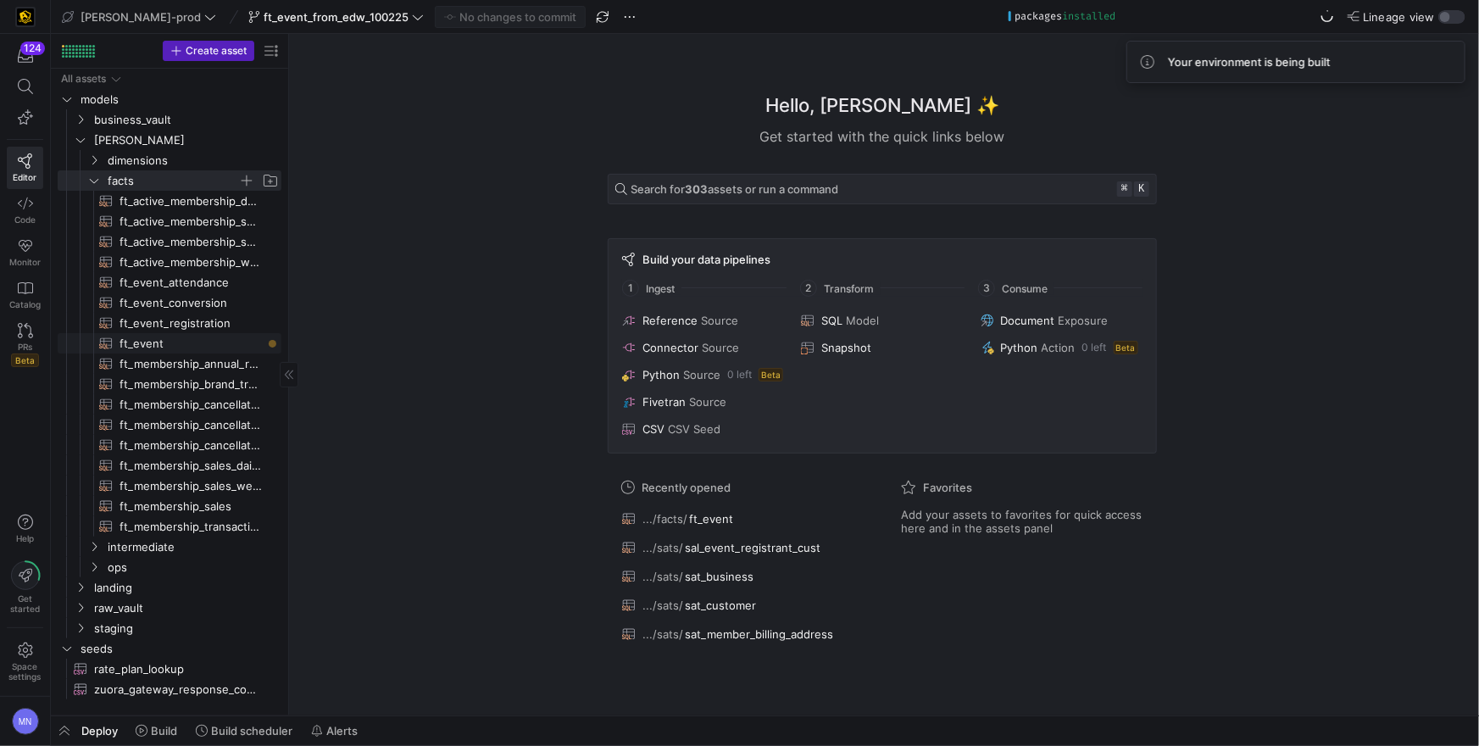
click at [145, 346] on span "ft_event​​​​​​​​​​" at bounding box center [191, 343] width 142 height 19
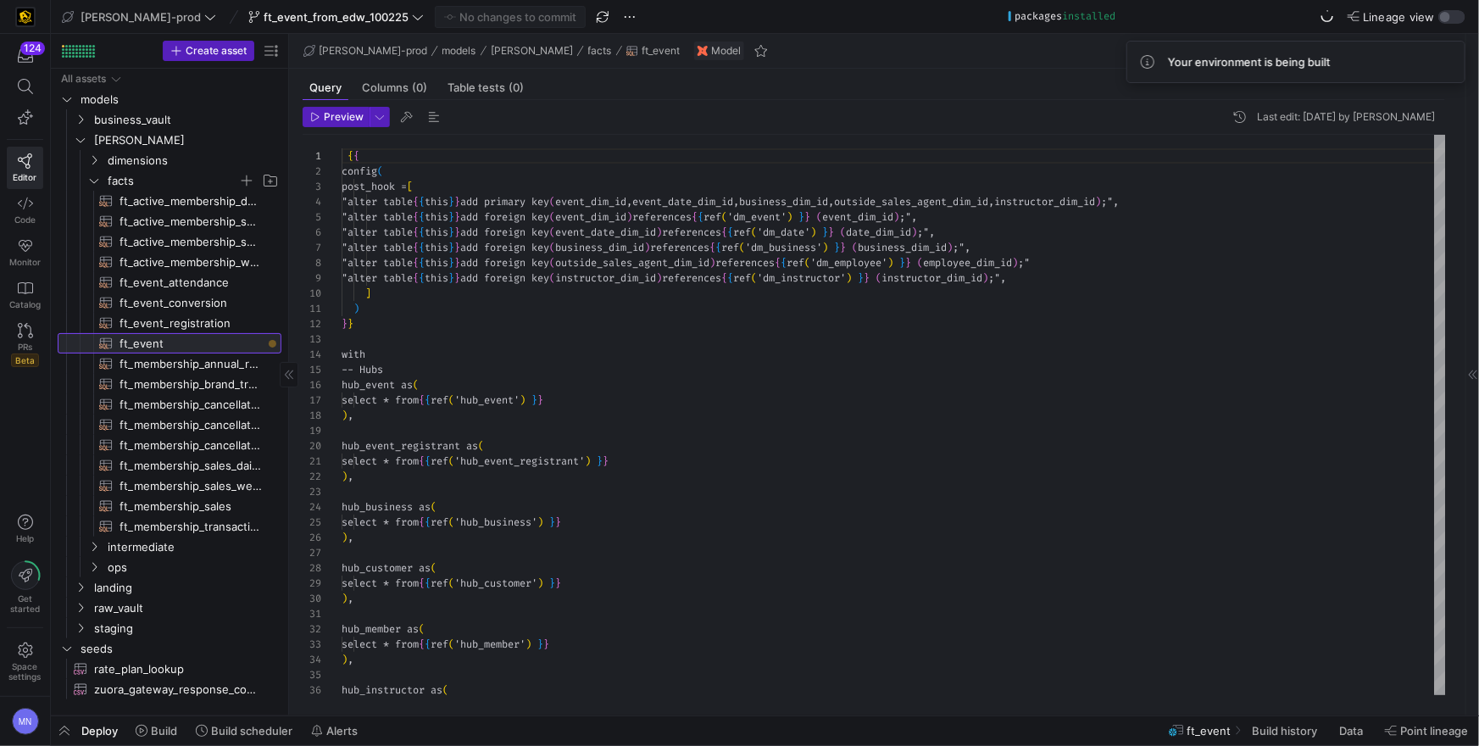
scroll to position [91, 0]
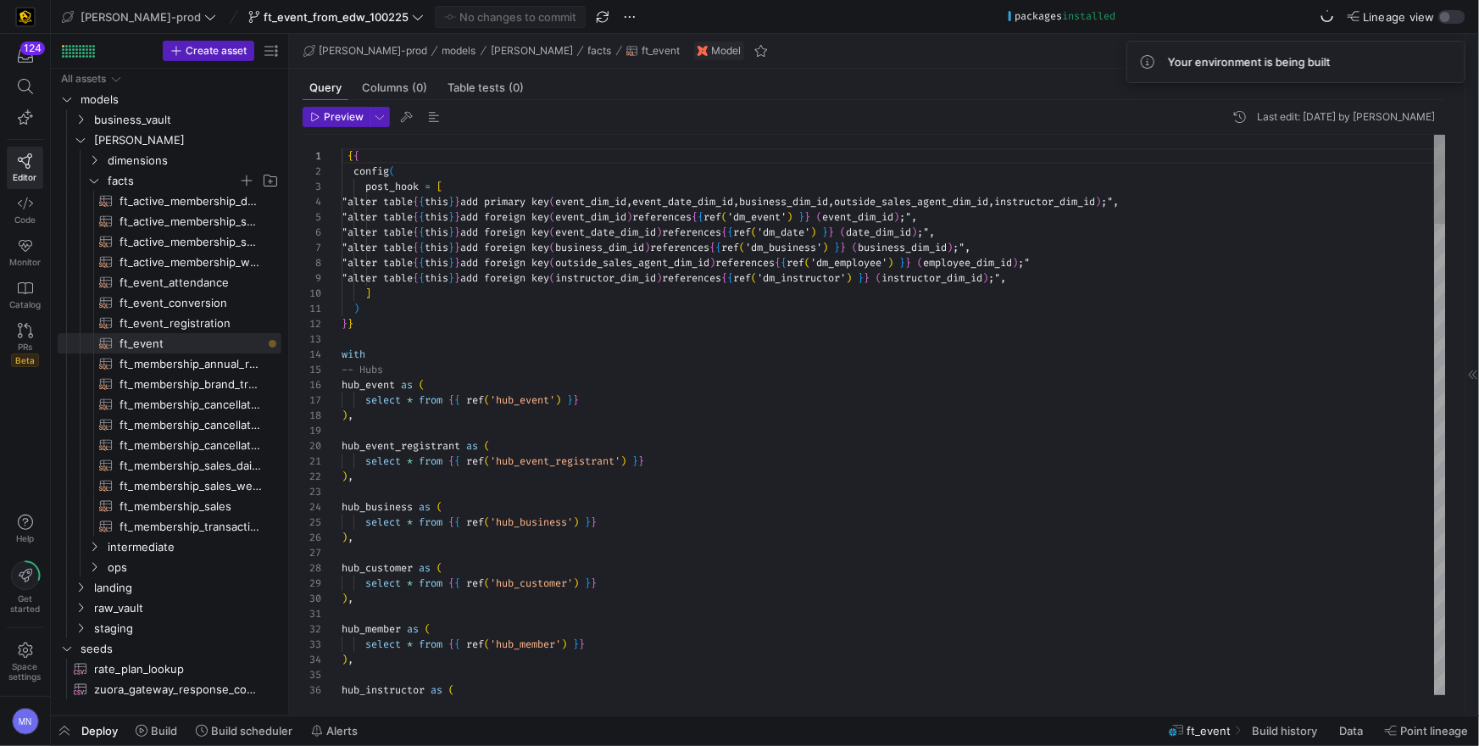
type textarea ") }} with -- Hubs hub_event as ( select * from {{ ref('hub_event') }} ), hub_ev…"
click at [590, 319] on div "} }" at bounding box center [894, 323] width 1104 height 15
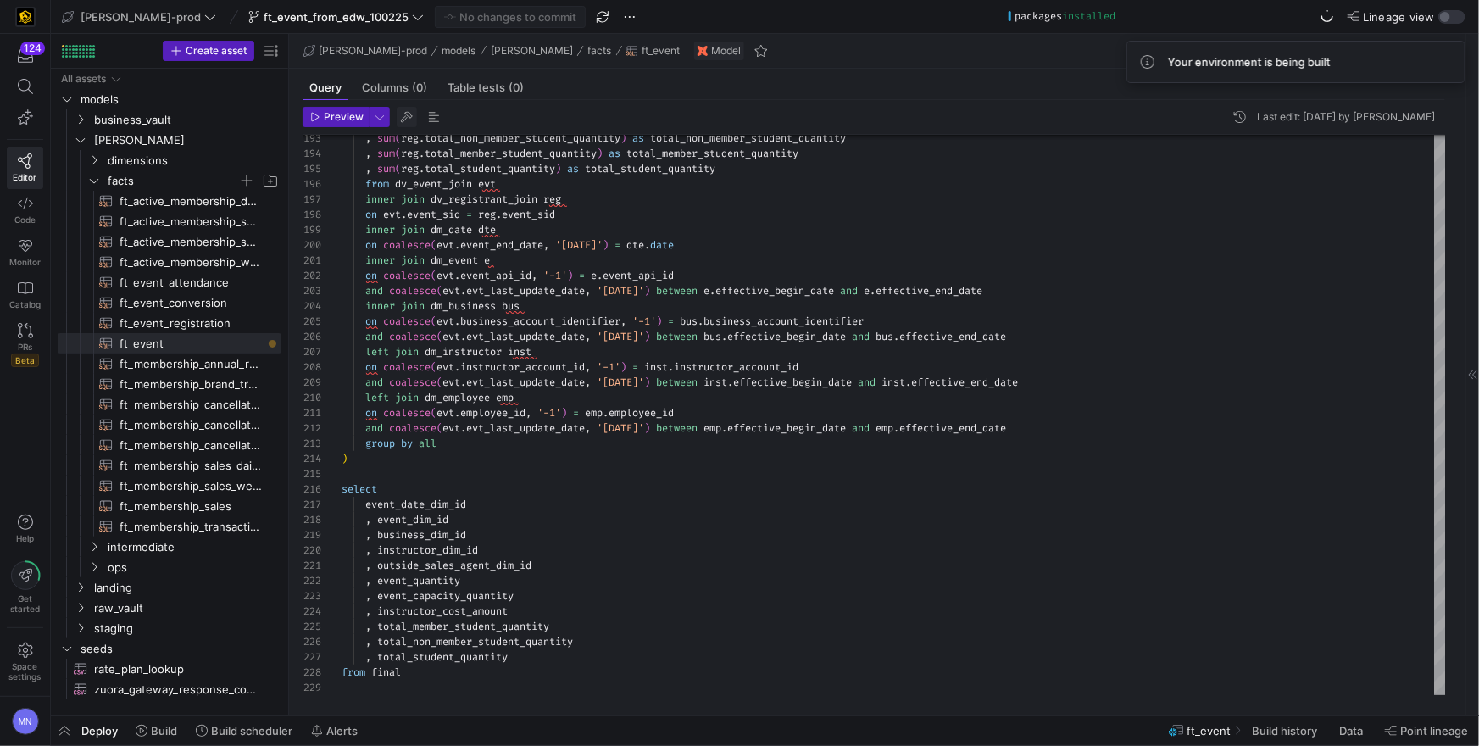
click at [410, 115] on span "button" at bounding box center [407, 117] width 20 height 20
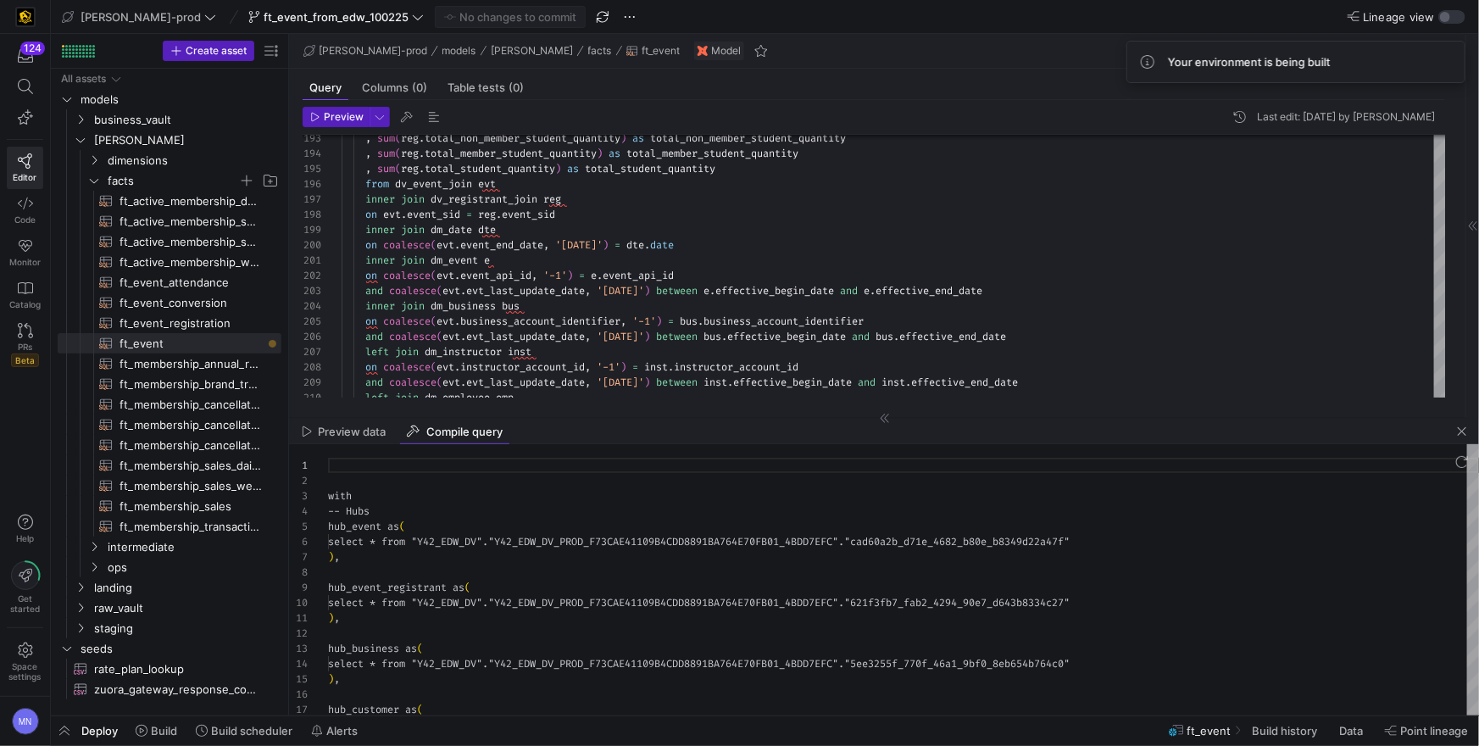
scroll to position [153, 0]
click at [677, 579] on div at bounding box center [903, 572] width 1151 height 15
type textarea "with -- Hubs hub_event as ( select * from "Y42_EDW_DV"."Y42_EDW_DV_PROD_F73CAE4…"
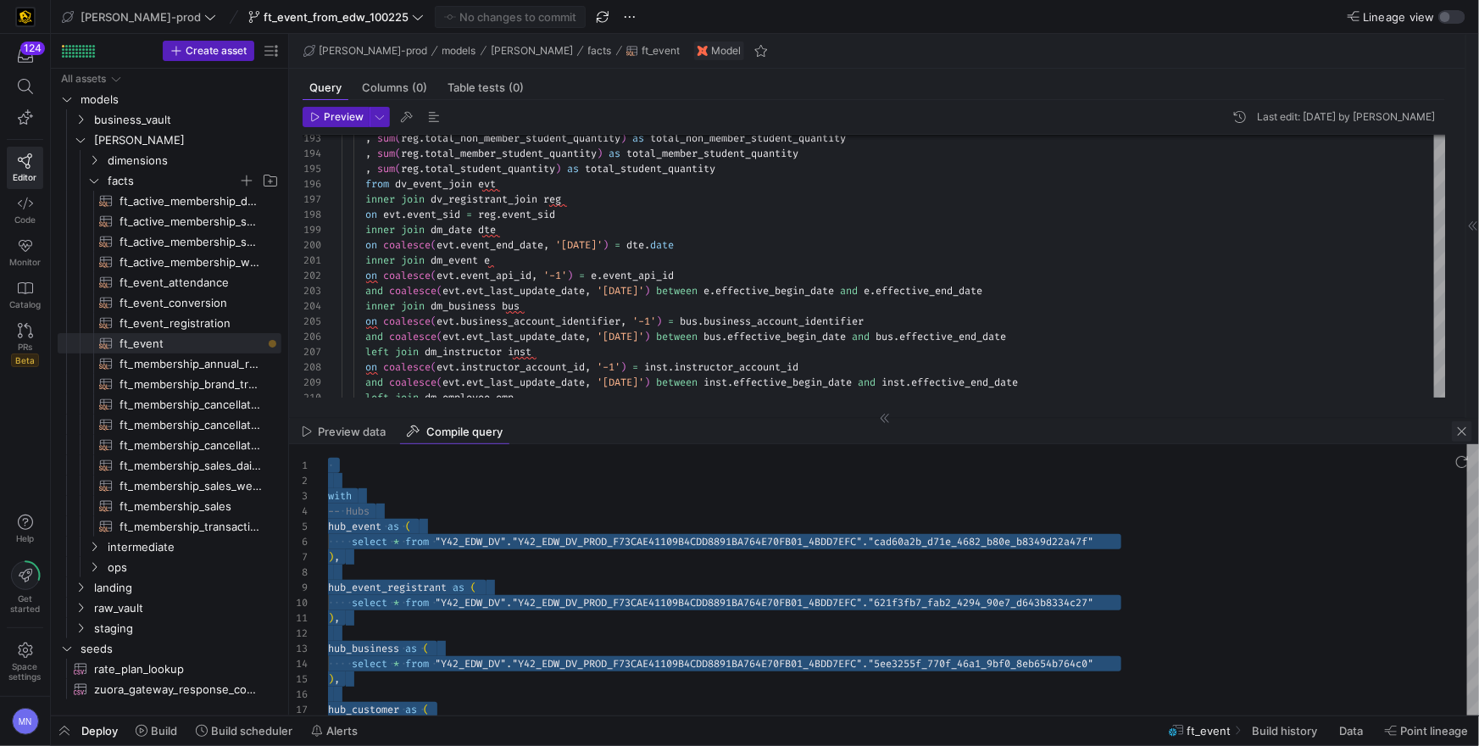
click at [1466, 433] on span "button" at bounding box center [1462, 431] width 20 height 20
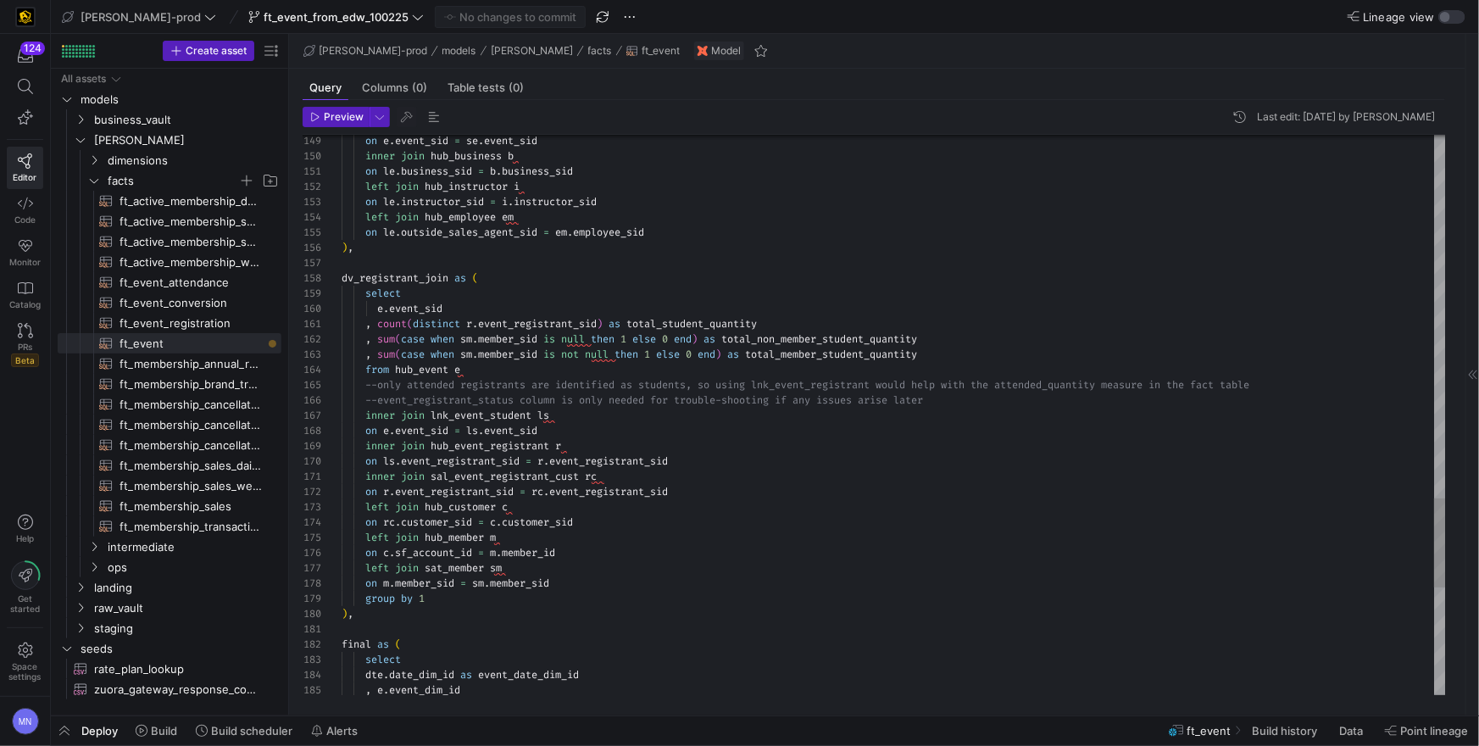
drag, startPoint x: 442, startPoint y: 538, endPoint x: 530, endPoint y: 592, distance: 103.1
click at [442, 538] on span "hub_member" at bounding box center [454, 538] width 59 height 14
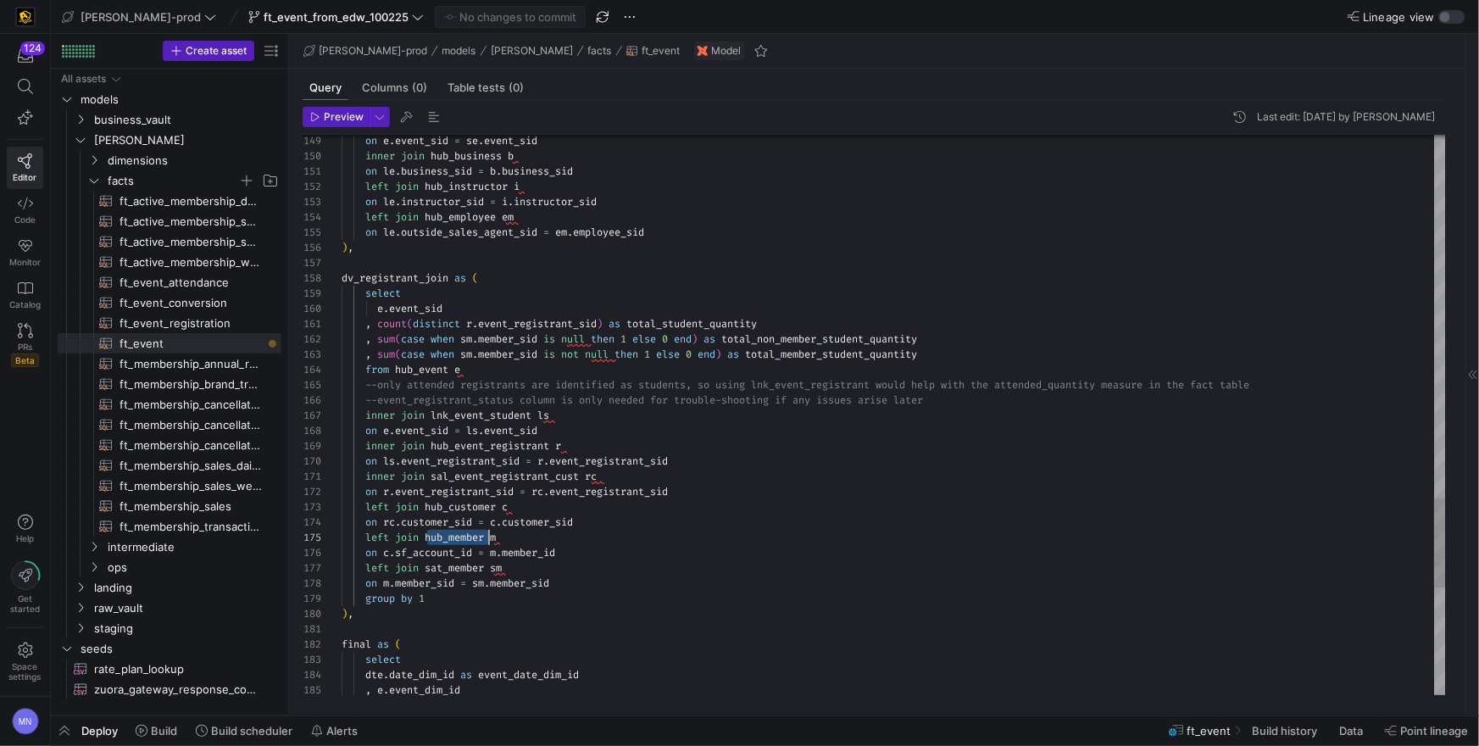
click at [450, 540] on span "hub_member" at bounding box center [454, 538] width 59 height 14
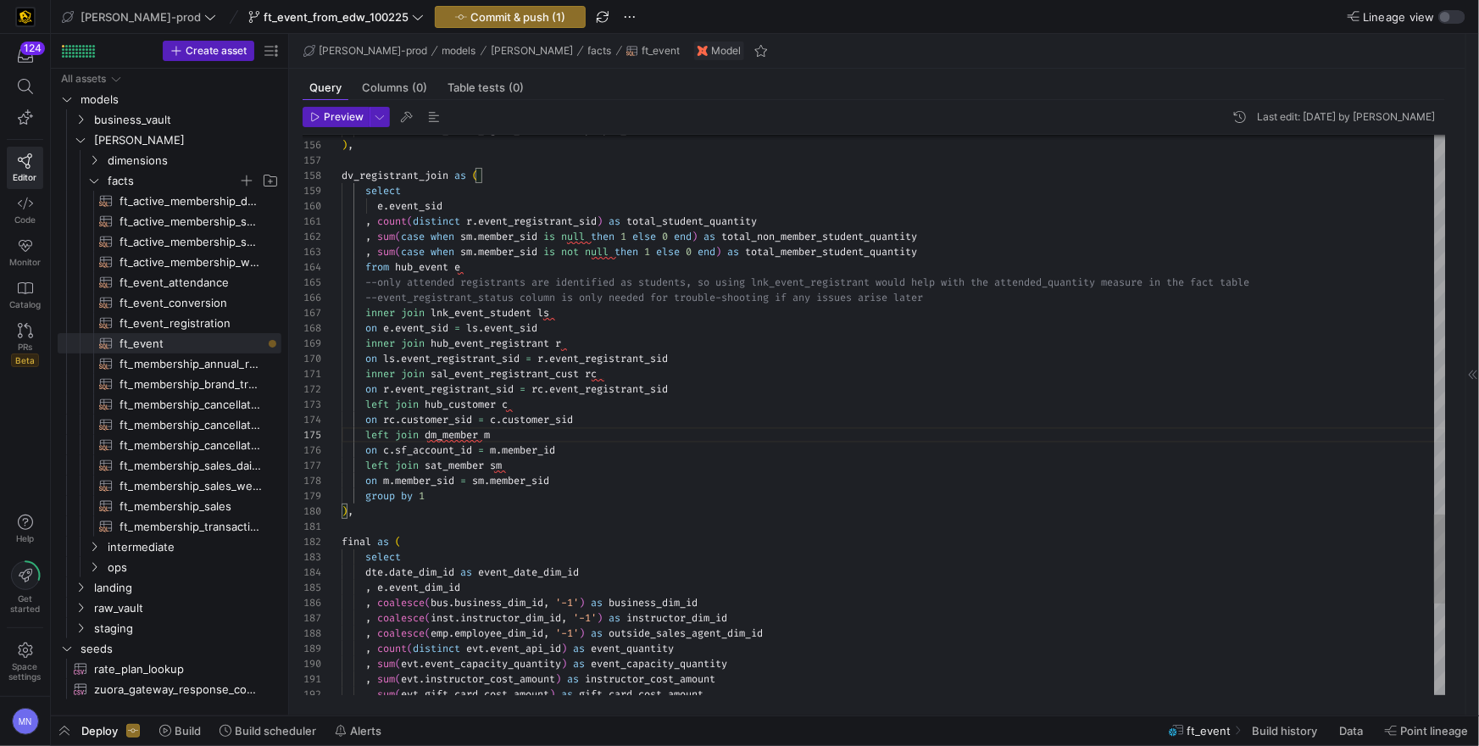
click at [604, 450] on div "on c . sf_account_id = m . member_id" at bounding box center [894, 449] width 1104 height 15
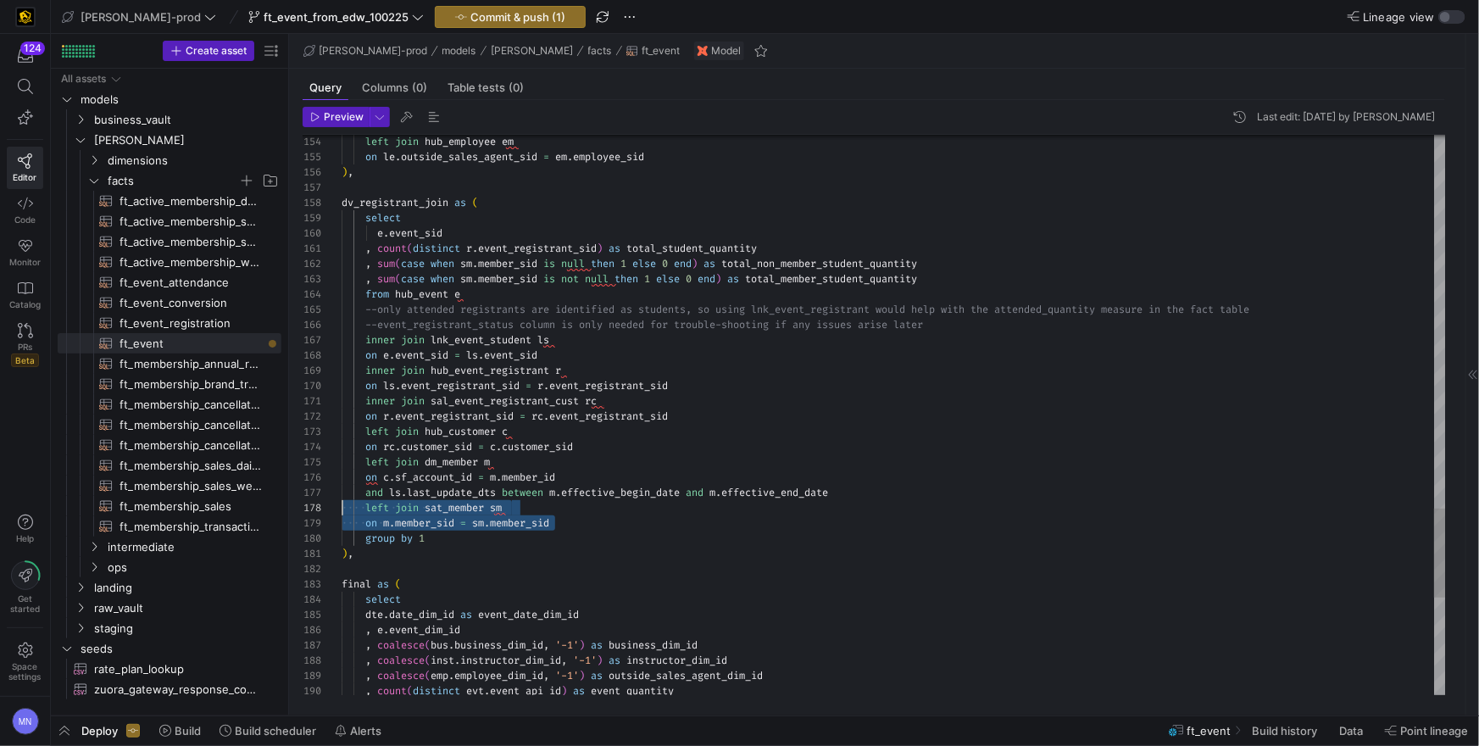
scroll to position [106, 0]
drag, startPoint x: 573, startPoint y: 520, endPoint x: 318, endPoint y: 510, distance: 255.3
click at [318, 510] on div "154 155 156 157 158 159 160 161 162 163 164 165 166 167 168 169 170 171 172 173…" at bounding box center [874, 415] width 1143 height 560
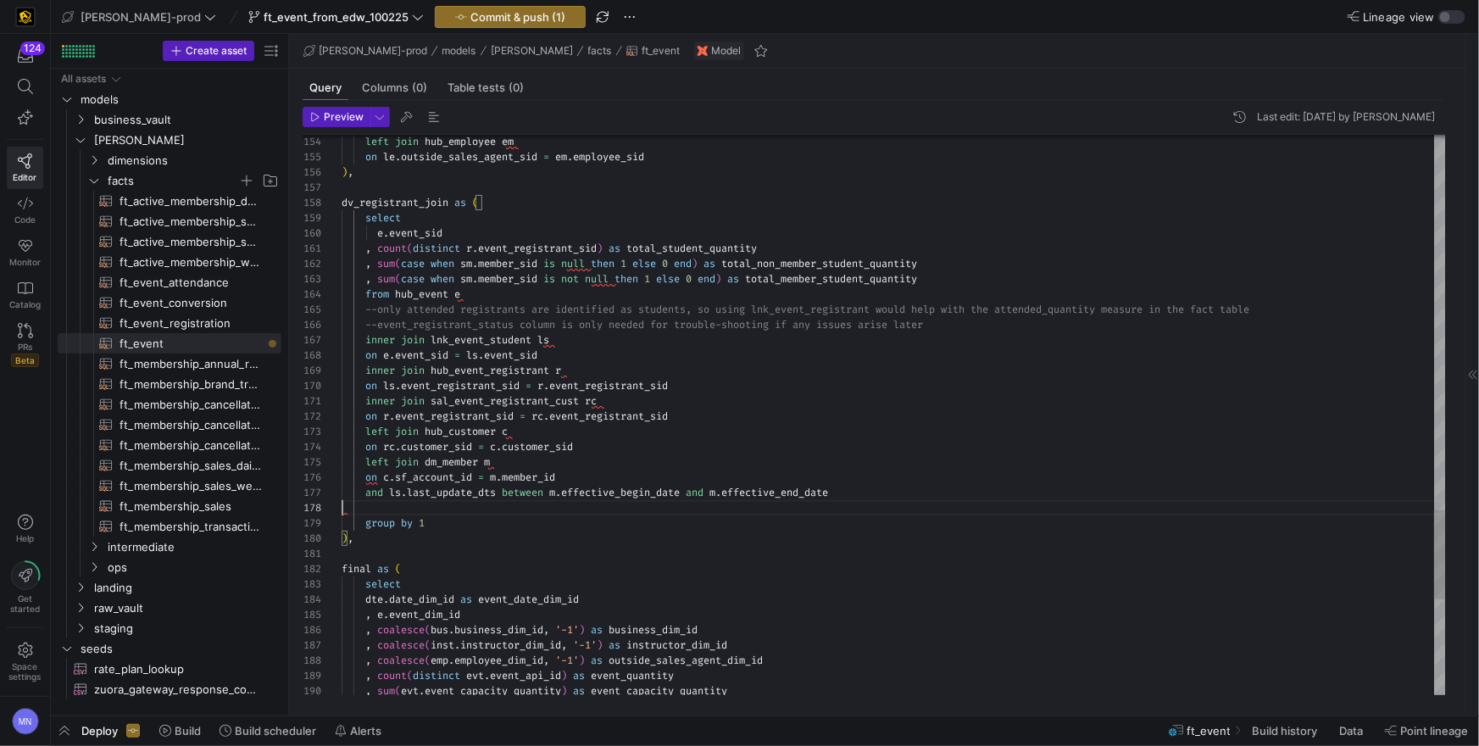
scroll to position [92, 499]
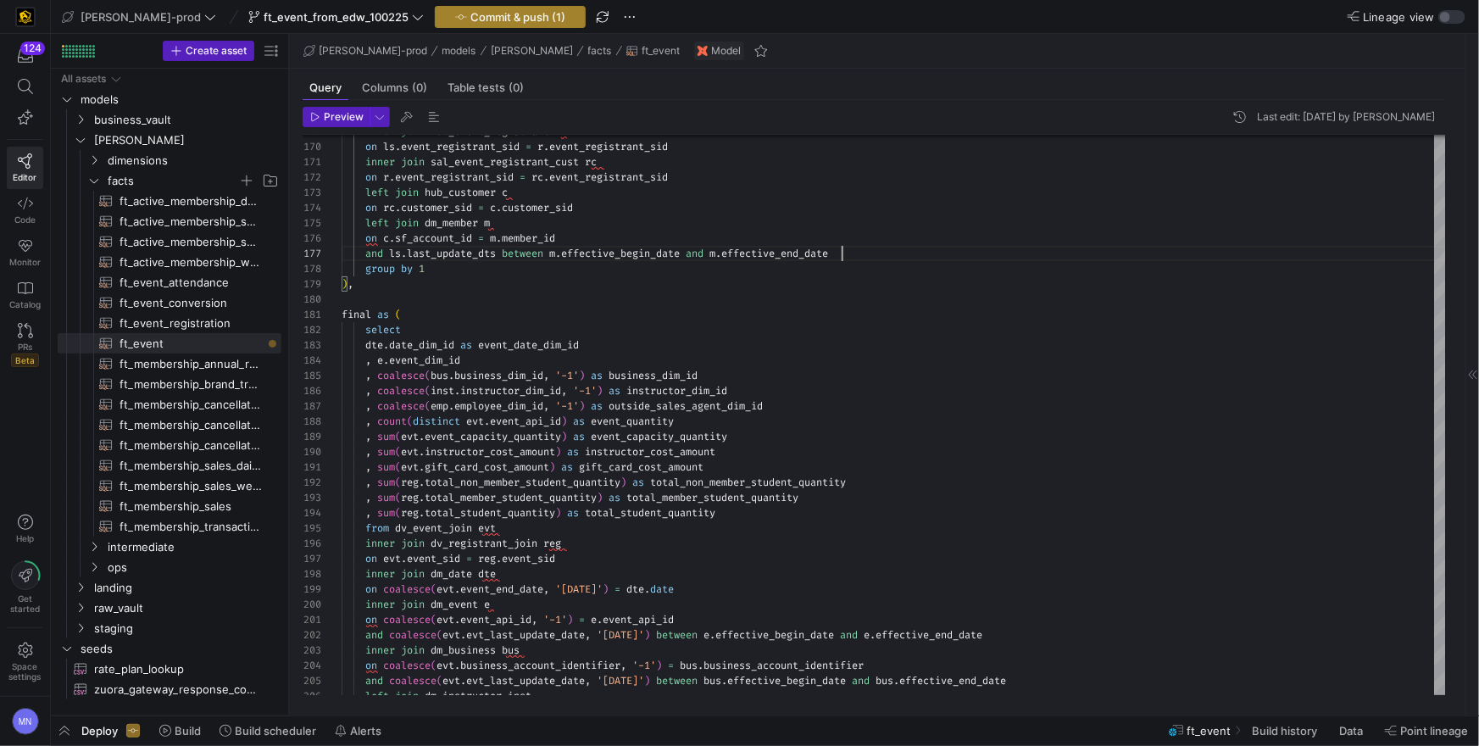
type textarea "inner join sal_event_registrant_cust rc on r.event_registrant_sid = rc.event_re…"
click at [492, 14] on span "Commit & push (1)" at bounding box center [517, 17] width 95 height 14
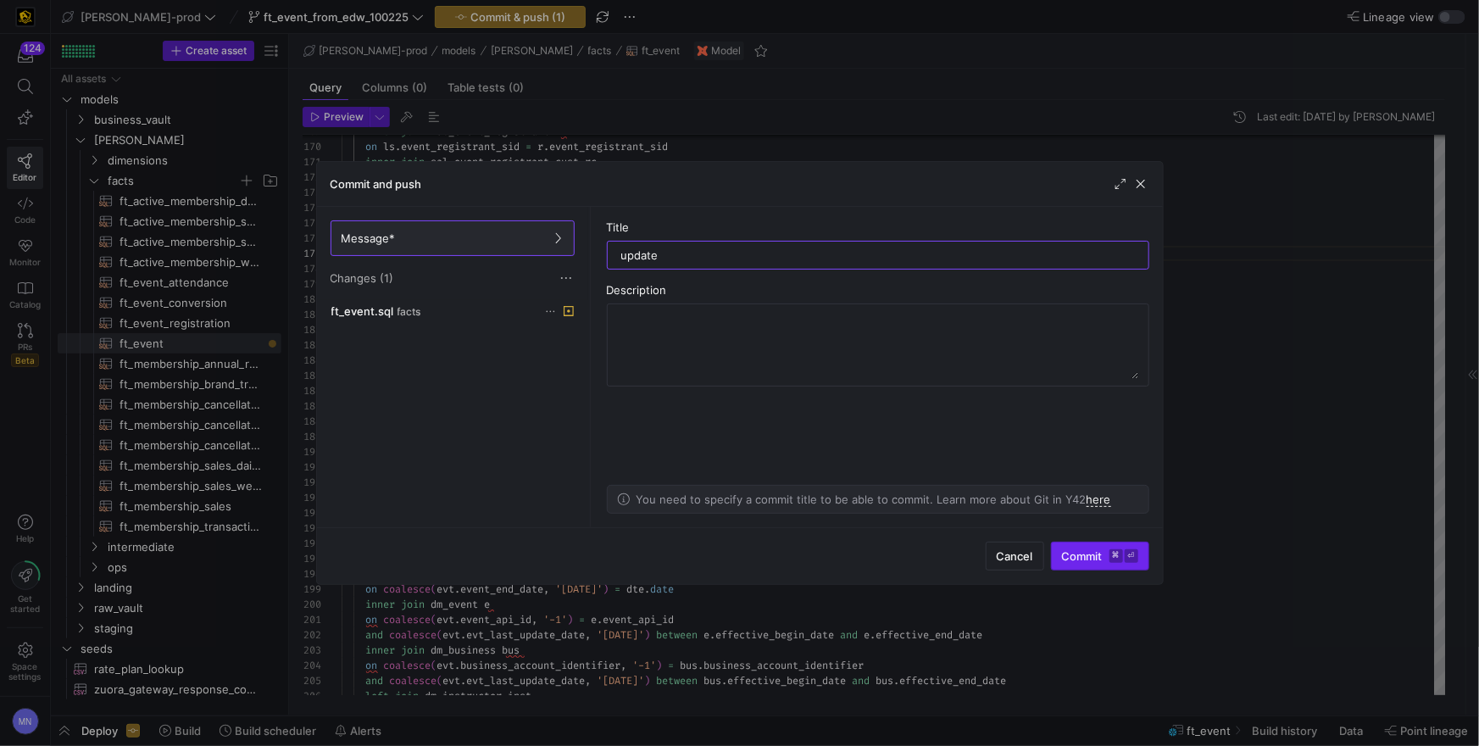
type input "update"
click at [1088, 568] on span "submit" at bounding box center [1100, 555] width 97 height 27
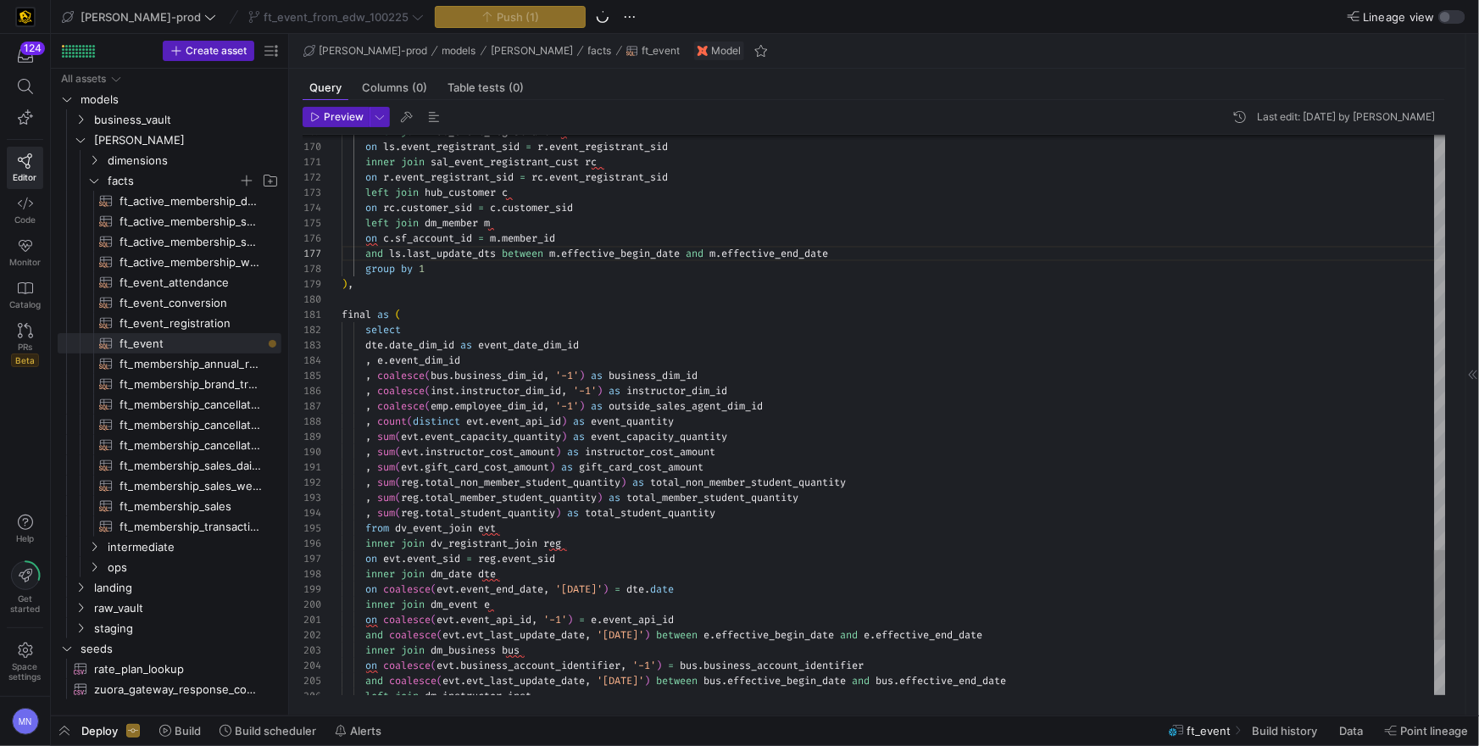
type textarea ", sum([DOMAIN_NAME]_card_cost_amount) as gift_card_cost_amount , sum([DOMAIN_NA…"
click at [988, 521] on div "from dv_event_join evt" at bounding box center [894, 527] width 1104 height 15
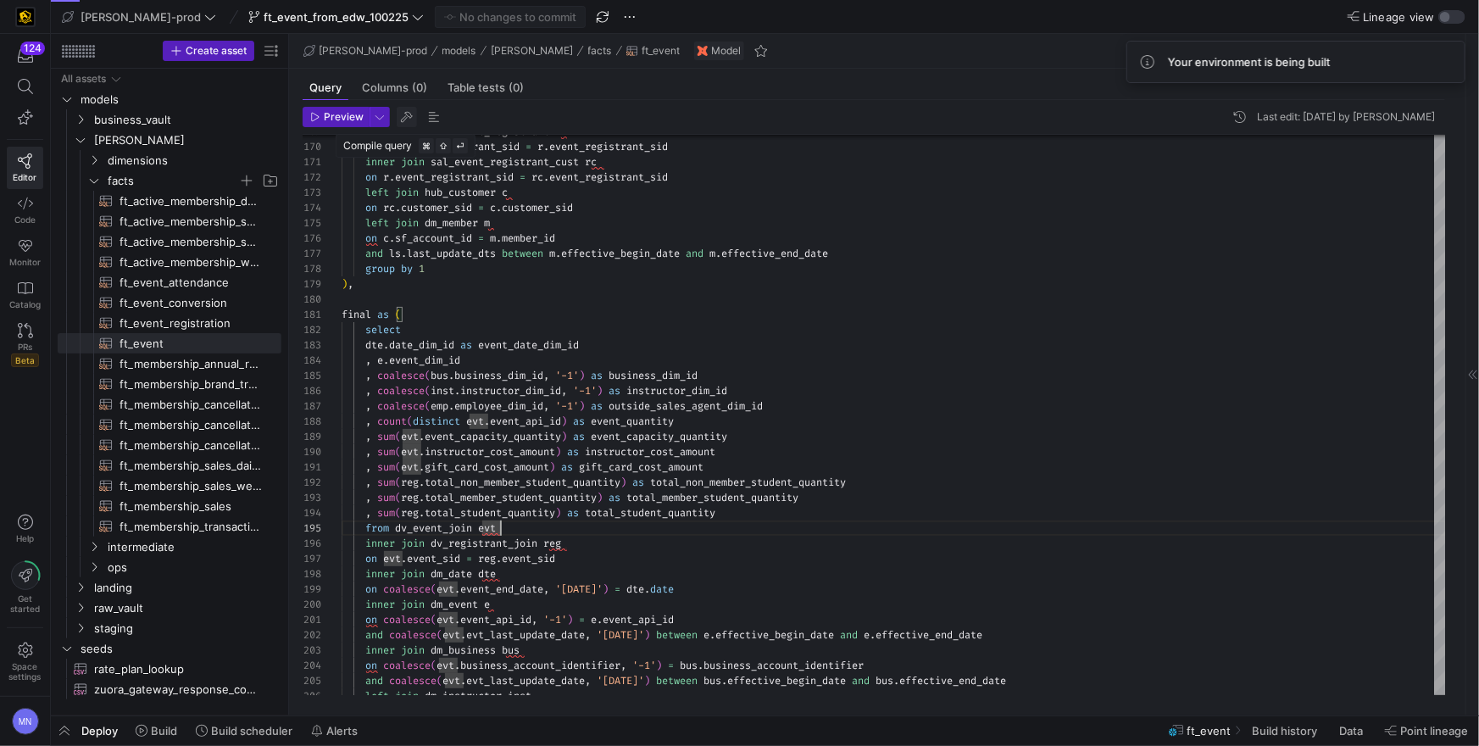
click at [404, 120] on span "button" at bounding box center [407, 117] width 20 height 20
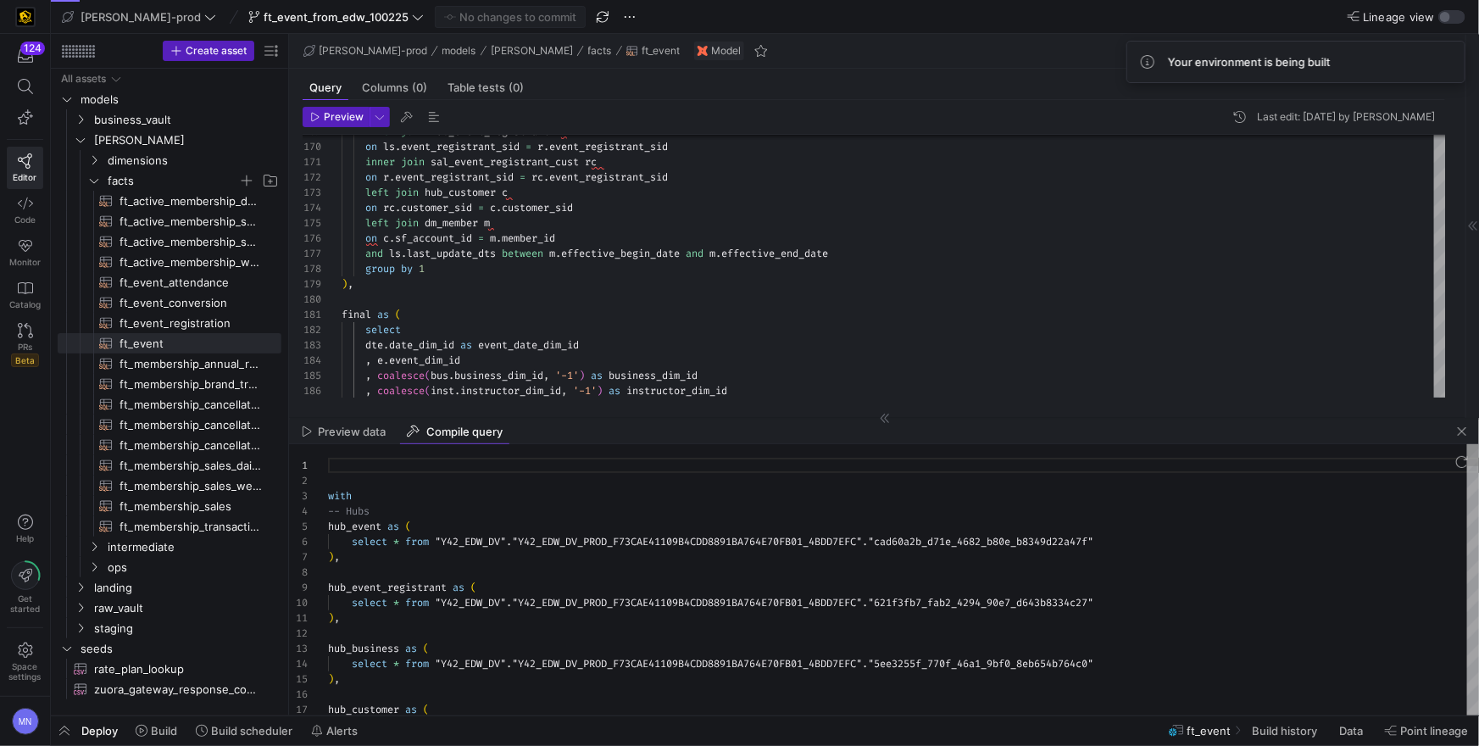
scroll to position [153, 0]
type textarea "with -- Hubs hub_event as ( select * from "Y42_EDW_DV"."Y42_EDW_DV_PROD_F73CAE4…"
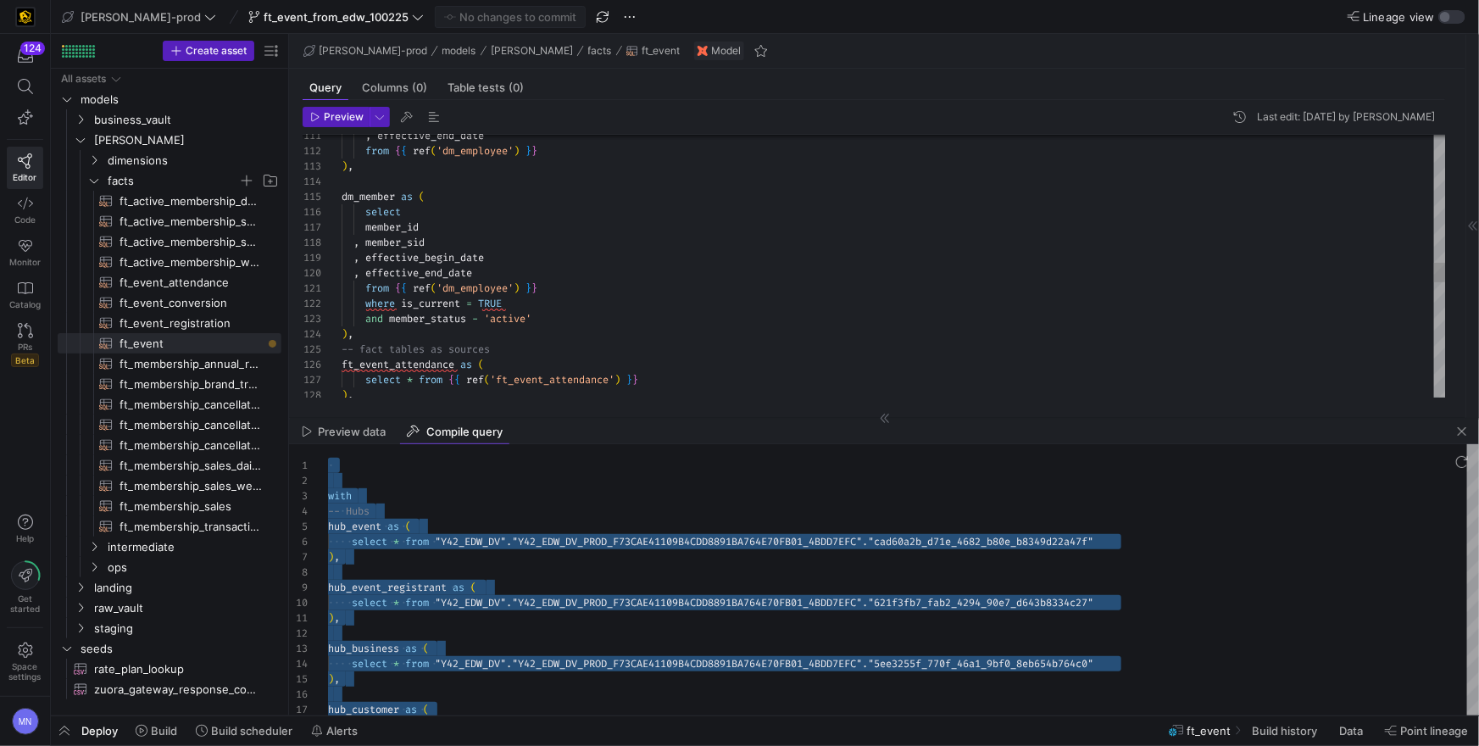
scroll to position [0, 177]
click at [517, 287] on body "124 Editor Code Monitor Catalog PRs Beta Help Get started Space settings MN [PE…" at bounding box center [739, 373] width 1479 height 746
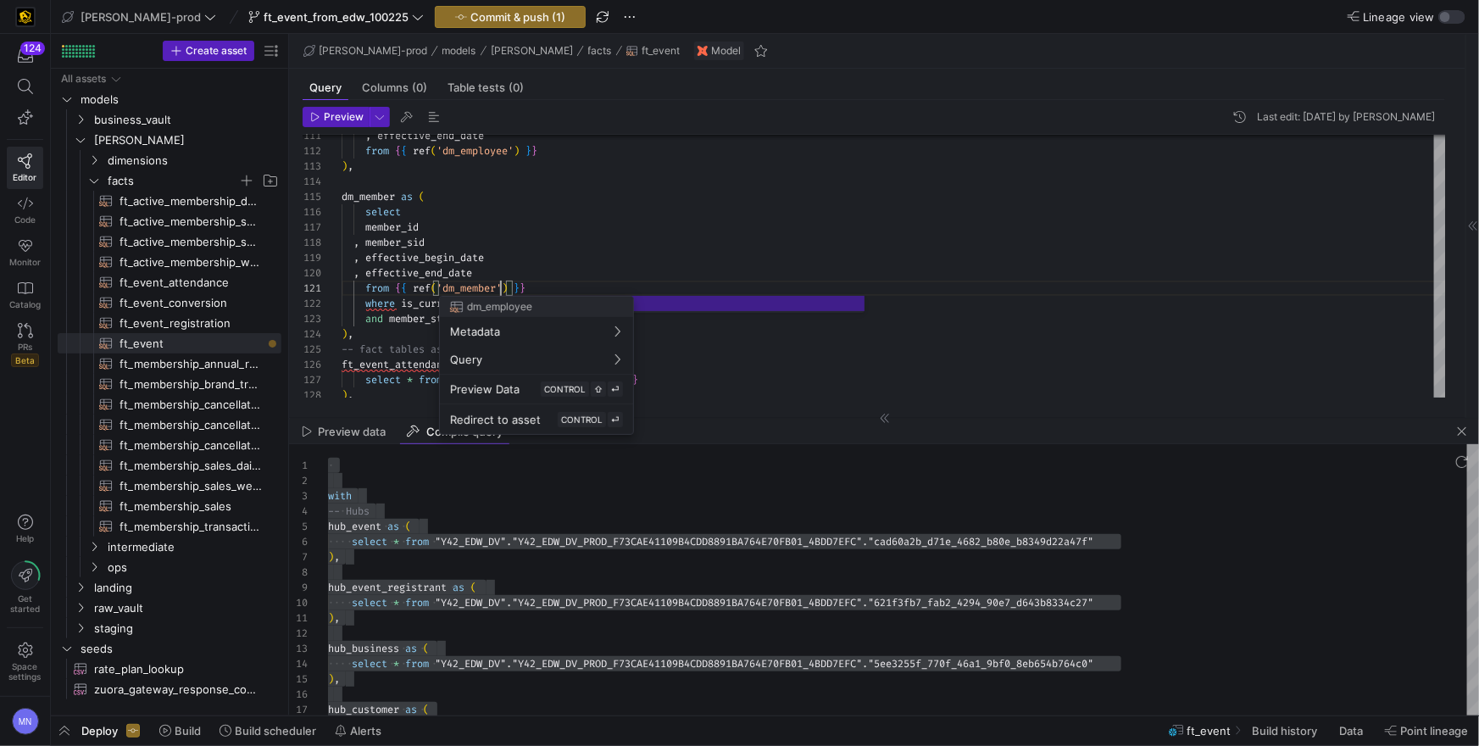
scroll to position [0, 158]
type textarea "from {{ ref('dm_member') }} where is_current = TRUE and member_status - 'active…"
click at [709, 192] on div at bounding box center [739, 373] width 1479 height 746
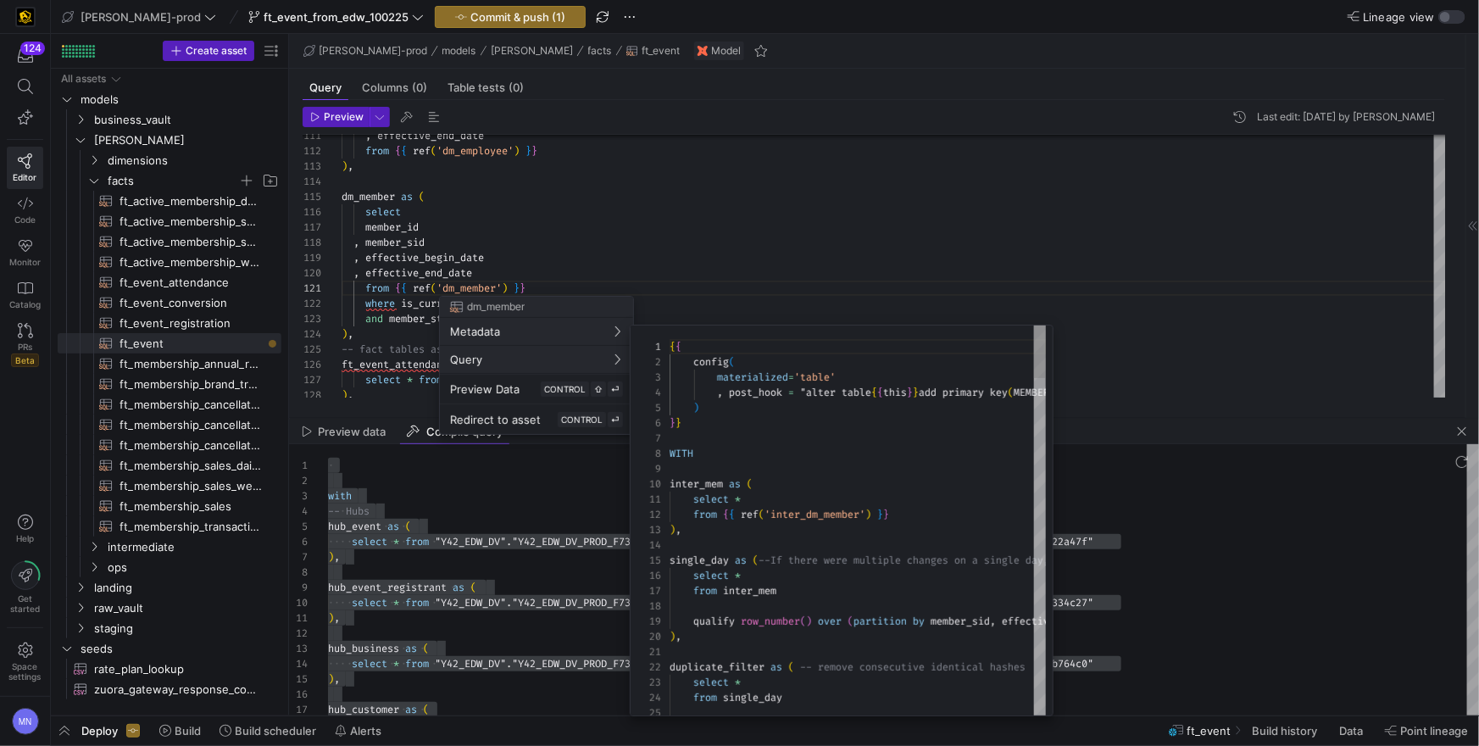
scroll to position [153, 0]
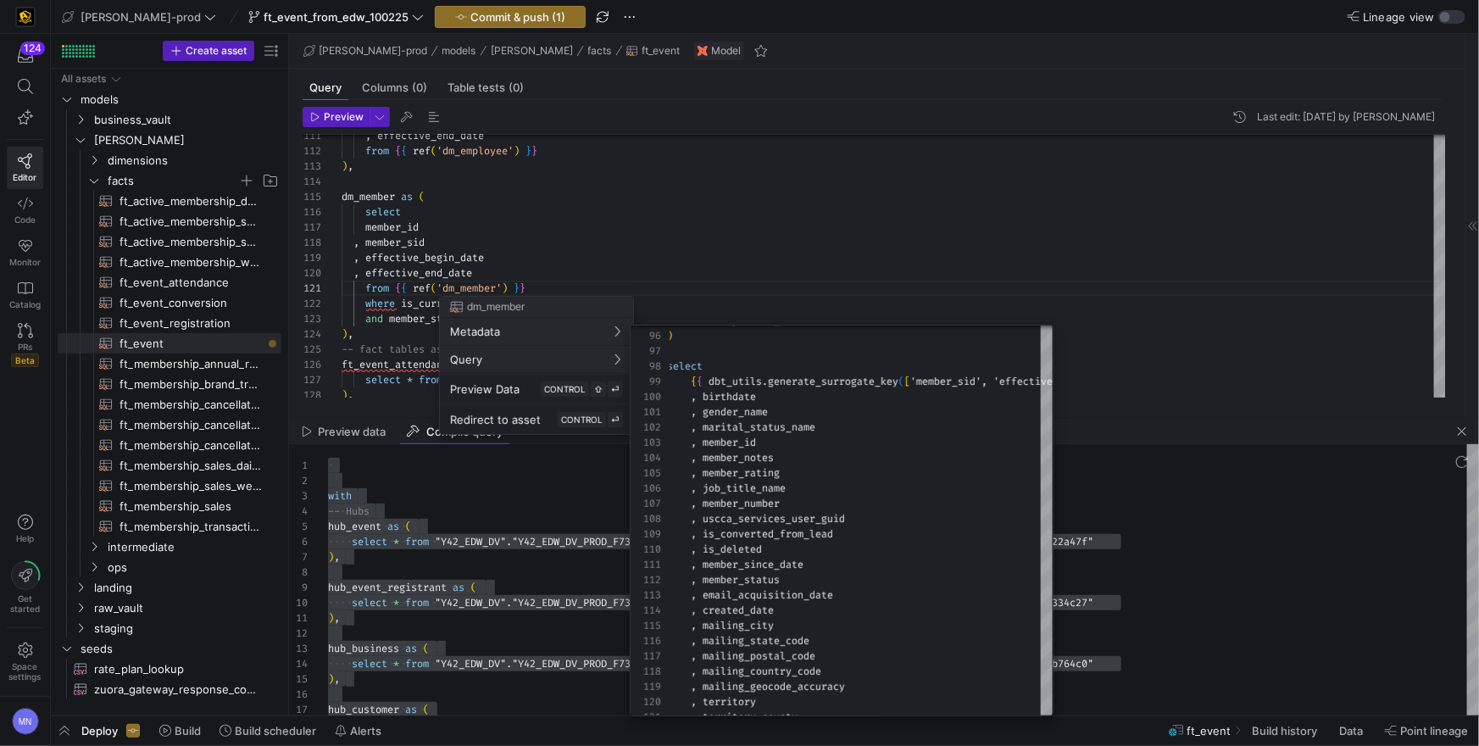
click at [882, 205] on div at bounding box center [739, 373] width 1479 height 746
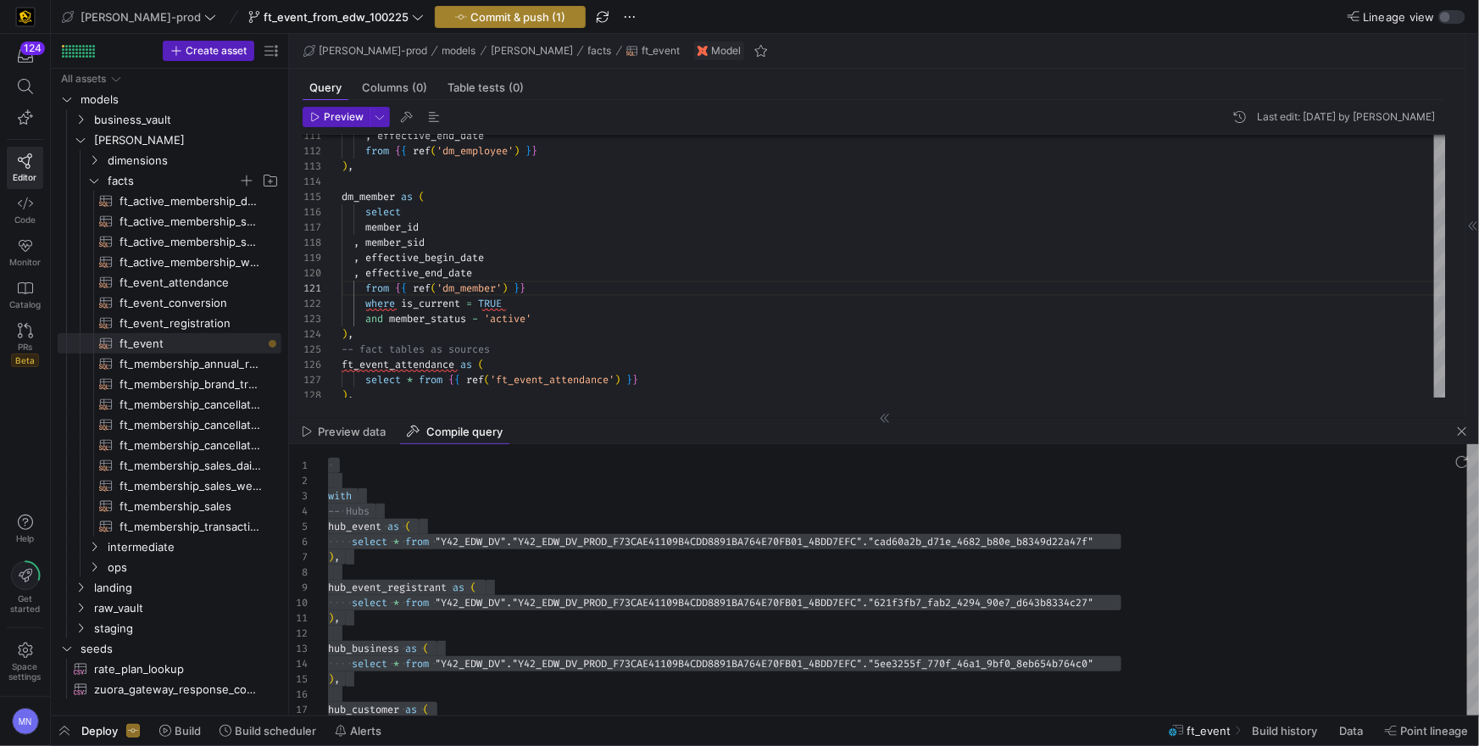
click at [489, 15] on span "Commit & push (1)" at bounding box center [517, 17] width 95 height 14
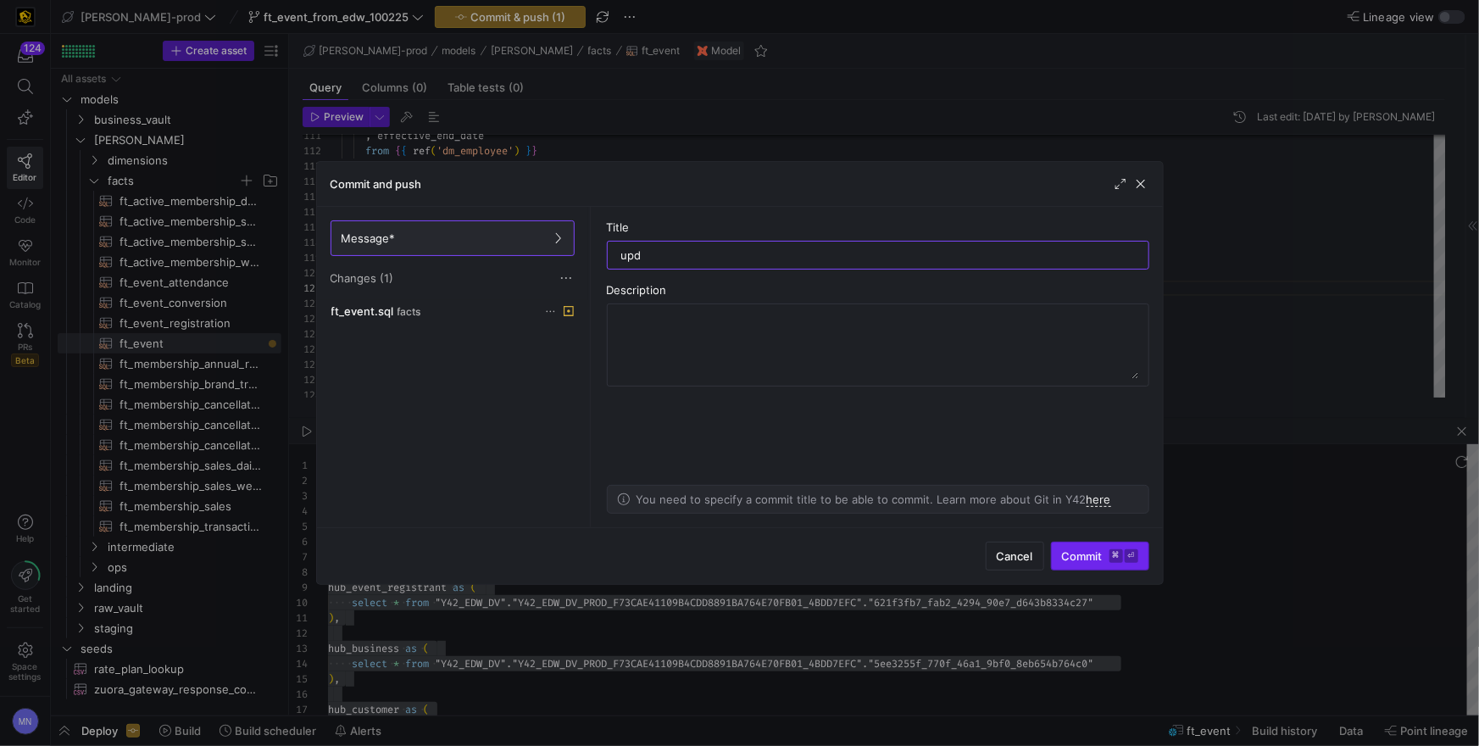
type input "upd"
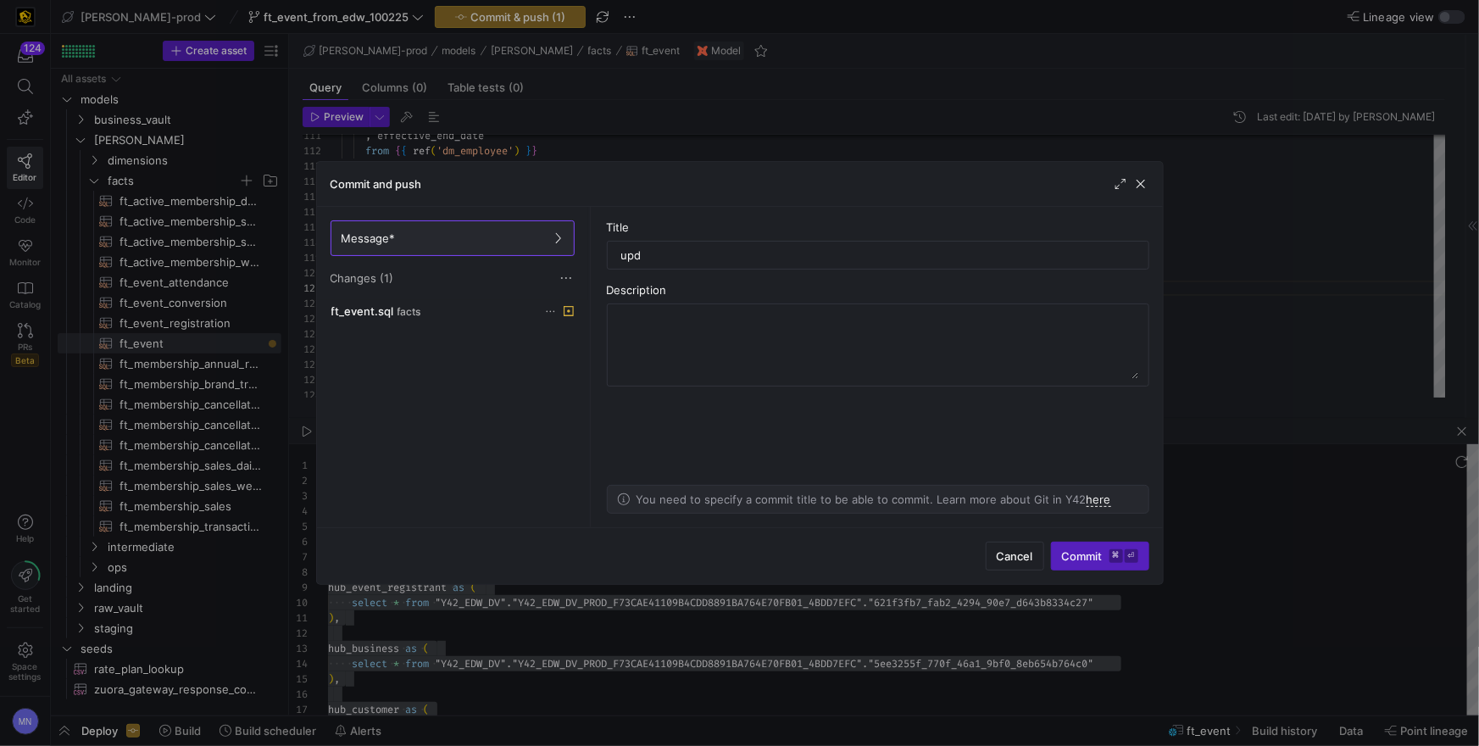
click at [1088, 549] on span "Commit ⌘ ⏎" at bounding box center [1100, 556] width 76 height 14
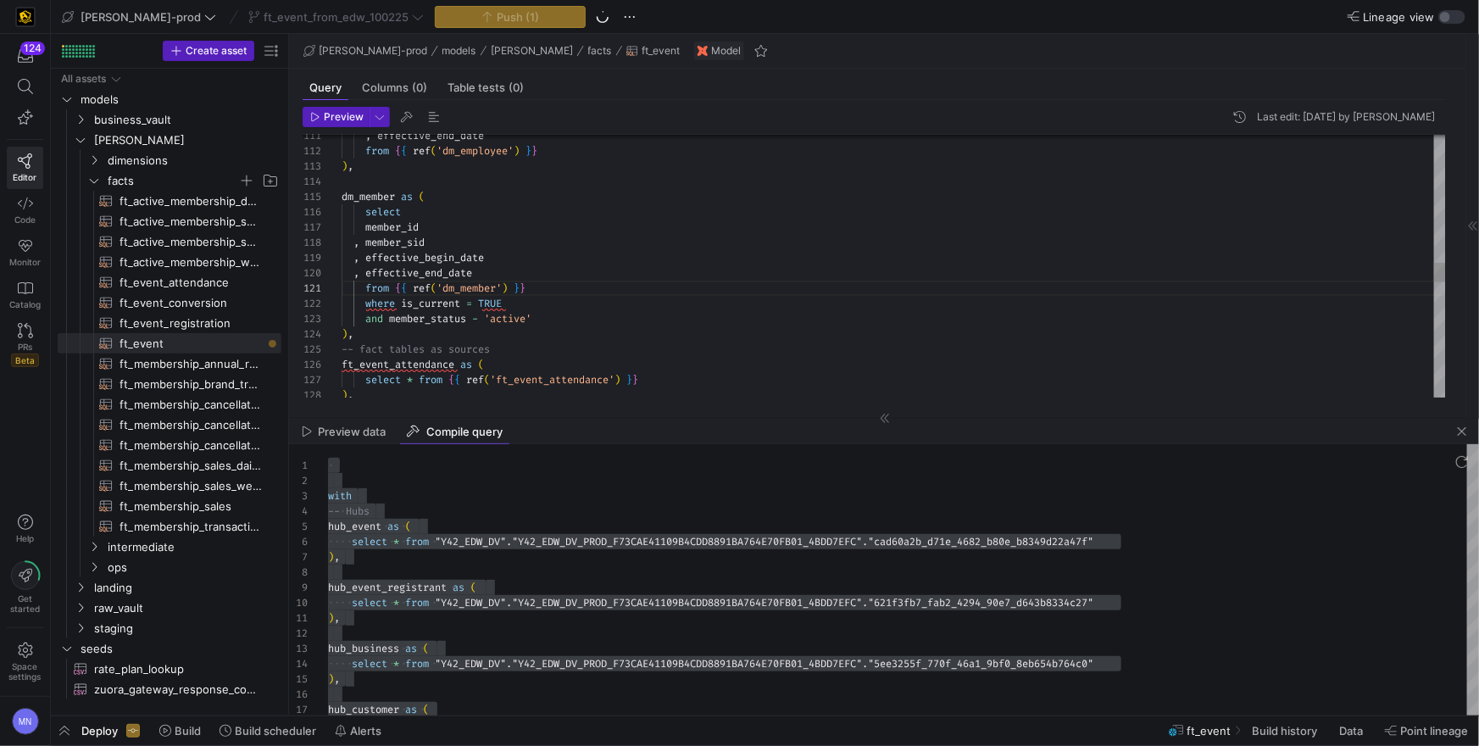
click at [798, 340] on div ") ," at bounding box center [894, 333] width 1104 height 15
click at [1454, 436] on span "button" at bounding box center [1462, 431] width 20 height 20
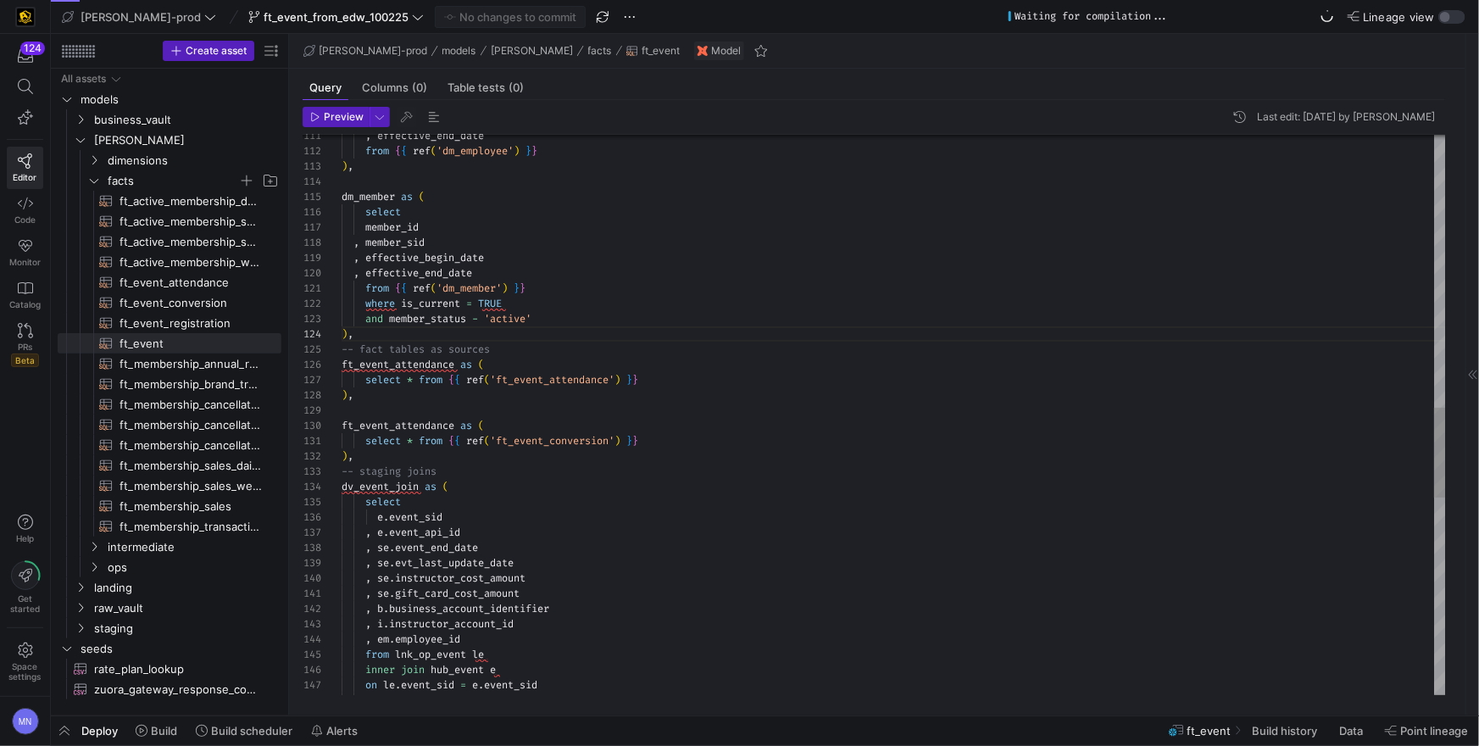
click at [805, 370] on div "ft_event_attendance as (" at bounding box center [894, 364] width 1104 height 15
click at [411, 117] on span "button" at bounding box center [407, 117] width 20 height 20
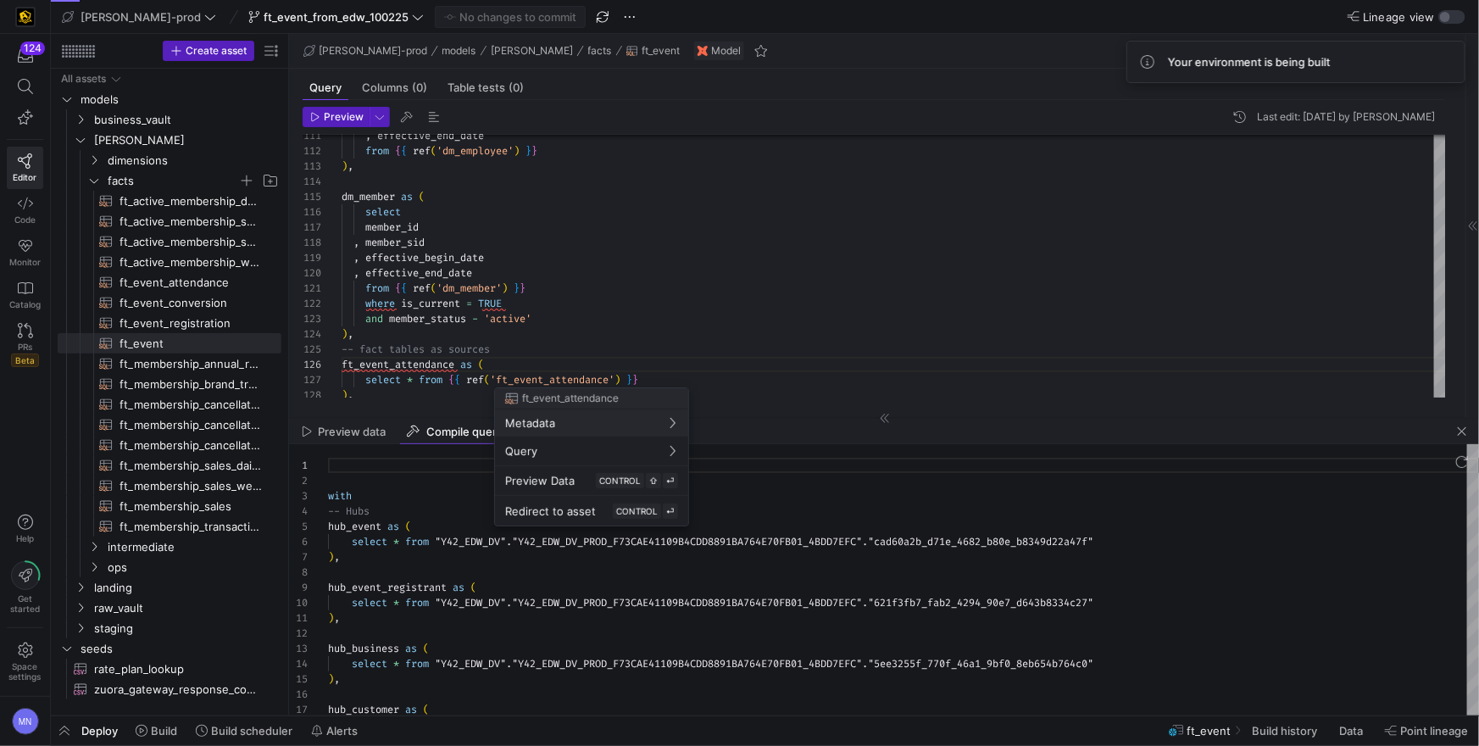
scroll to position [153, 0]
click at [601, 555] on div at bounding box center [739, 373] width 1479 height 746
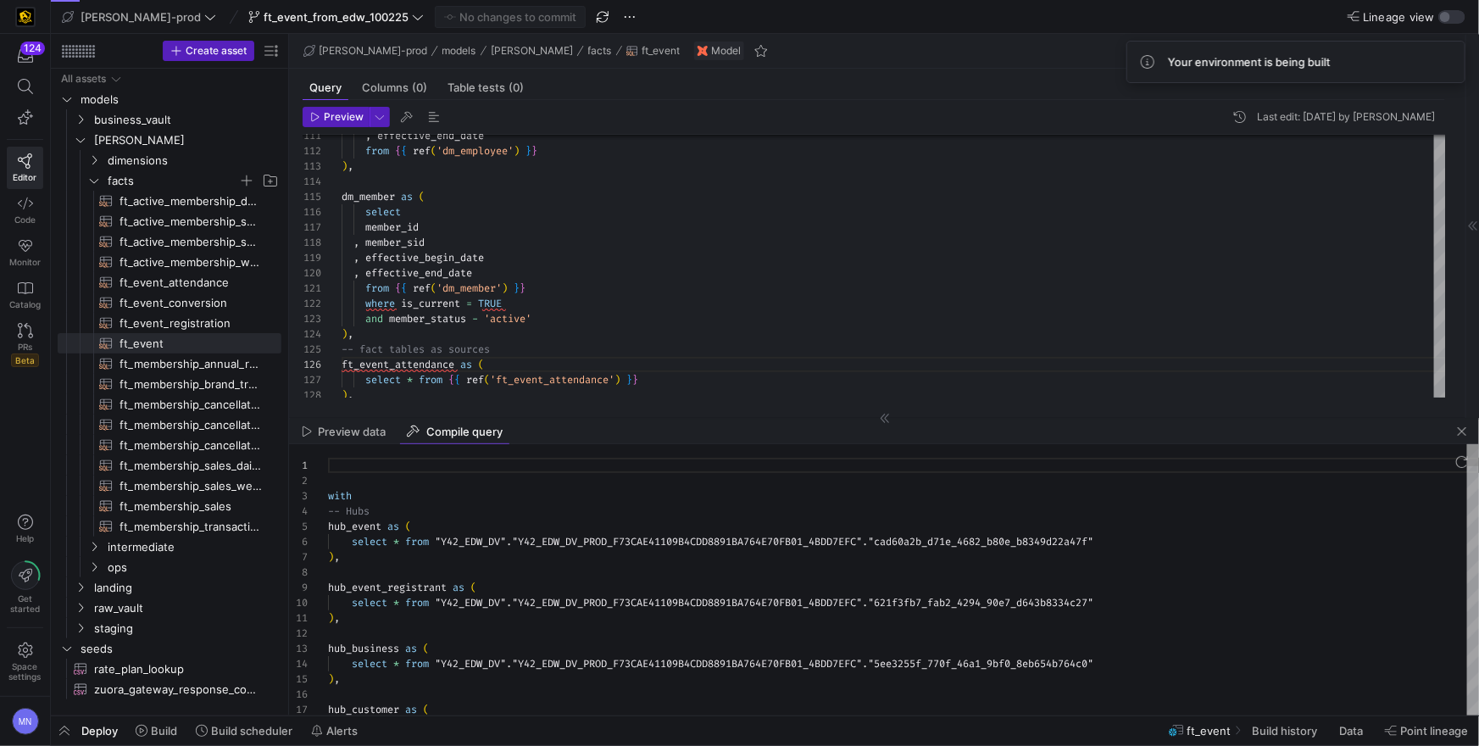
click at [601, 560] on div ") ," at bounding box center [903, 556] width 1151 height 15
type textarea "with -- Hubs hub_event as ( select * from "Y42_EDW_DV"."Y42_EDW_DV_PROD_F73CAE4…"
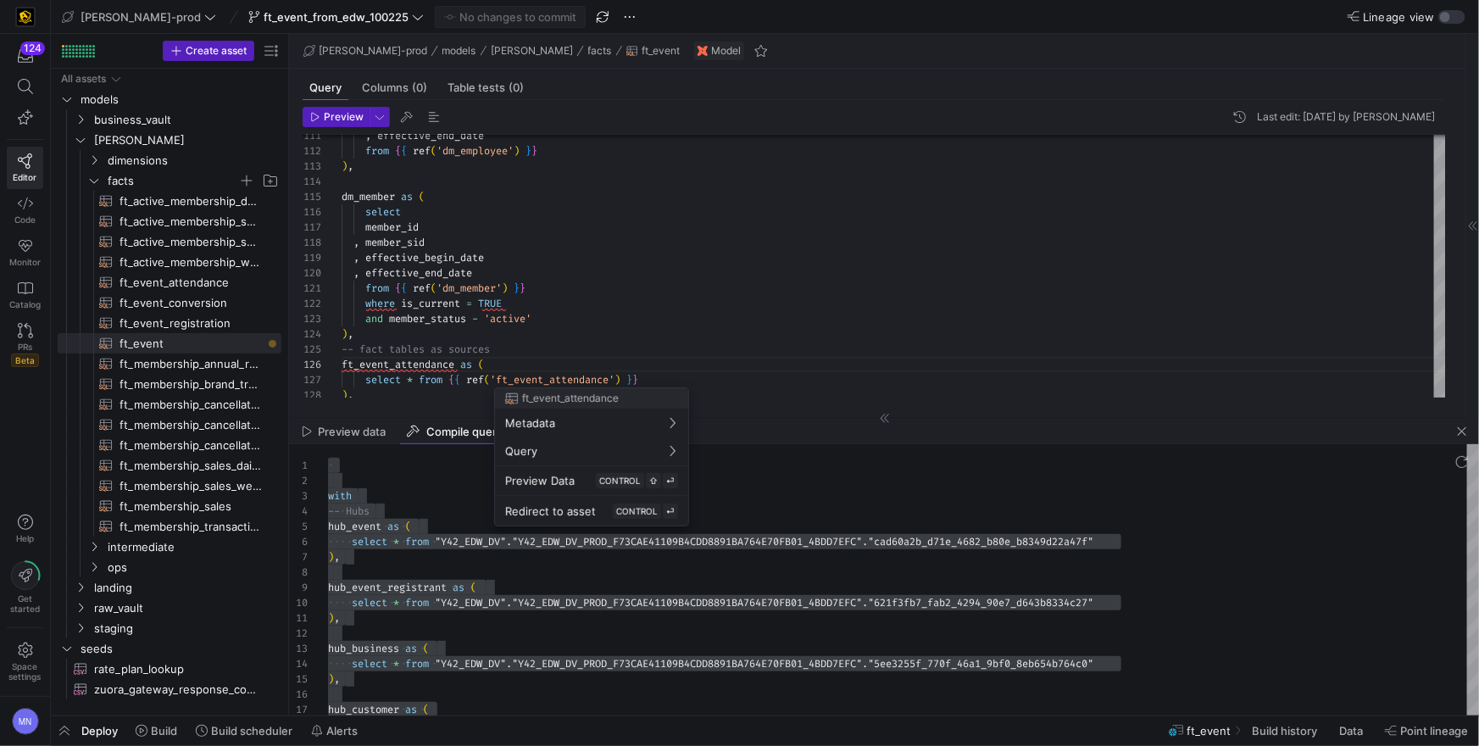
click at [458, 242] on div at bounding box center [739, 373] width 1479 height 746
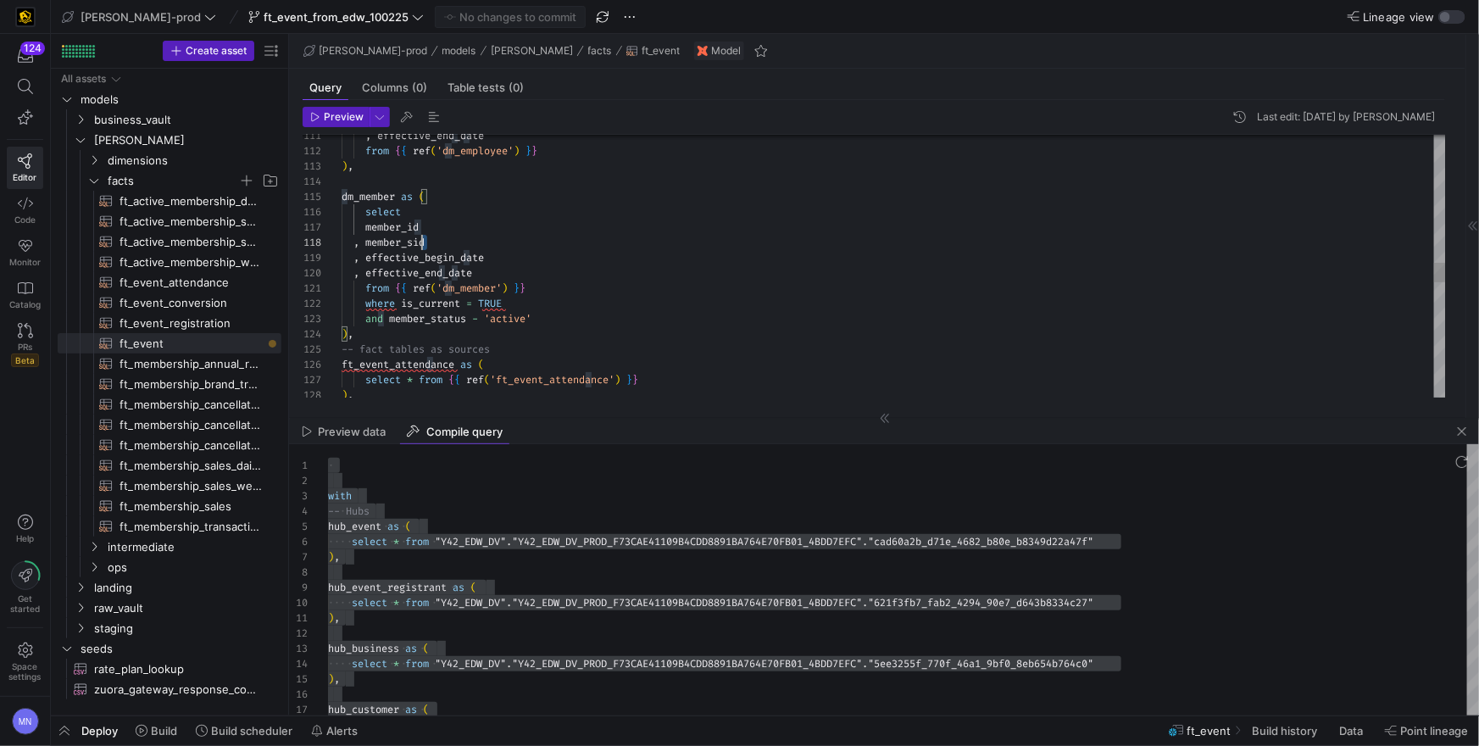
scroll to position [106, 0]
drag, startPoint x: 451, startPoint y: 242, endPoint x: 327, endPoint y: 244, distance: 123.8
click at [331, 244] on div "111 112 113 114 115 116 117 118 119 120 121 122 123 124 125 126 127 128 , effec…" at bounding box center [874, 266] width 1143 height 263
type textarea ", effective_end_date from {{ ref('dm_employee') }} ), dm_member as ( select mem…"
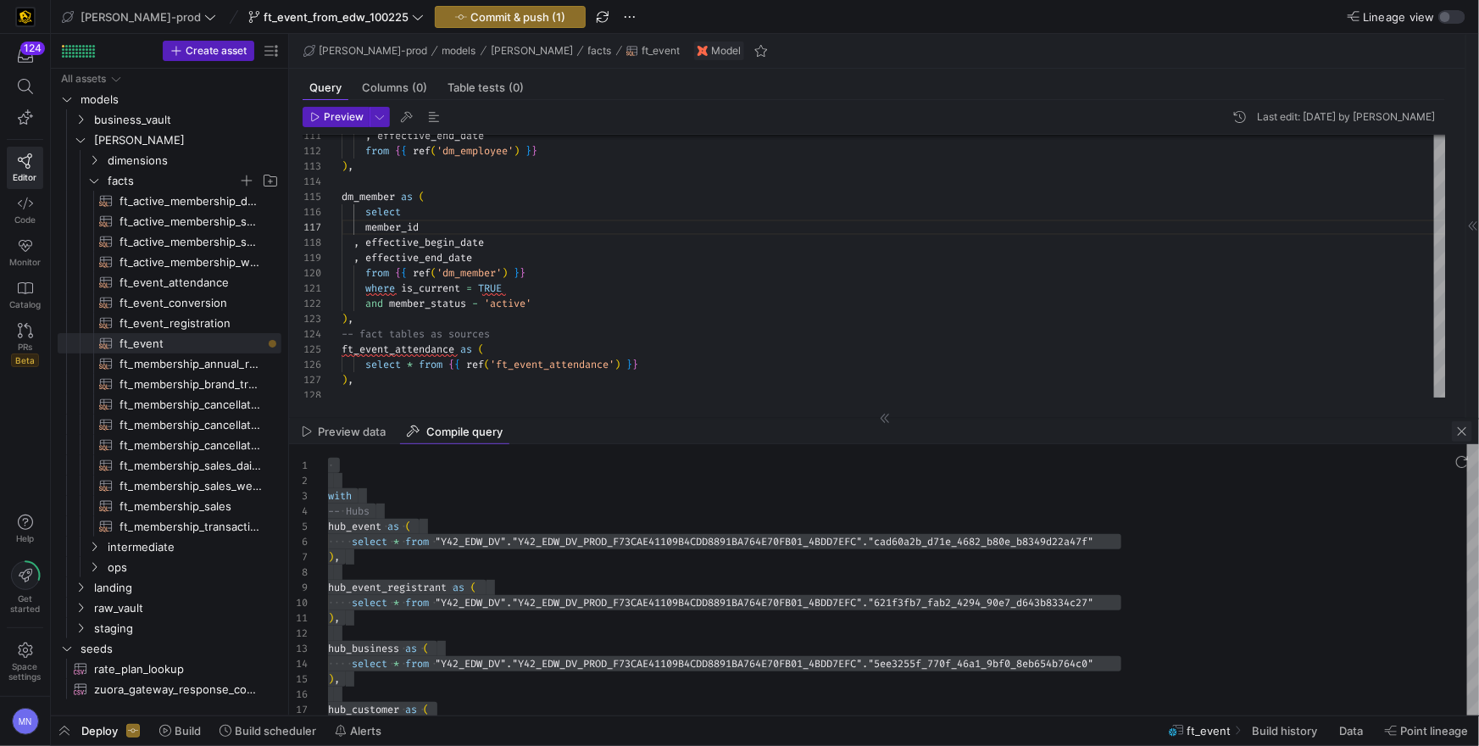
click at [1461, 435] on span "button" at bounding box center [1462, 431] width 20 height 20
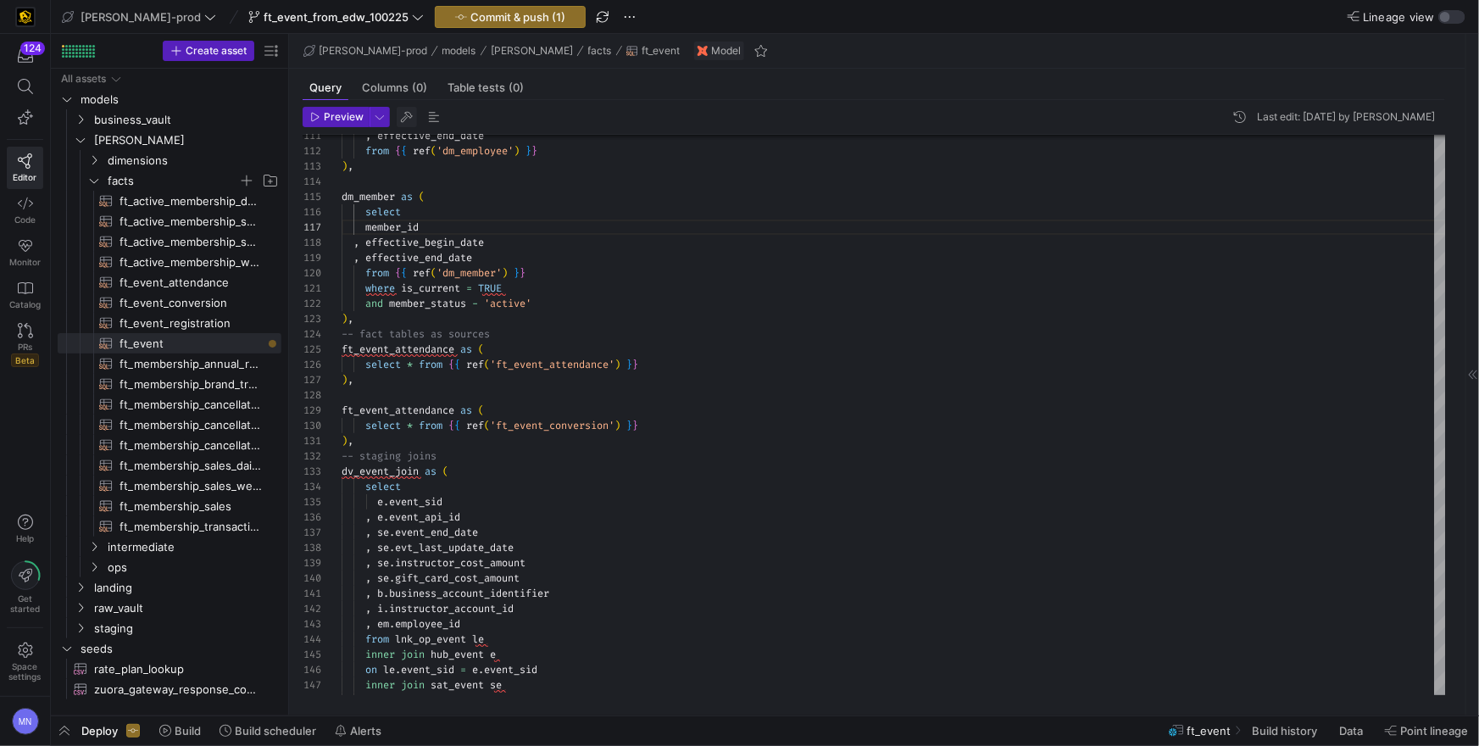
click at [409, 120] on span "button" at bounding box center [407, 117] width 20 height 20
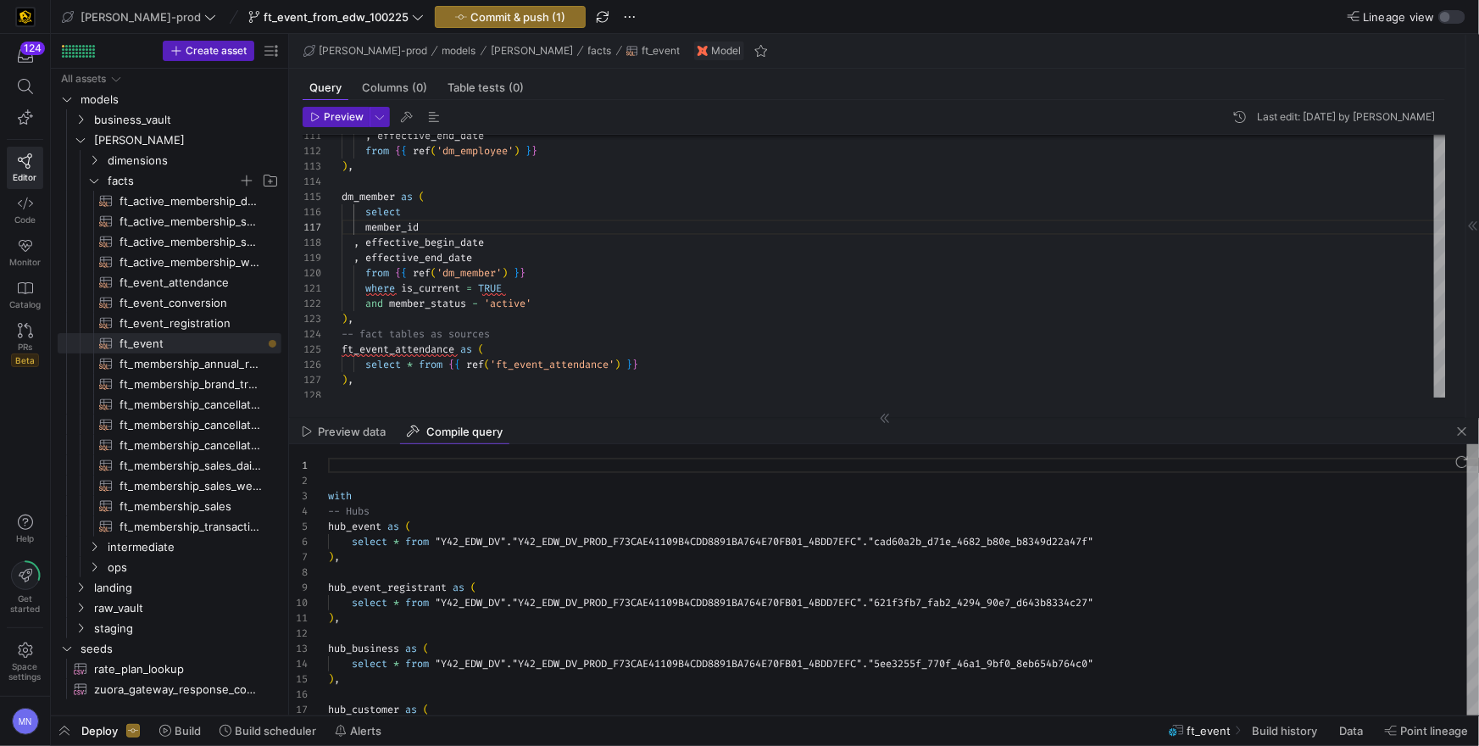
scroll to position [0, 12]
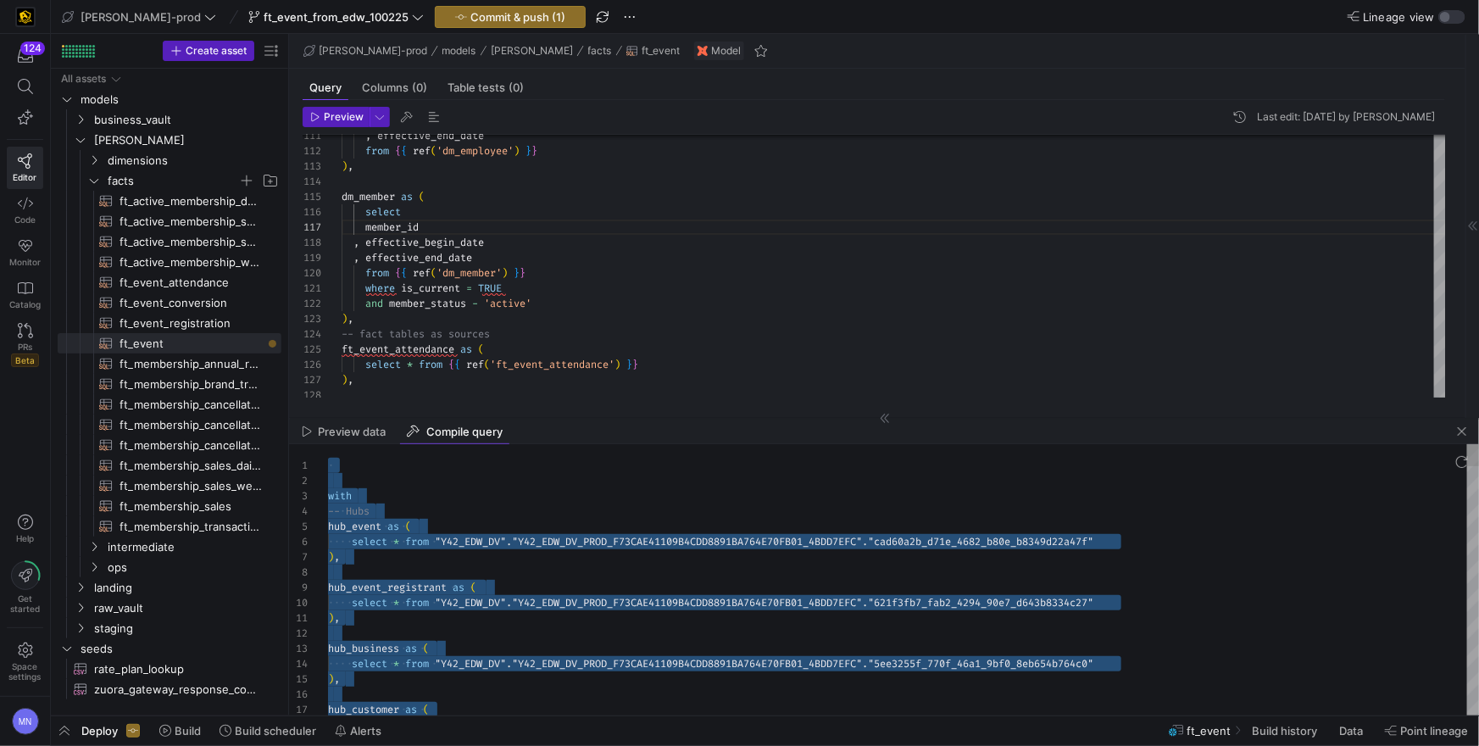
type textarea "with -- Hubs hub_event as ( select * from "Y42_EDW_DV"."Y42_EDW_DV_PROD_F73CAE4…"
click at [1464, 434] on span "button" at bounding box center [1462, 431] width 20 height 20
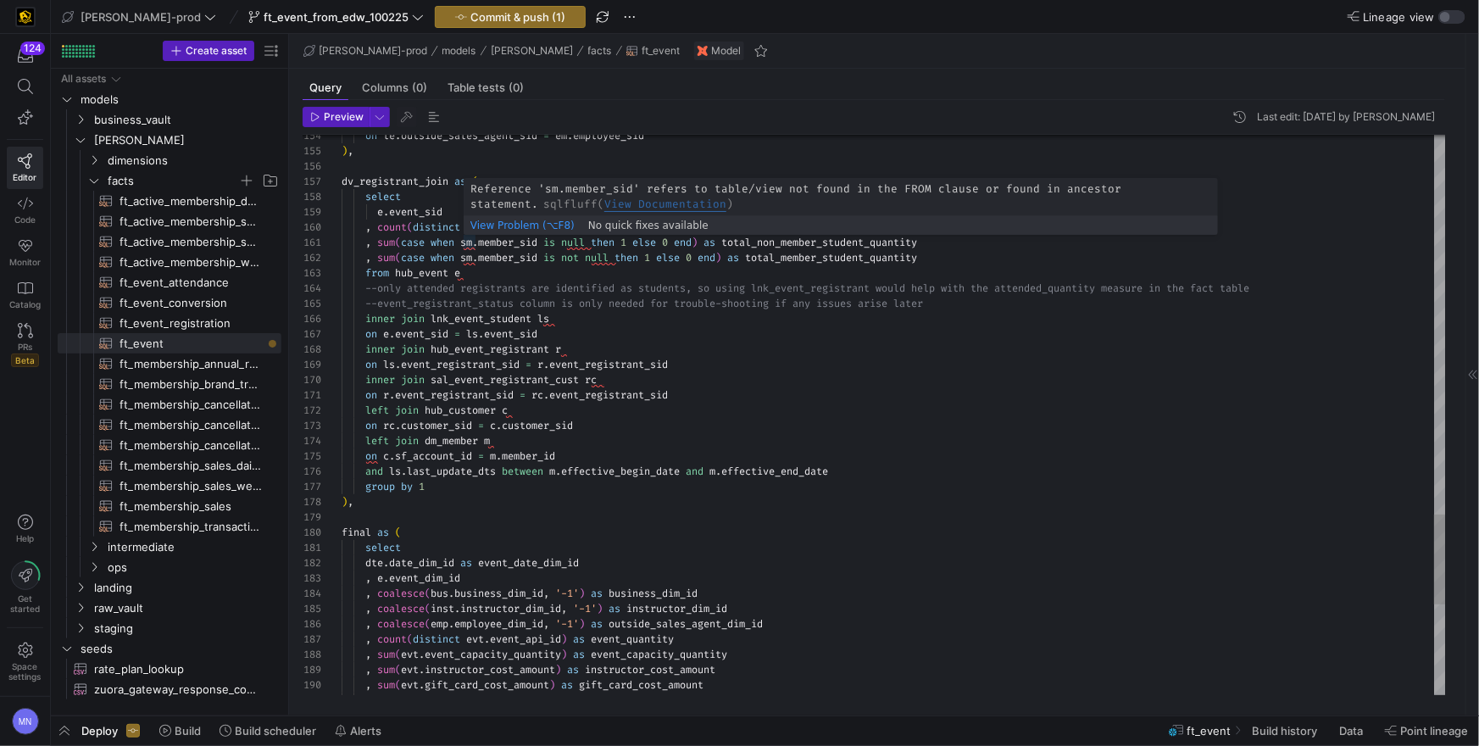
click at [468, 243] on span "sm" at bounding box center [466, 243] width 12 height 14
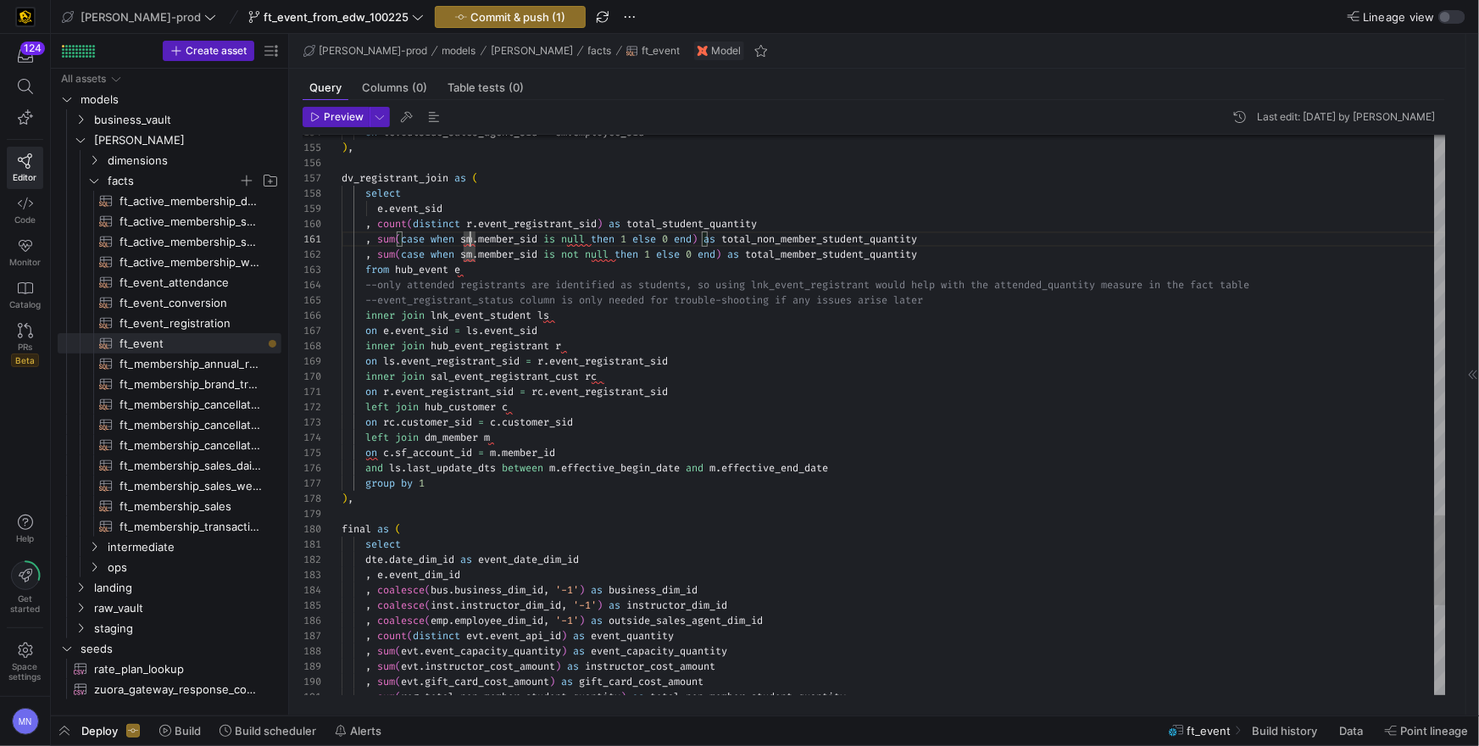
scroll to position [0, 122]
type textarea ", sum(case when m.member_sid is null then 1 else 0 end) as total_non_member_stu…"
click at [407, 116] on span "button" at bounding box center [407, 117] width 20 height 20
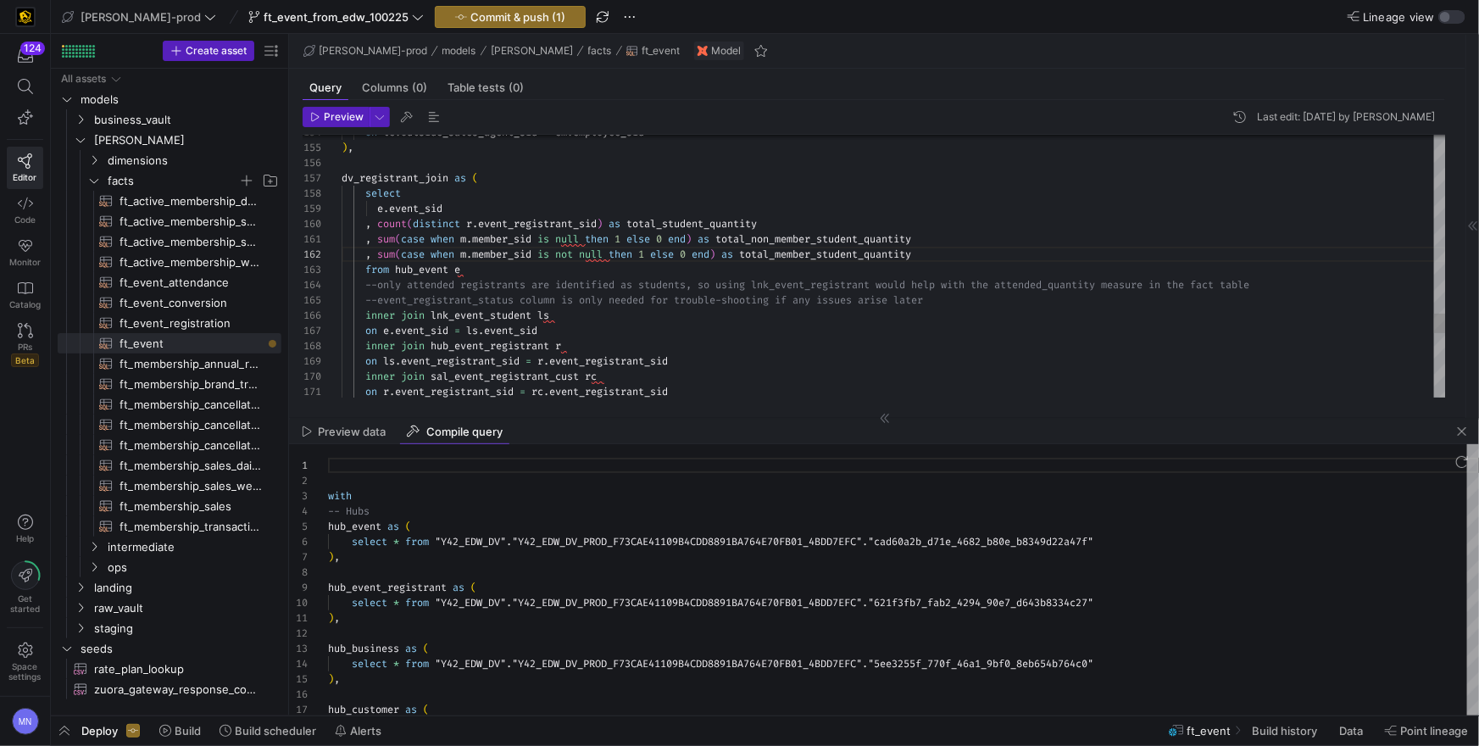
scroll to position [153, 0]
click at [545, 566] on div at bounding box center [903, 572] width 1151 height 15
type textarea "with -- Hubs hub_event as ( select * from "Y42_EDW_DV"."Y42_EDW_DV_PROD_F73CAE4…"
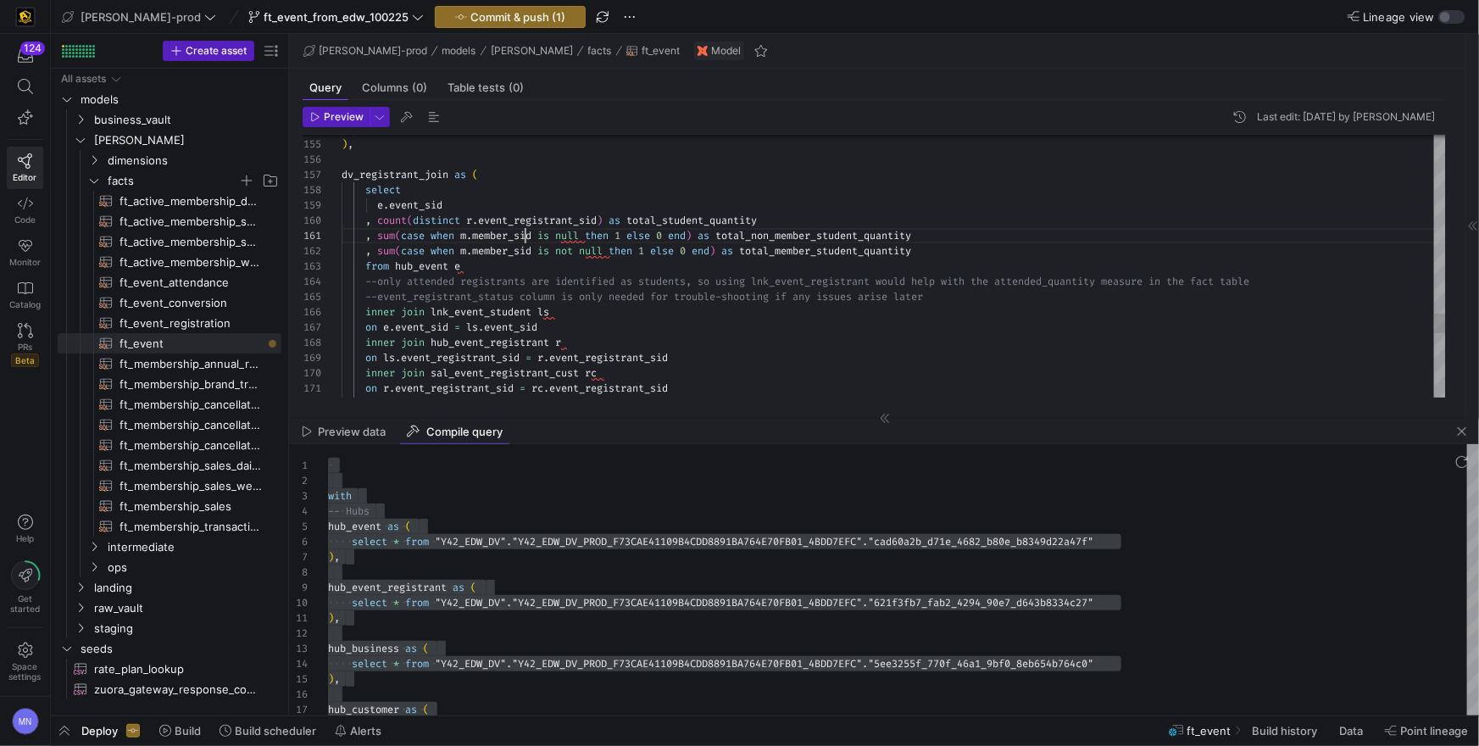
click at [526, 251] on span "member_sid" at bounding box center [501, 251] width 59 height 14
type textarea ", sum(case when m.member_id is null then 1 else 0 end) as total_non_member_stud…"
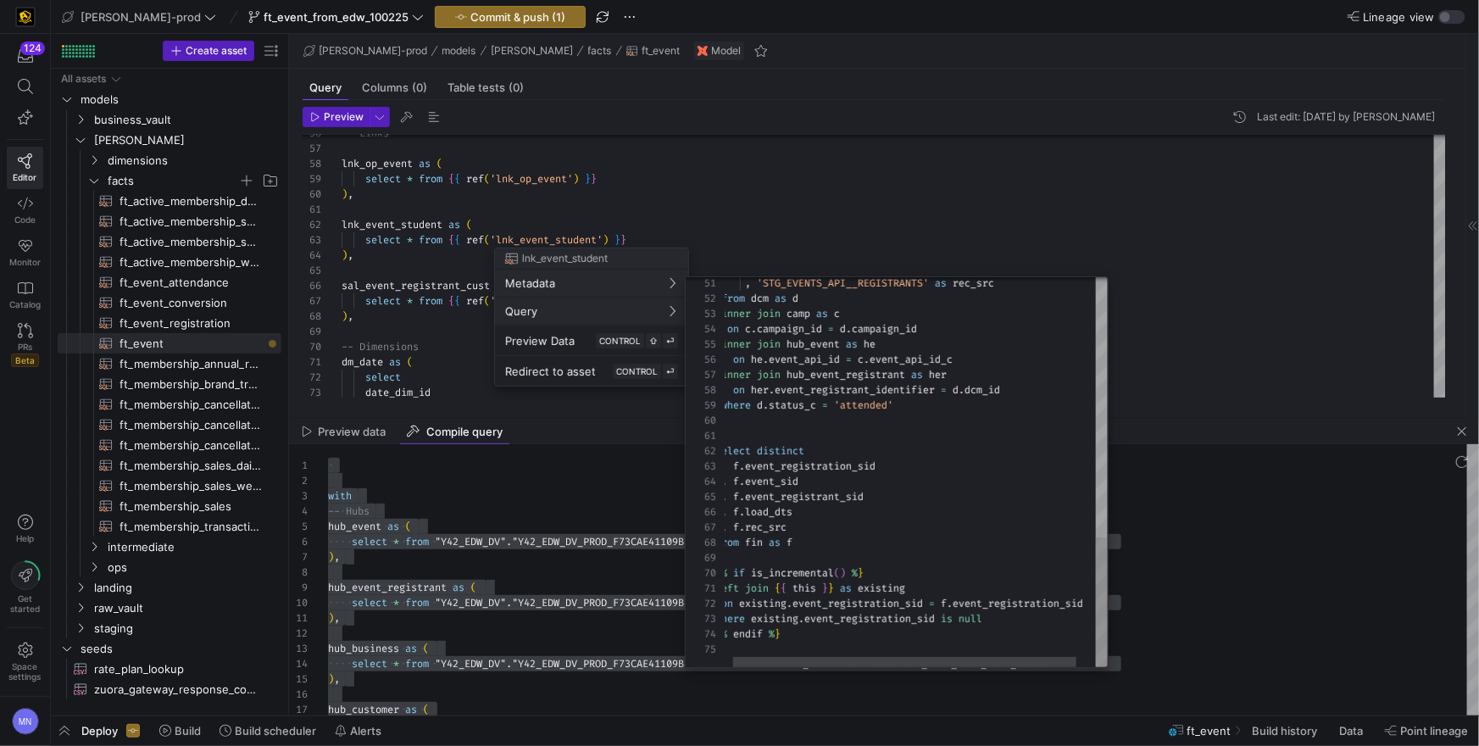
type textarea "select distinct f.event_registration_sid , f.event_sid , f.event_registrant_sid…"
drag, startPoint x: 817, startPoint y: 511, endPoint x: 759, endPoint y: 511, distance: 57.6
click at [698, 511] on div "51 52 53 54 55 56 57 58 59 60 61 62 63 64 65 66 67 68 69 70 71 72 73 74 75 , 'S…" at bounding box center [897, 472] width 422 height 390
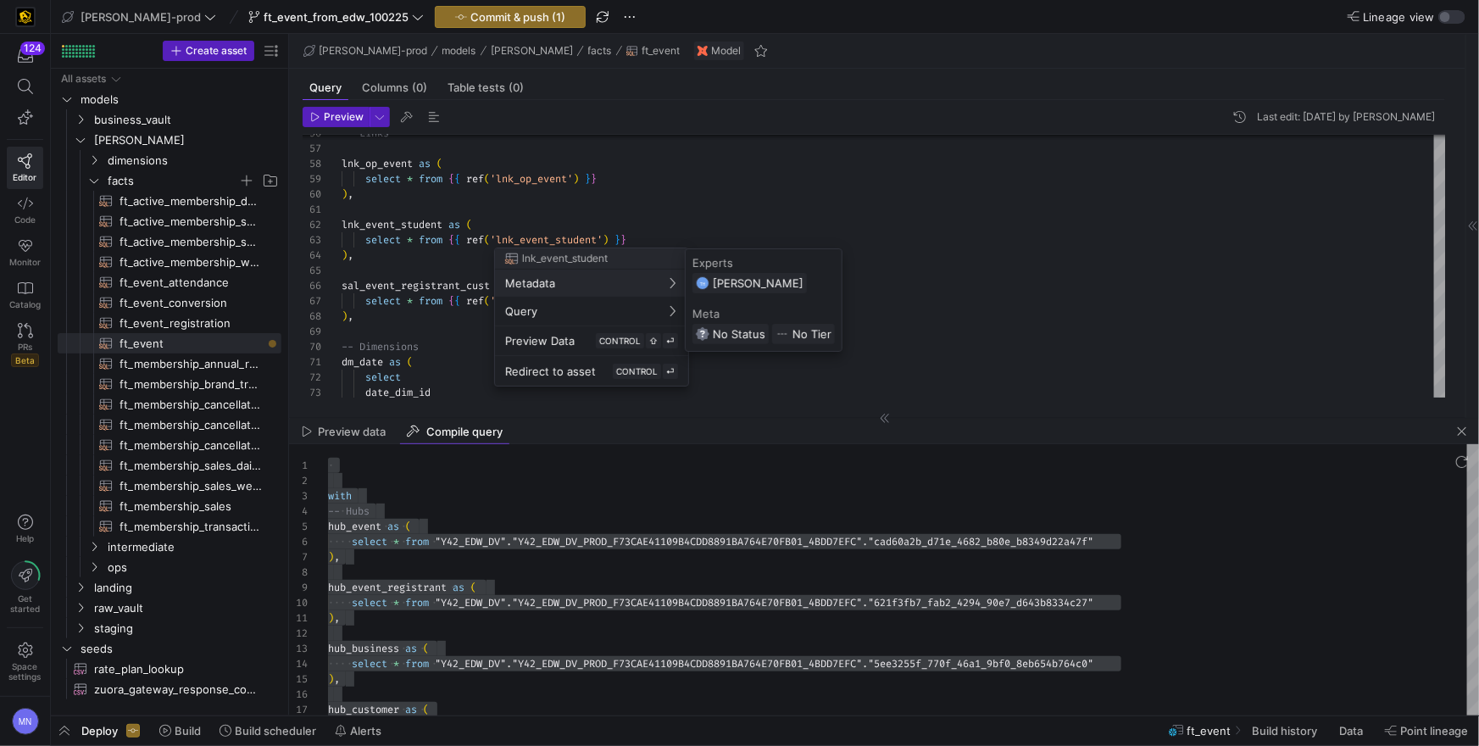
click at [783, 190] on div at bounding box center [739, 373] width 1479 height 746
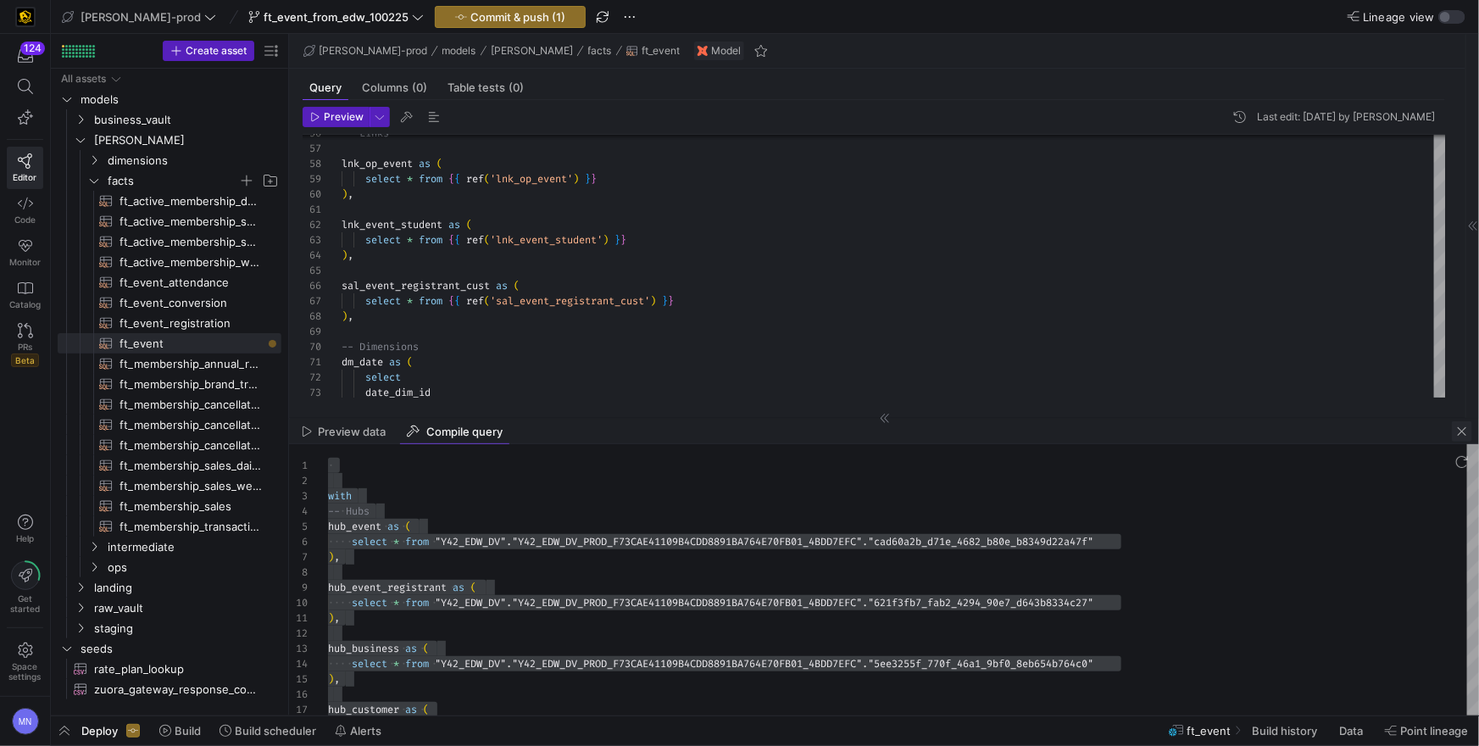
click at [1463, 434] on span "button" at bounding box center [1462, 431] width 20 height 20
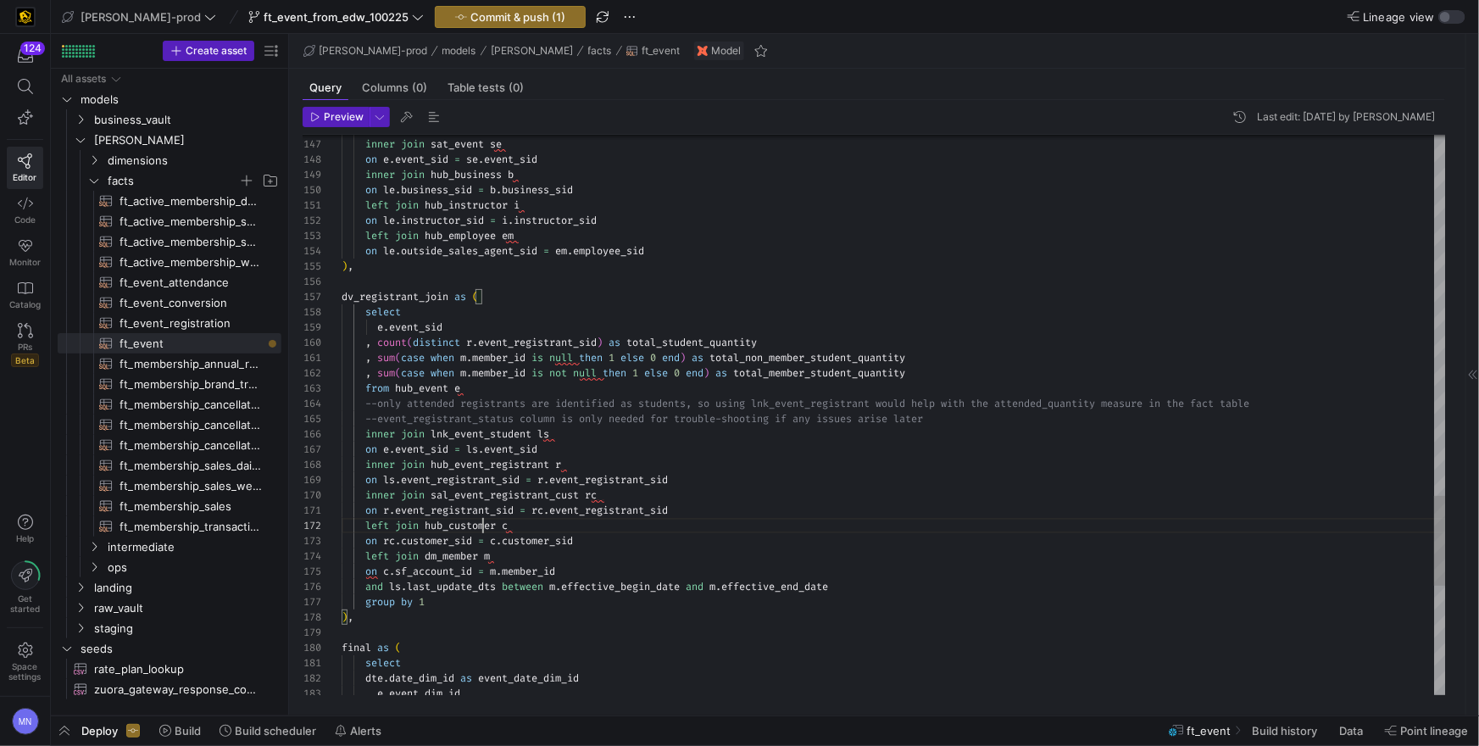
click at [197, 291] on span "ft_event_attendance​​​​​​​​​​" at bounding box center [191, 282] width 142 height 19
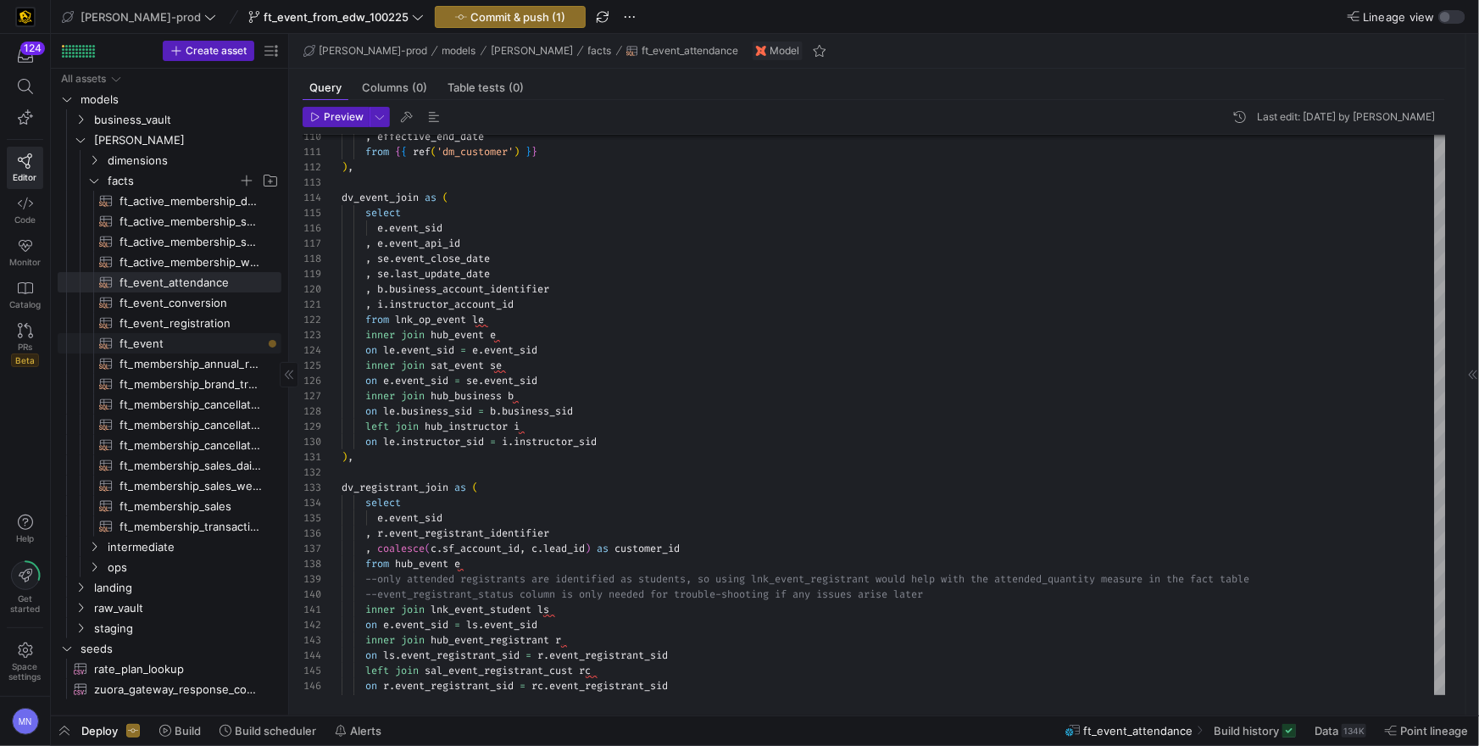
click at [172, 342] on span "ft_event​​​​​​​​​​" at bounding box center [191, 343] width 142 height 19
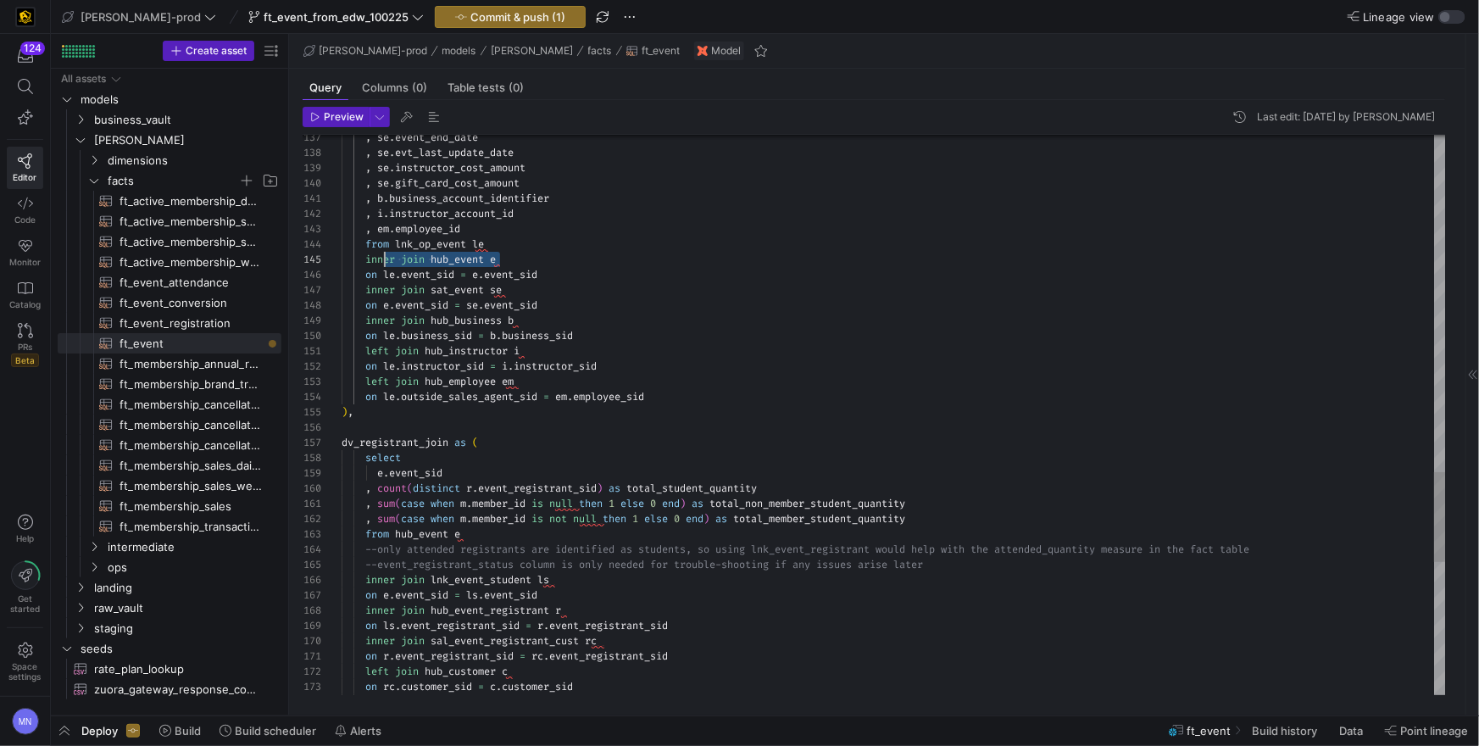
scroll to position [60, 25]
drag, startPoint x: 485, startPoint y: 260, endPoint x: 402, endPoint y: 283, distance: 86.2
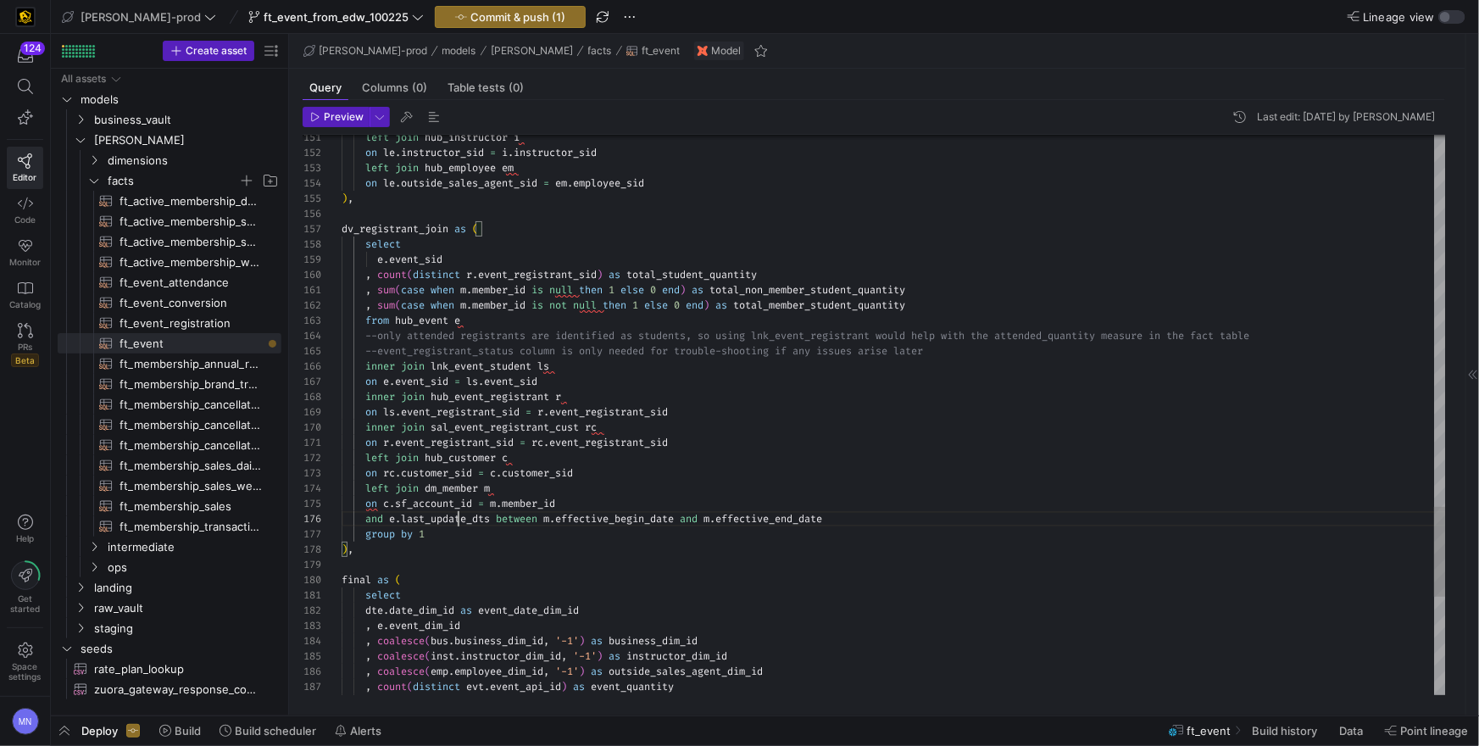
click at [460, 515] on span "last_update_dts" at bounding box center [445, 519] width 89 height 14
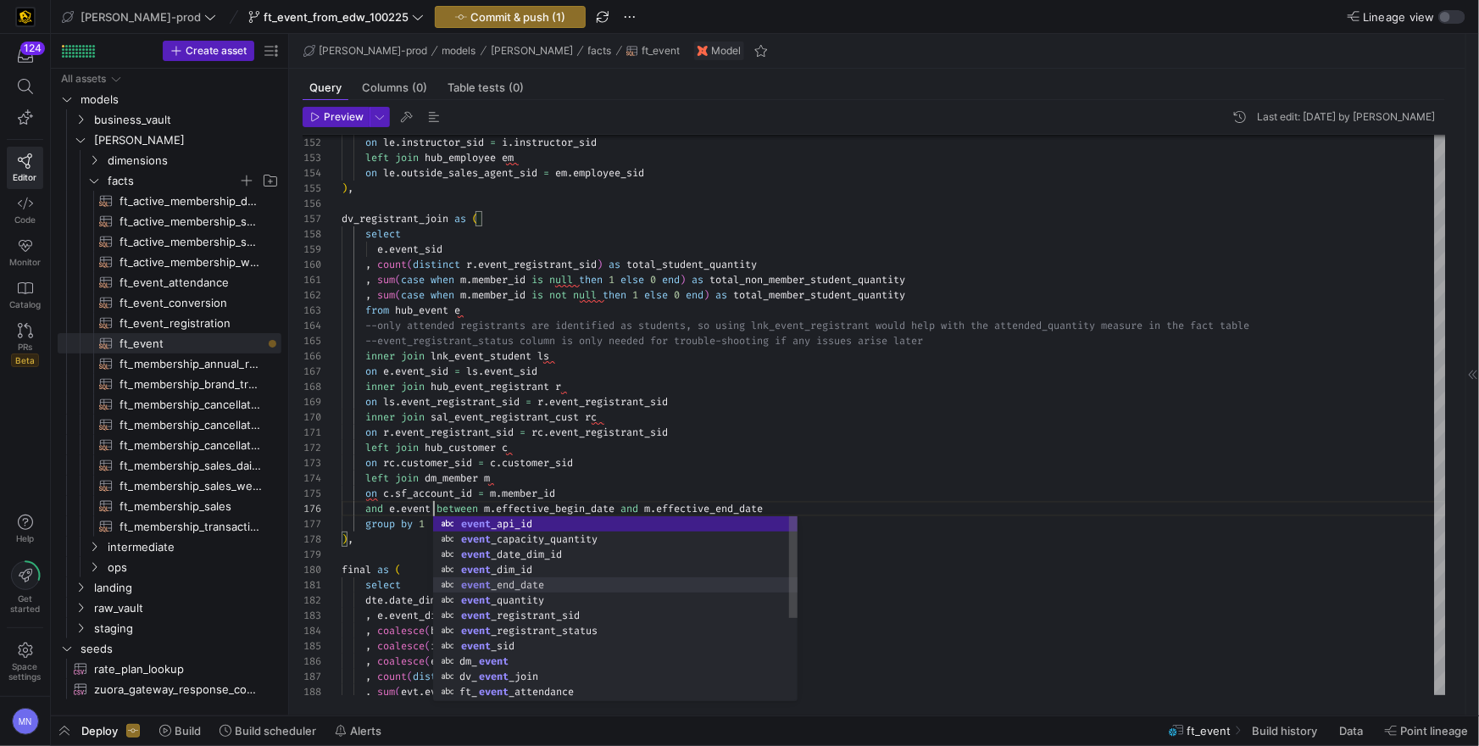
scroll to position [76, 147]
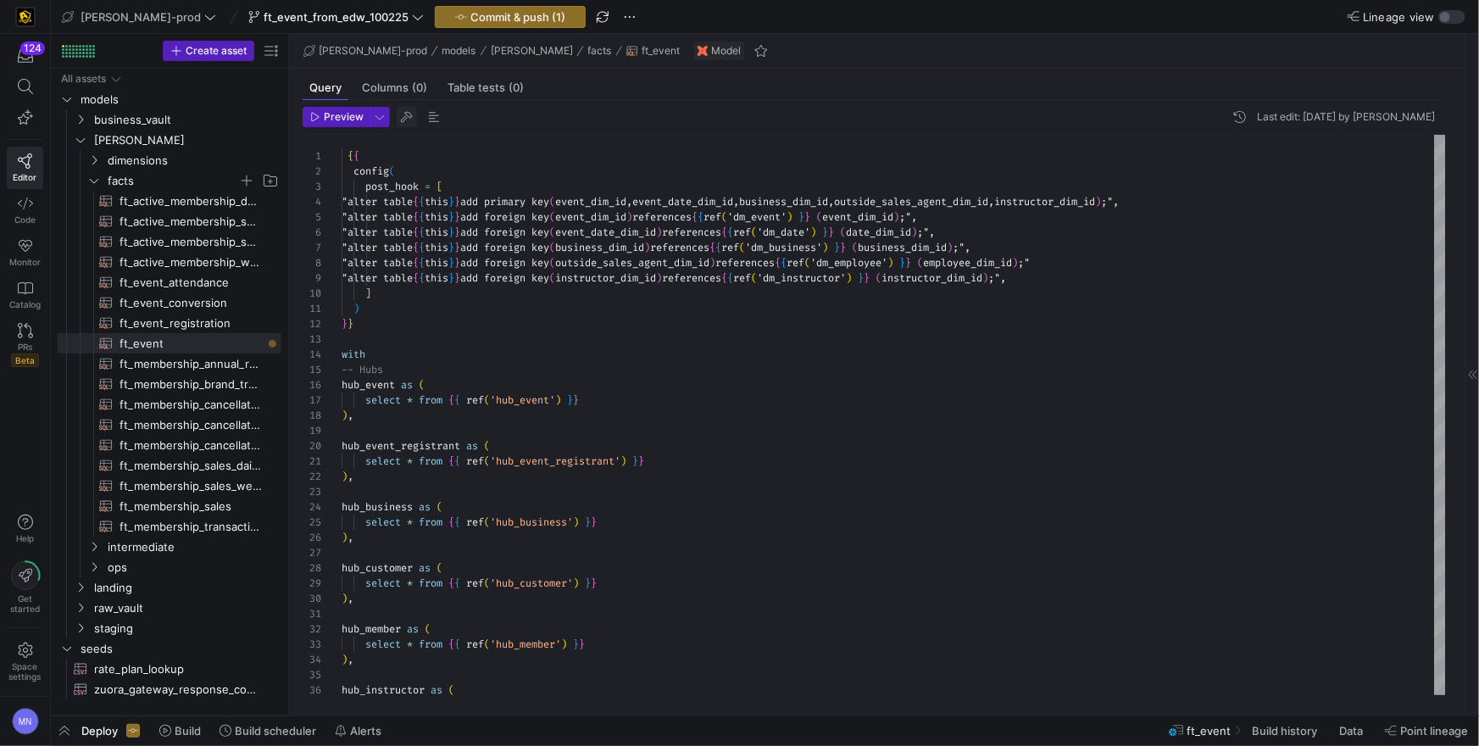
type textarea "on r.event_registrant_sid = rc.event_registrant_sid left join hub_customer c on…"
click at [414, 116] on span "button" at bounding box center [407, 117] width 20 height 20
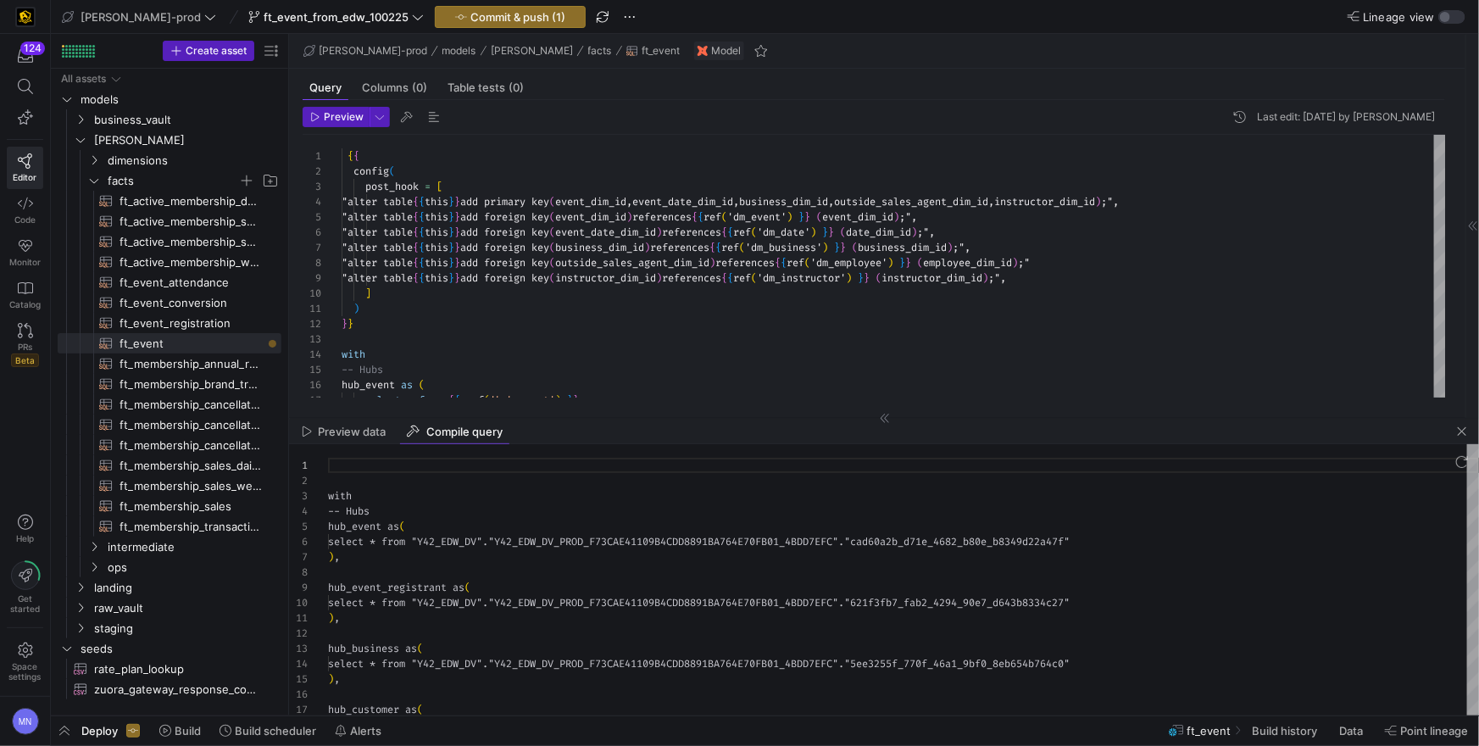
scroll to position [153, 0]
type textarea "with -- Hubs hub_event as ( select * from "Y42_EDW_DV"."Y42_EDW_DV_PROD_F73CAE4…"
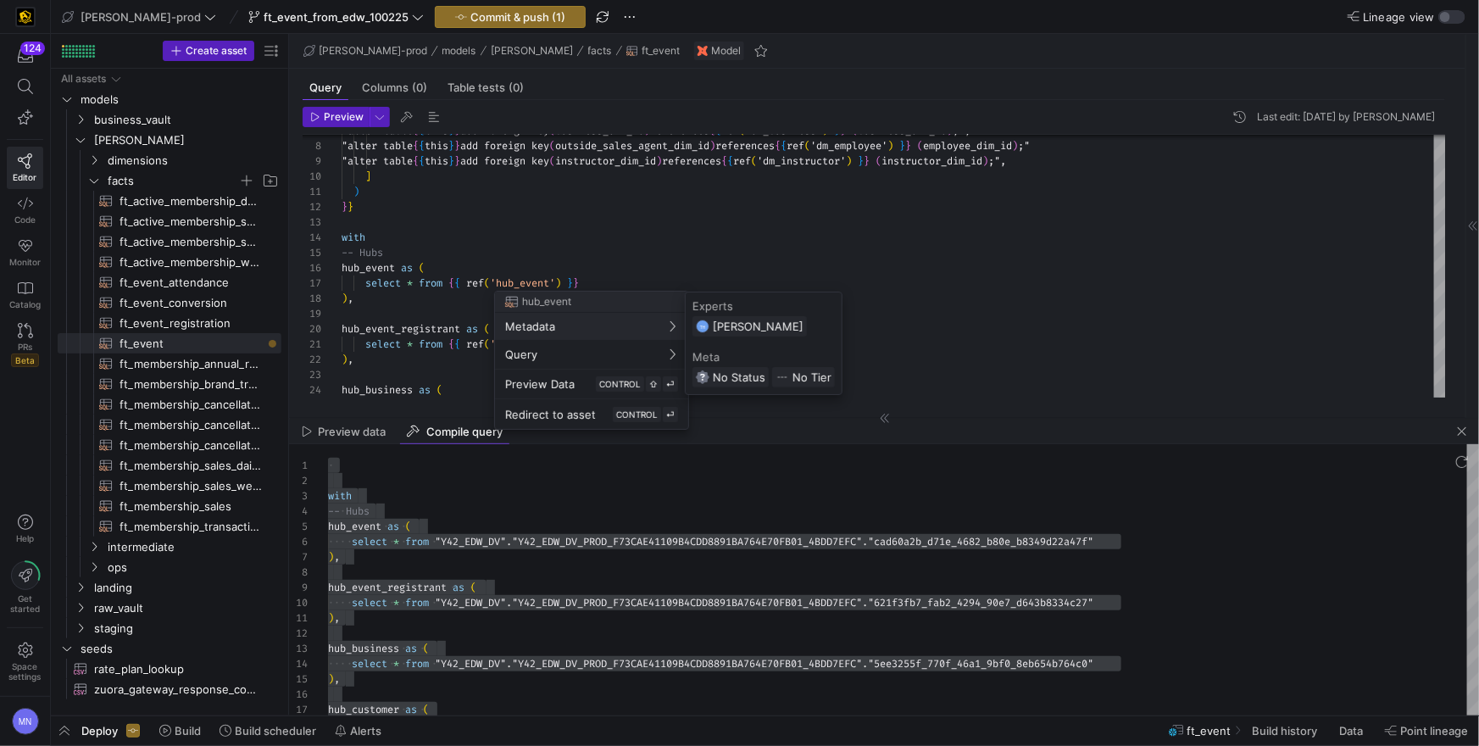
click at [662, 212] on div at bounding box center [739, 373] width 1479 height 746
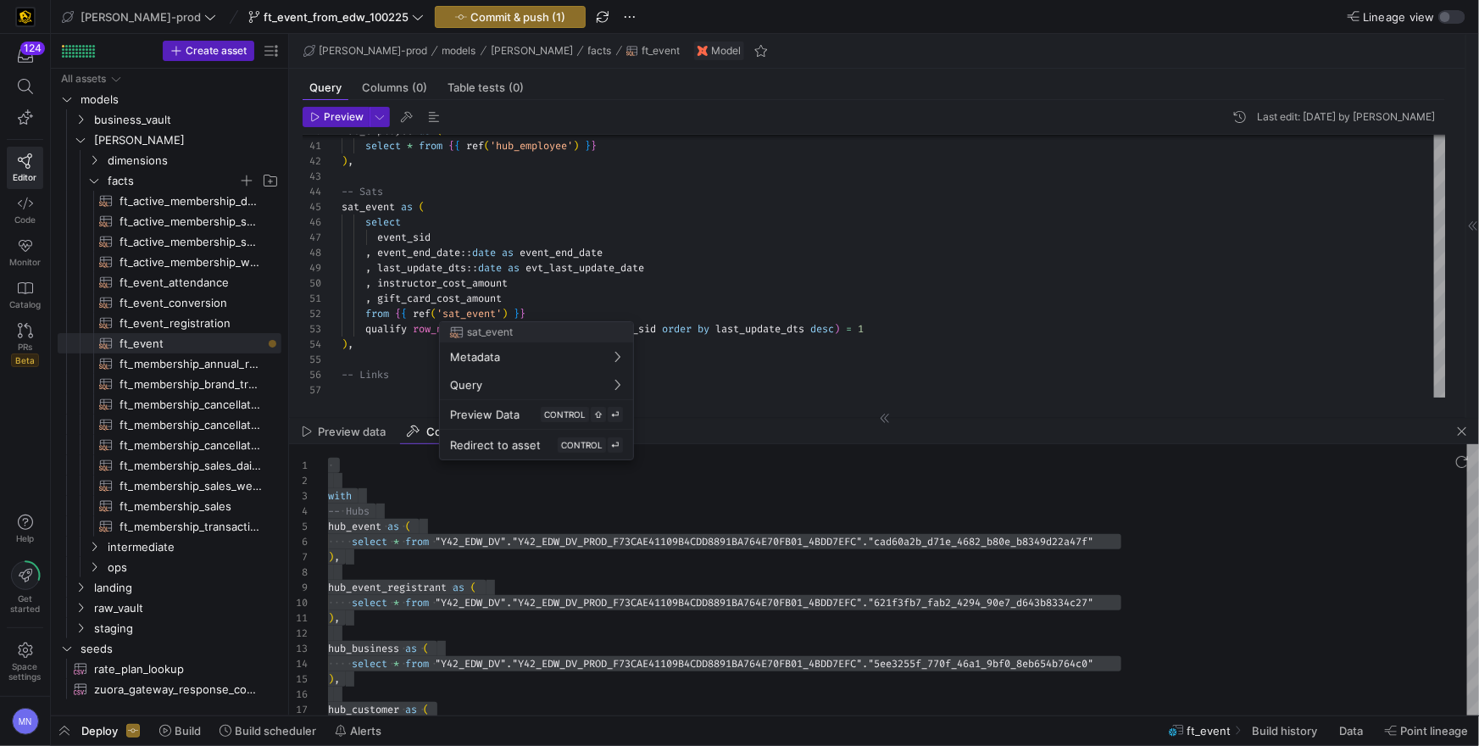
click at [604, 284] on div at bounding box center [739, 373] width 1479 height 746
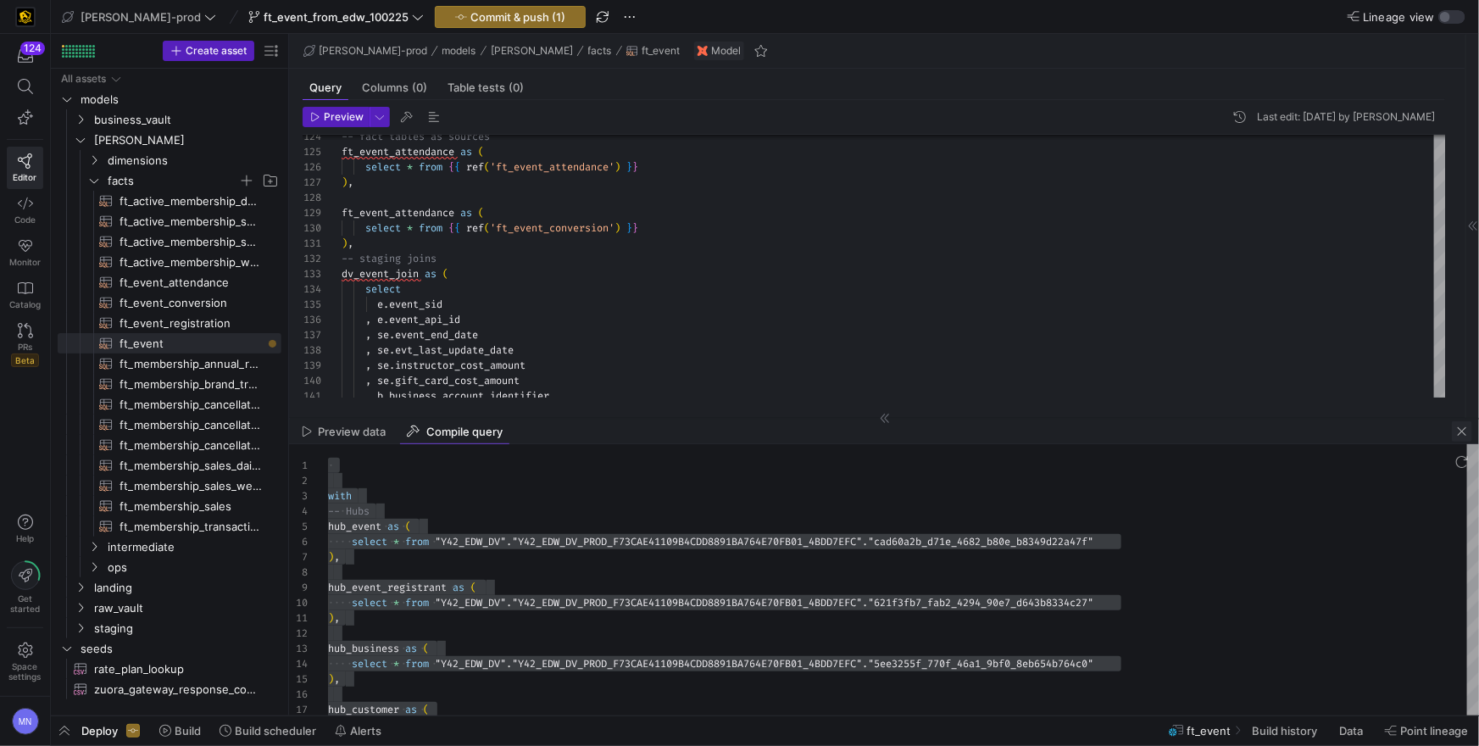
drag, startPoint x: 1465, startPoint y: 434, endPoint x: 1436, endPoint y: 425, distance: 30.3
click at [1465, 434] on span "button" at bounding box center [1462, 431] width 20 height 20
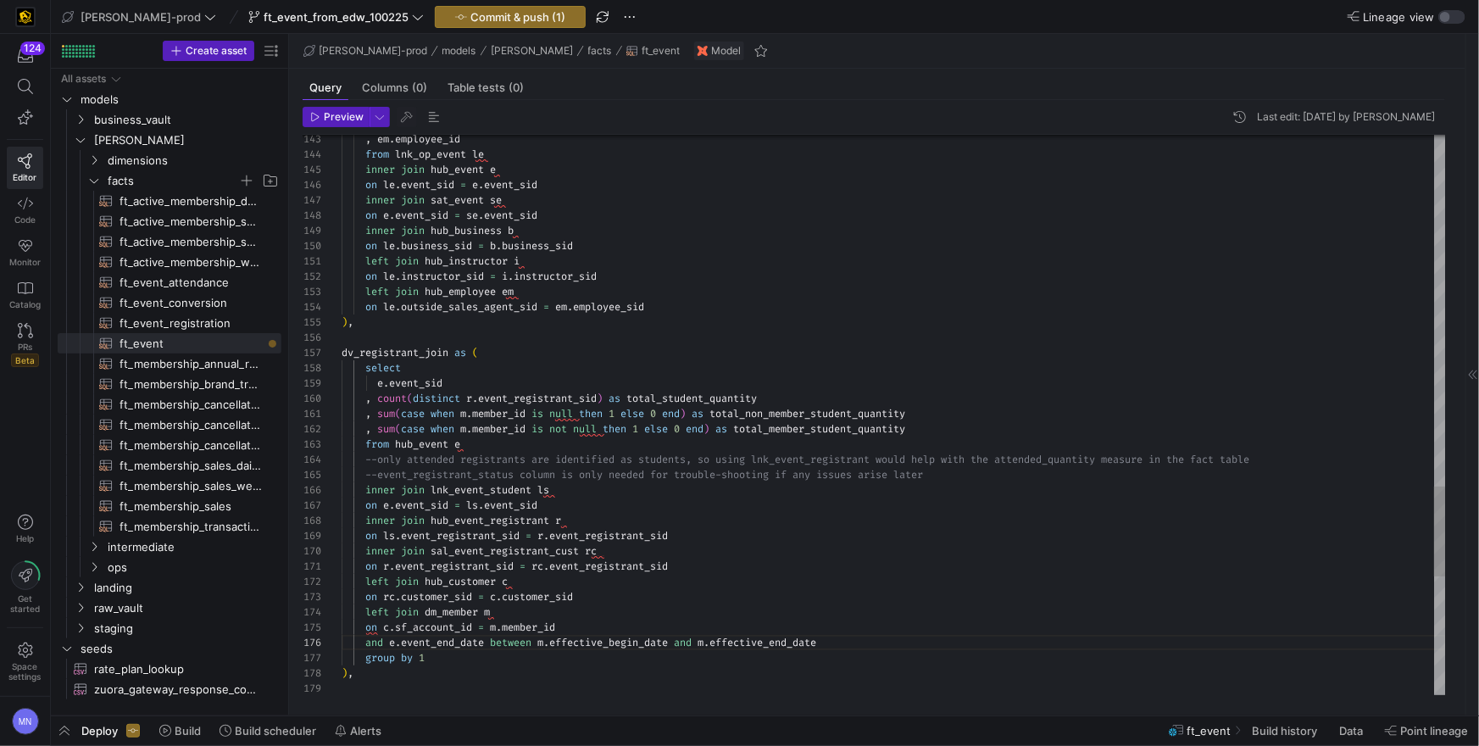
click at [416, 442] on span "hub_event" at bounding box center [421, 440] width 53 height 14
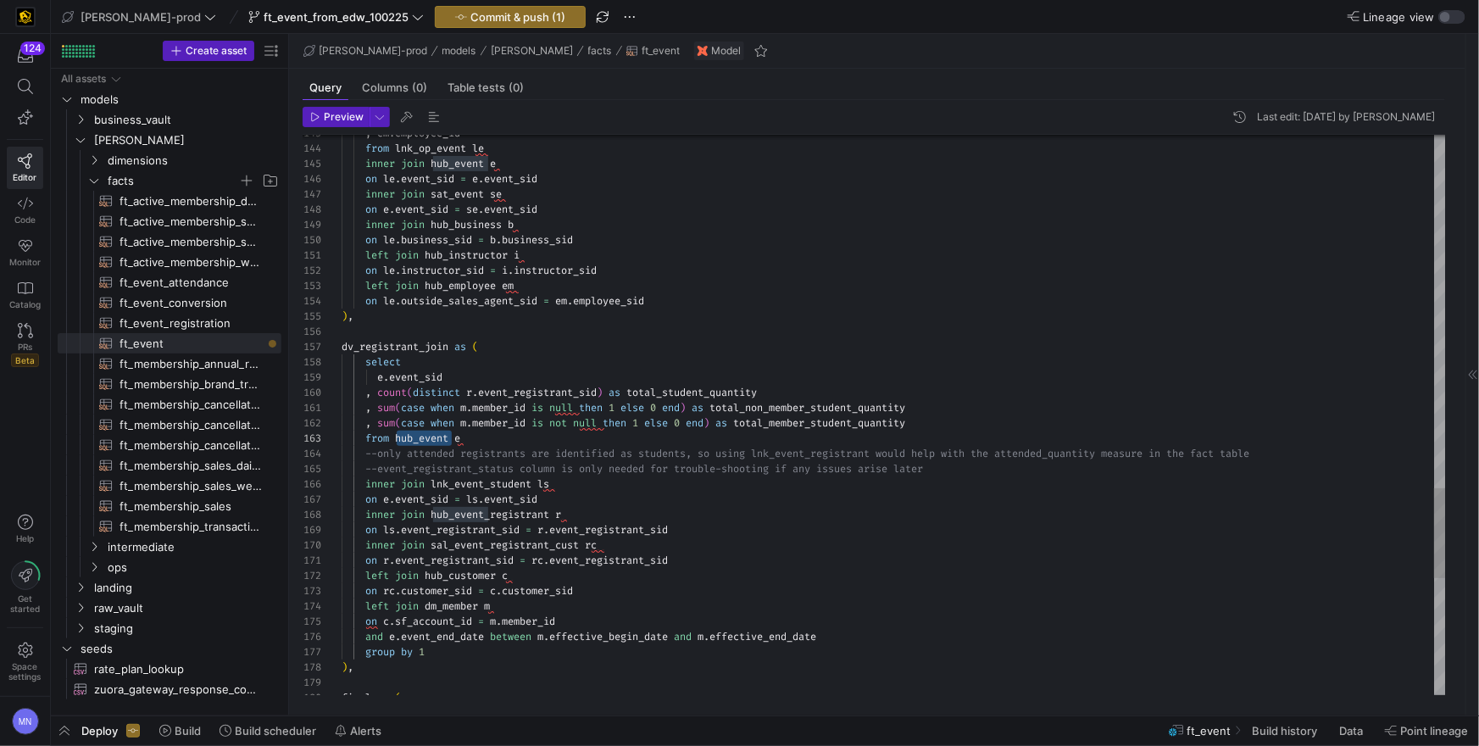
drag, startPoint x: 411, startPoint y: 437, endPoint x: 583, endPoint y: 445, distance: 172.3
click at [411, 437] on span "hub_event" at bounding box center [421, 438] width 53 height 14
click at [509, 437] on div "from hub_event e" at bounding box center [894, 438] width 1104 height 15
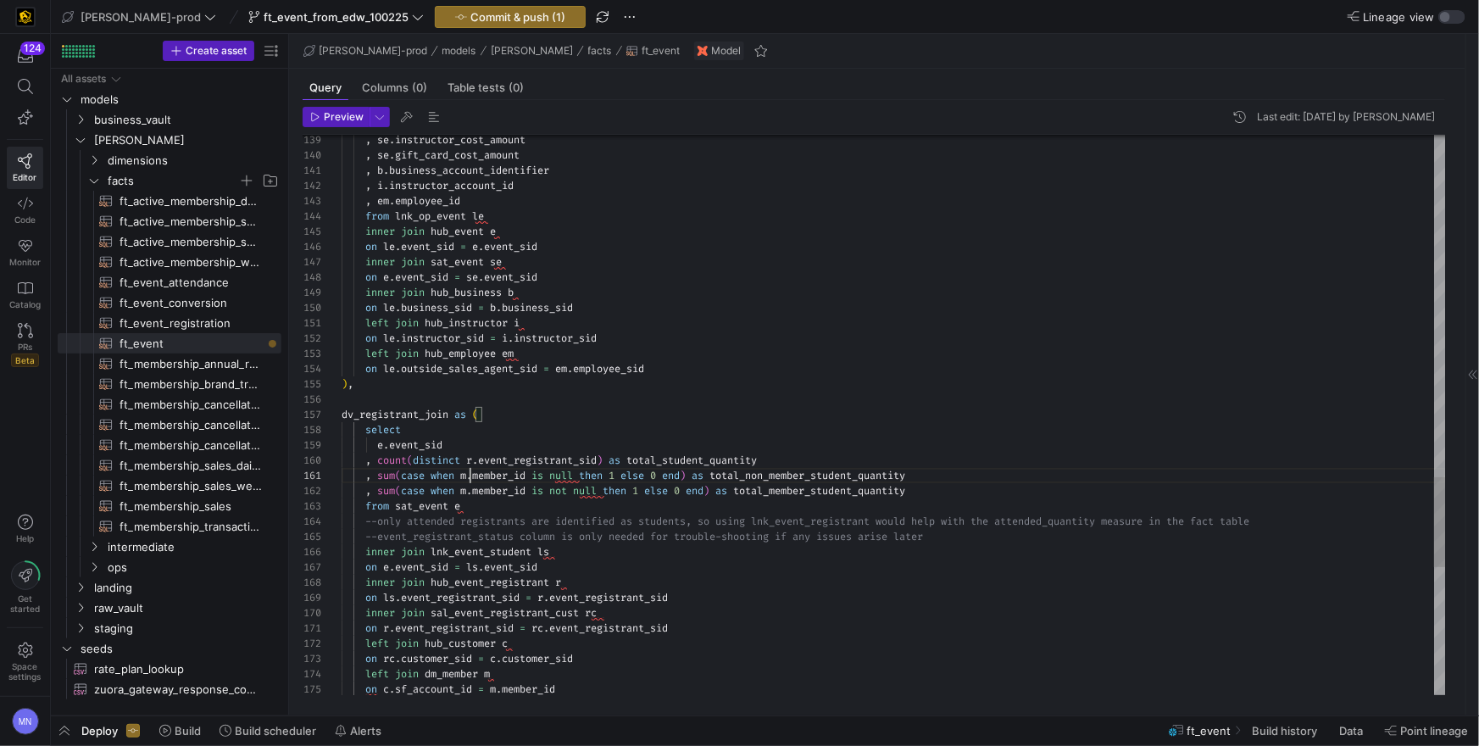
scroll to position [0, 134]
drag, startPoint x: 472, startPoint y: 476, endPoint x: 465, endPoint y: 482, distance: 9.0
click at [472, 476] on span "." at bounding box center [469, 476] width 6 height 14
drag, startPoint x: 457, startPoint y: 508, endPoint x: 580, endPoint y: 506, distance: 122.9
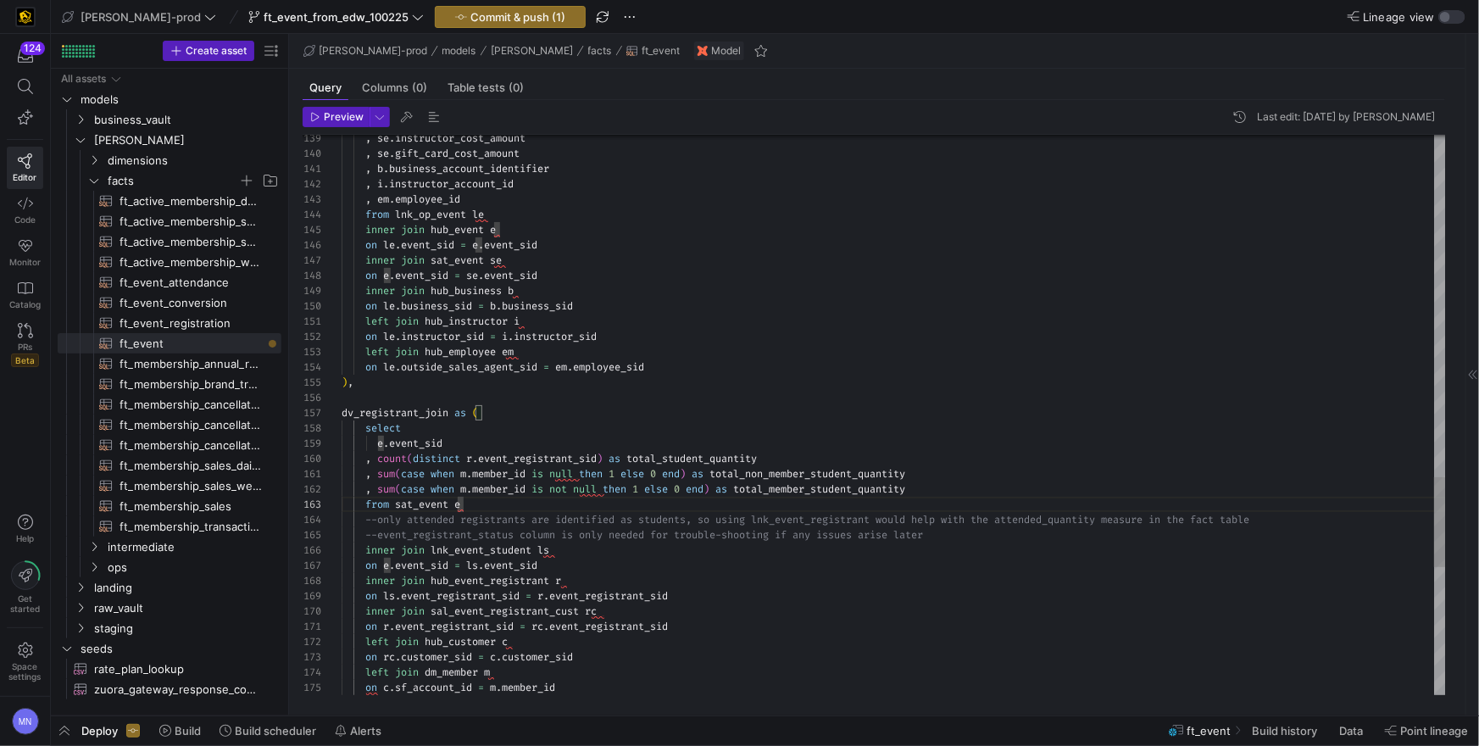
scroll to position [30, 122]
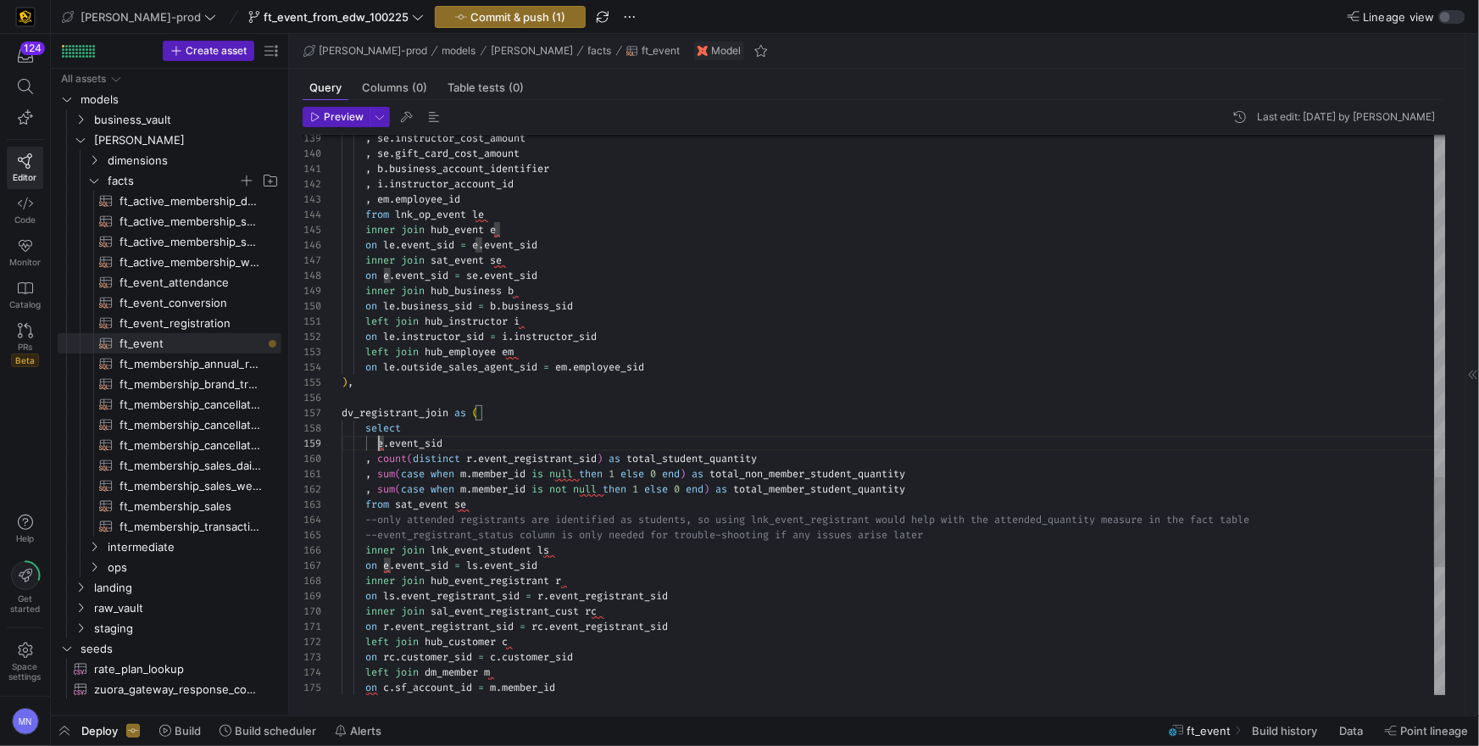
scroll to position [122, 42]
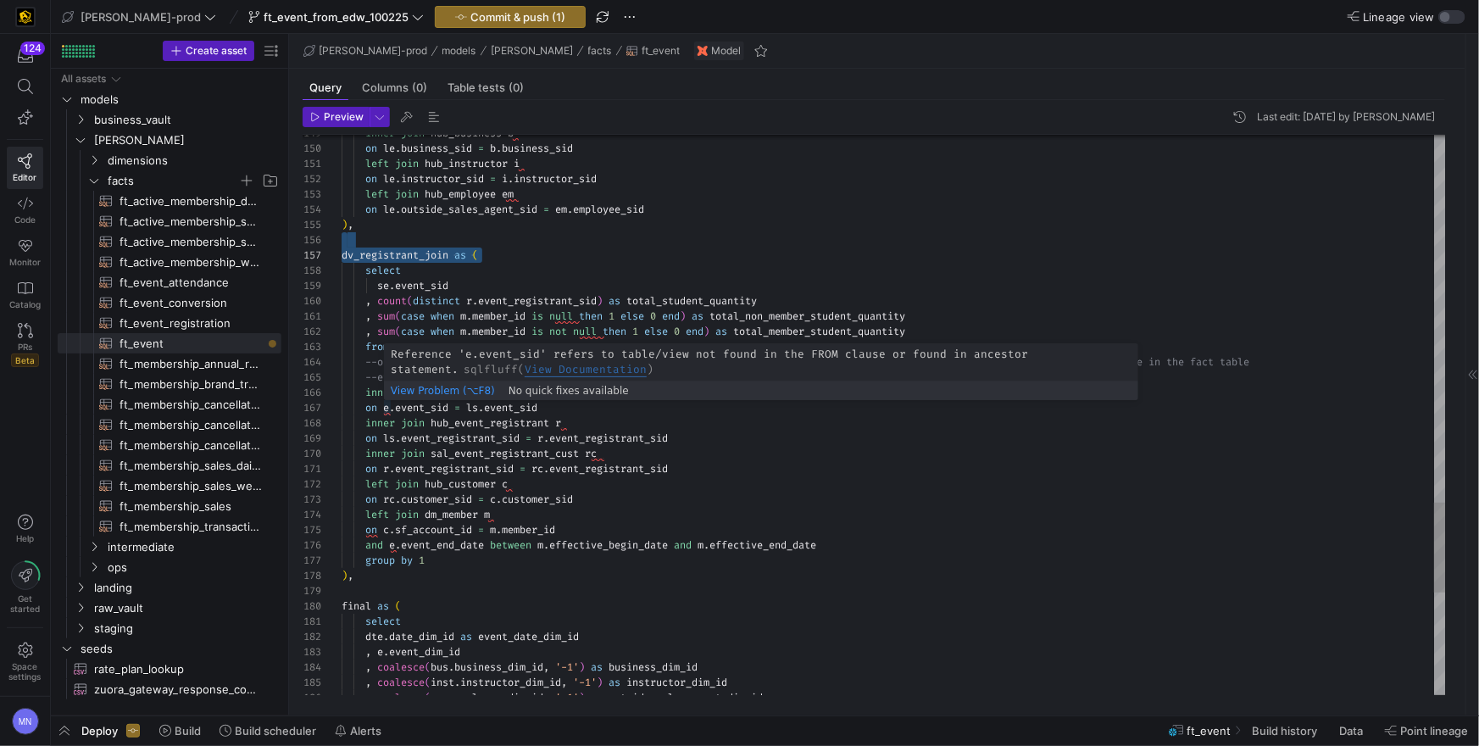
drag, startPoint x: 387, startPoint y: 408, endPoint x: 411, endPoint y: 404, distance: 24.0
click at [387, 408] on span "e" at bounding box center [386, 408] width 6 height 14
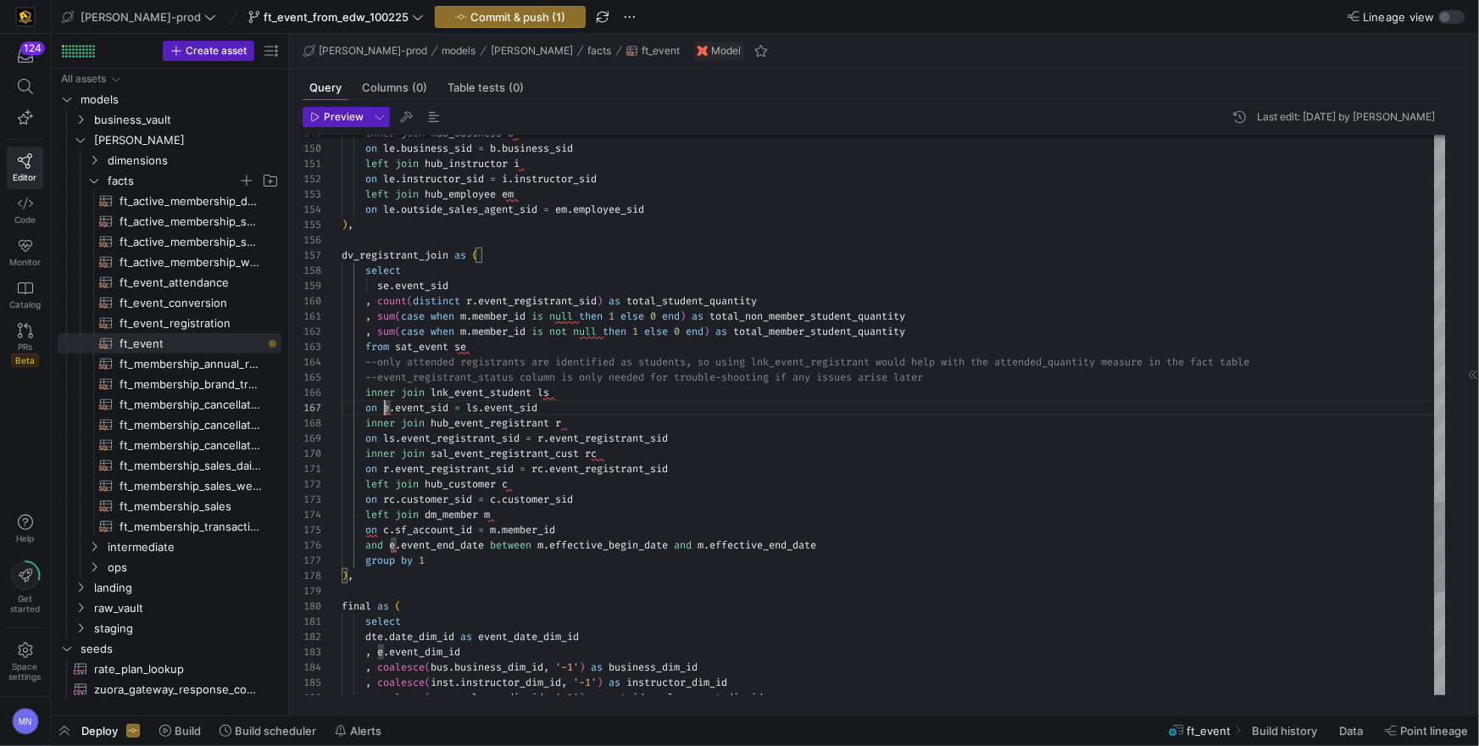
scroll to position [92, 49]
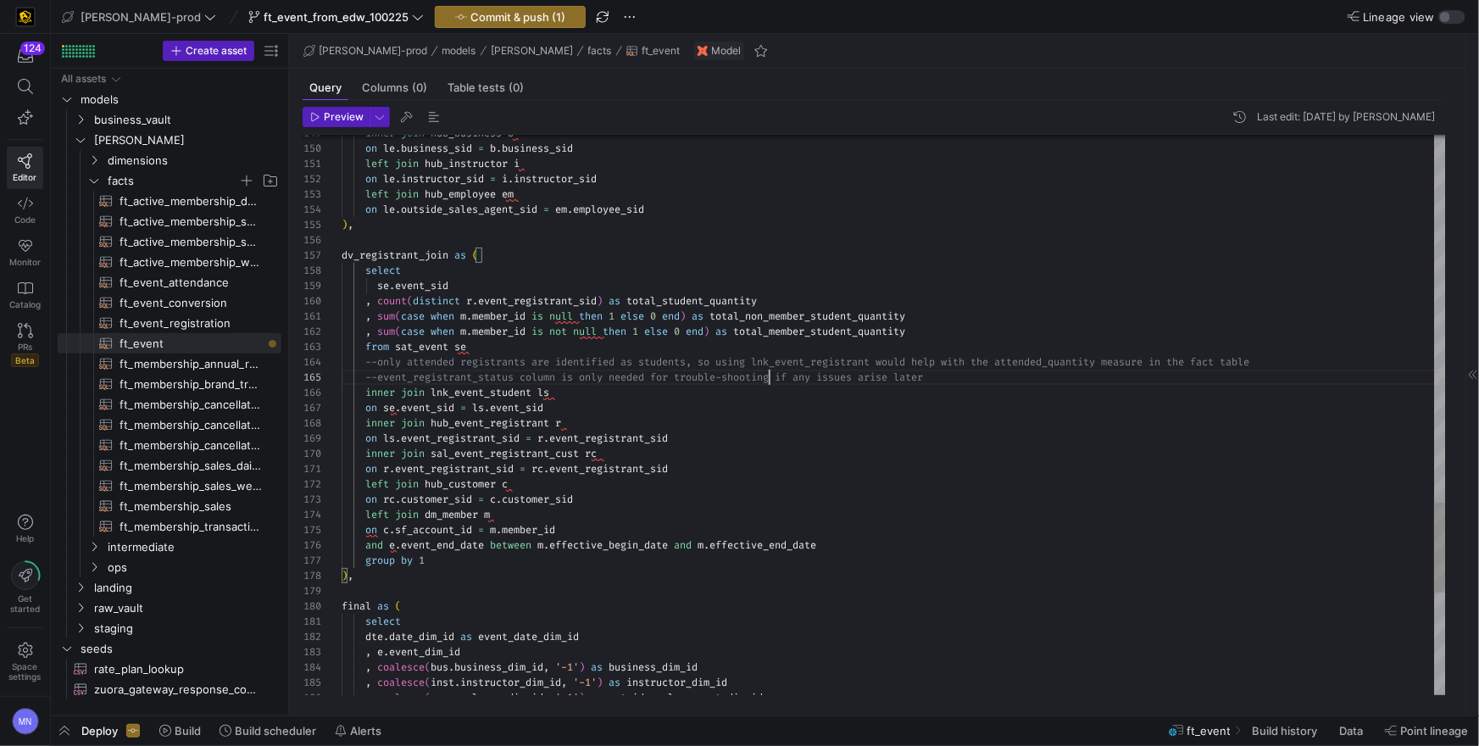
scroll to position [60, 427]
type textarea ", sum(case when m.member_id is null then 1 else 0 end) as total_non_member_stud…"
click at [402, 120] on span "button" at bounding box center [407, 117] width 20 height 20
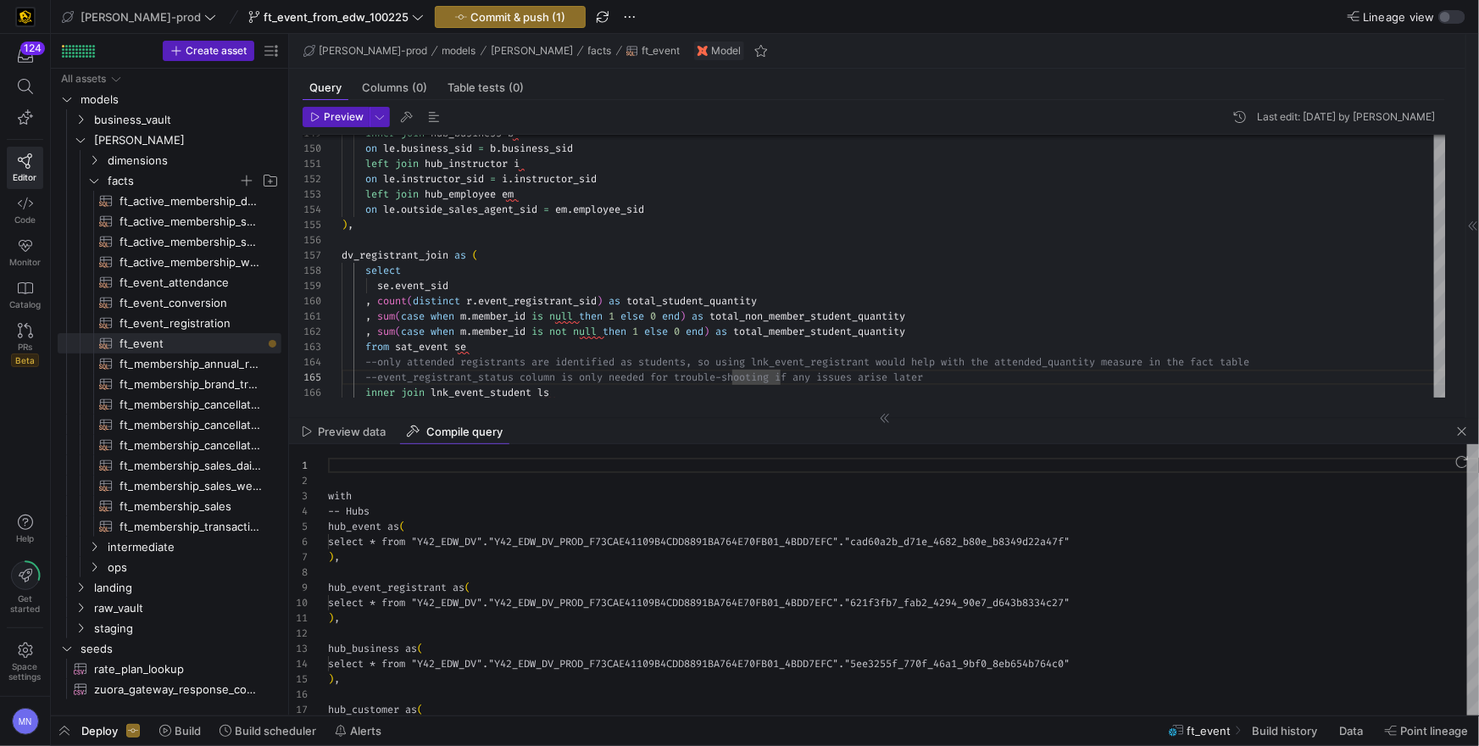
scroll to position [153, 0]
click at [738, 606] on span ""Y42_EDW_DV_PROD_F73CAE41109B4CDD8891BA764E70FB01_" at bounding box center [660, 603] width 297 height 14
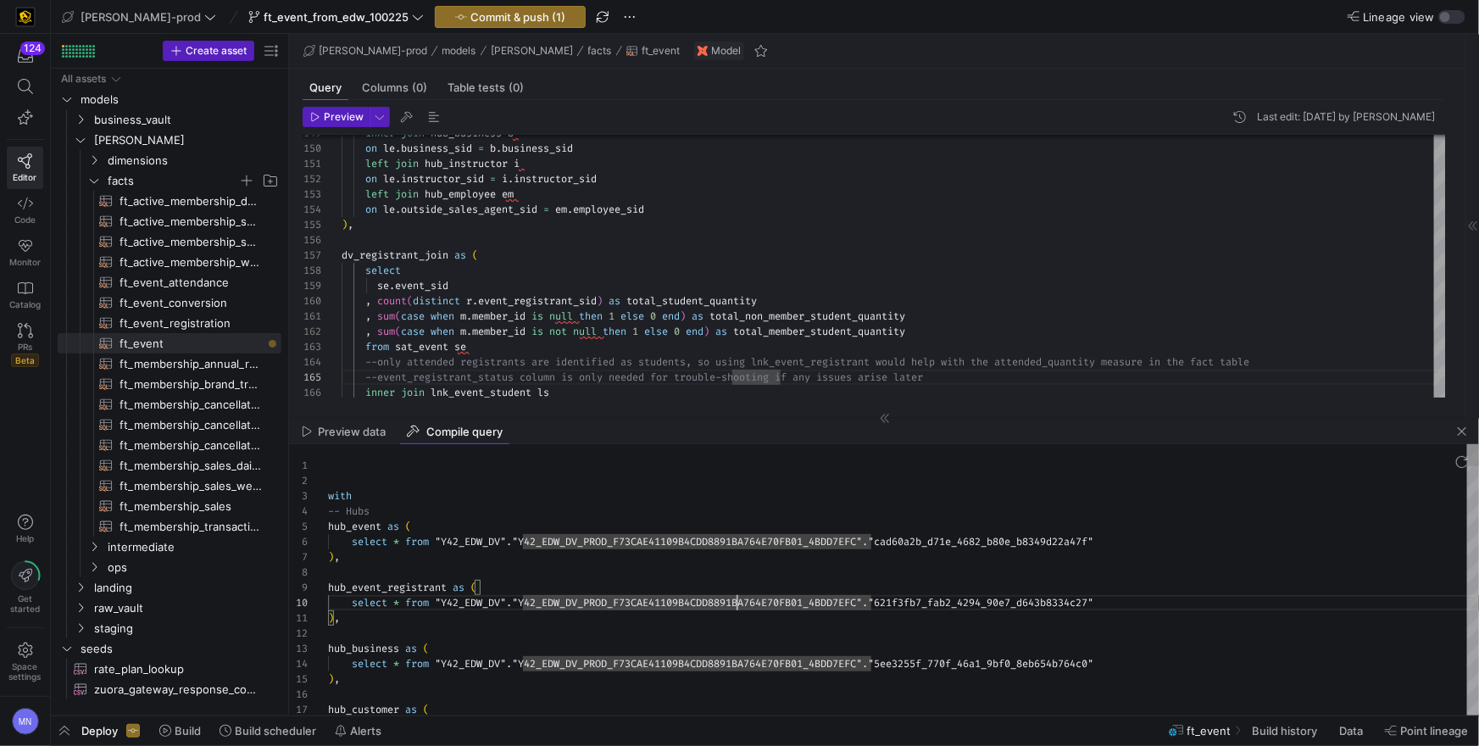
type textarea "with -- Hubs hub_event as ( select * from "Y42_EDW_DV"."Y42_EDW_DV_PROD_F73CAE4…"
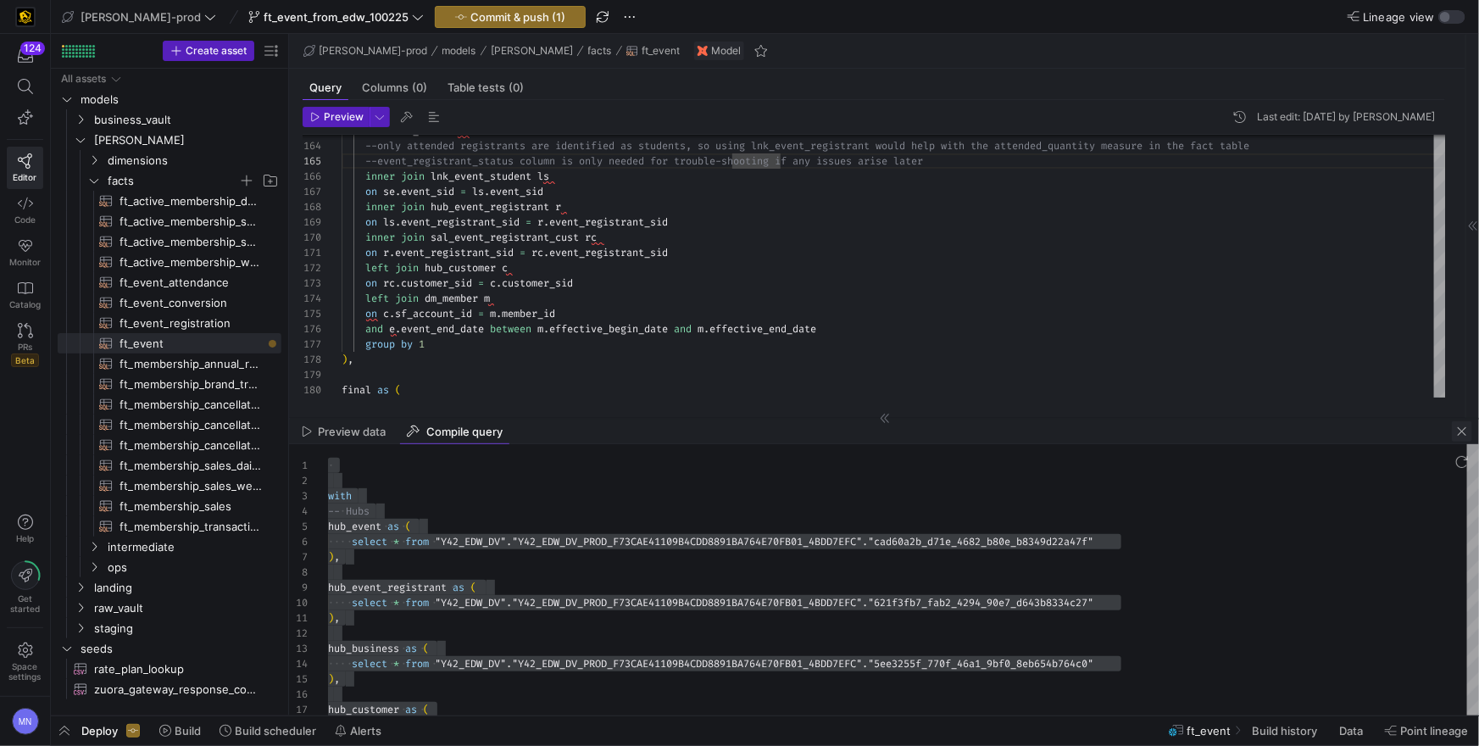
click at [1464, 431] on span "button" at bounding box center [1462, 431] width 20 height 20
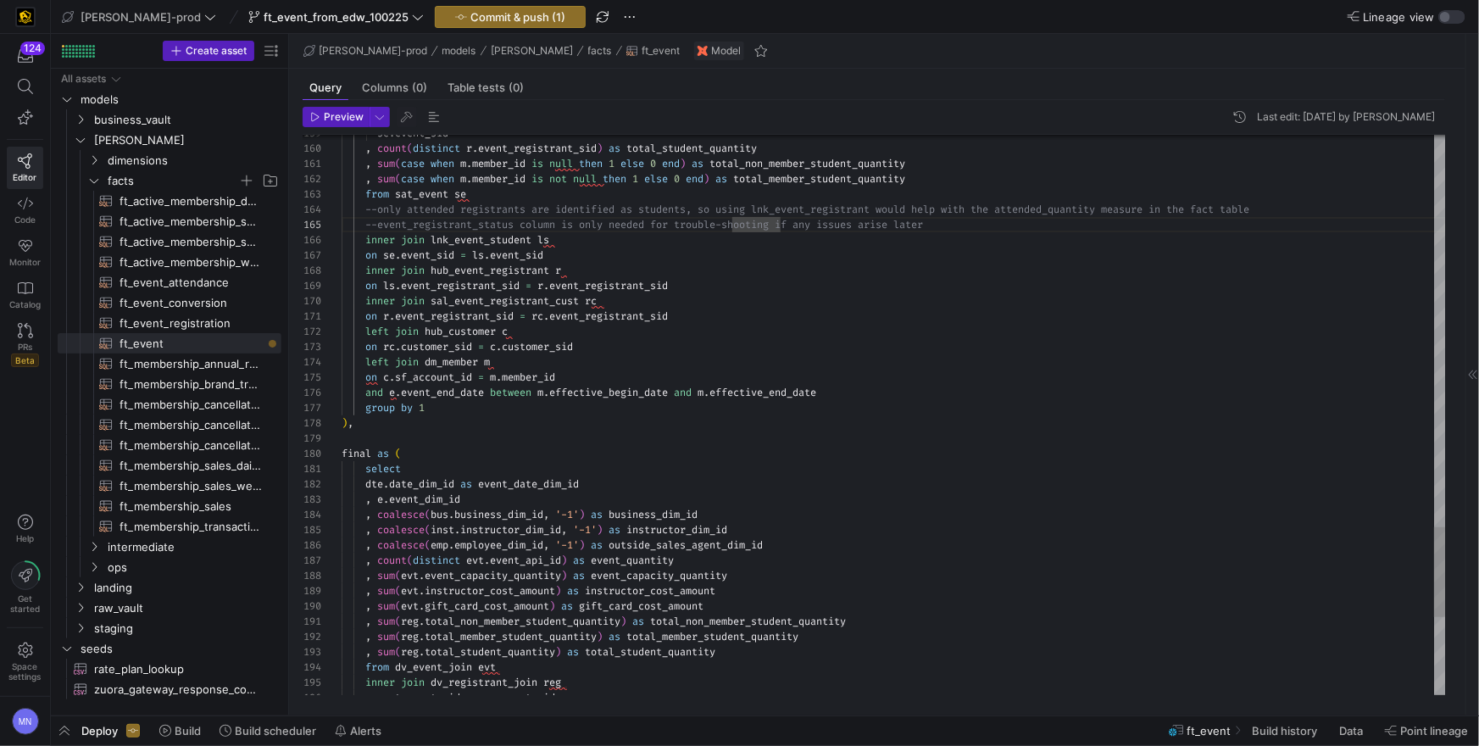
type textarea "on r.event_registrant_sid = rc.event_registrant_sid left join hub_customer c on…"
drag, startPoint x: 389, startPoint y: 396, endPoint x: 422, endPoint y: 399, distance: 33.2
click at [389, 396] on span at bounding box center [386, 393] width 6 height 14
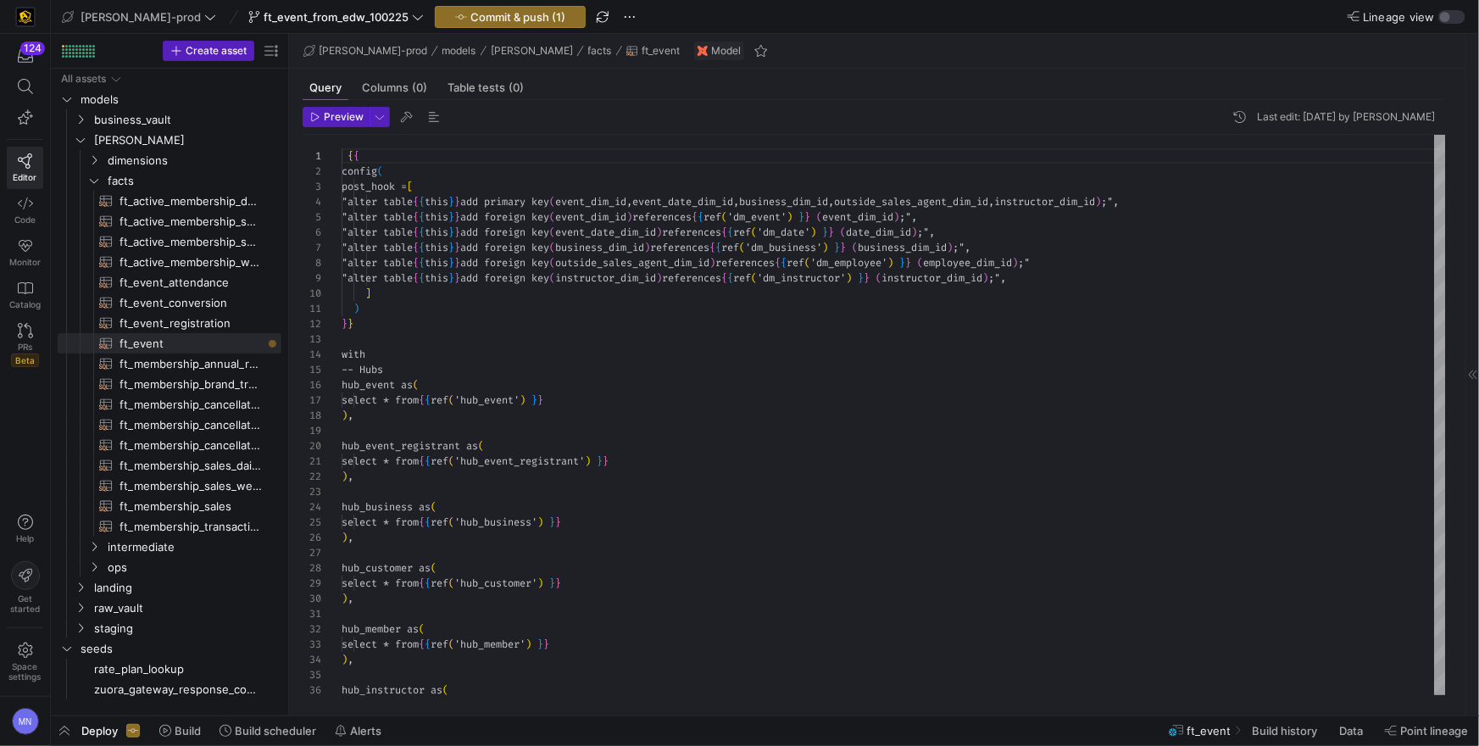
scroll to position [91, 0]
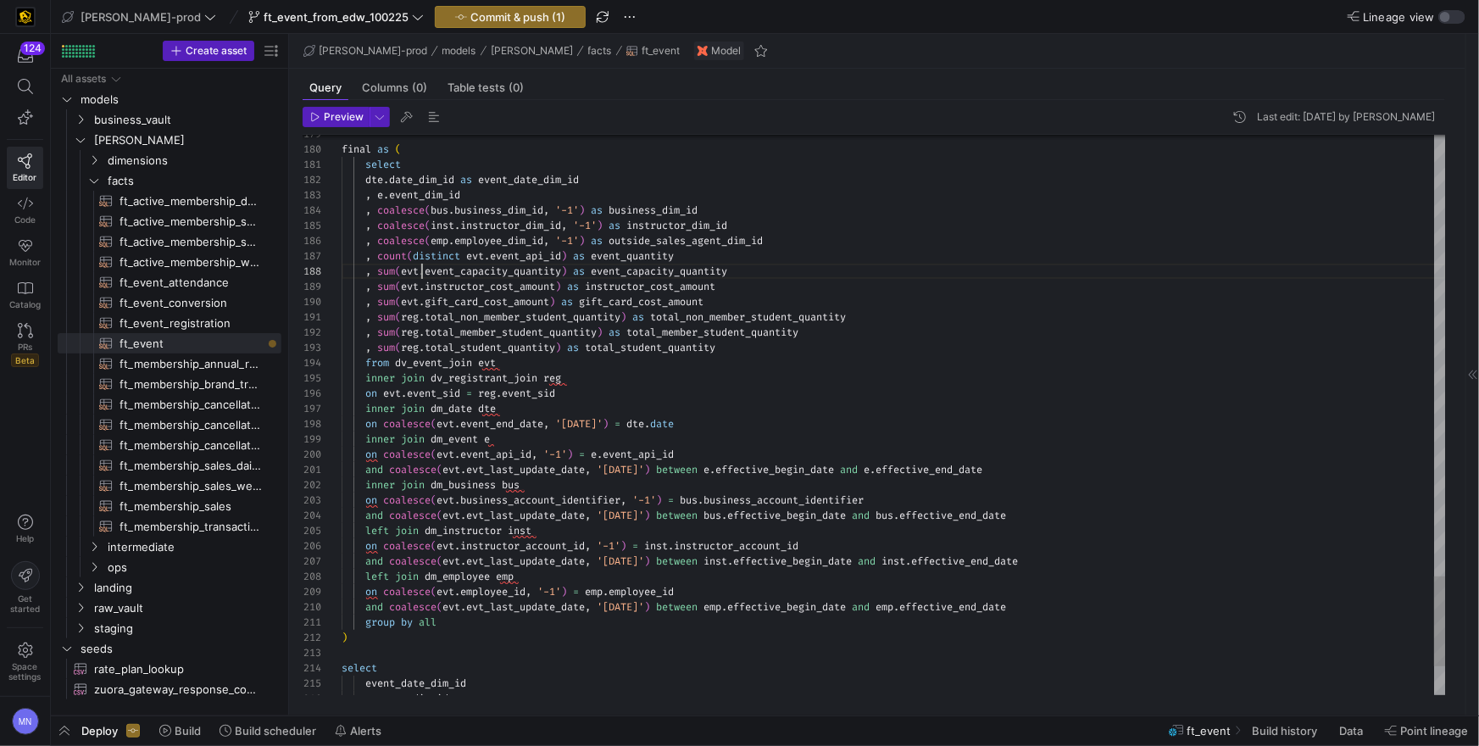
type textarea "select dte.date_dim_id as event_date_dim_id , e.event_dim_id , coalesce(bus.bus…"
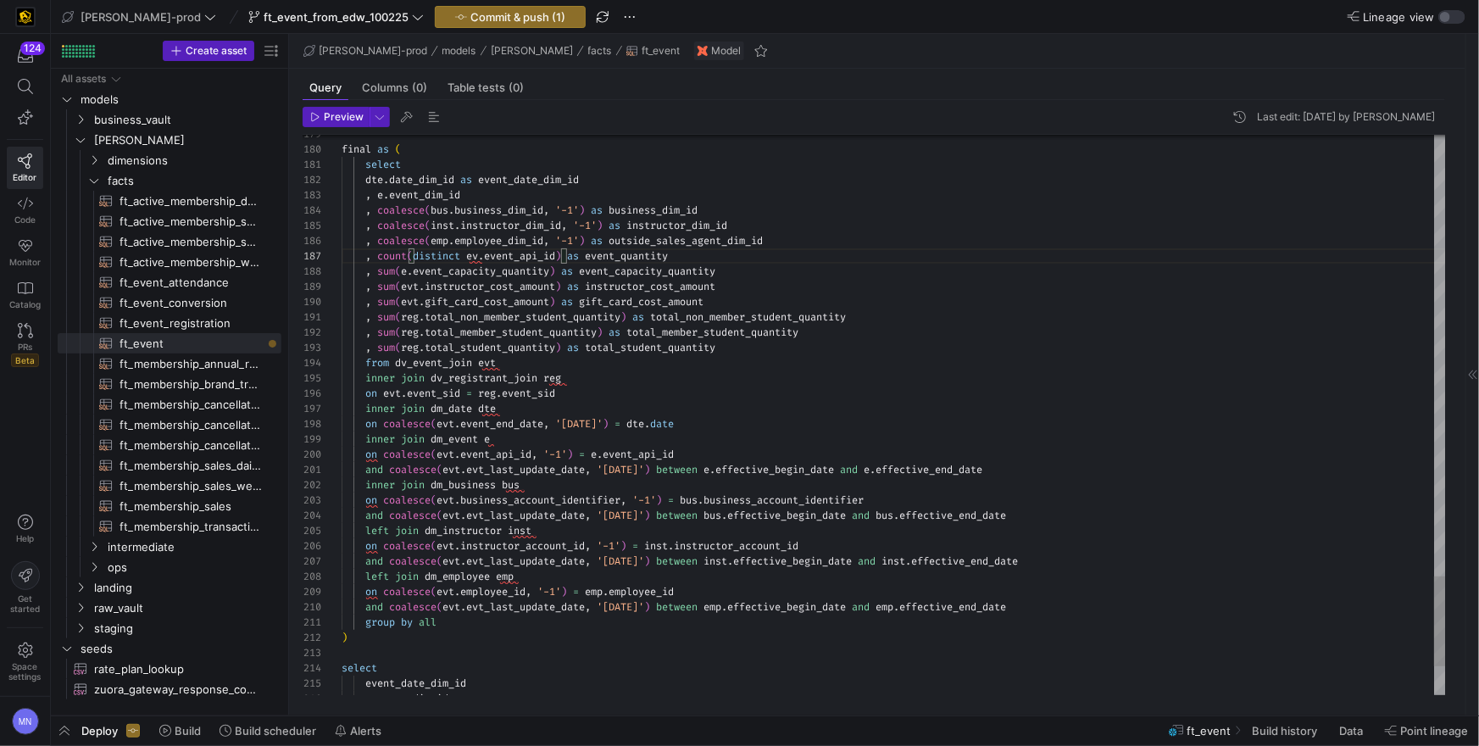
scroll to position [92, 134]
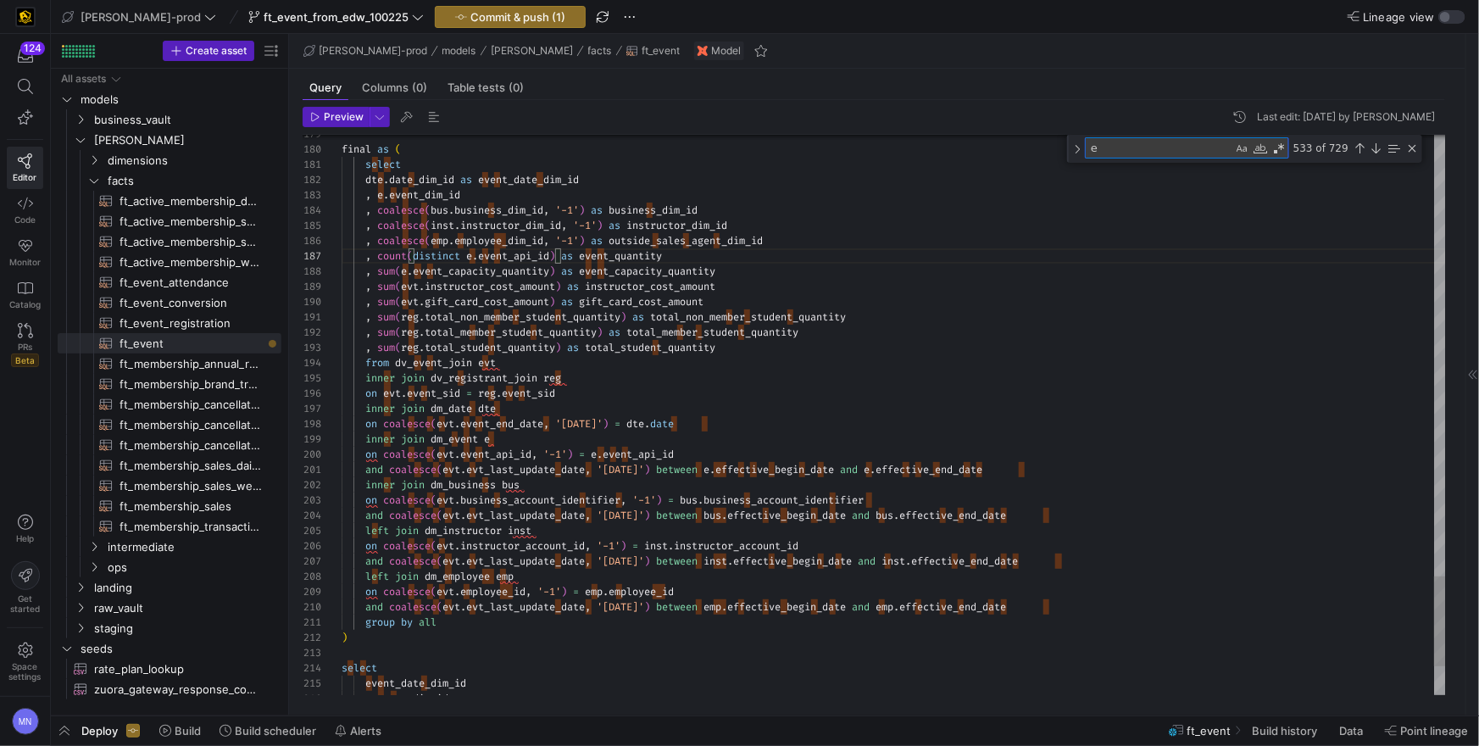
type textarea "s"
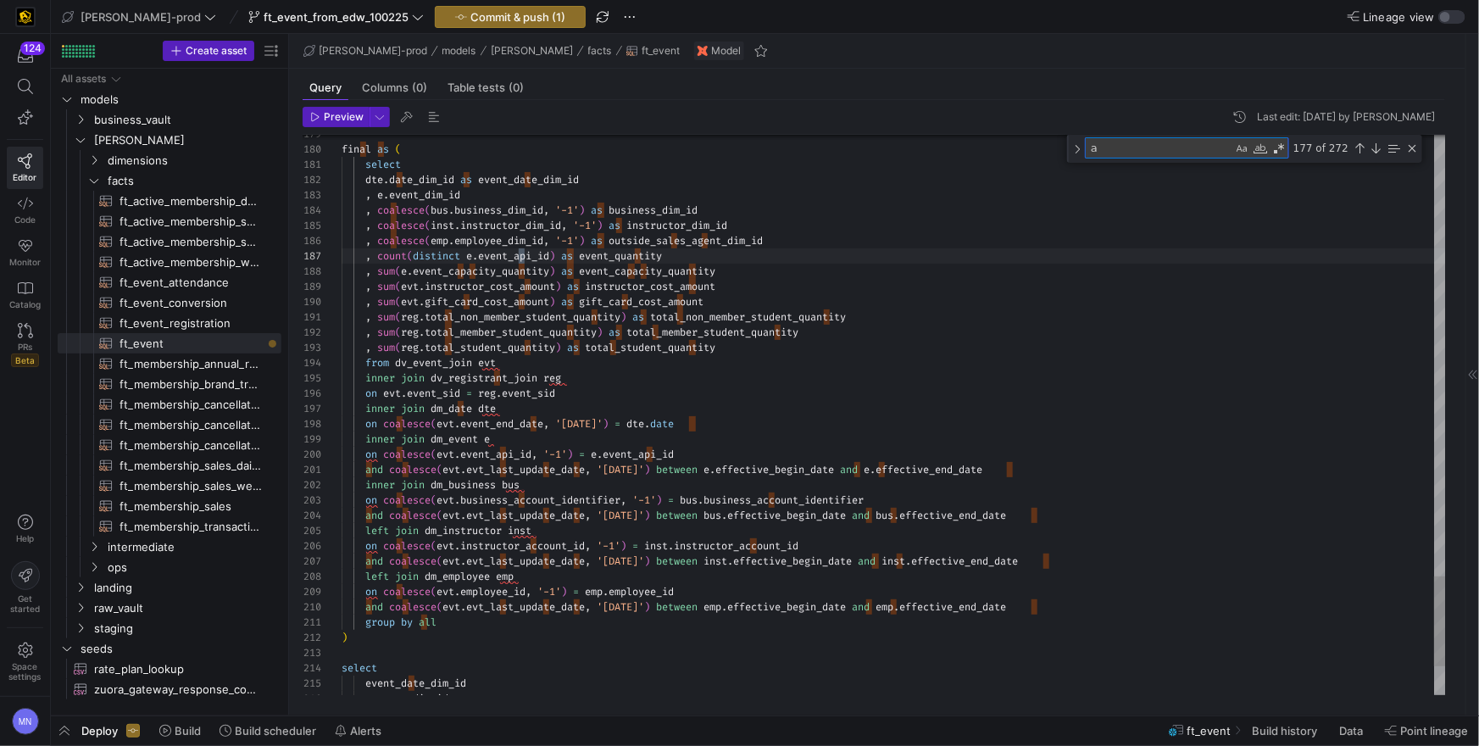
type textarea "ac"
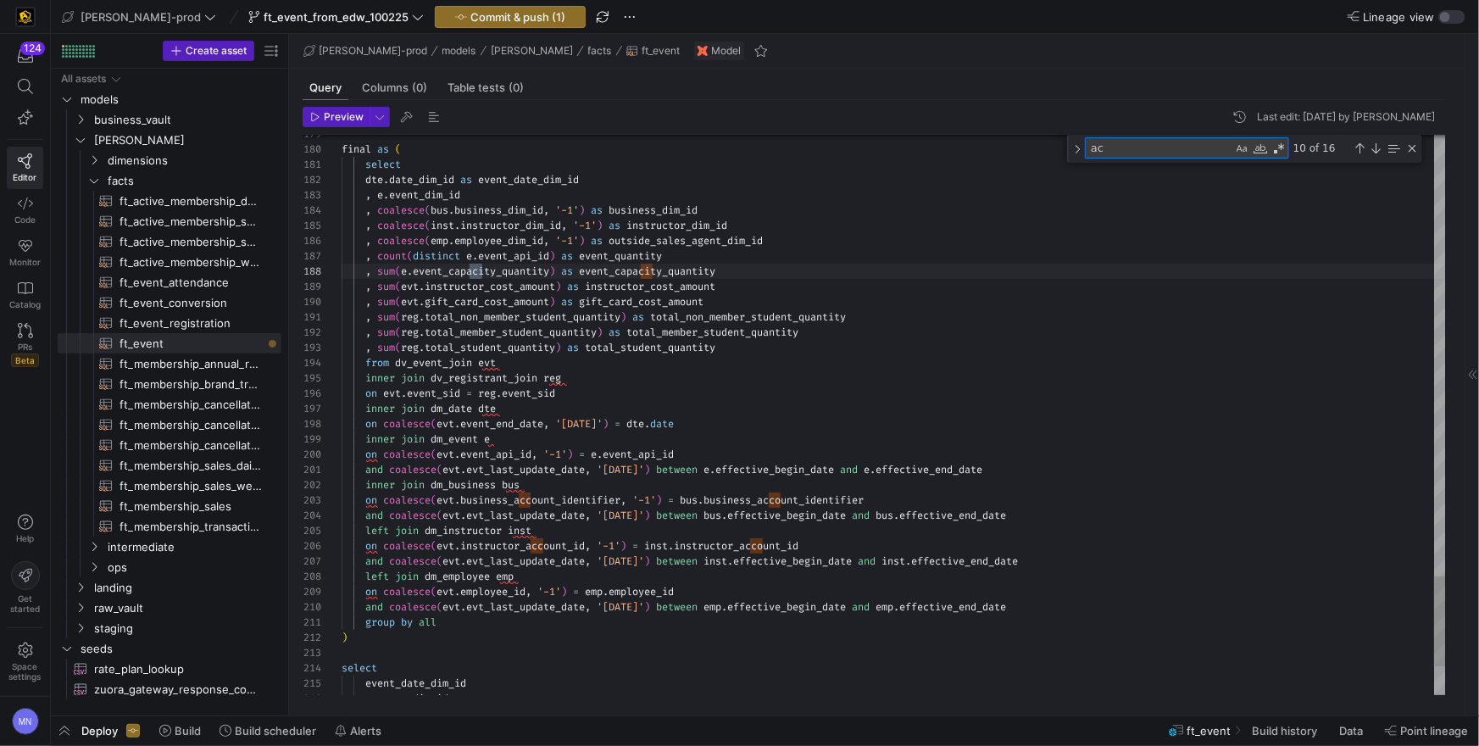
type textarea "where is_current = TRUE and member_status - 'active' ), -- fact tables as sourc…"
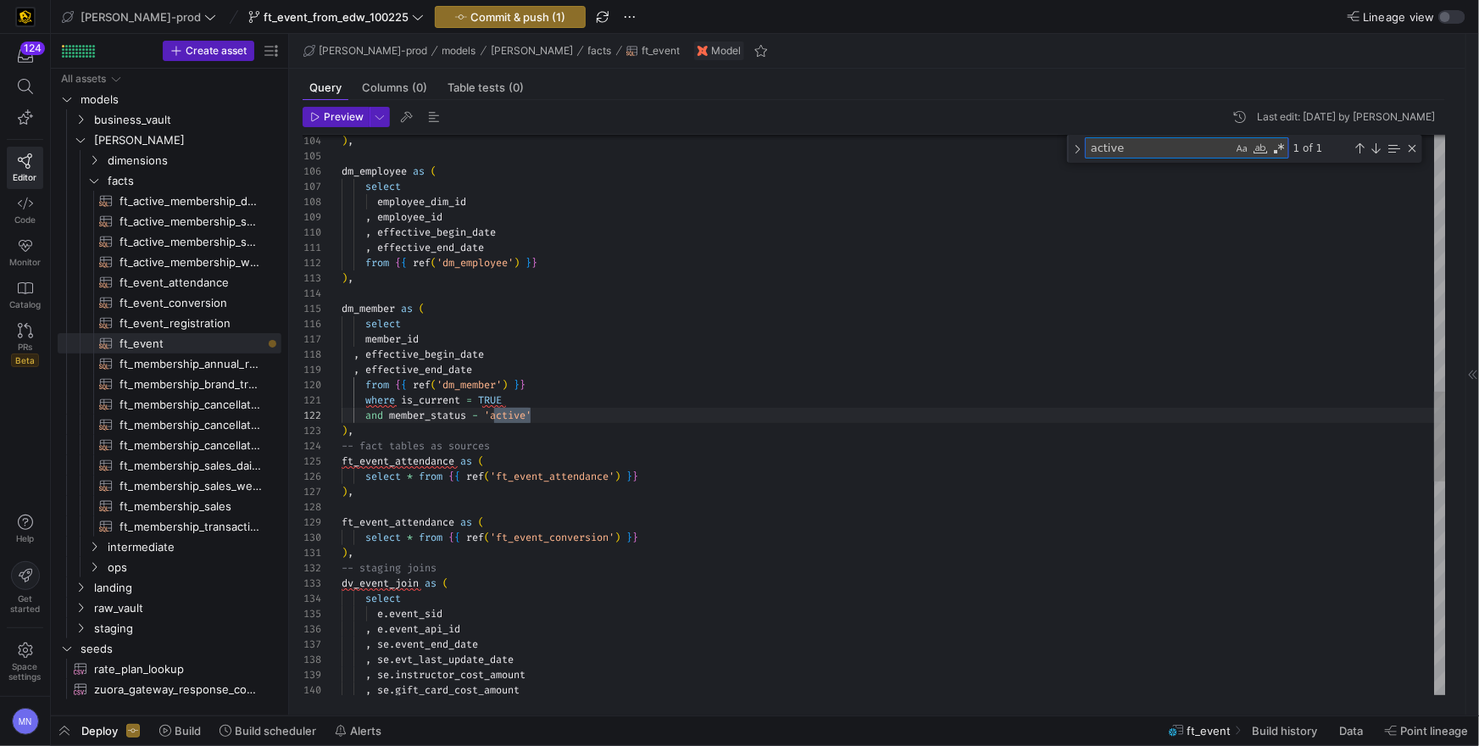
scroll to position [153, 189]
type textarea "active"
click at [484, 417] on span at bounding box center [481, 416] width 6 height 14
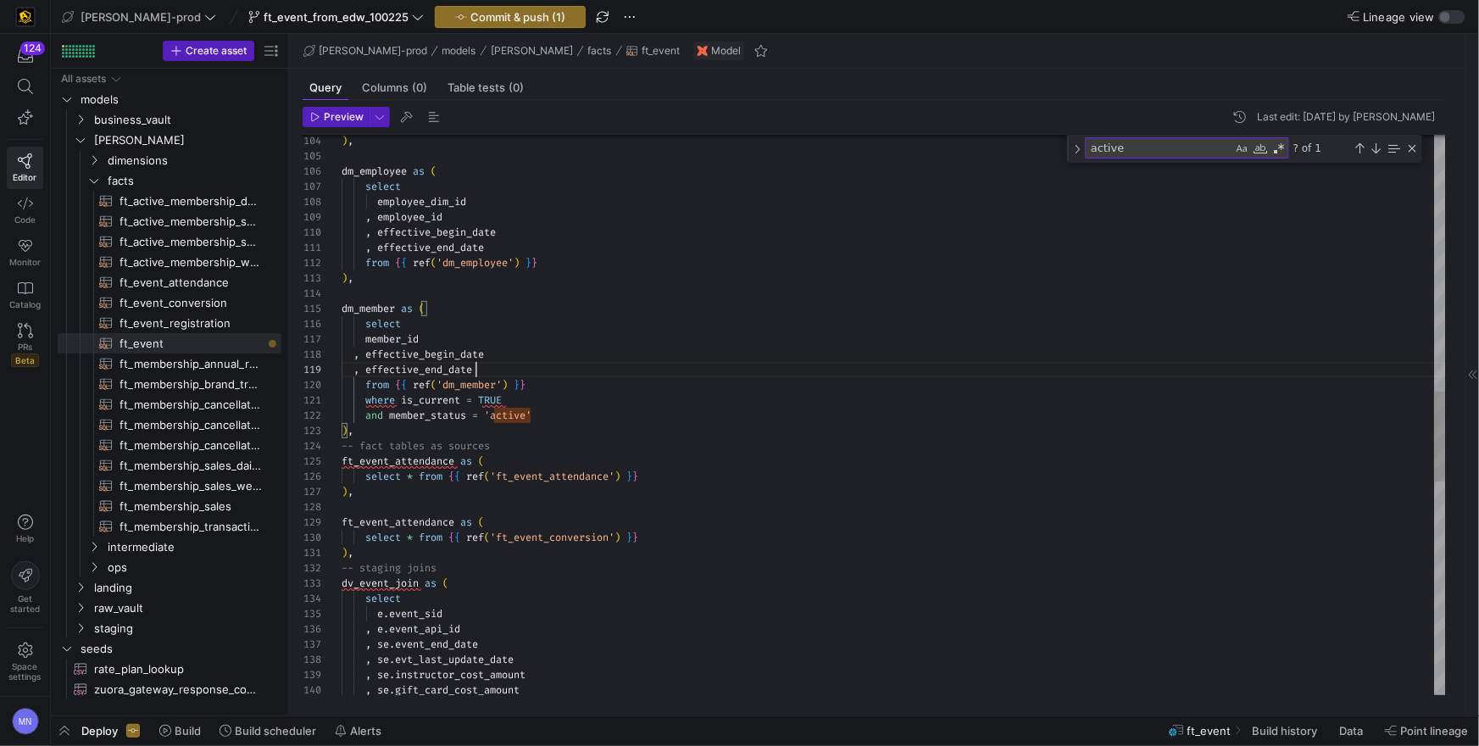
click at [869, 375] on div ", effective_end_date" at bounding box center [894, 369] width 1104 height 15
type textarea ", effective_end_date from {{ ref('dm_employee') }} ), dm_member as ( select mem…"
click at [470, 15] on span "Commit & push (1)" at bounding box center [517, 17] width 95 height 14
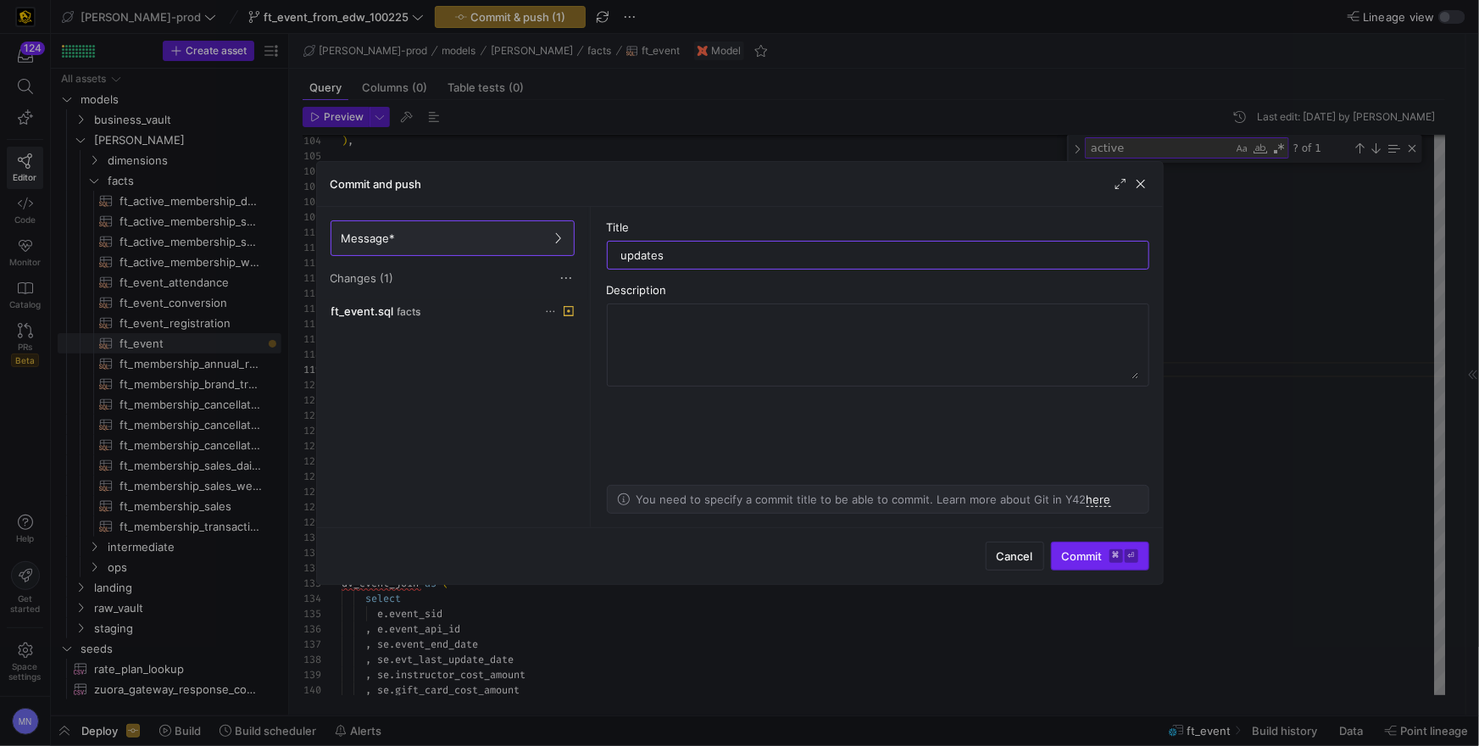
type input "updates"
click at [1063, 552] on span "Commit ⌘ ⏎" at bounding box center [1100, 556] width 76 height 14
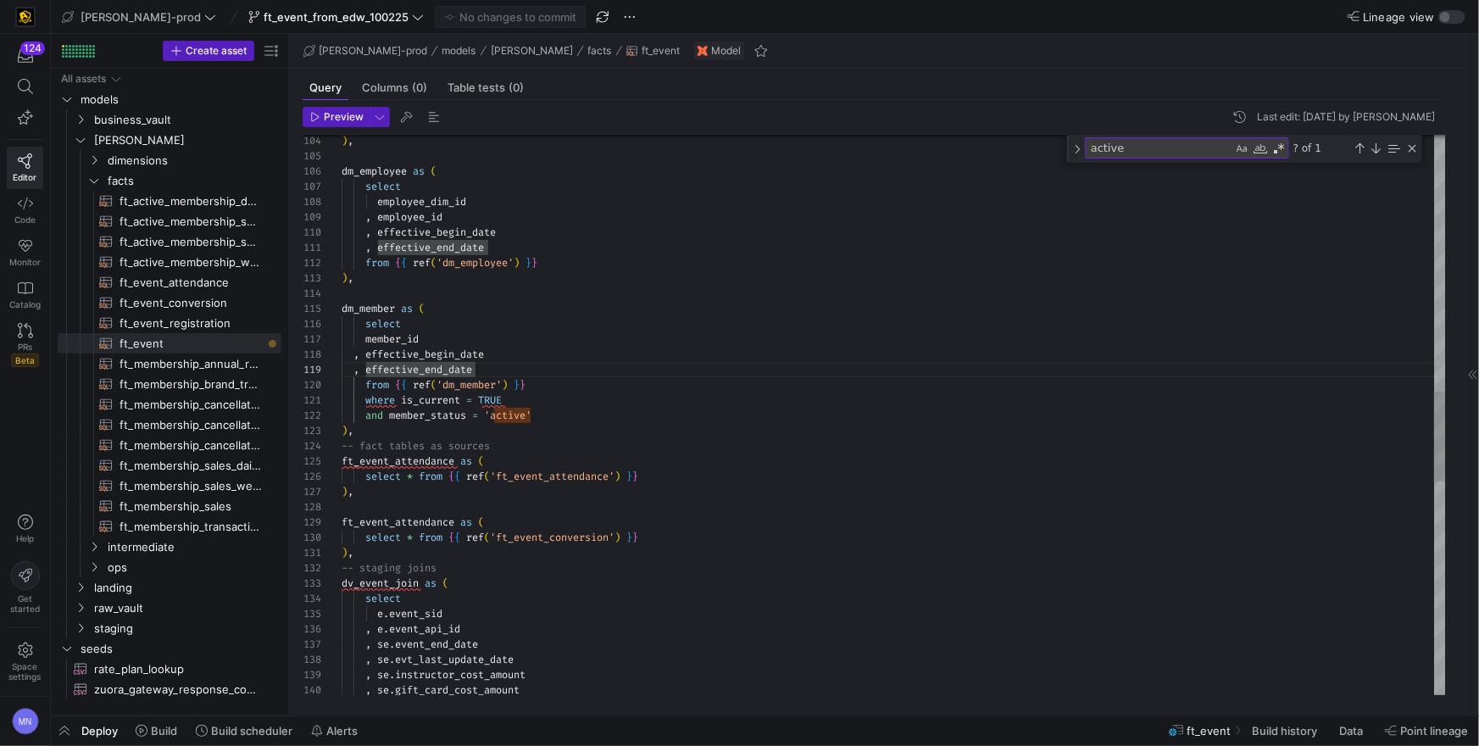
scroll to position [46, 0]
click at [769, 292] on div at bounding box center [894, 293] width 1104 height 15
click at [386, 509] on div ") , dm_employee as ( select employee_dim_id , employee_id , effective_begin_dat…" at bounding box center [894, 279] width 1104 height 3491
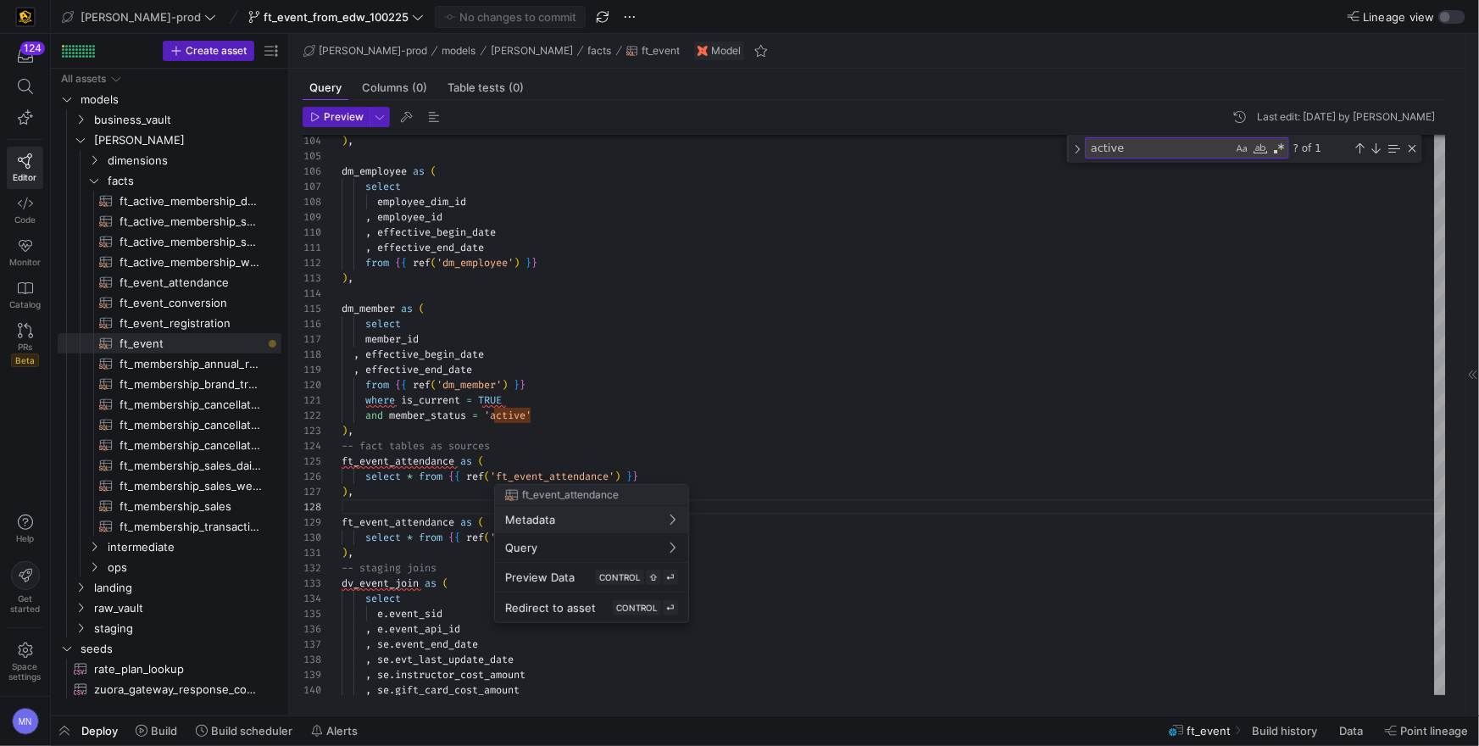
click at [522, 448] on div at bounding box center [739, 373] width 1479 height 746
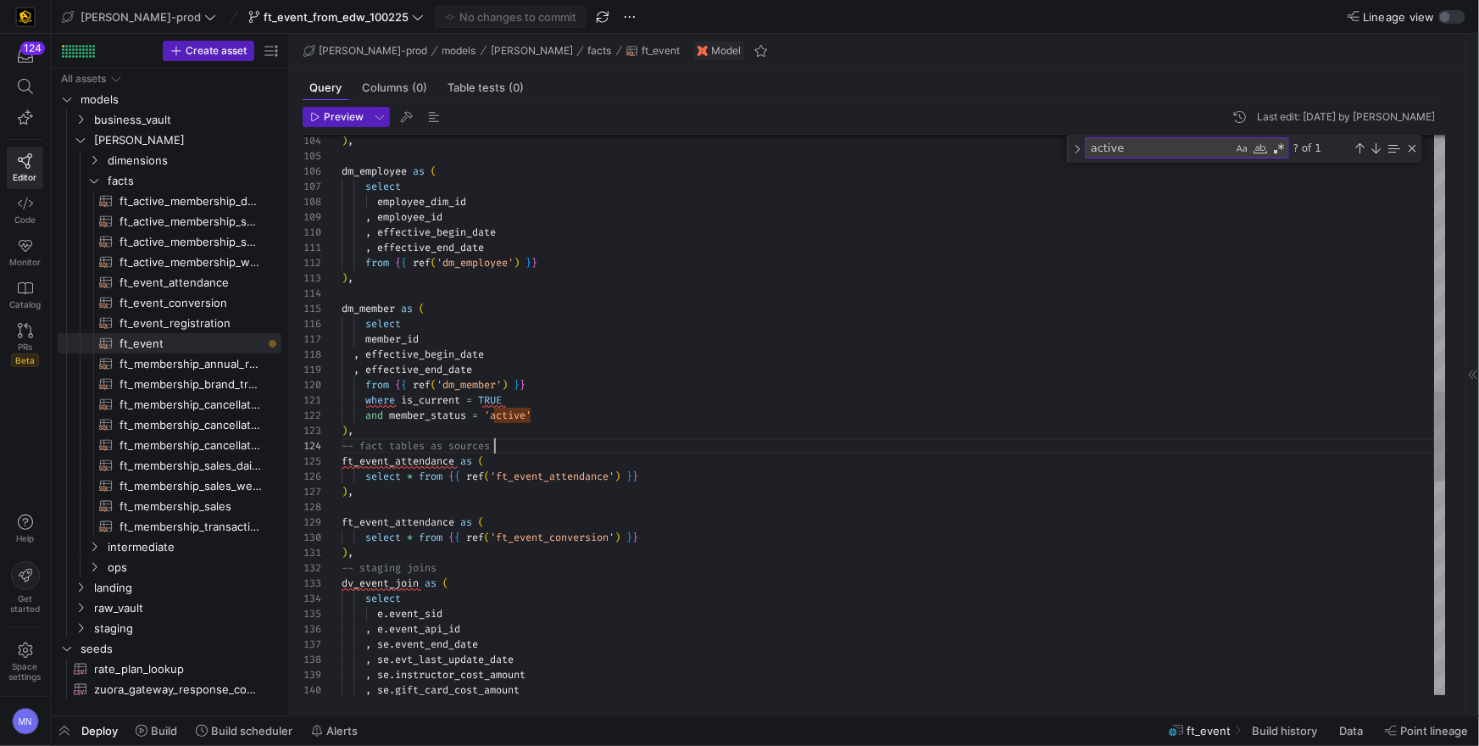
click at [519, 448] on div "-- fact tables as sources" at bounding box center [894, 445] width 1104 height 15
click at [412, 438] on div "-- fact tables as sources" at bounding box center [894, 445] width 1104 height 15
drag, startPoint x: 435, startPoint y: 431, endPoint x: 446, endPoint y: 431, distance: 11.0
click at [435, 431] on div ") ," at bounding box center [894, 430] width 1104 height 15
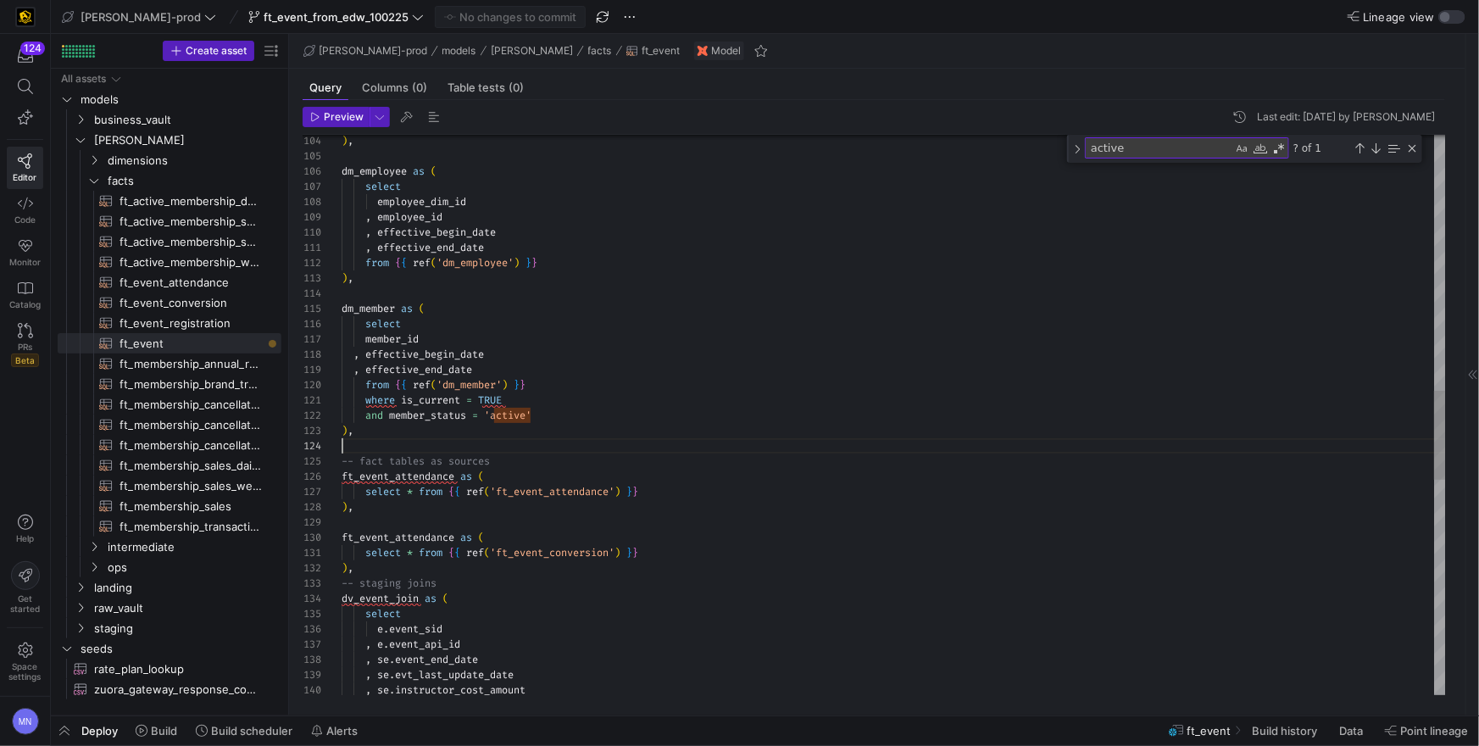
scroll to position [46, 0]
click at [537, 463] on div "-- fact tables as sources" at bounding box center [894, 460] width 1104 height 15
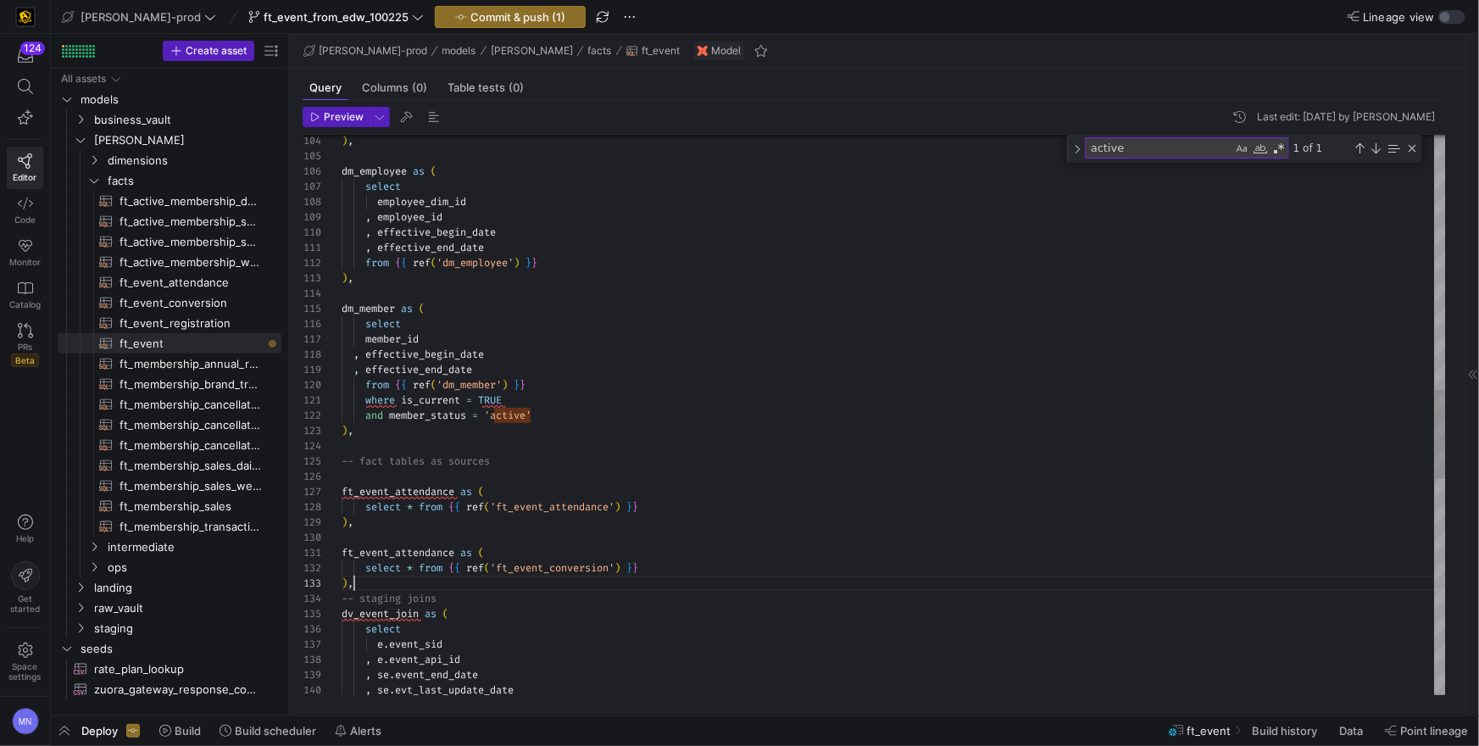
scroll to position [30, 12]
click at [568, 587] on div ") ," at bounding box center [894, 583] width 1104 height 15
click at [454, 492] on span "ft_event_attendance" at bounding box center [398, 492] width 113 height 14
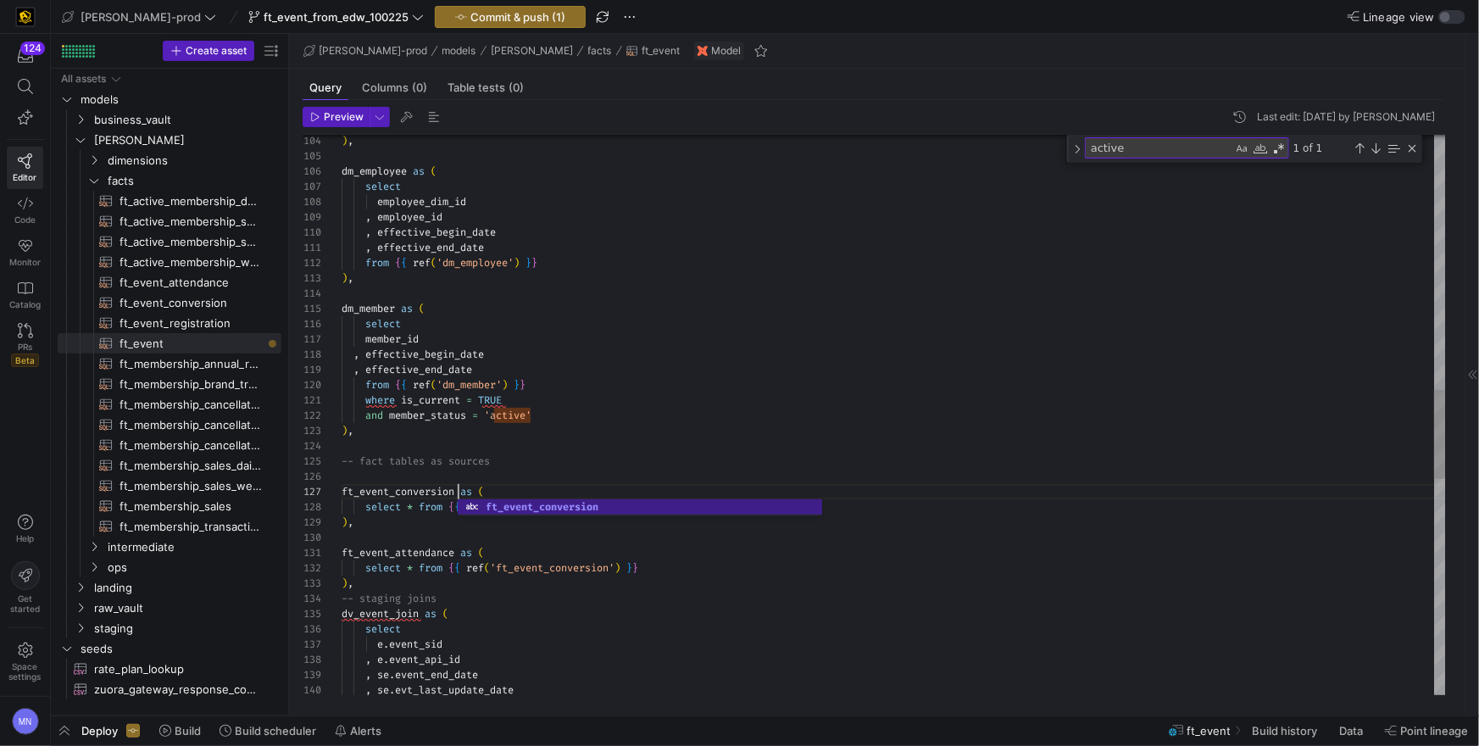
scroll to position [92, 115]
click at [642, 556] on div "ft_event_attendance as (" at bounding box center [894, 552] width 1104 height 15
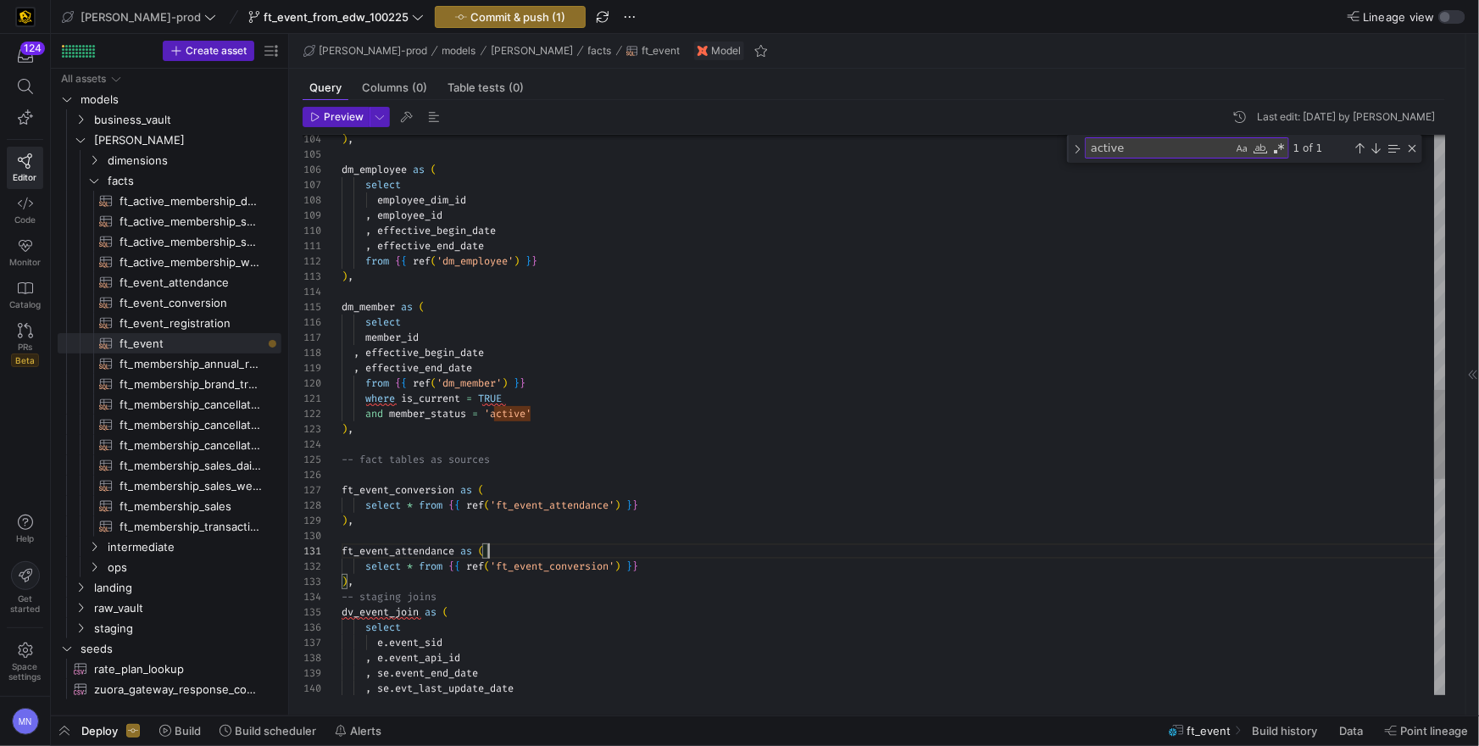
click at [507, 581] on div ") , dm_employee as ( select employee_dim_id , employee_id , effective_begin_dat…" at bounding box center [894, 293] width 1104 height 3522
drag, startPoint x: 434, startPoint y: 609, endPoint x: 444, endPoint y: 609, distance: 10.2
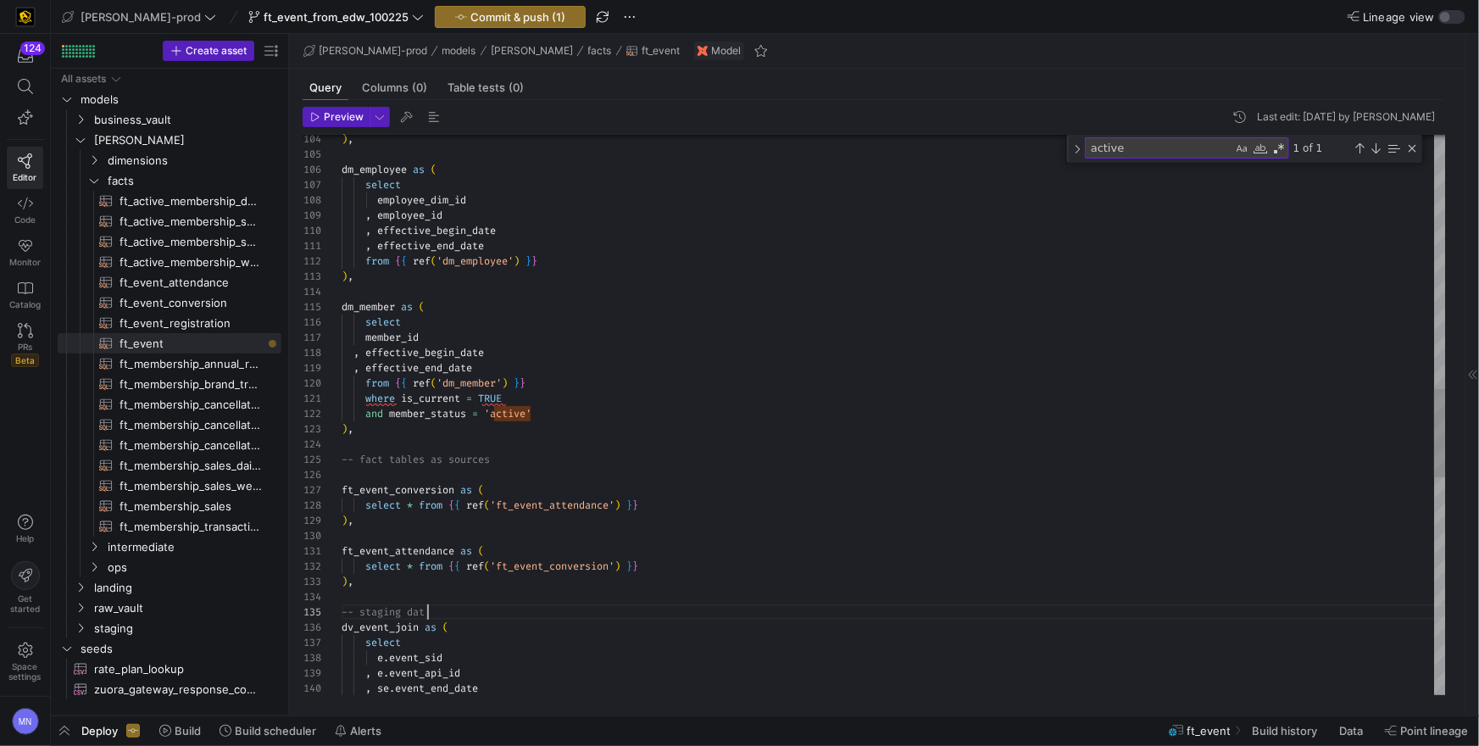
scroll to position [60, 92]
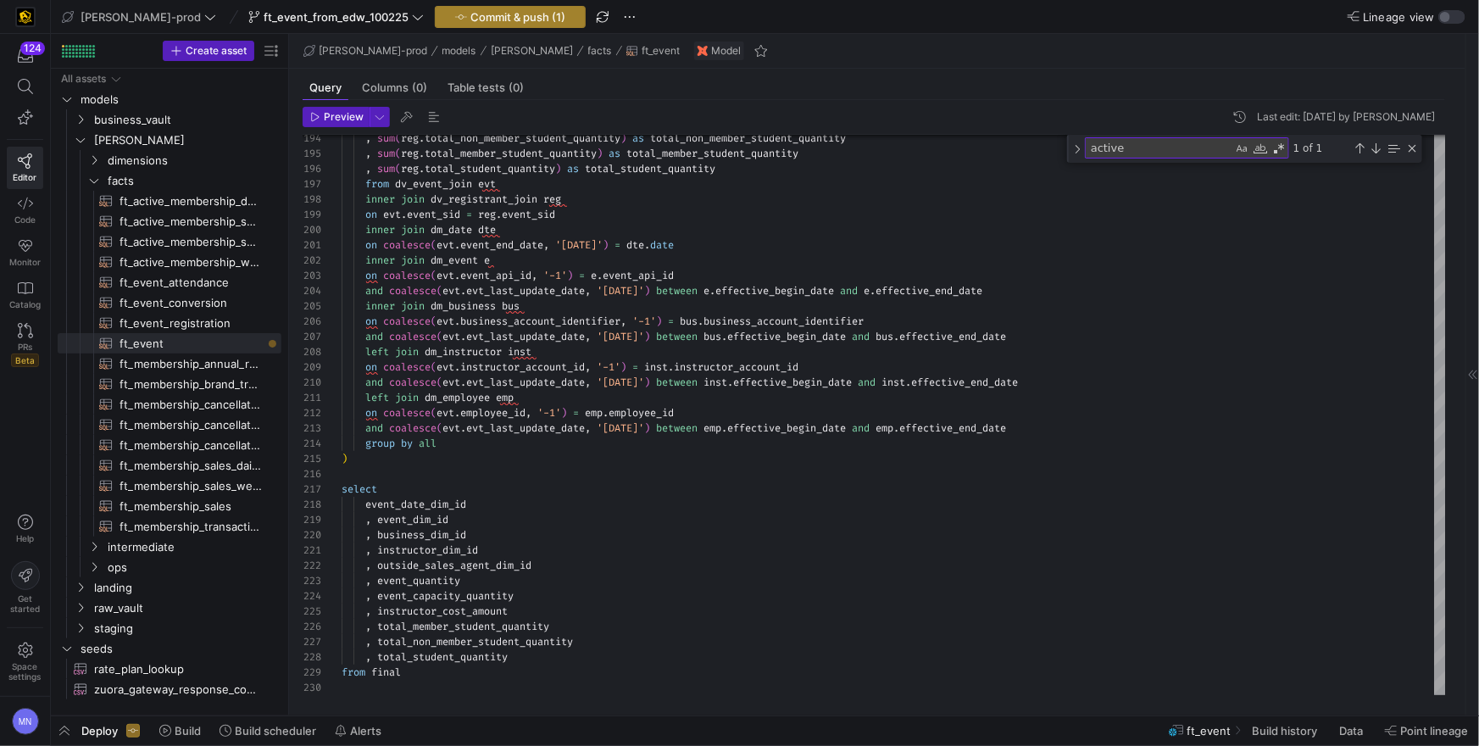
type textarea "ft_event_attendance as ( select * from {{ ref('ft_event_conversion') }} ), -- s…"
click at [470, 22] on span "Commit & push (1)" at bounding box center [517, 17] width 95 height 14
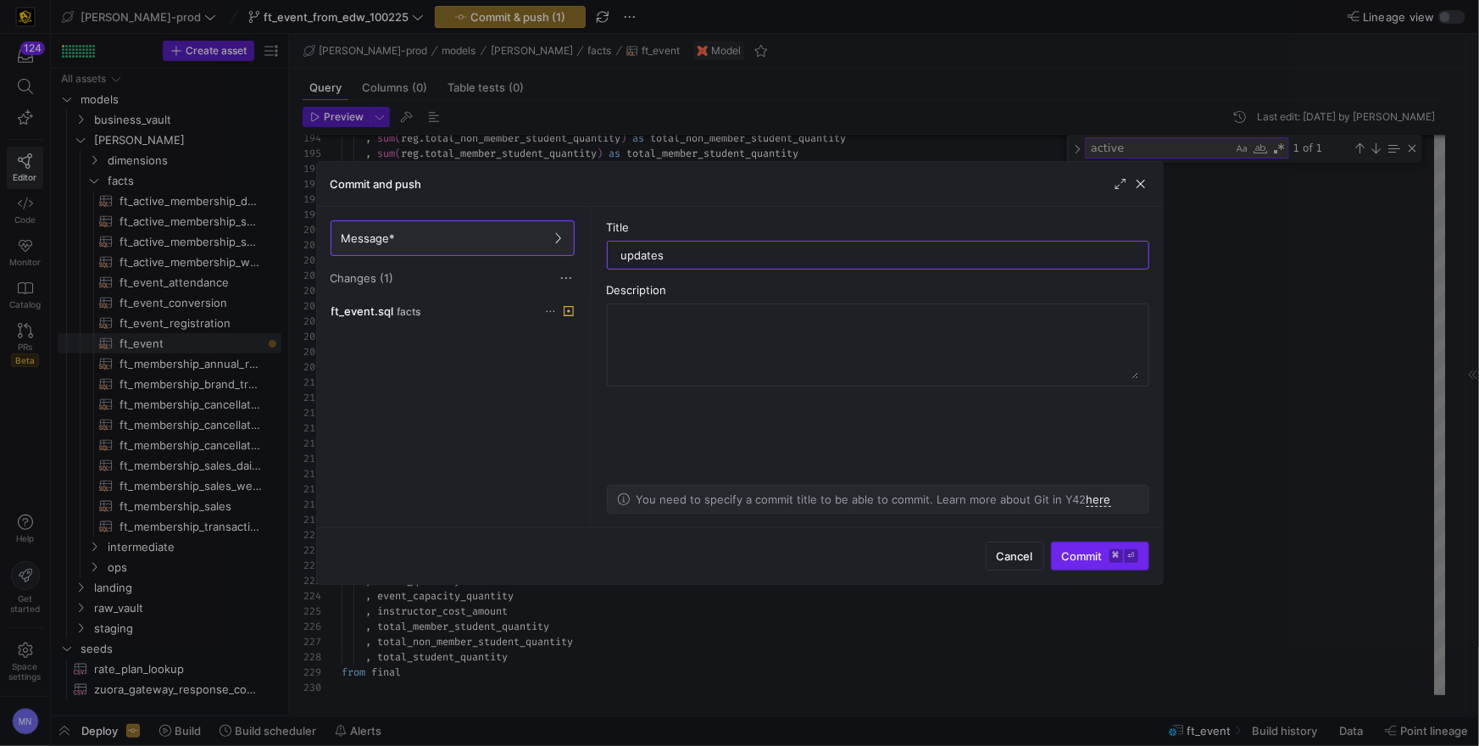
type input "updates"
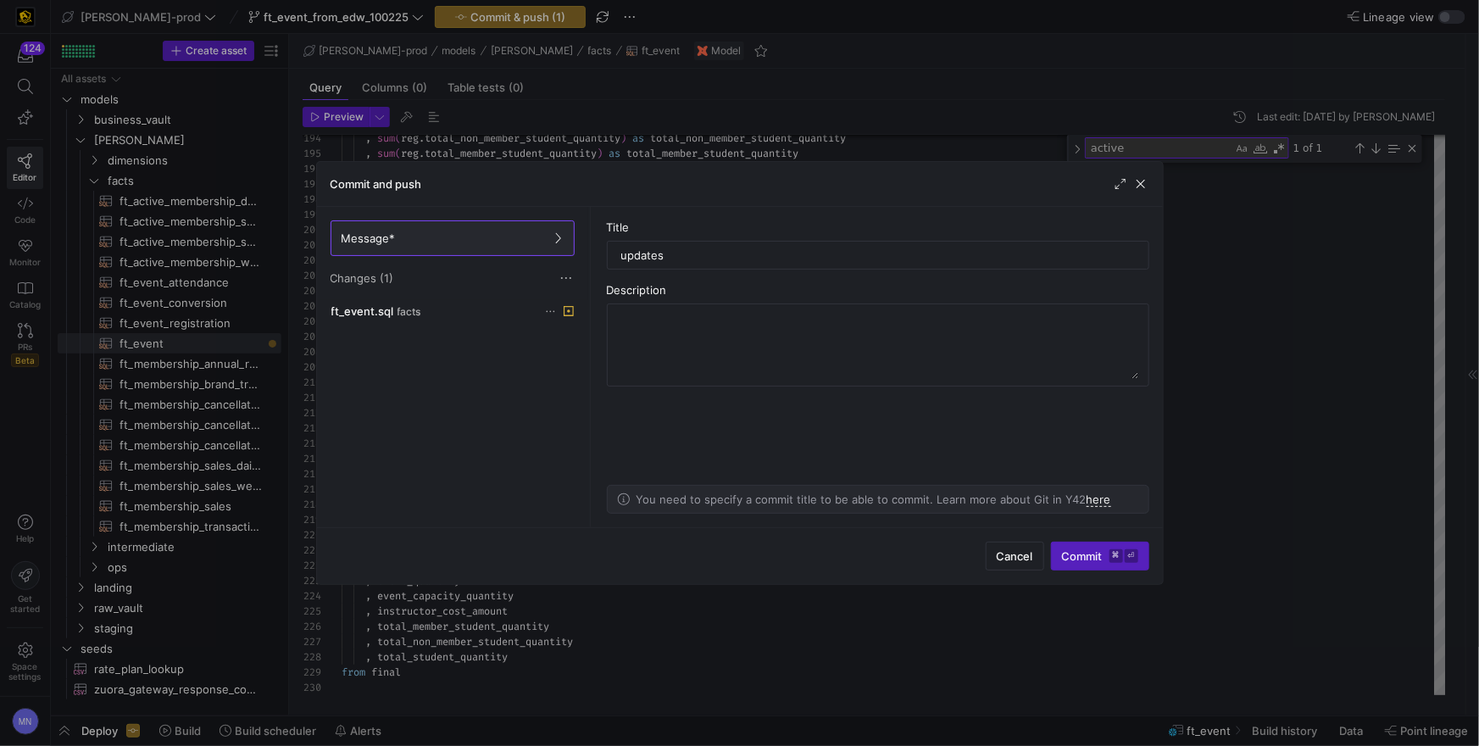
click at [1099, 569] on span "submit" at bounding box center [1100, 555] width 97 height 27
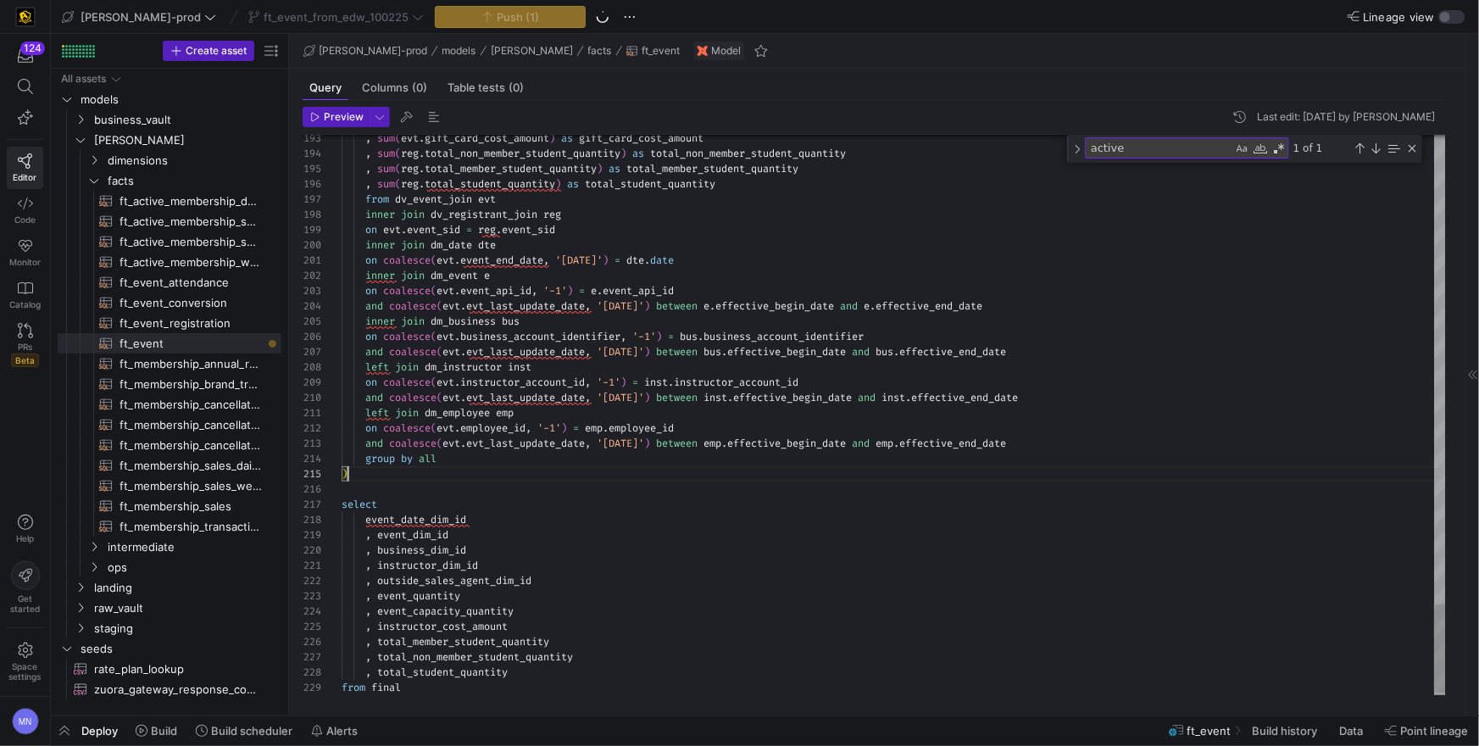
type textarea "{{ config( post_hook = [ "alter table {{ this }} add primary key (event_dim_id,…"
